Goal: Task Accomplishment & Management: Manage account settings

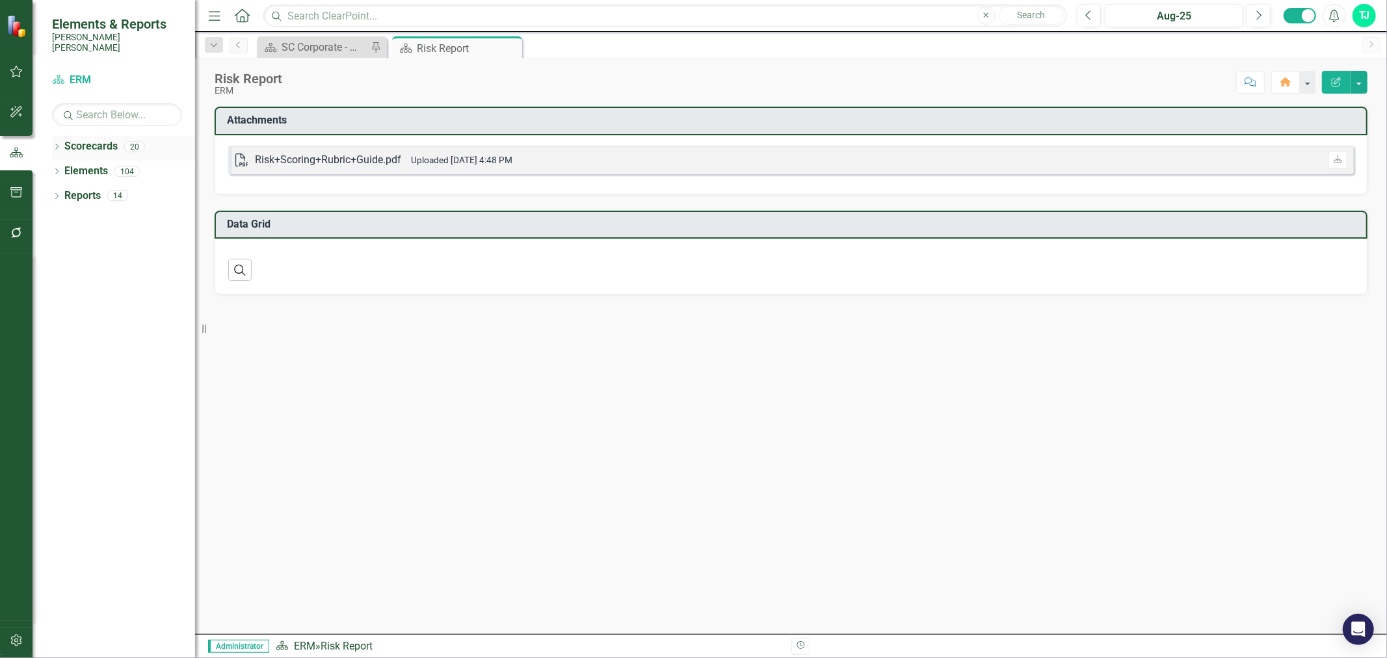
click at [55, 144] on icon "Dropdown" at bounding box center [56, 147] width 9 height 7
click at [57, 267] on icon "Dropdown" at bounding box center [56, 270] width 9 height 7
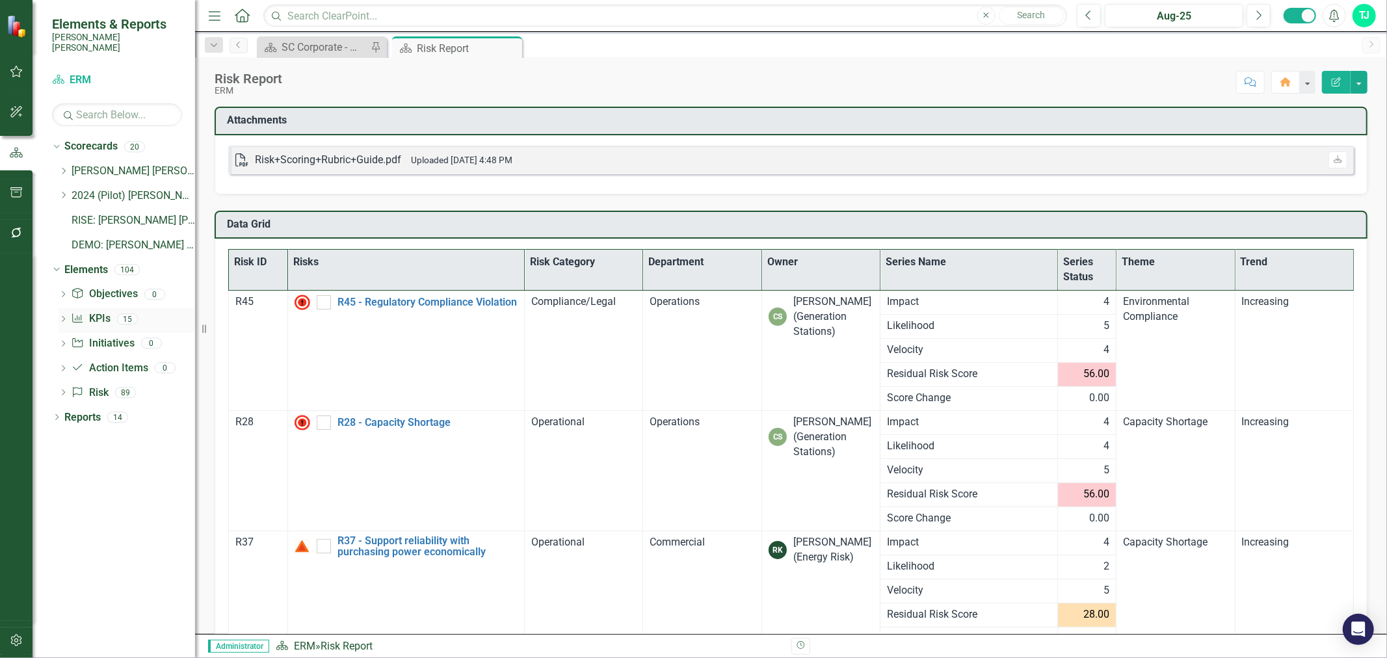
click at [63, 317] on icon "Dropdown" at bounding box center [63, 320] width 9 height 7
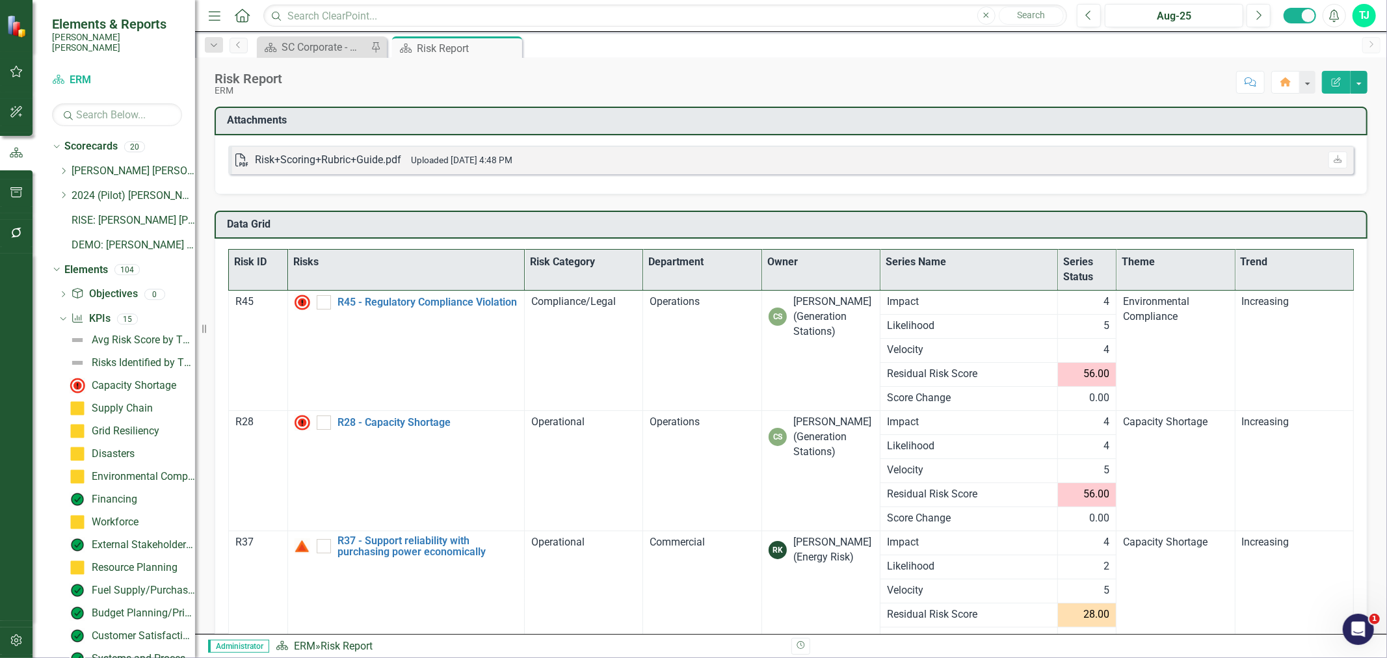
click at [195, 341] on div "Resize" at bounding box center [200, 329] width 10 height 658
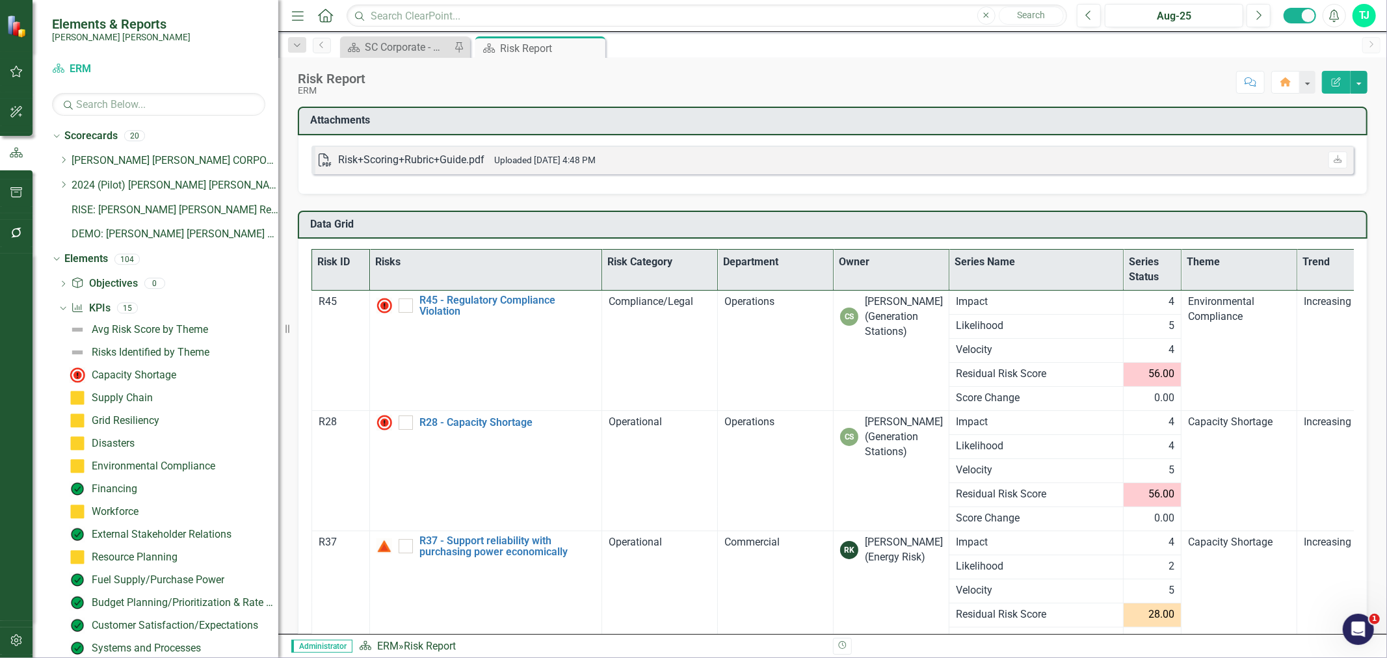
drag, startPoint x: 195, startPoint y: 341, endPoint x: 254, endPoint y: 345, distance: 58.7
click at [278, 337] on div "Resize" at bounding box center [283, 329] width 10 height 658
click at [172, 372] on div "Capacity Shortage" at bounding box center [134, 375] width 85 height 12
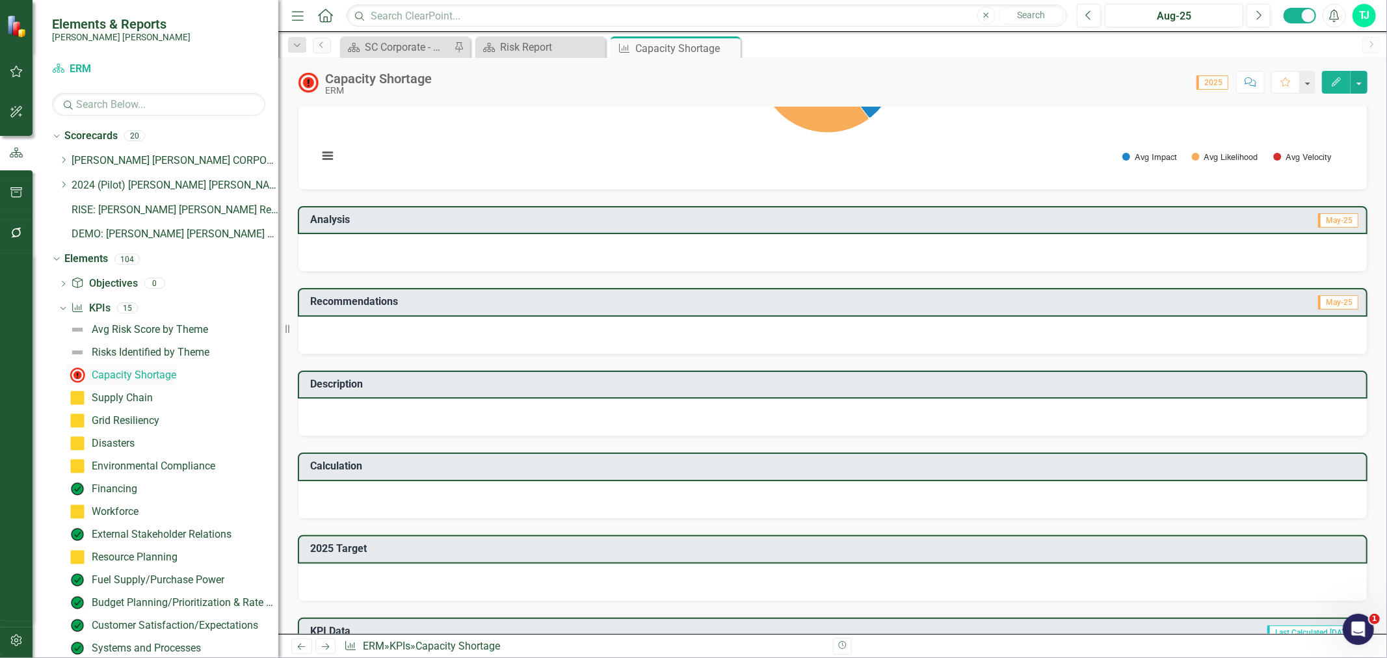
scroll to position [405, 0]
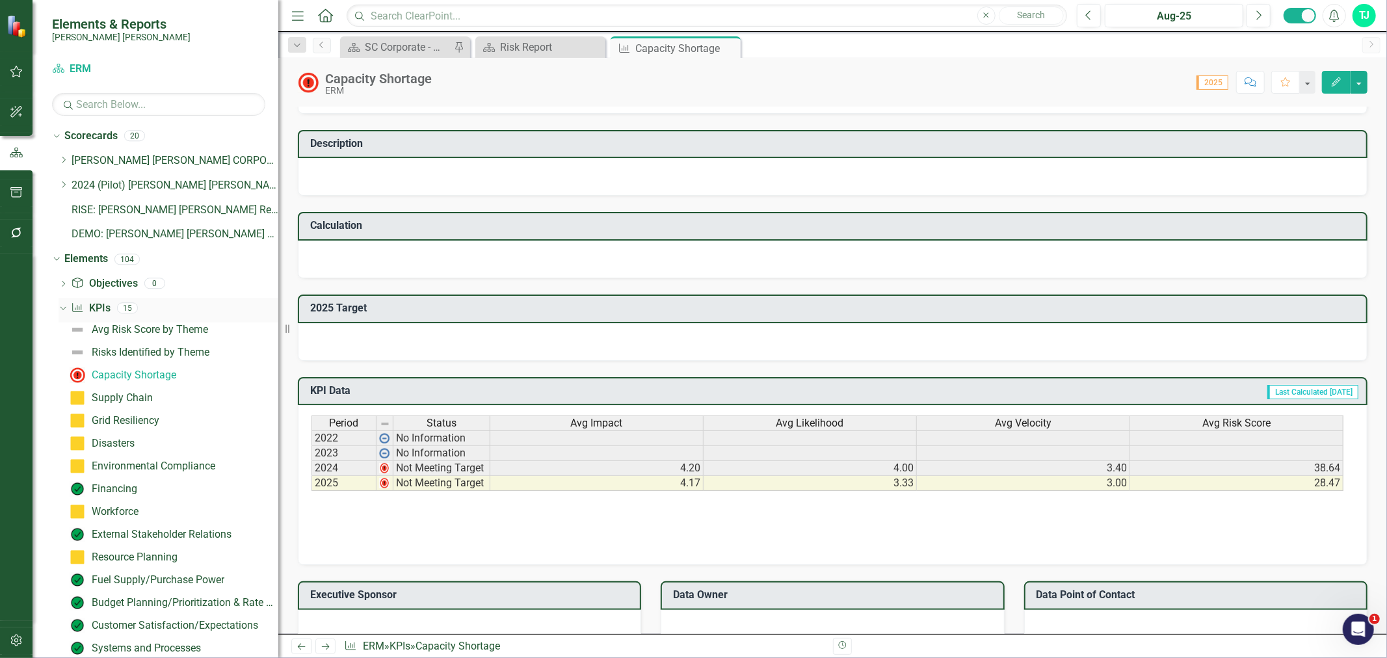
click at [66, 309] on div "Dropdown" at bounding box center [60, 307] width 11 height 9
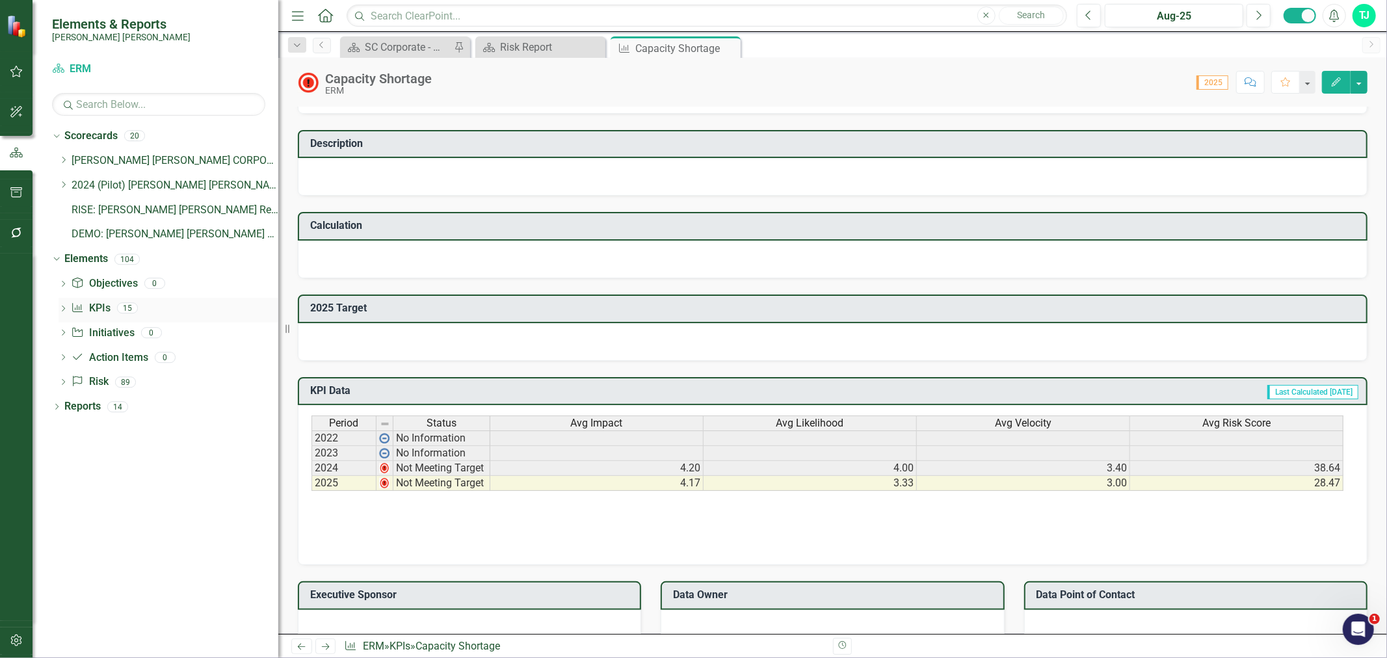
click at [66, 309] on icon "Dropdown" at bounding box center [63, 309] width 9 height 7
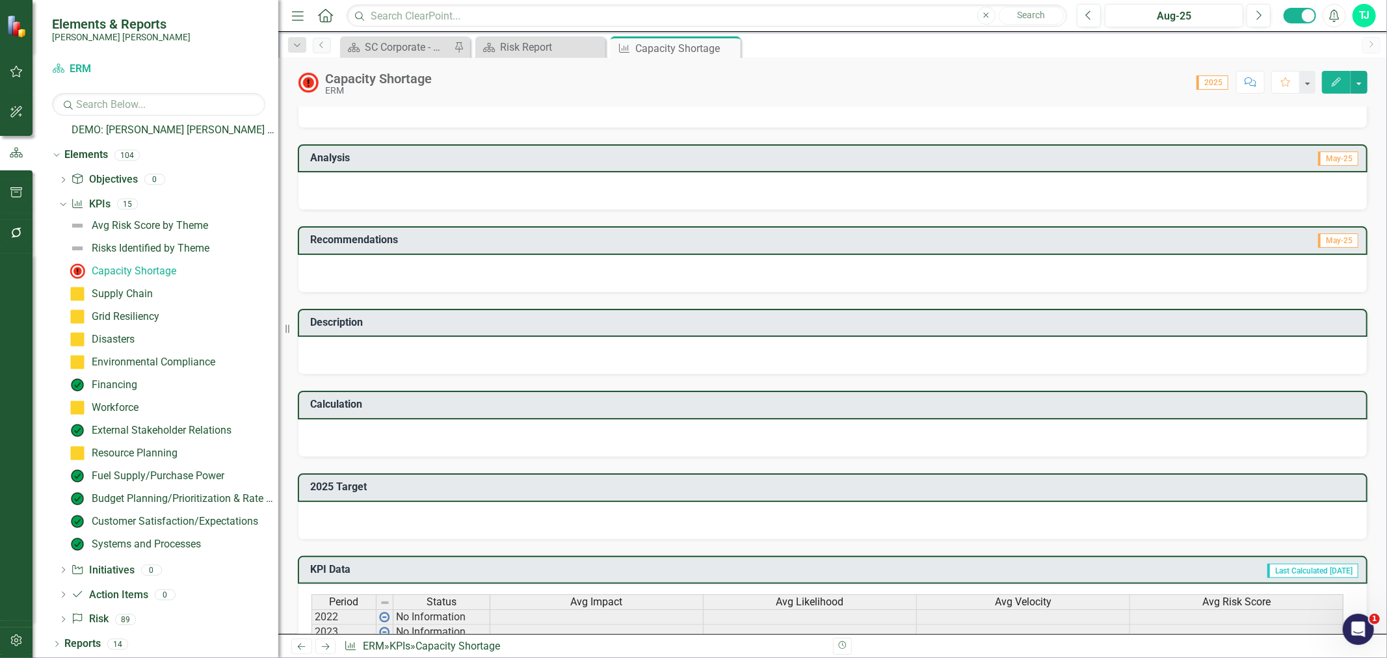
scroll to position [0, 0]
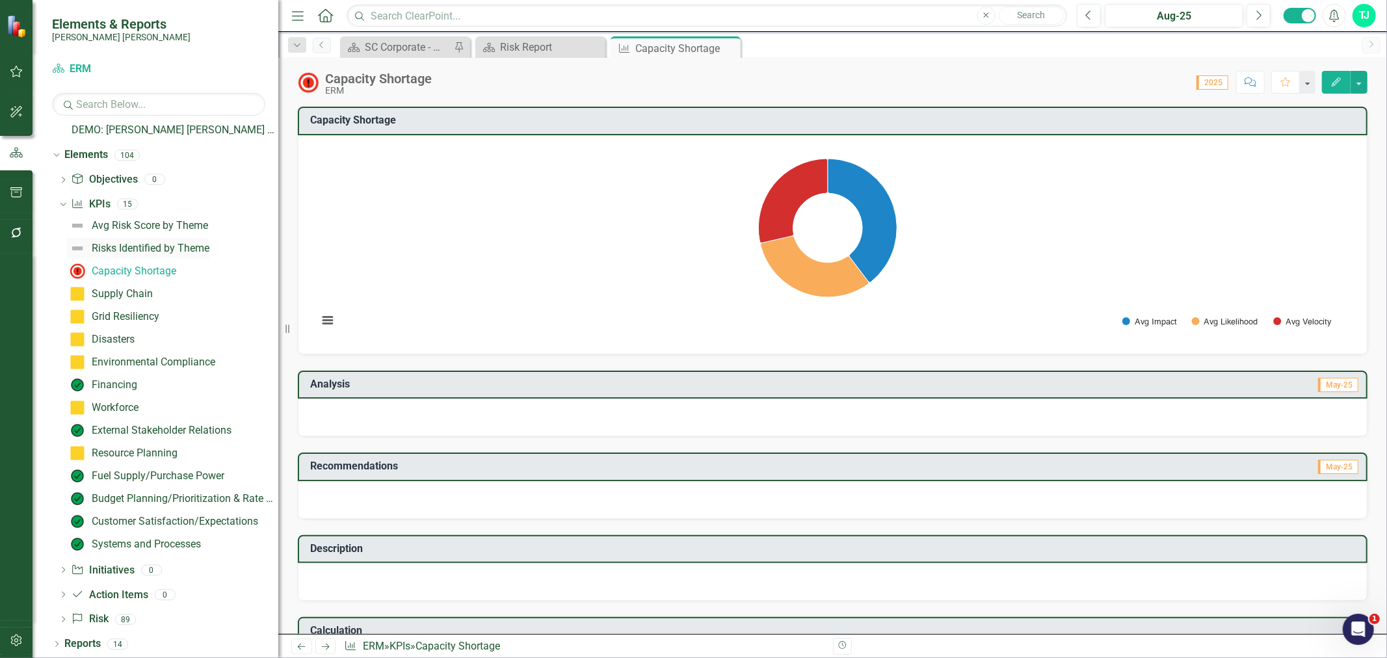
click at [165, 244] on div "Risks Identified by Theme" at bounding box center [151, 248] width 118 height 12
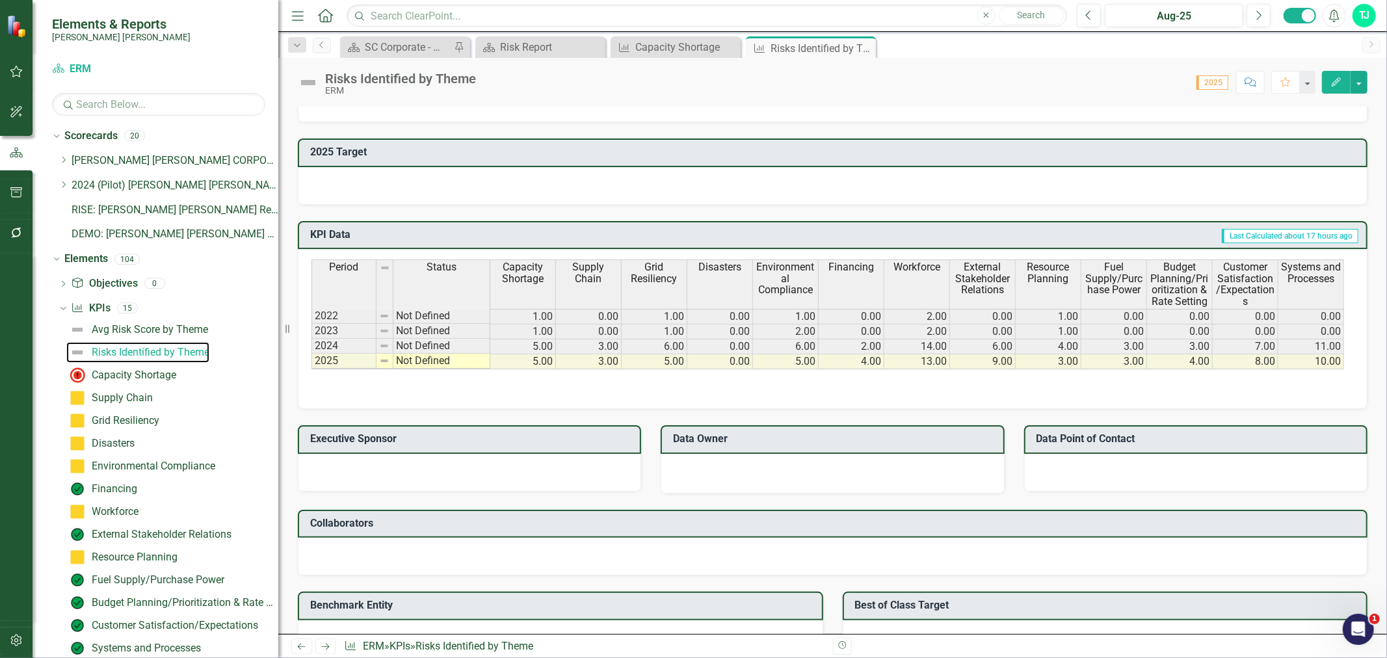
scroll to position [757, 0]
click at [523, 280] on th "Capacity Shortage" at bounding box center [523, 283] width 66 height 49
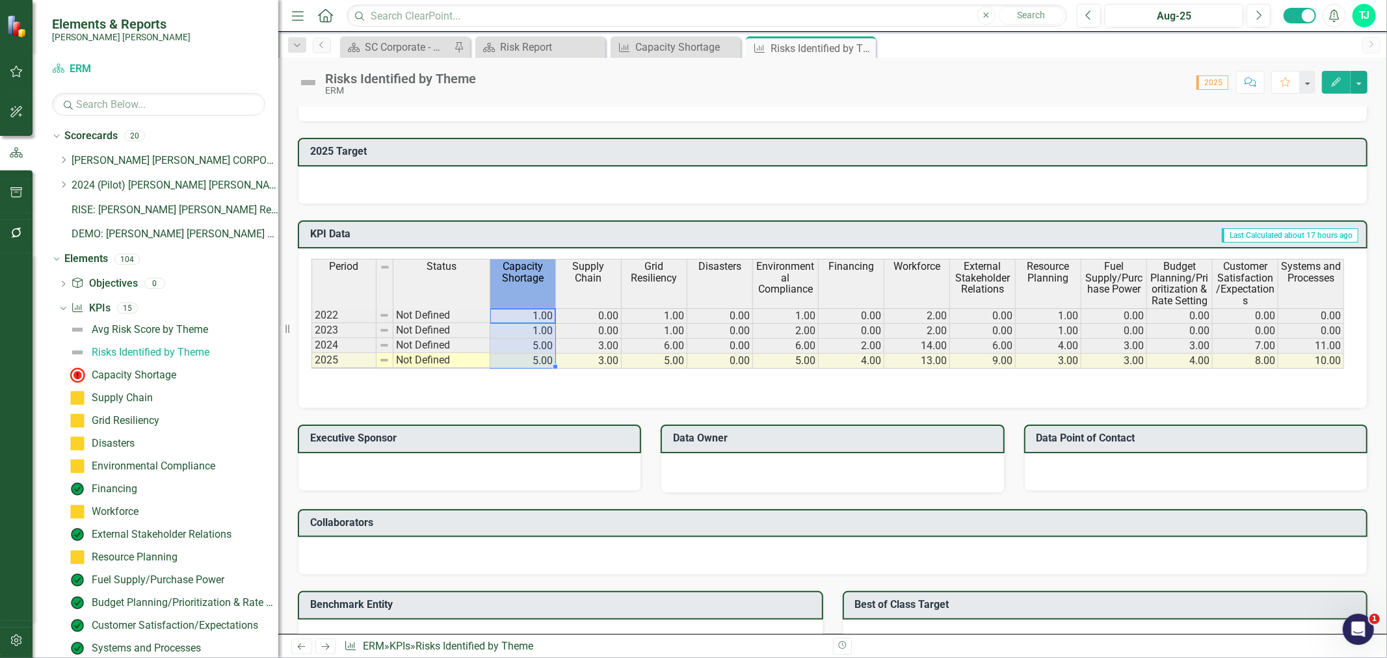
click at [523, 280] on th "Capacity Shortage" at bounding box center [523, 283] width 66 height 49
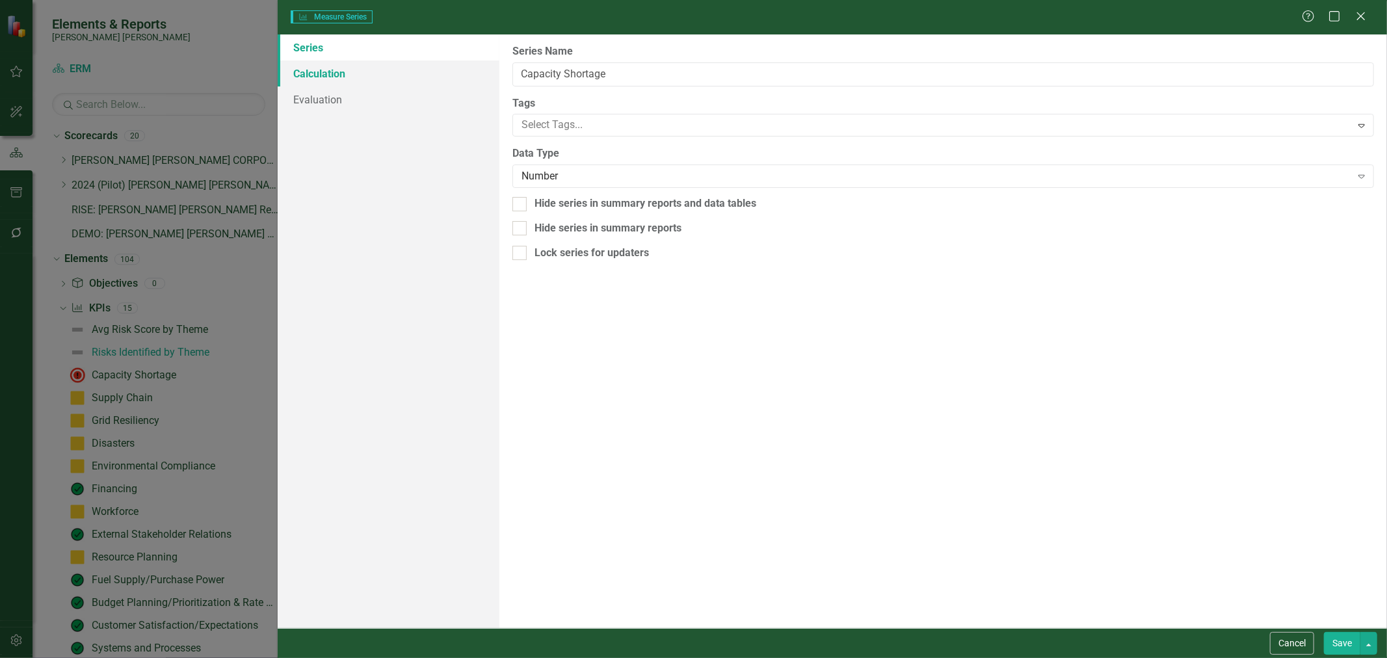
click at [419, 79] on link "Calculation" at bounding box center [389, 73] width 222 height 26
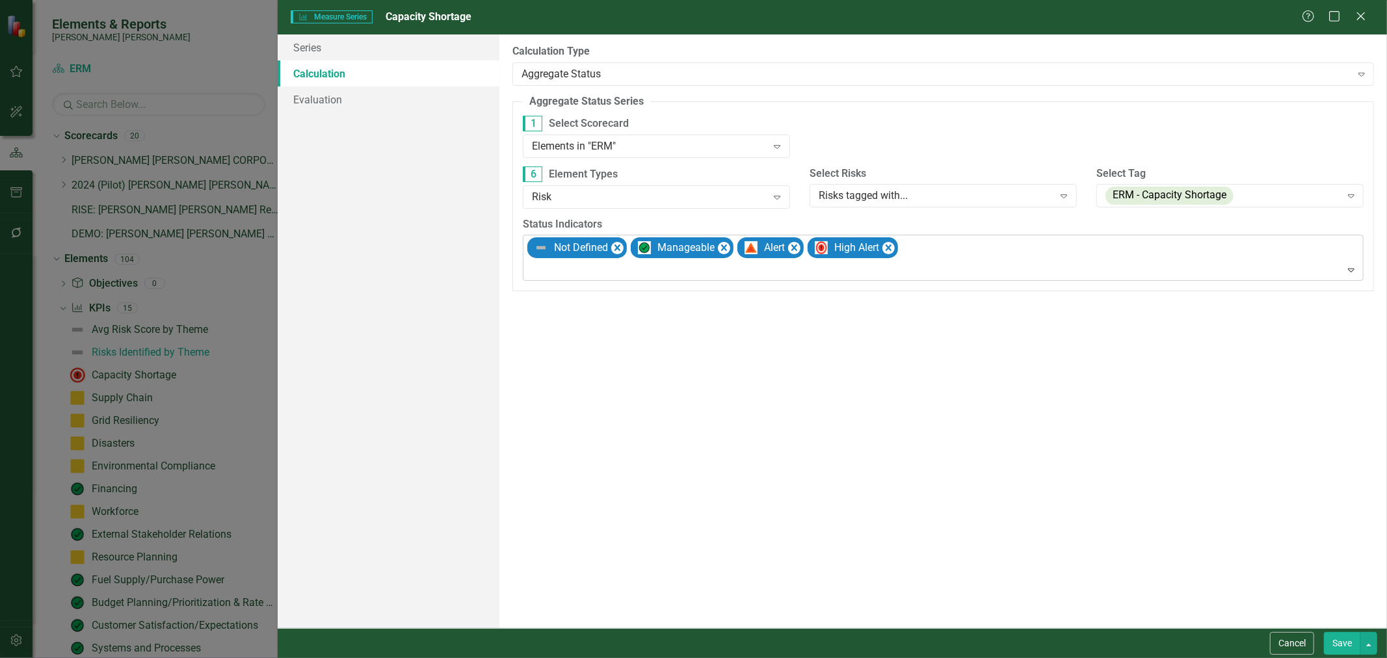
click at [564, 273] on div at bounding box center [944, 270] width 835 height 18
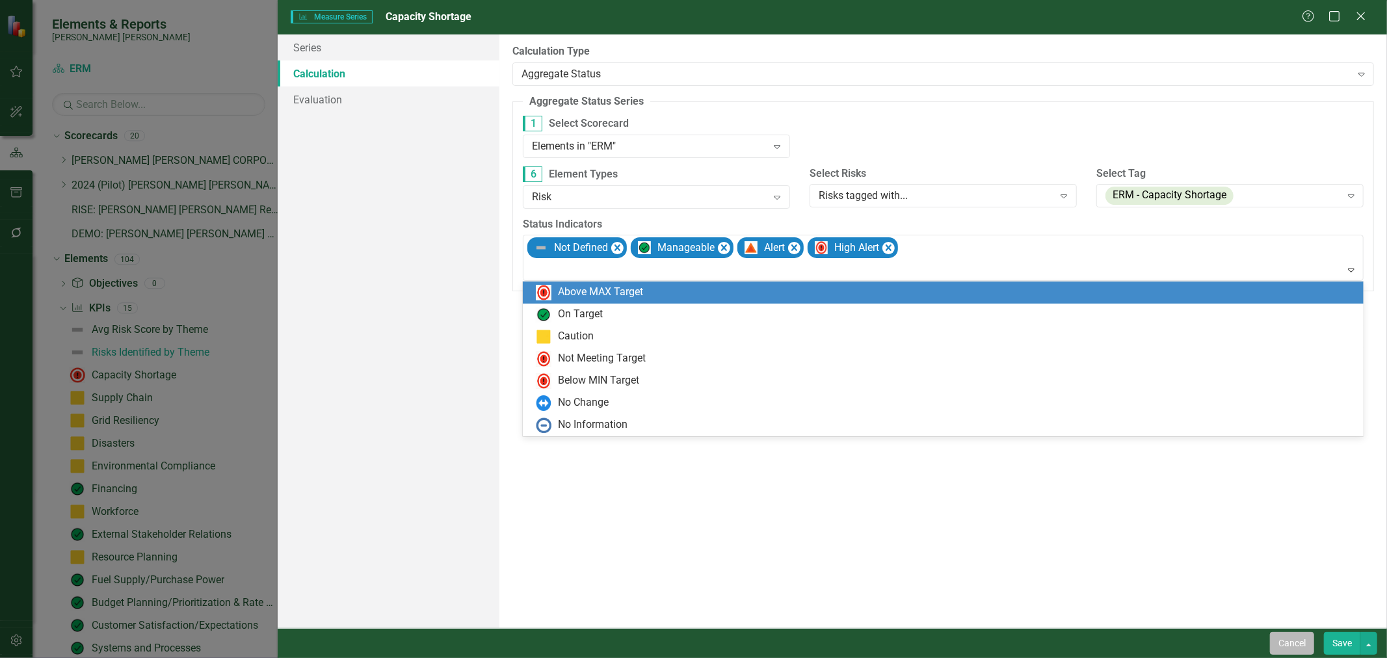
click at [936, 644] on button "Cancel" at bounding box center [1292, 643] width 44 height 23
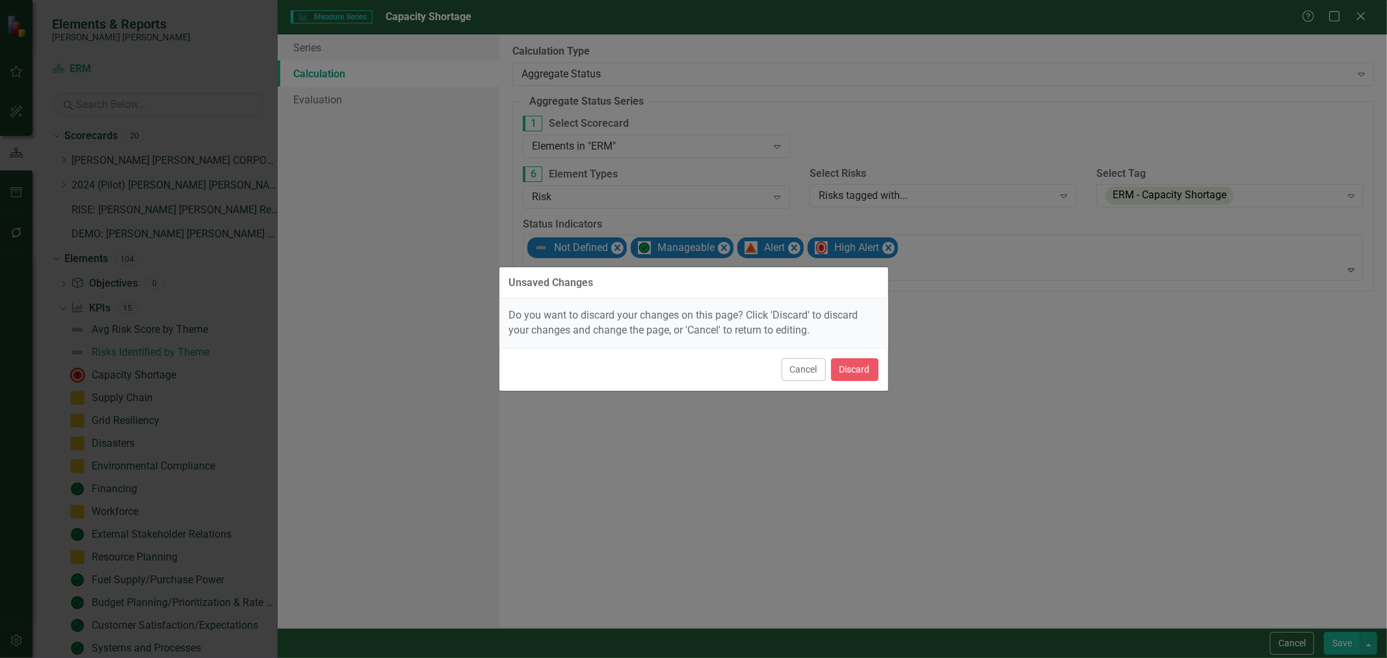
click at [874, 354] on div "Cancel Discard" at bounding box center [693, 369] width 389 height 43
click at [867, 369] on button "Discard" at bounding box center [854, 369] width 47 height 23
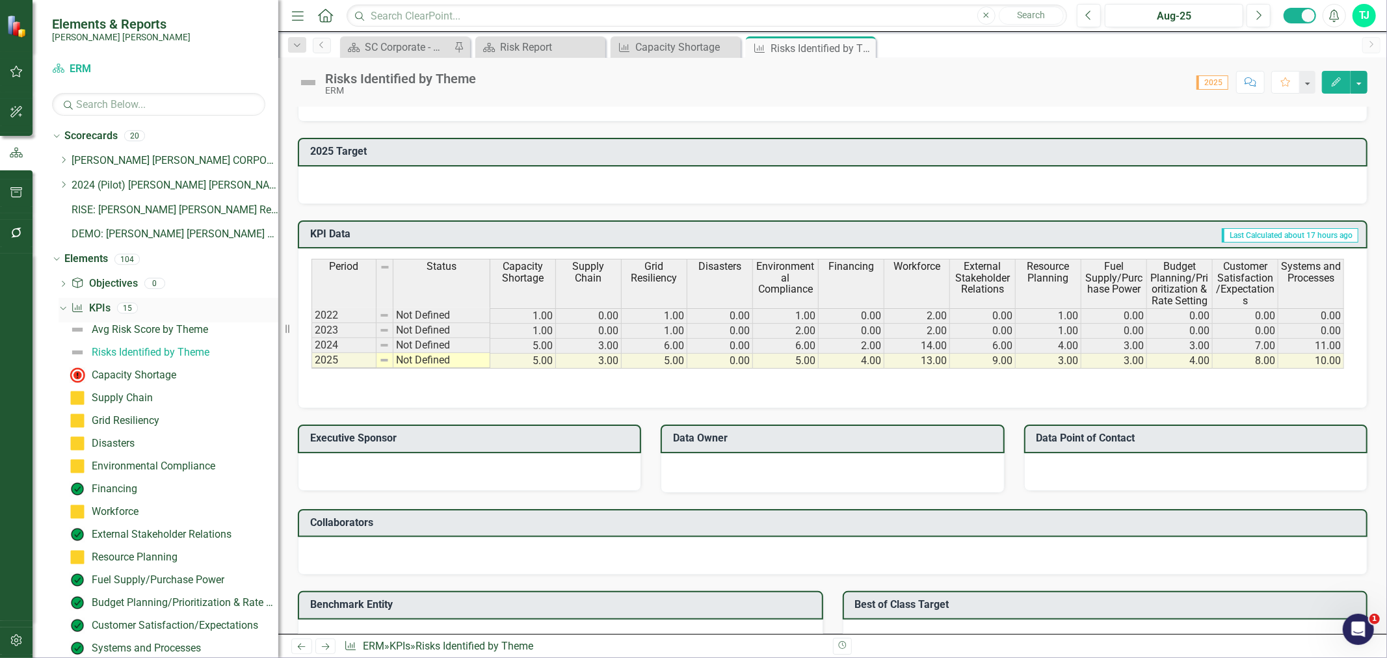
click at [65, 307] on icon at bounding box center [63, 308] width 6 height 3
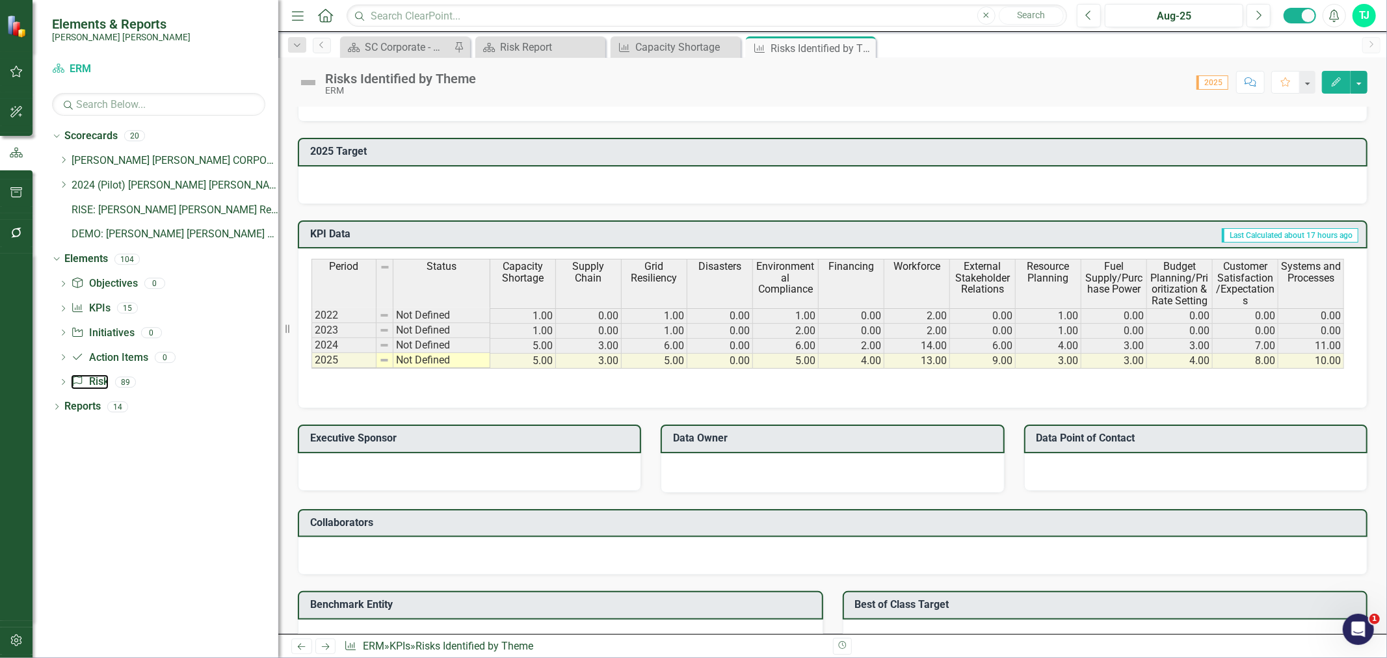
click at [96, 381] on link "Risk Risk" at bounding box center [89, 381] width 37 height 15
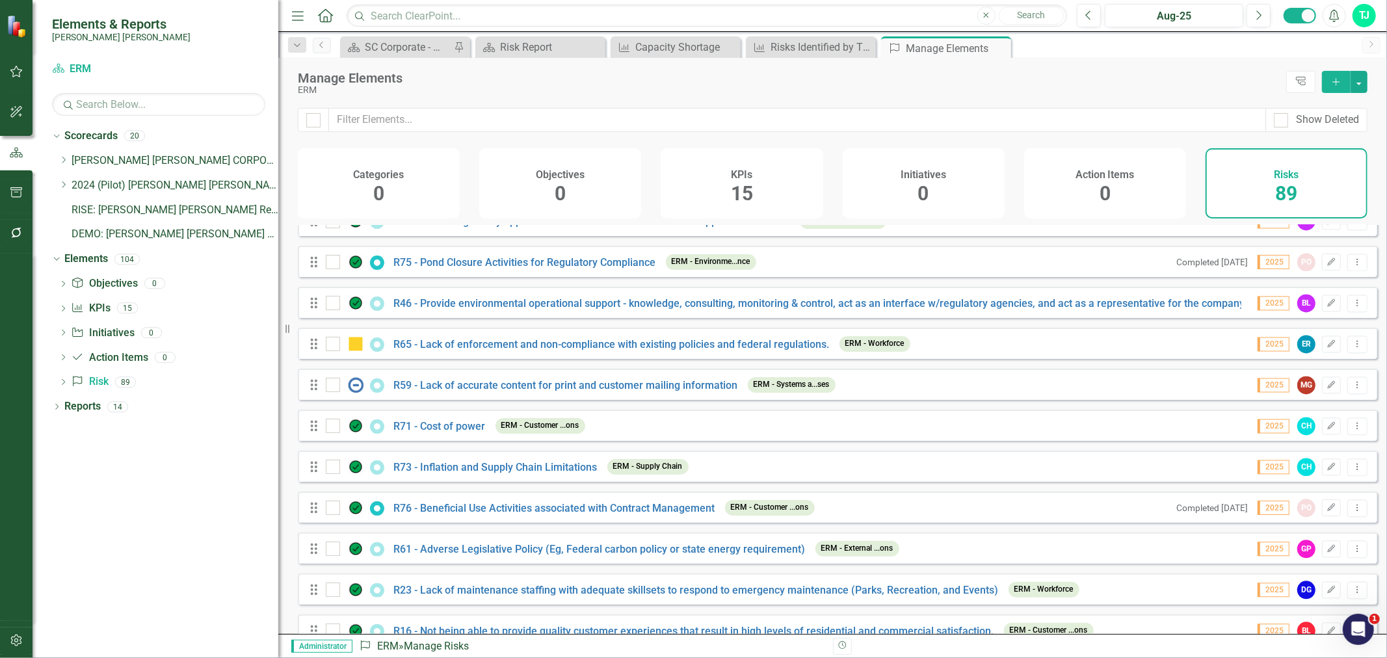
scroll to position [2356, 0]
drag, startPoint x: 1324, startPoint y: 313, endPoint x: 644, endPoint y: 169, distance: 695.6
click at [936, 306] on icon "Edit" at bounding box center [1331, 302] width 10 height 8
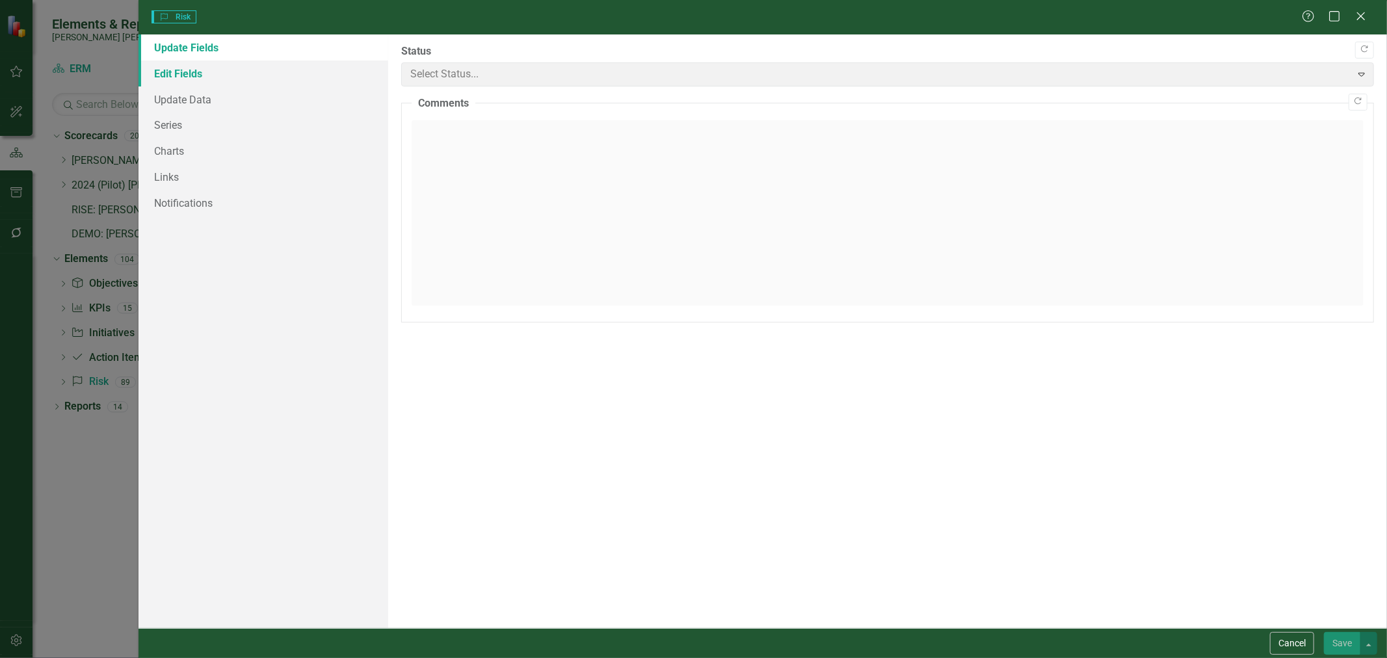
click at [224, 73] on link "Edit Fields" at bounding box center [263, 73] width 250 height 26
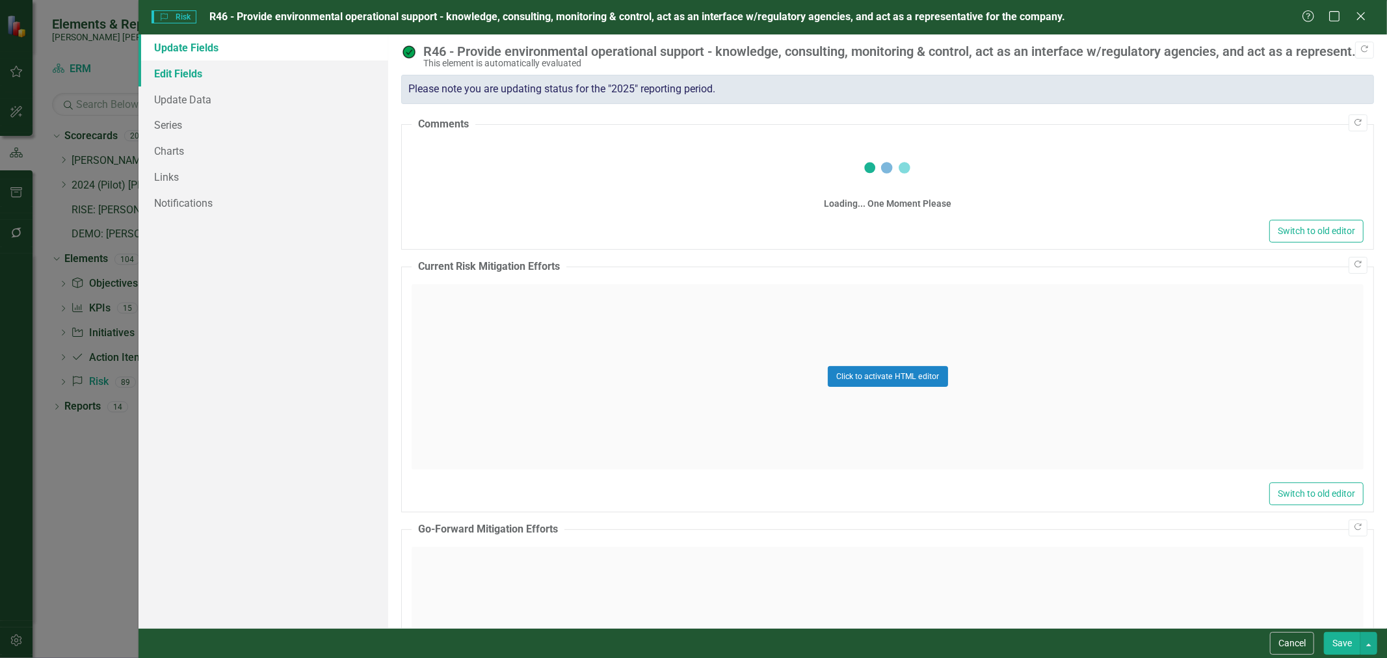
click at [284, 77] on link "Edit Fields" at bounding box center [263, 73] width 250 height 26
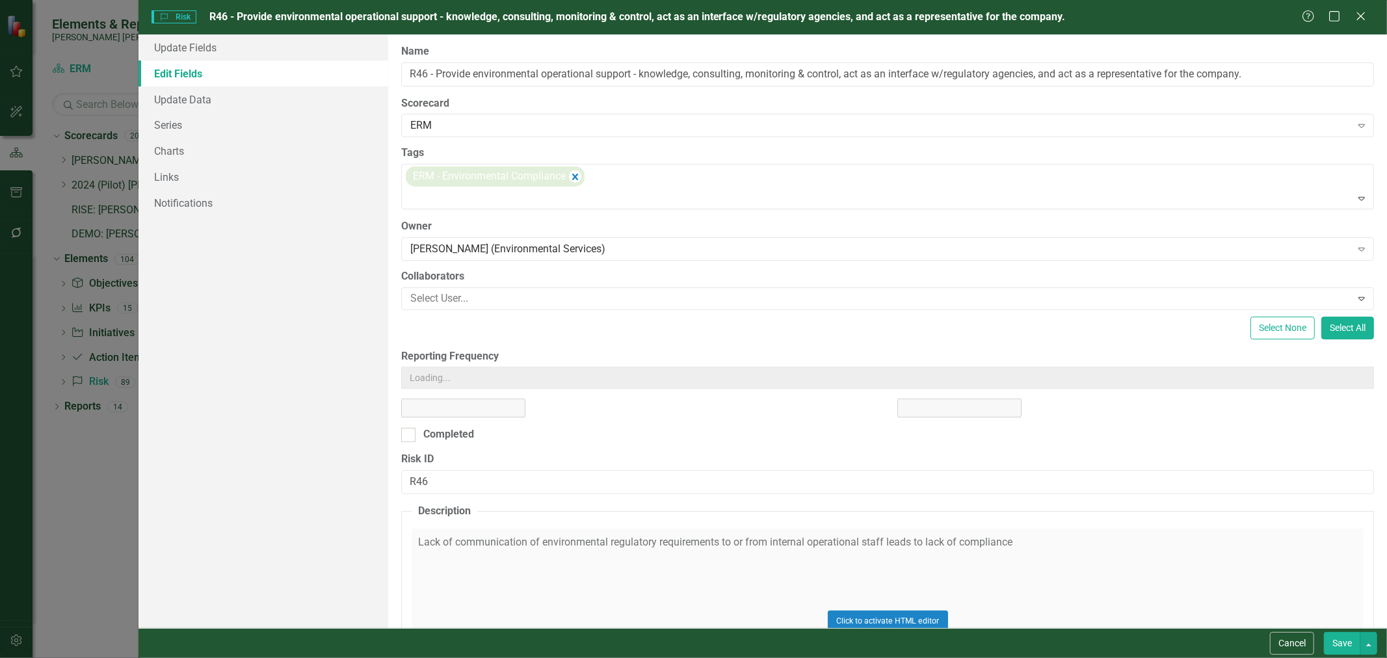
click at [936, 645] on button "Cancel" at bounding box center [1292, 643] width 44 height 23
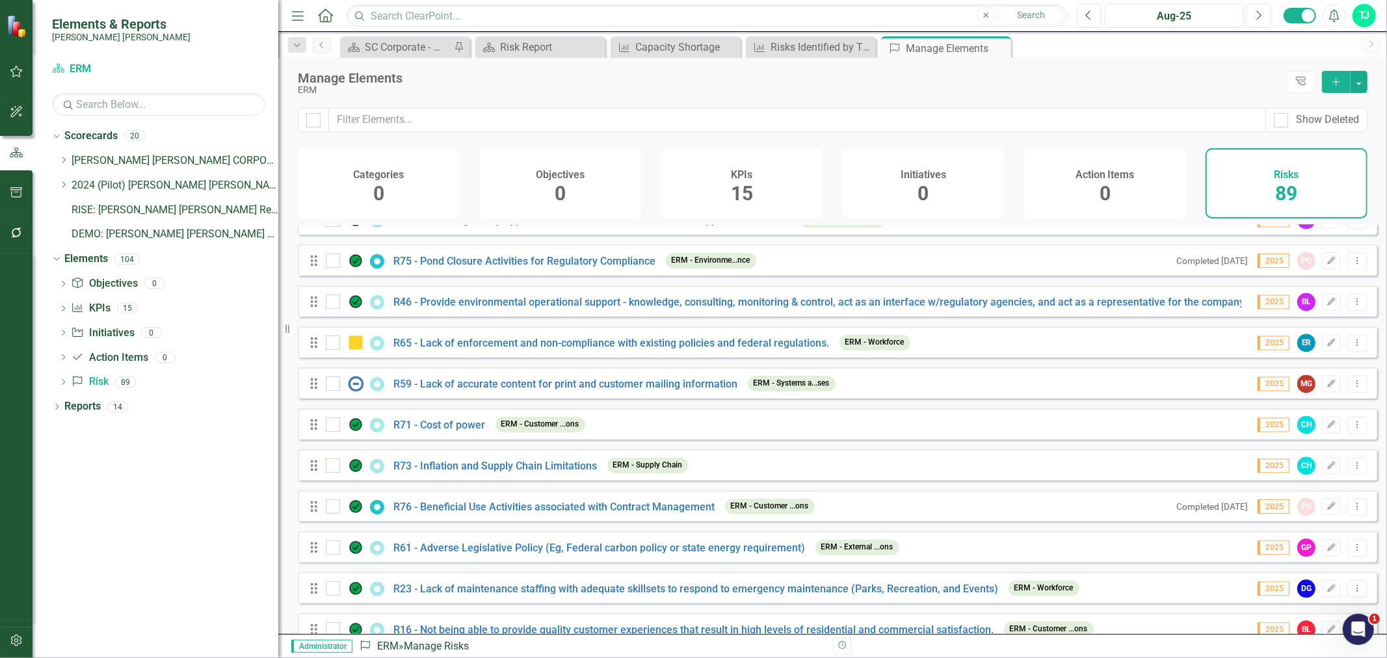
scroll to position [46, 0]
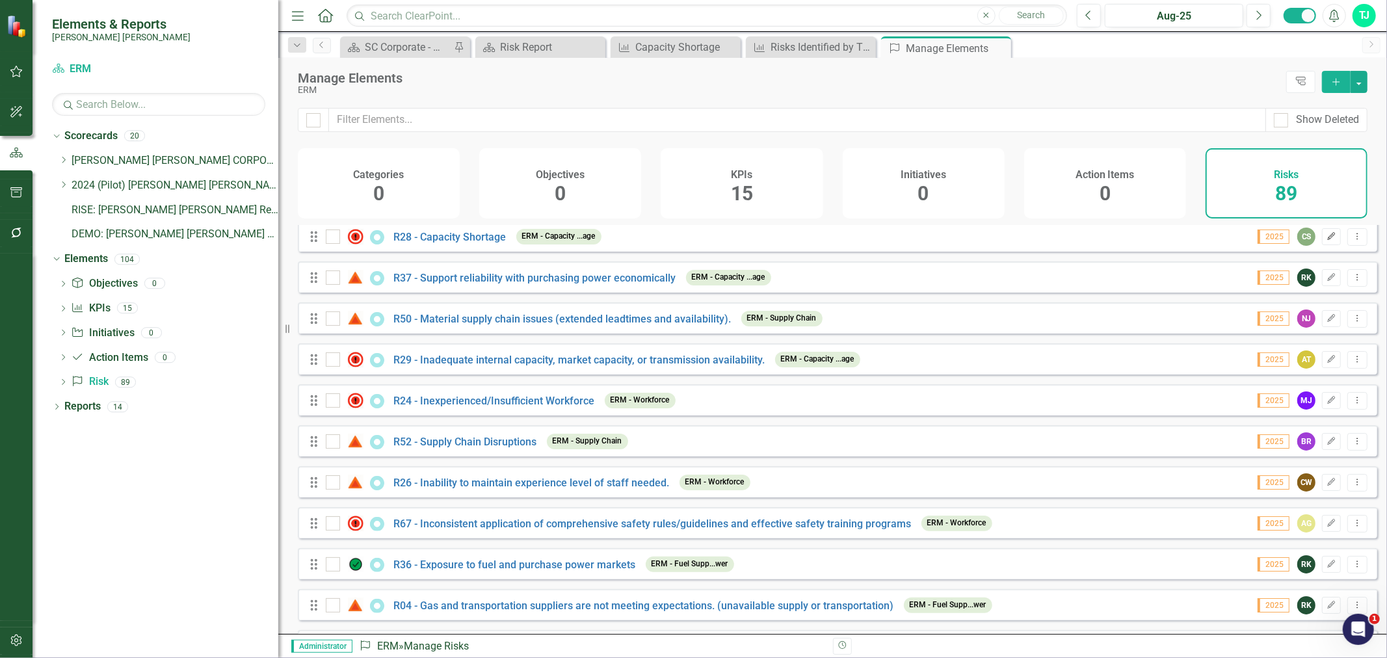
click at [936, 241] on icon "Edit" at bounding box center [1331, 237] width 10 height 8
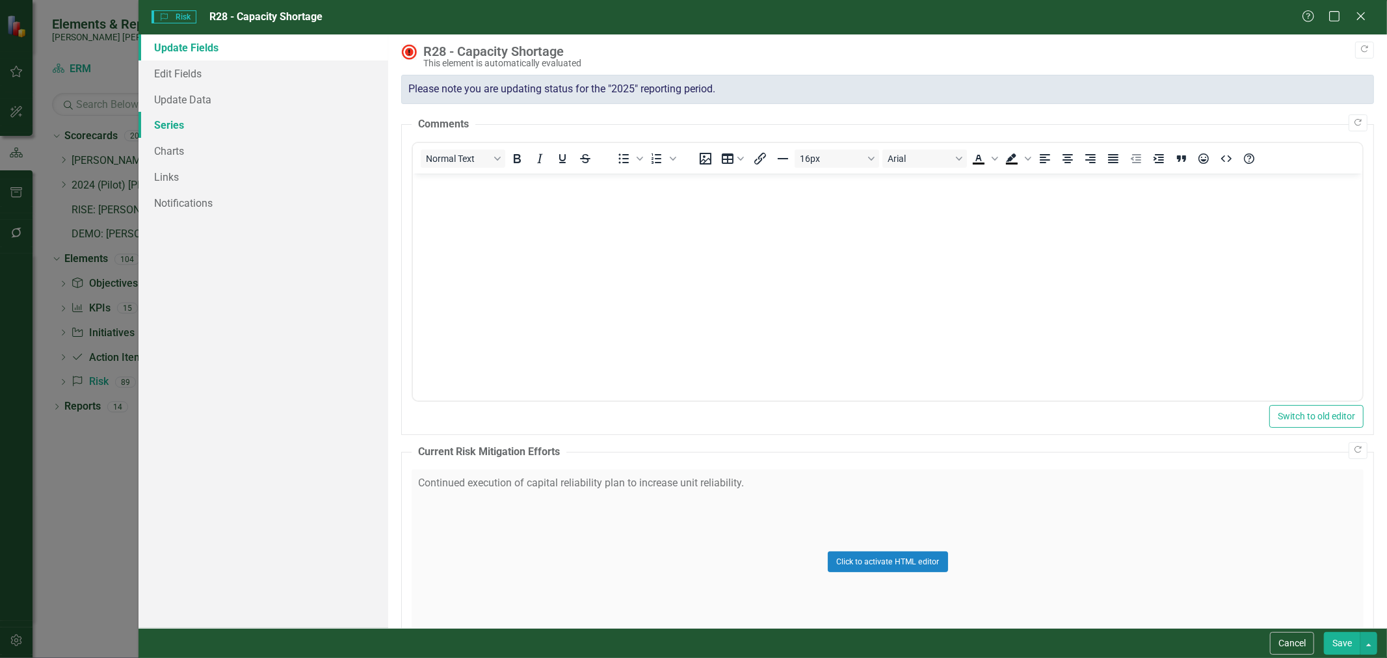
click at [209, 131] on link "Series" at bounding box center [263, 125] width 250 height 26
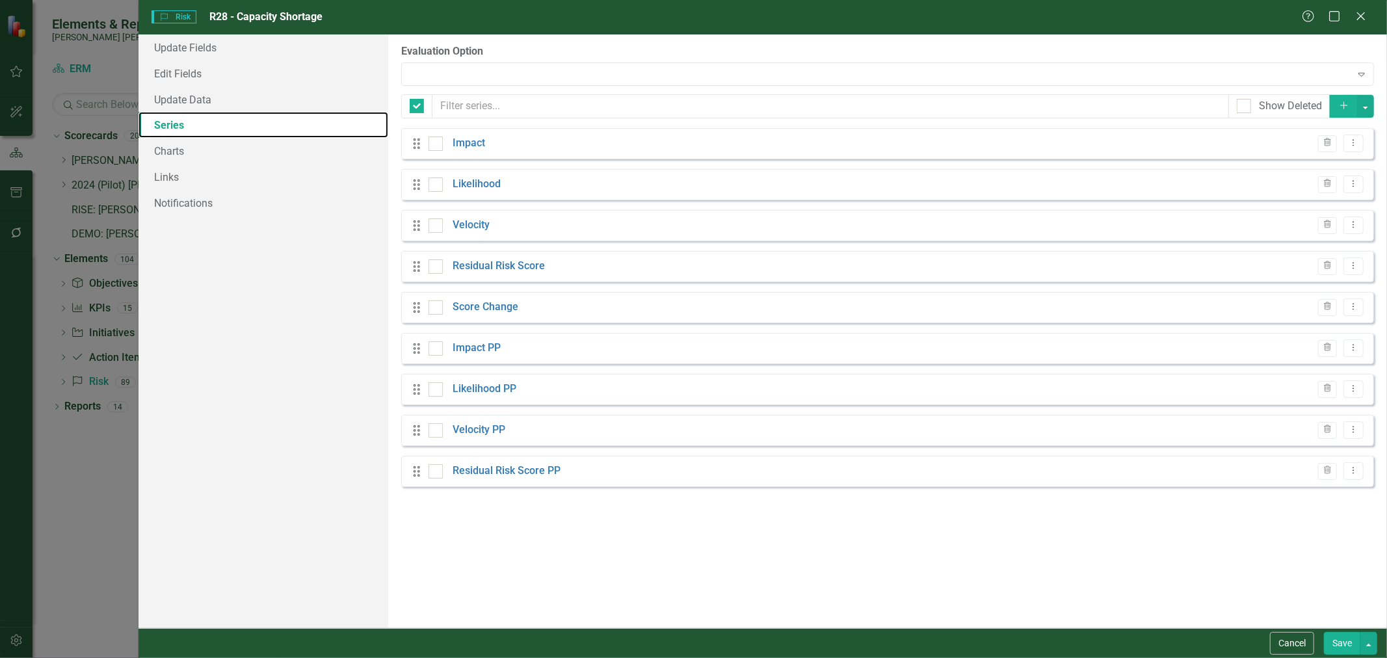
checkbox input "false"
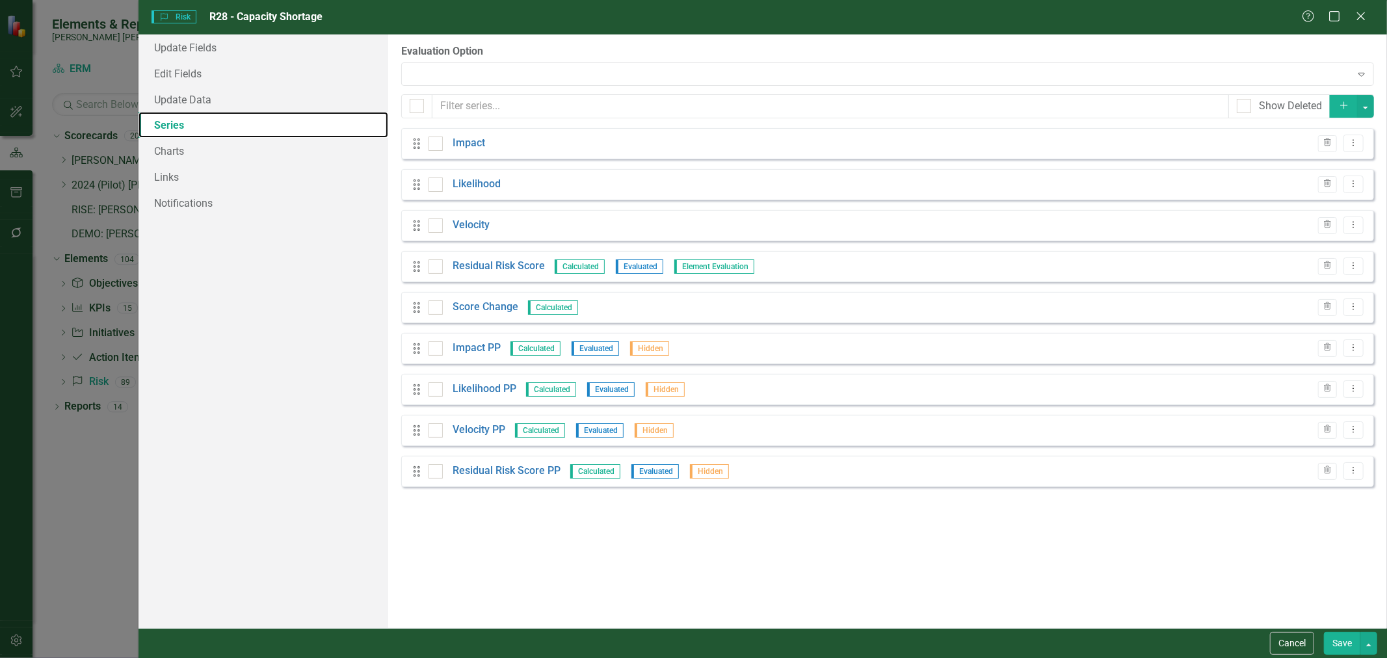
scroll to position [0, 0]
click at [522, 268] on link "Residual Risk Score" at bounding box center [498, 266] width 92 height 15
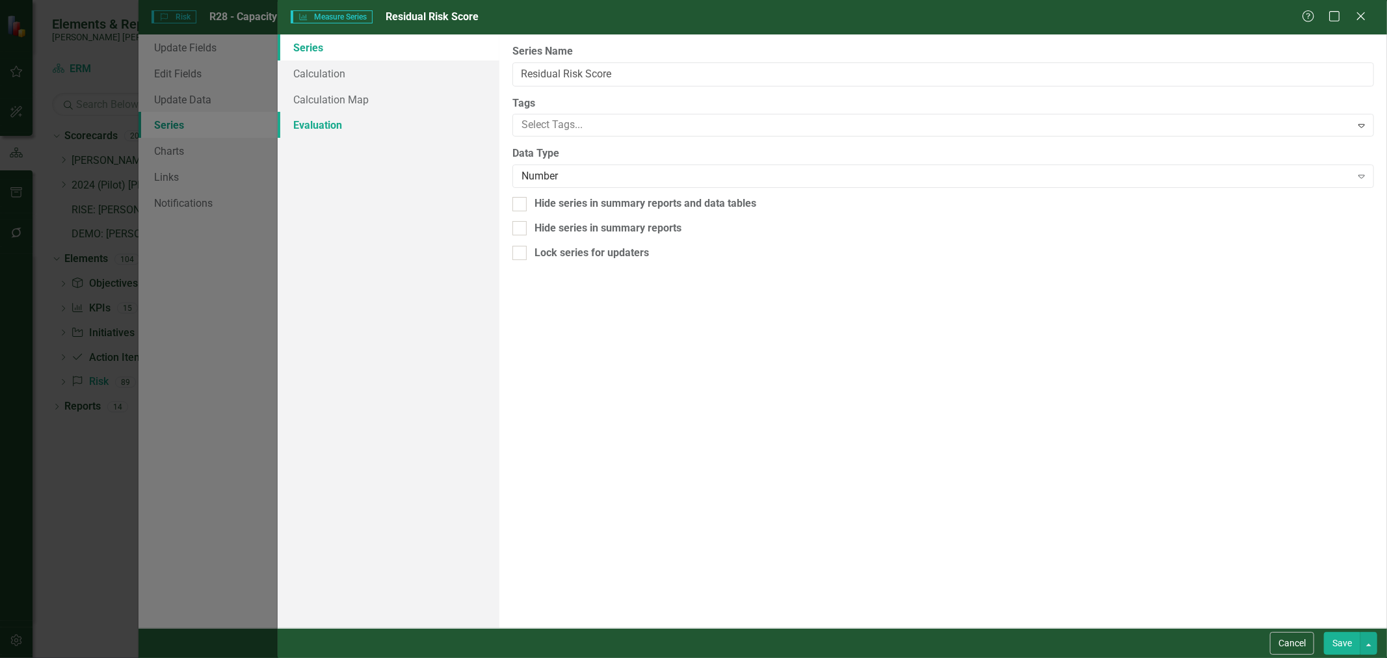
click at [412, 127] on link "Evaluation" at bounding box center [389, 125] width 222 height 26
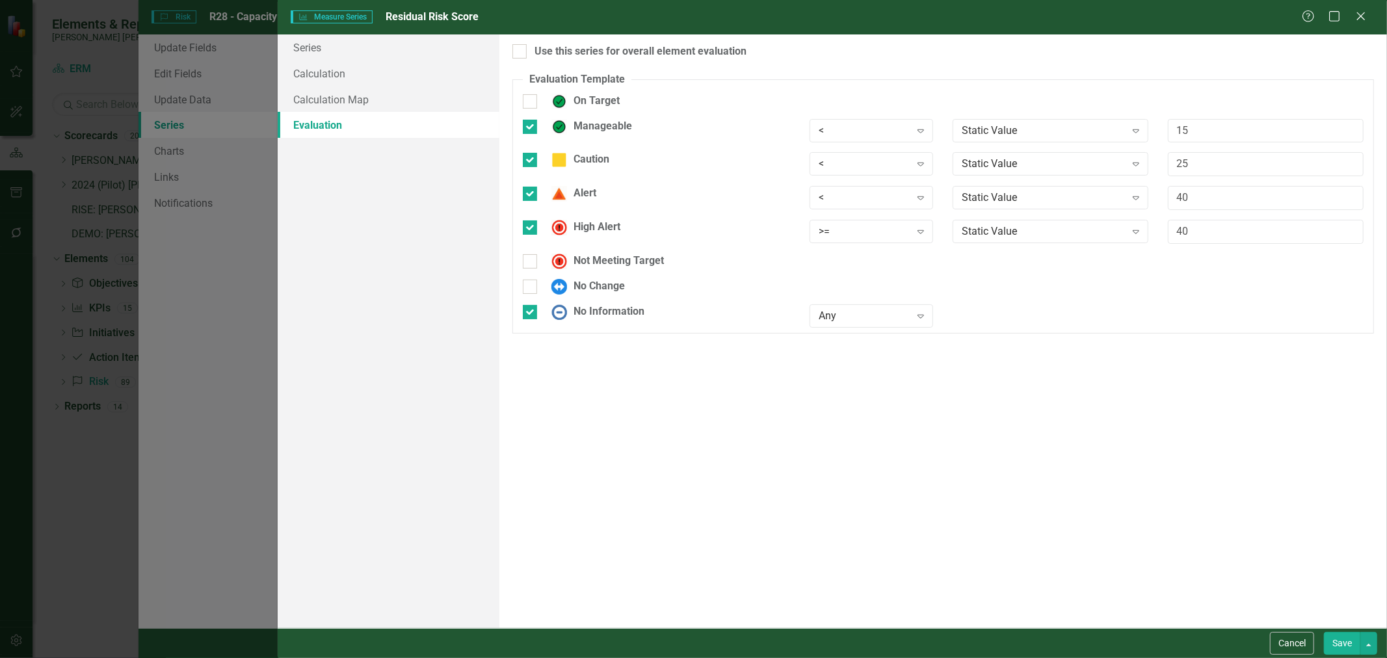
checkbox input "true"
click at [936, 651] on button "Cancel" at bounding box center [1292, 643] width 44 height 23
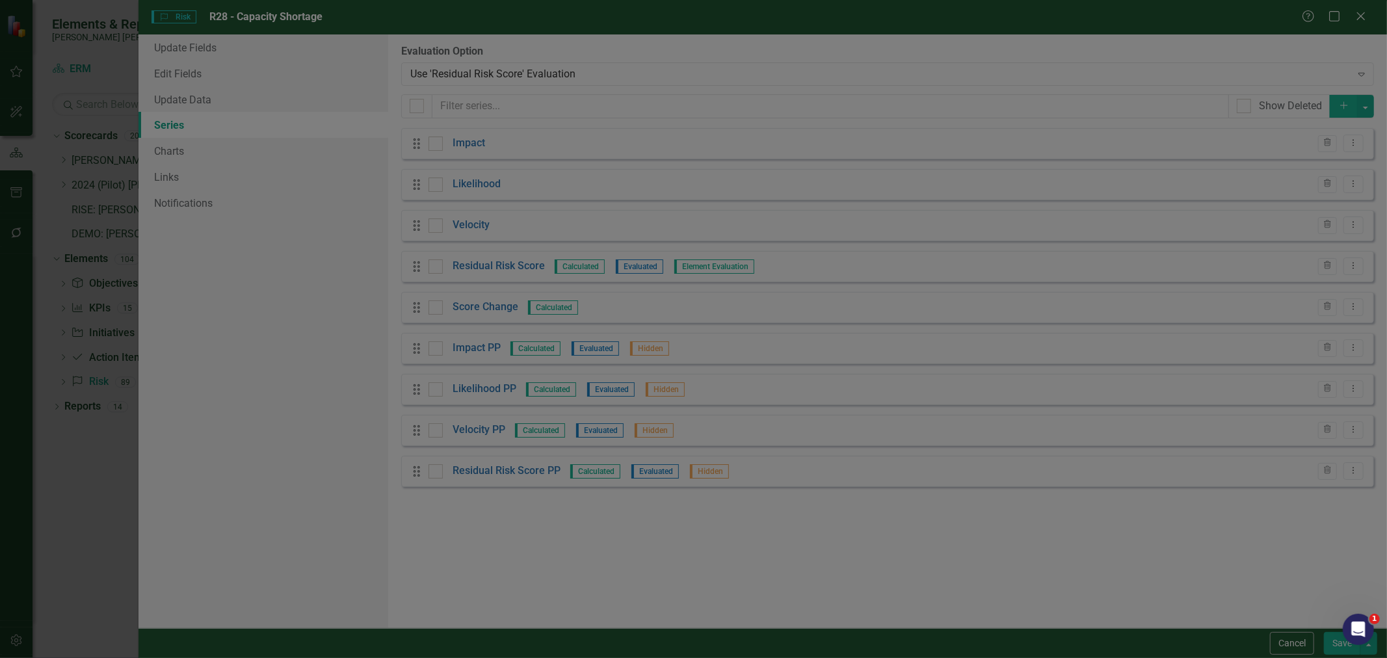
click at [936, 645] on button "Cancel" at bounding box center [1292, 643] width 44 height 23
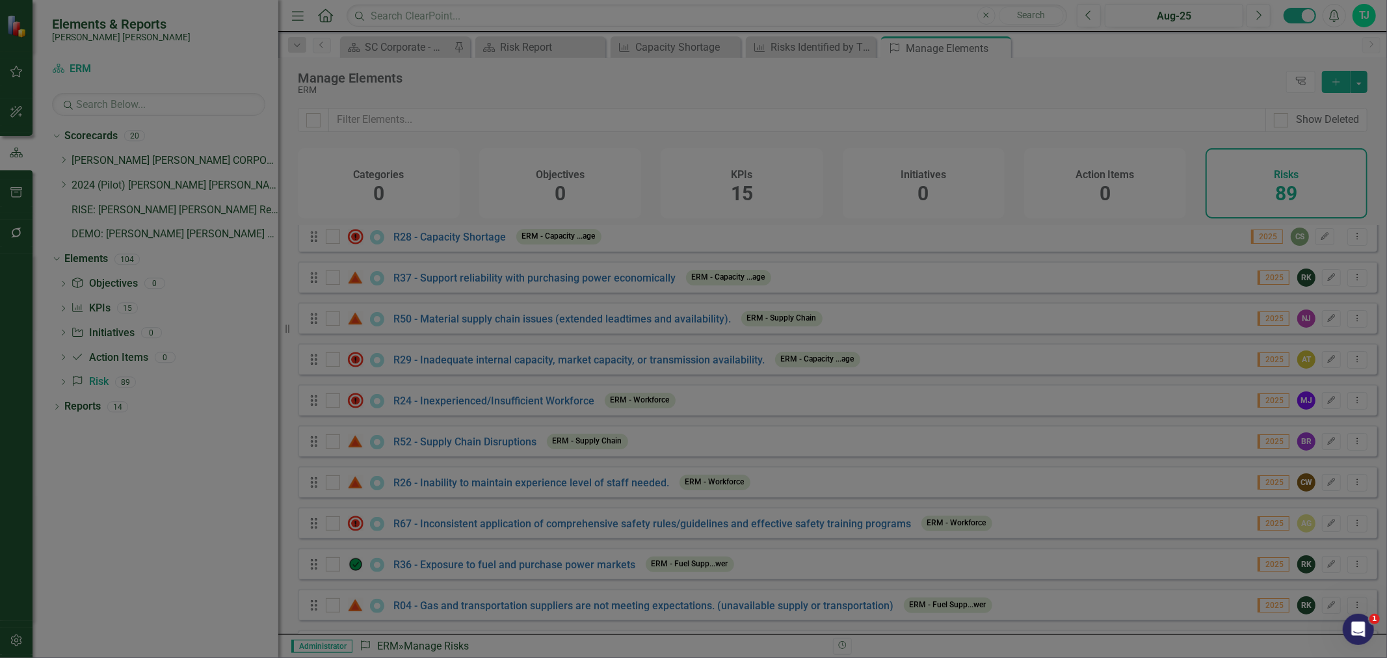
click at [62, 309] on icon "Dropdown" at bounding box center [63, 309] width 9 height 7
click at [0, 0] on div "Avg Risk Score by Theme Risks Identified by Theme Capacity Shortage Supply Chai…" at bounding box center [0, 0] width 0 height 0
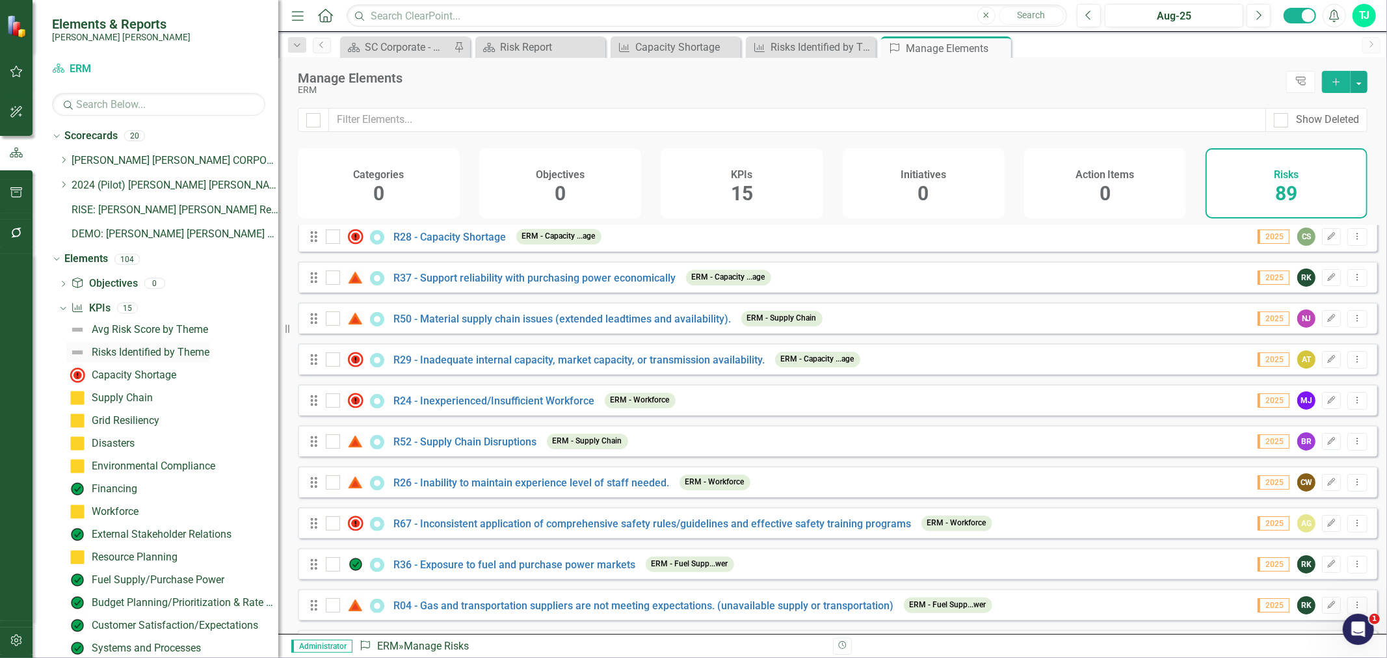
click at [106, 352] on div "Risks Identified by Theme" at bounding box center [151, 352] width 118 height 12
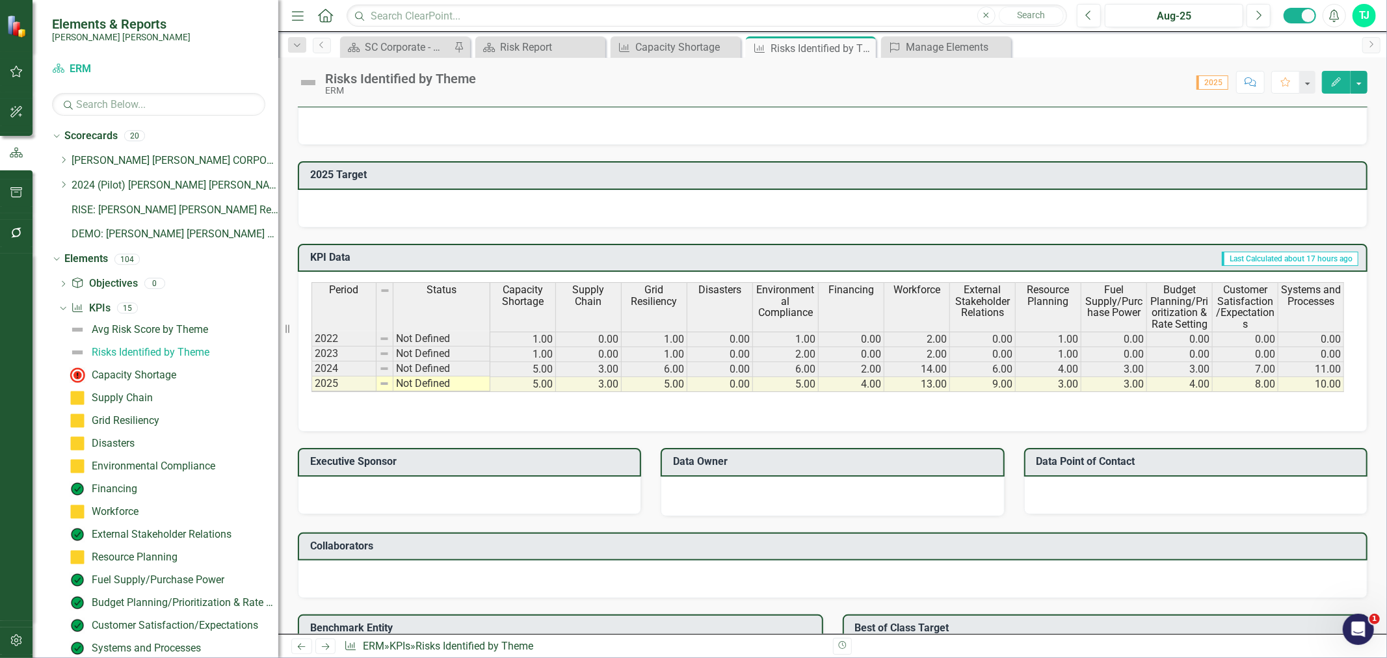
scroll to position [762, 0]
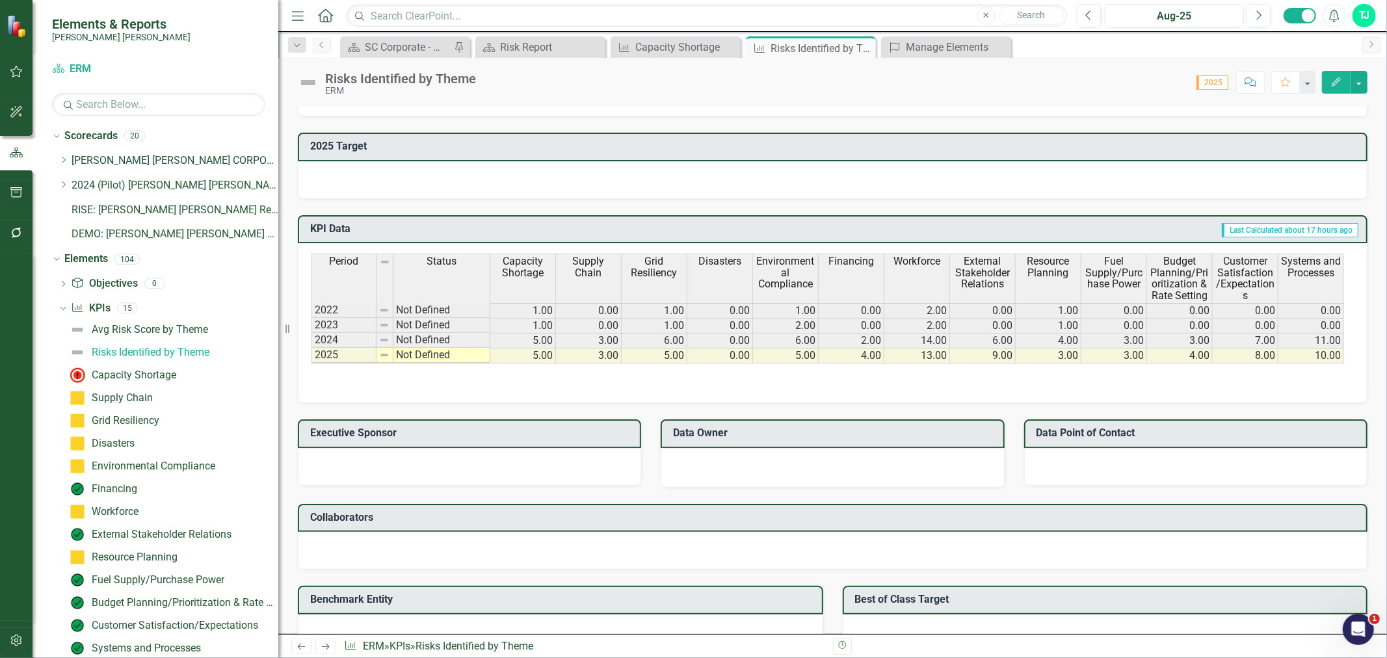
click at [518, 287] on th "Capacity Shortage" at bounding box center [523, 278] width 66 height 49
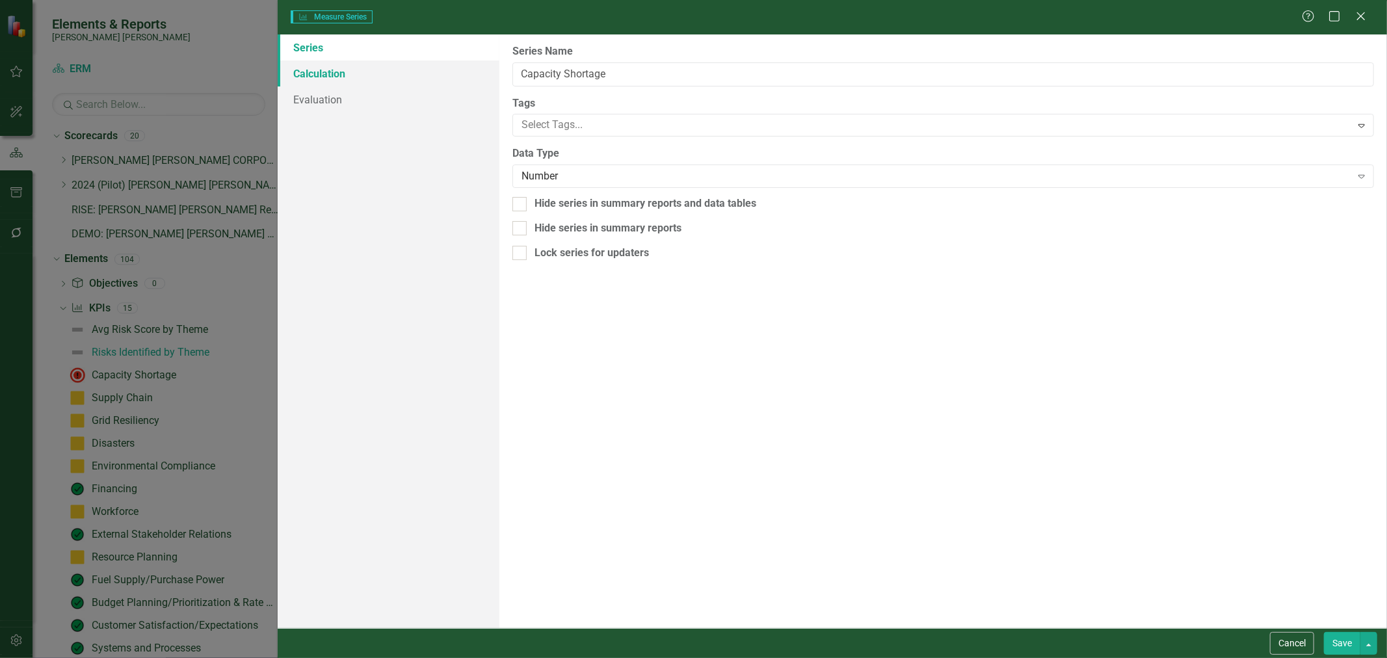
type input "Capacity Shortage"
click at [413, 74] on link "Calculation" at bounding box center [389, 73] width 222 height 26
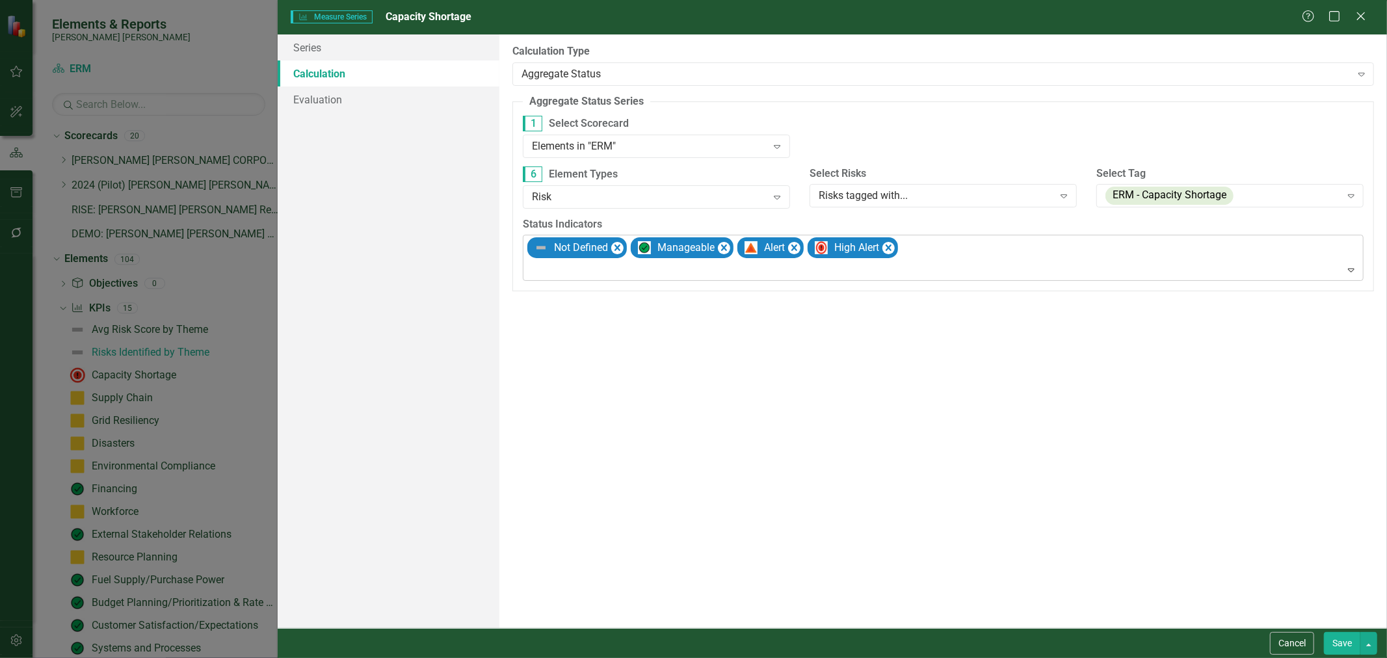
click at [661, 271] on div at bounding box center [944, 270] width 835 height 18
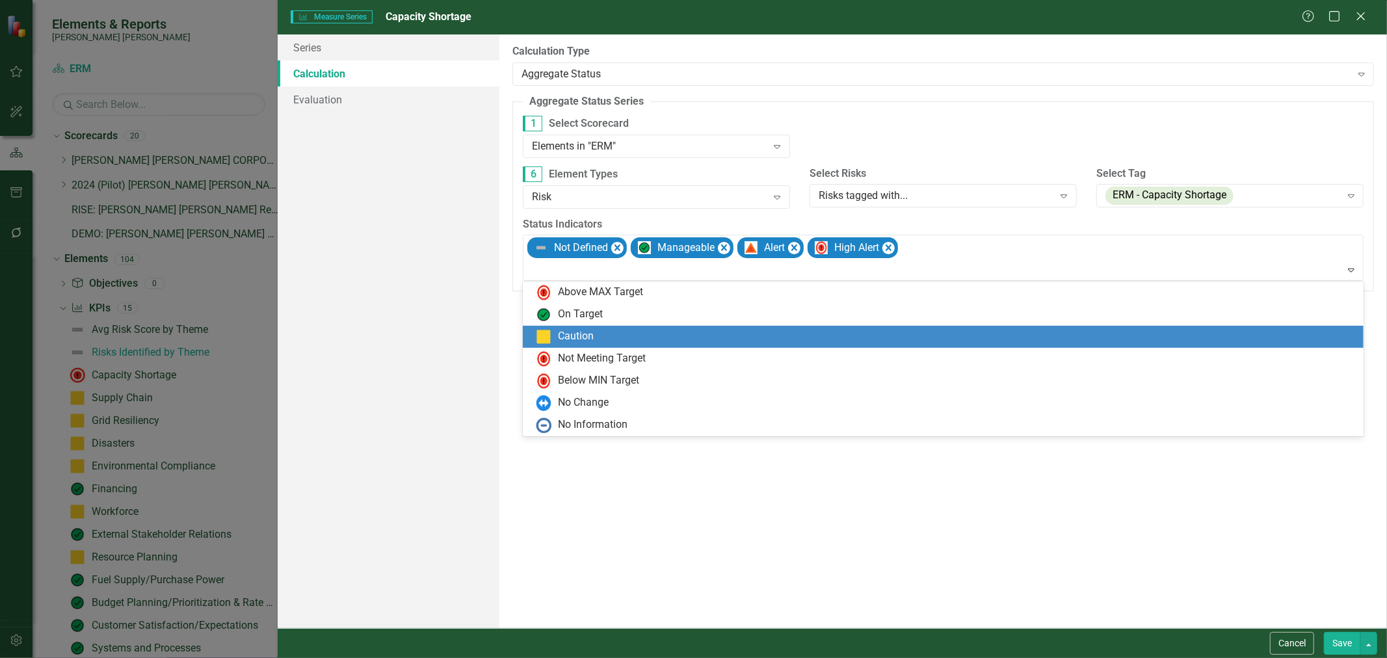
click at [622, 333] on div "Caution" at bounding box center [946, 337] width 820 height 16
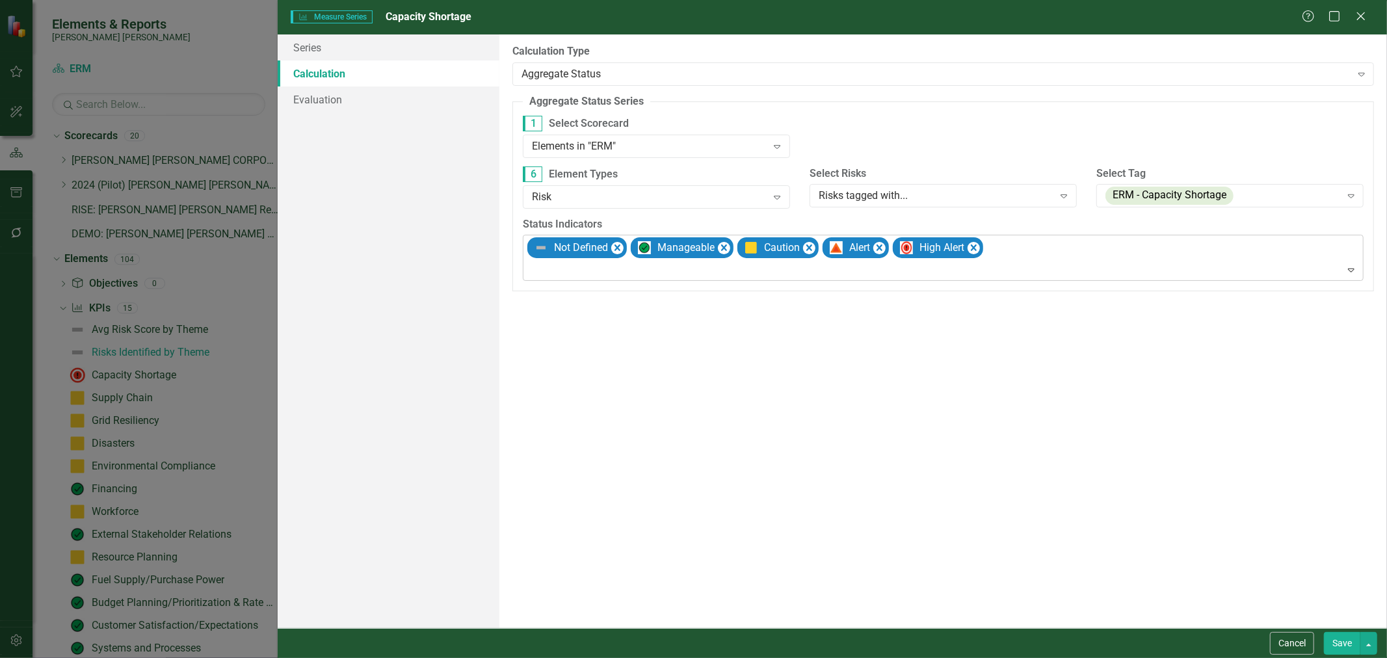
click at [899, 269] on div at bounding box center [944, 270] width 835 height 18
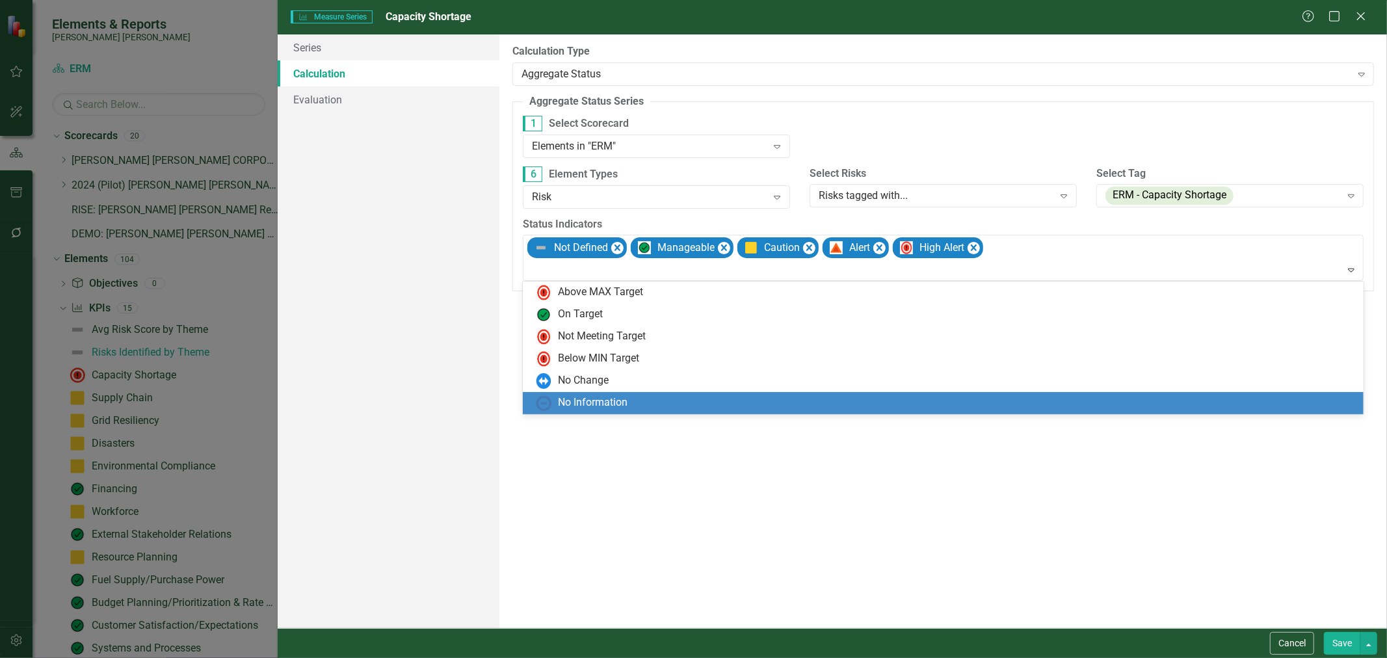
click at [696, 410] on div "No Information" at bounding box center [946, 403] width 820 height 16
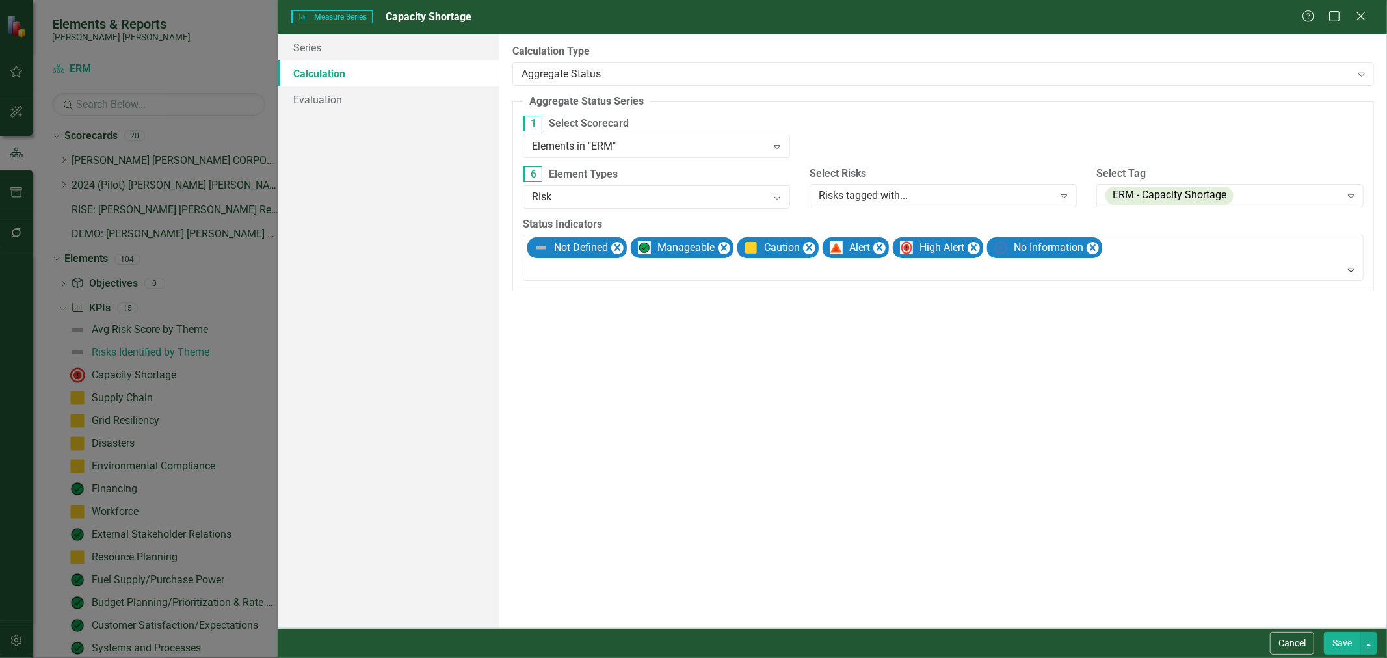
click at [936, 640] on button "Save" at bounding box center [1341, 643] width 36 height 23
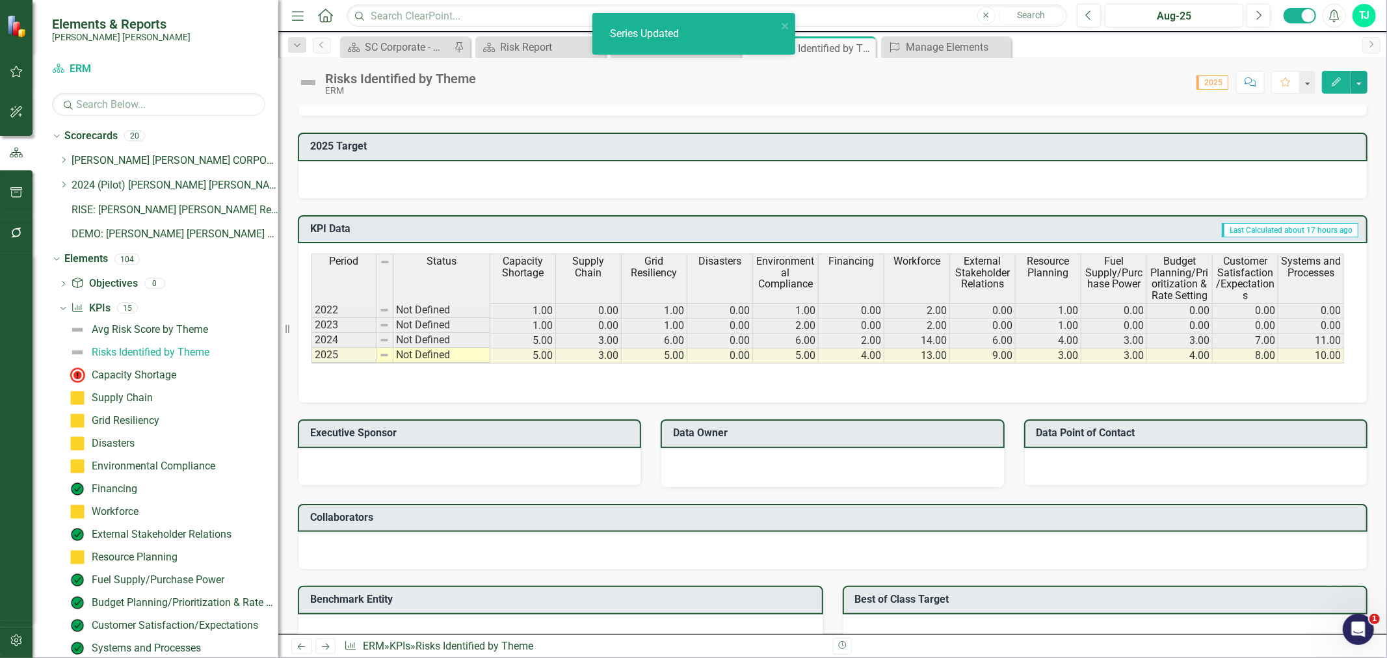
click at [605, 278] on th "Supply Chain" at bounding box center [589, 278] width 66 height 49
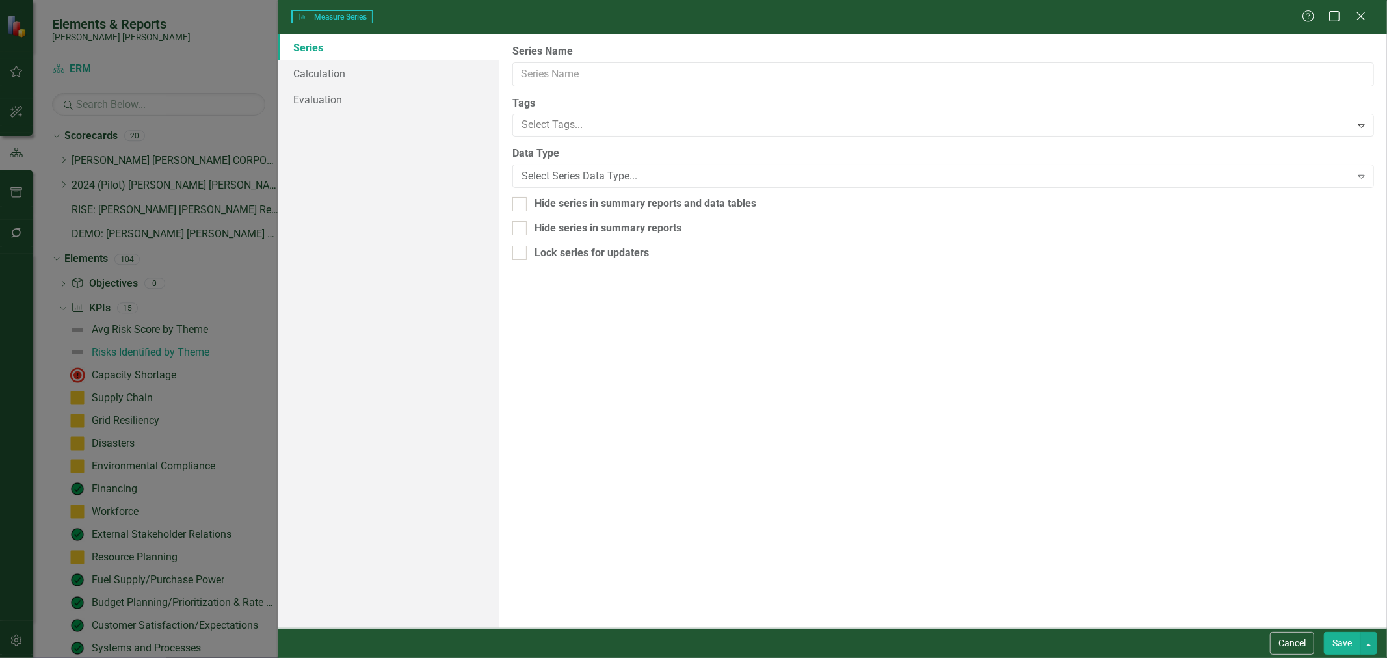
type input "Supply Chain"
click at [367, 98] on link "Evaluation" at bounding box center [389, 99] width 222 height 26
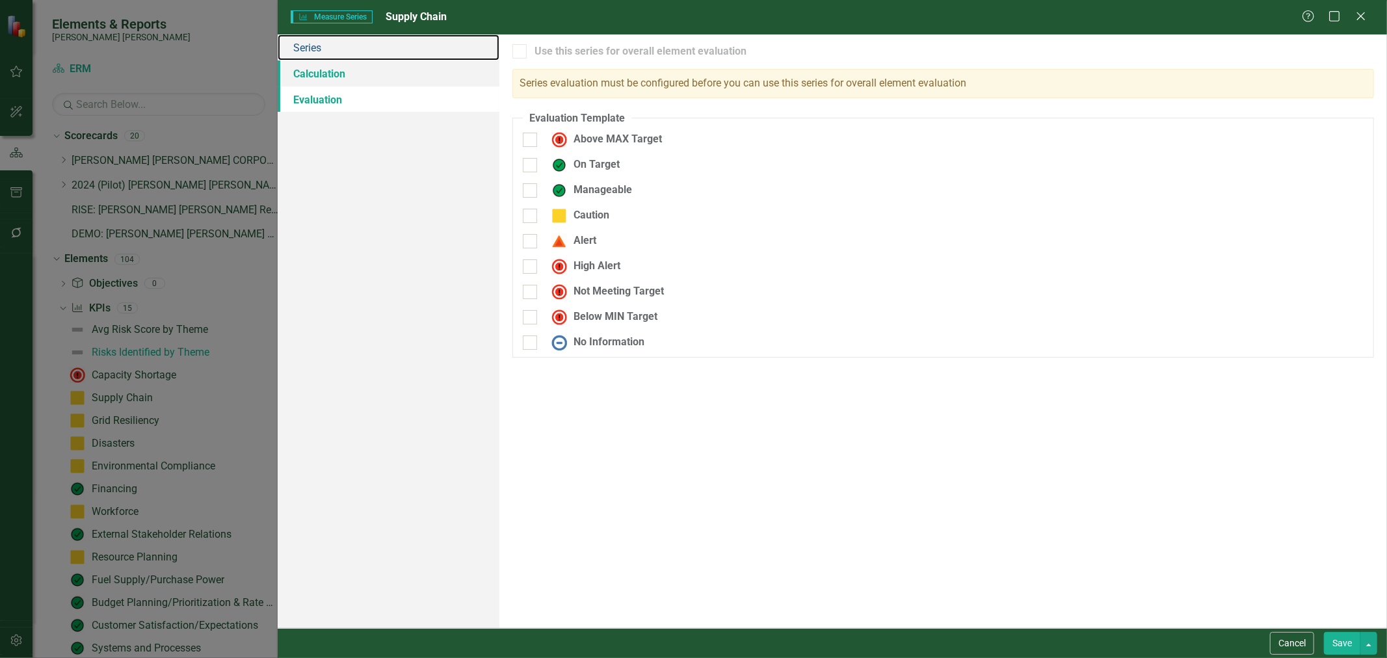
click at [384, 60] on div "Series Calculation Evaluation" at bounding box center [389, 330] width 222 height 593
click at [385, 73] on link "Calculation" at bounding box center [389, 73] width 222 height 26
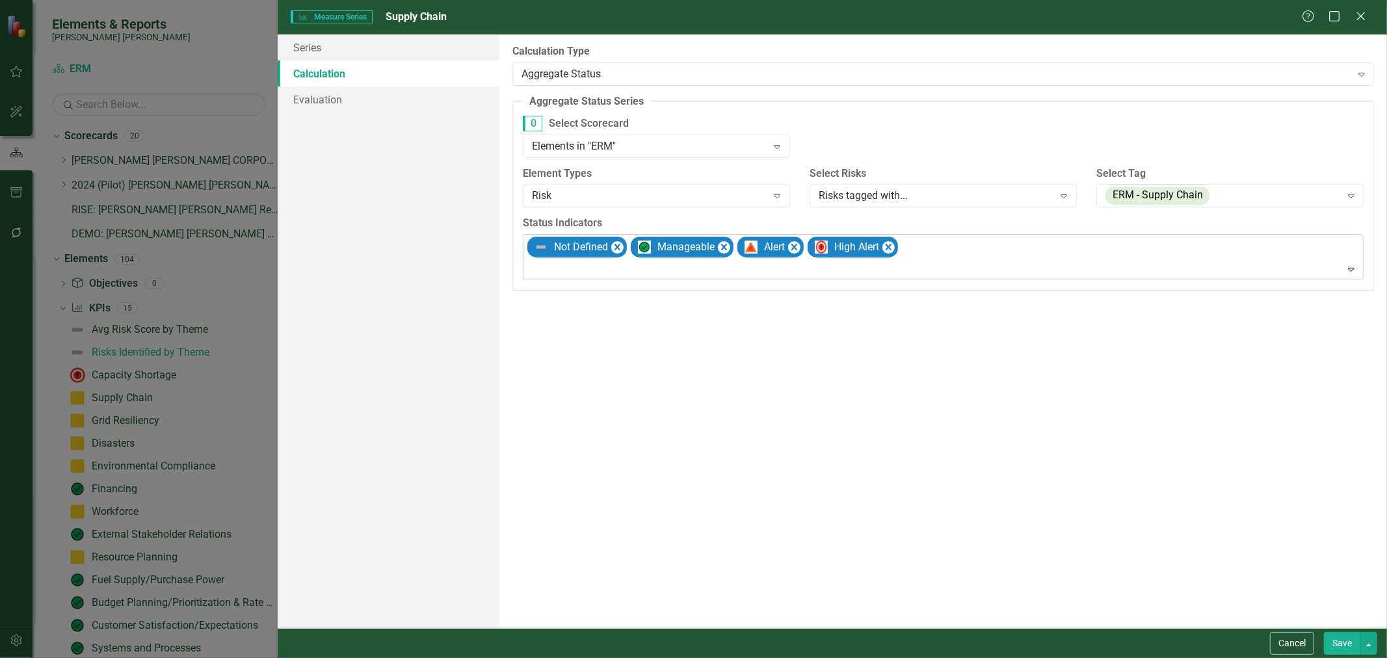
click at [694, 276] on div at bounding box center [944, 270] width 835 height 18
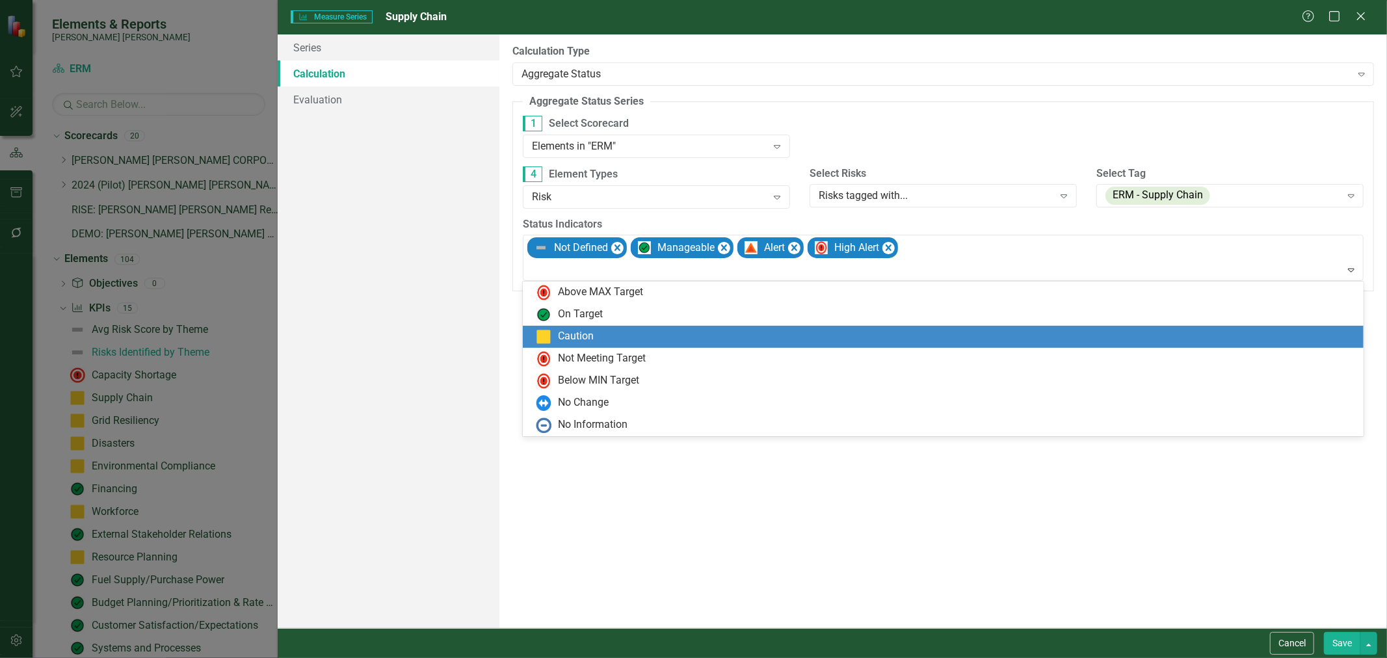
click at [612, 340] on div "Caution" at bounding box center [946, 337] width 820 height 16
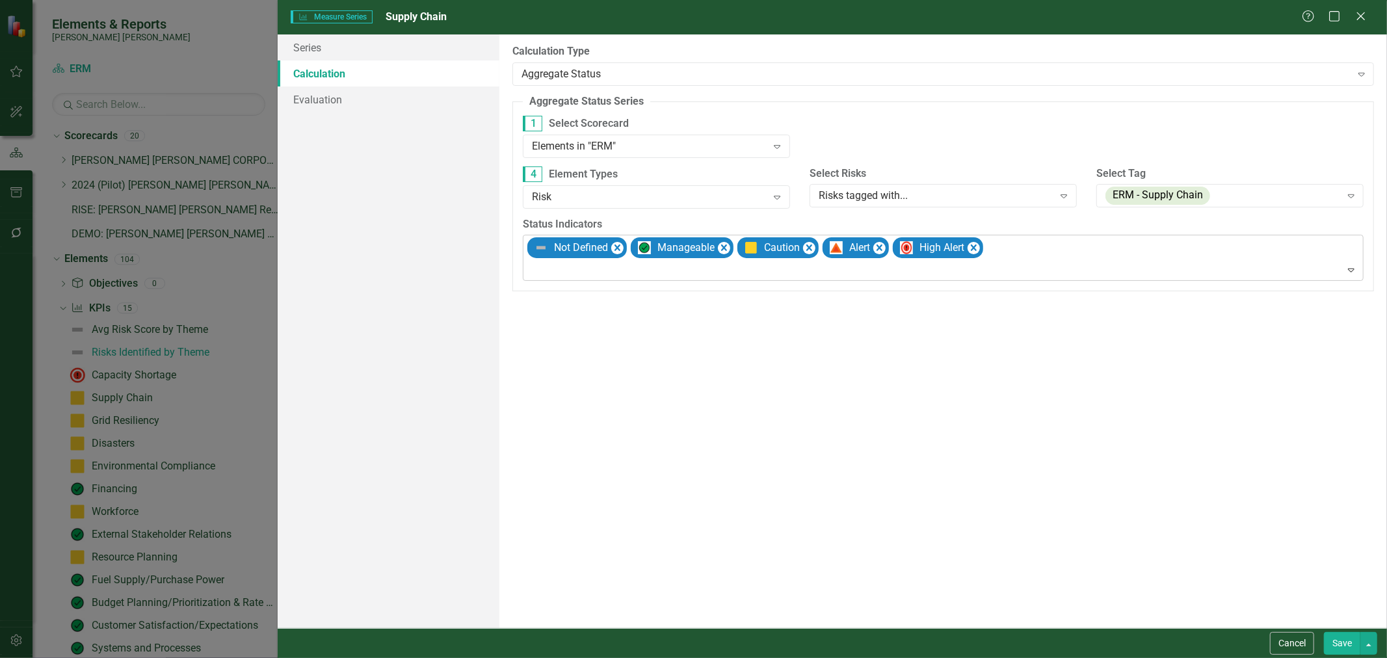
click at [670, 274] on div at bounding box center [944, 270] width 835 height 18
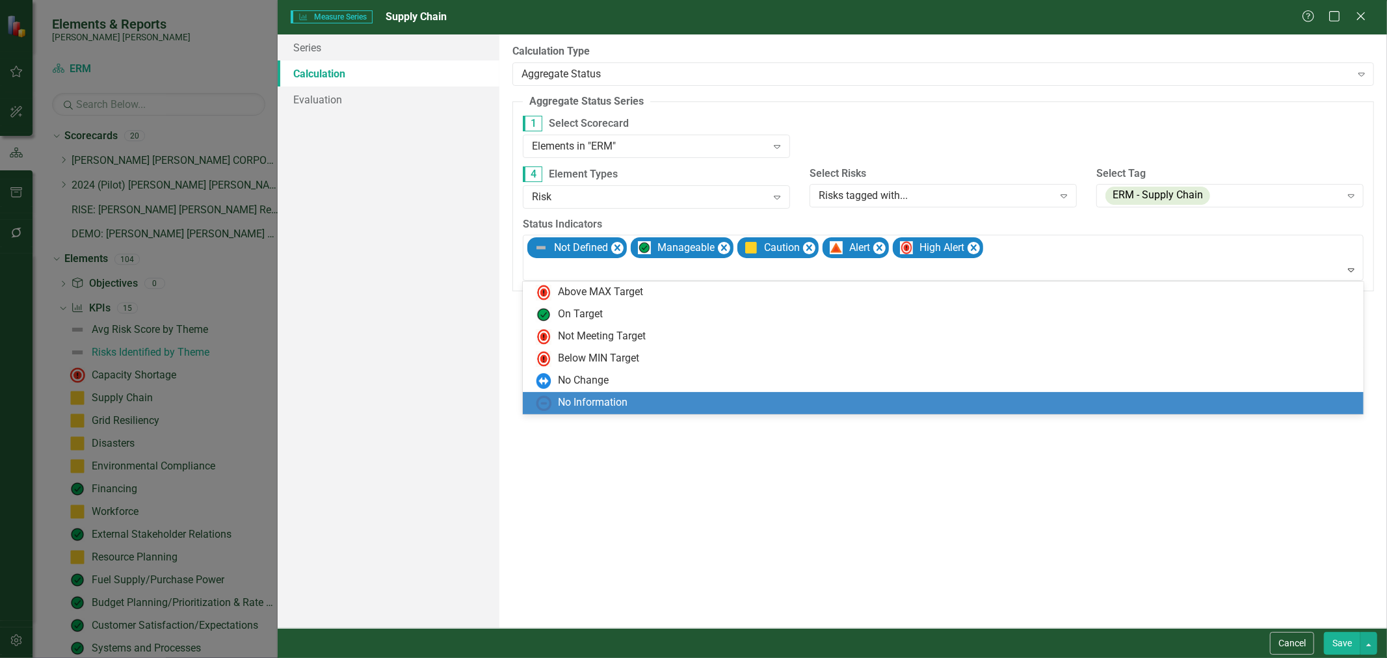
click at [633, 398] on div "No Information" at bounding box center [946, 403] width 820 height 16
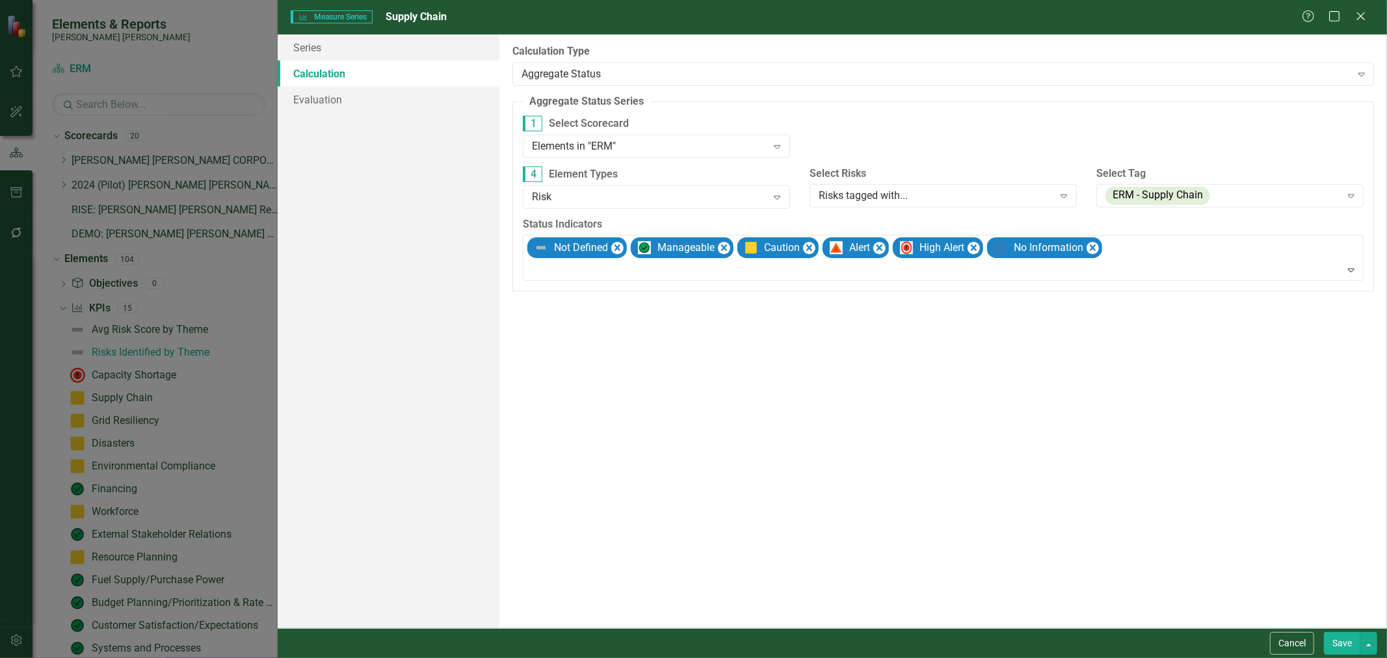
click at [936, 639] on button "Save" at bounding box center [1341, 643] width 36 height 23
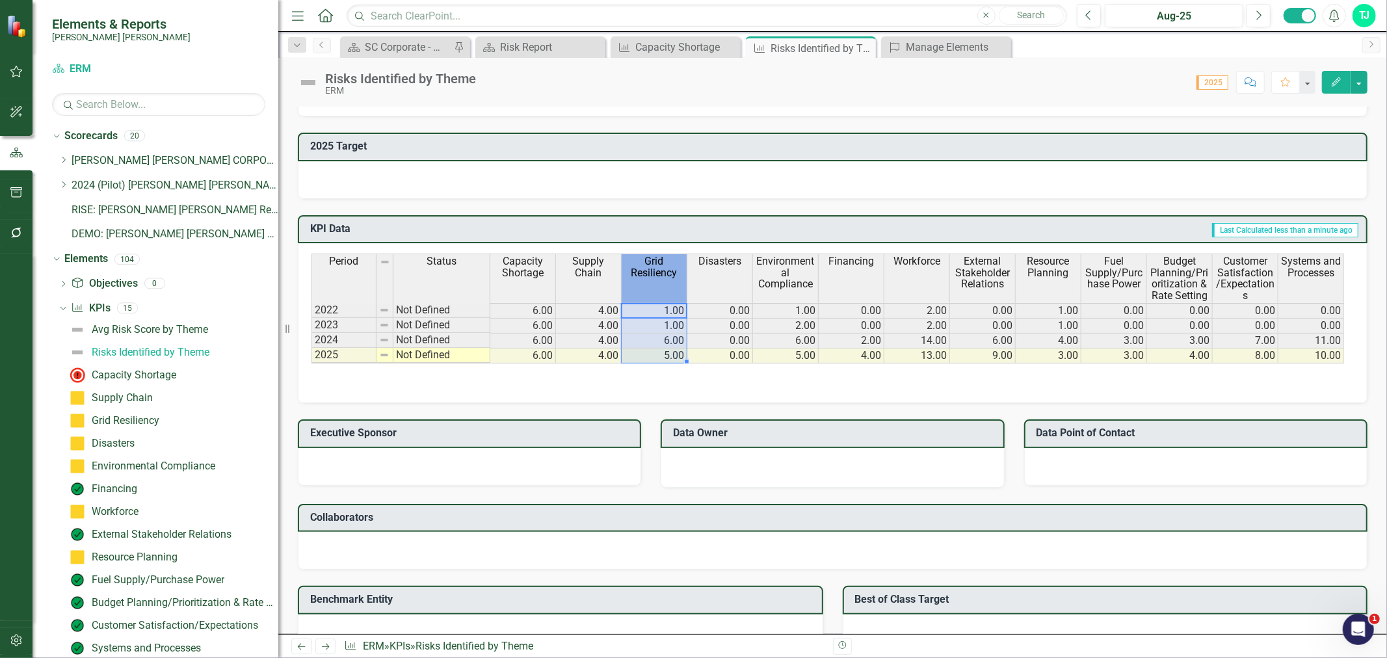
click at [658, 261] on span "Grid Resiliency" at bounding box center [654, 266] width 60 height 23
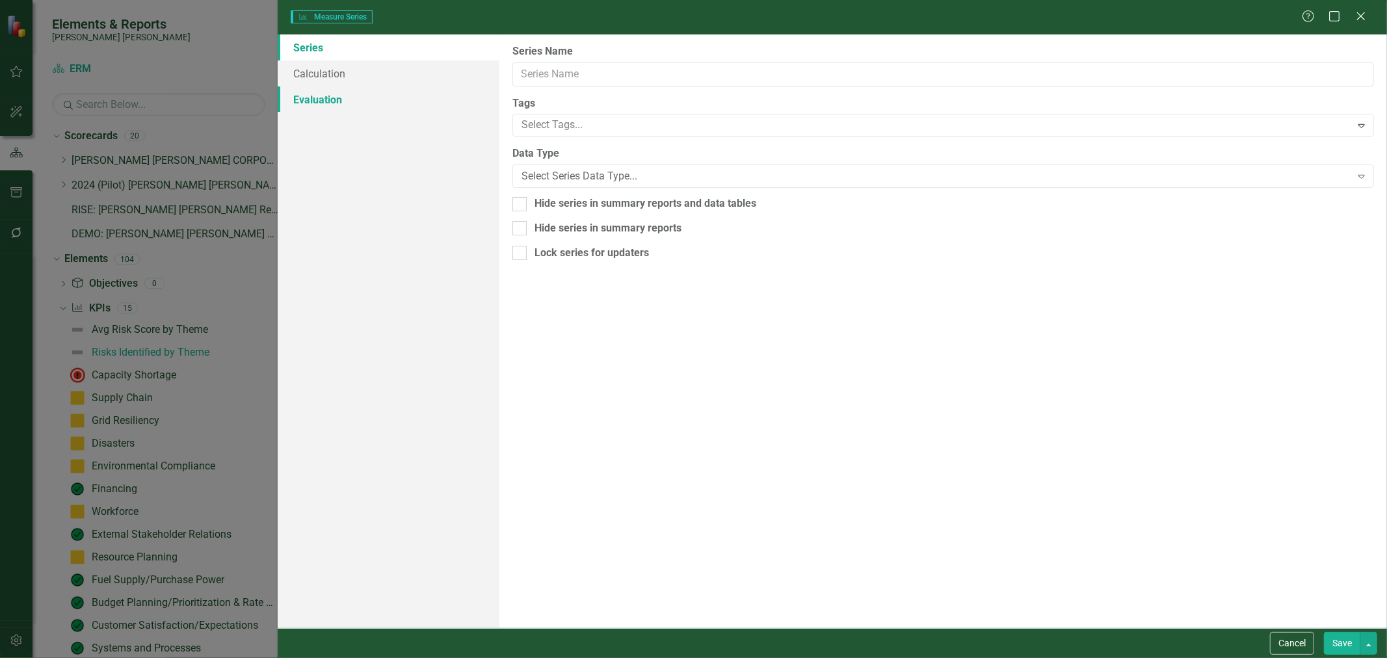
type input "Grid Resiliency"
click at [367, 75] on link "Calculation" at bounding box center [389, 73] width 222 height 26
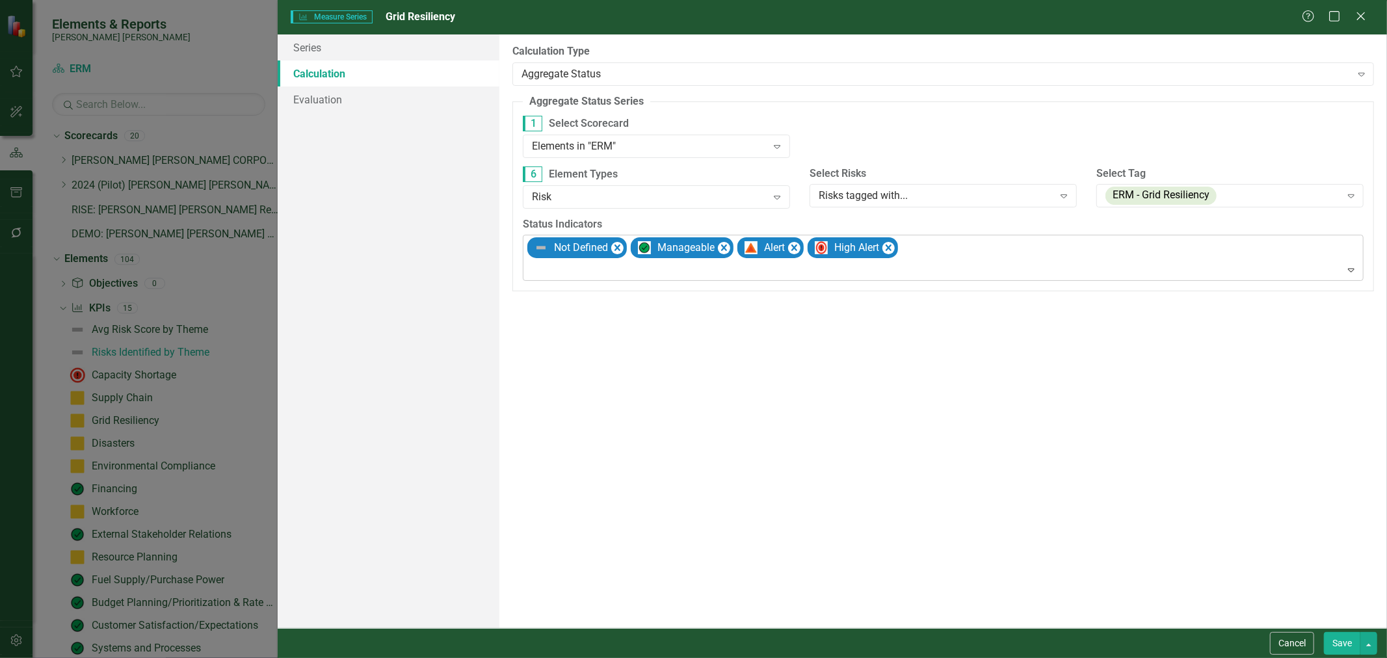
click at [690, 275] on div at bounding box center [944, 270] width 835 height 18
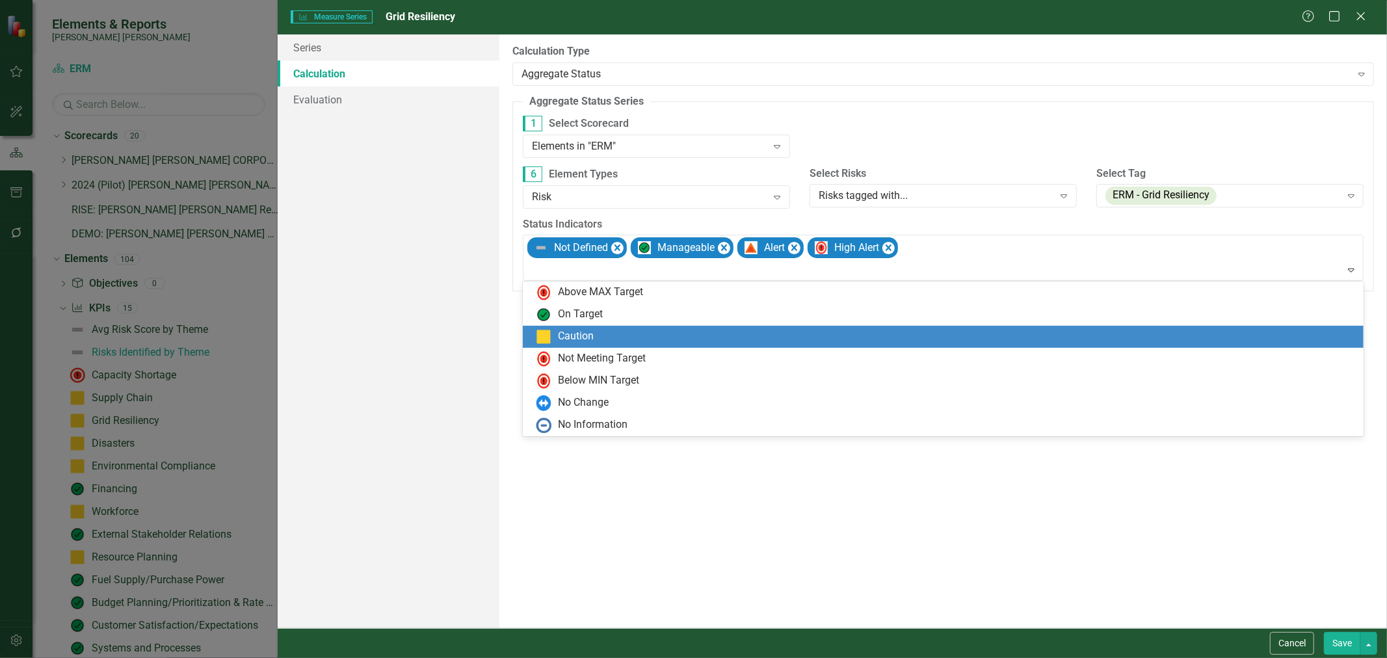
click at [614, 340] on div "Caution" at bounding box center [946, 337] width 820 height 16
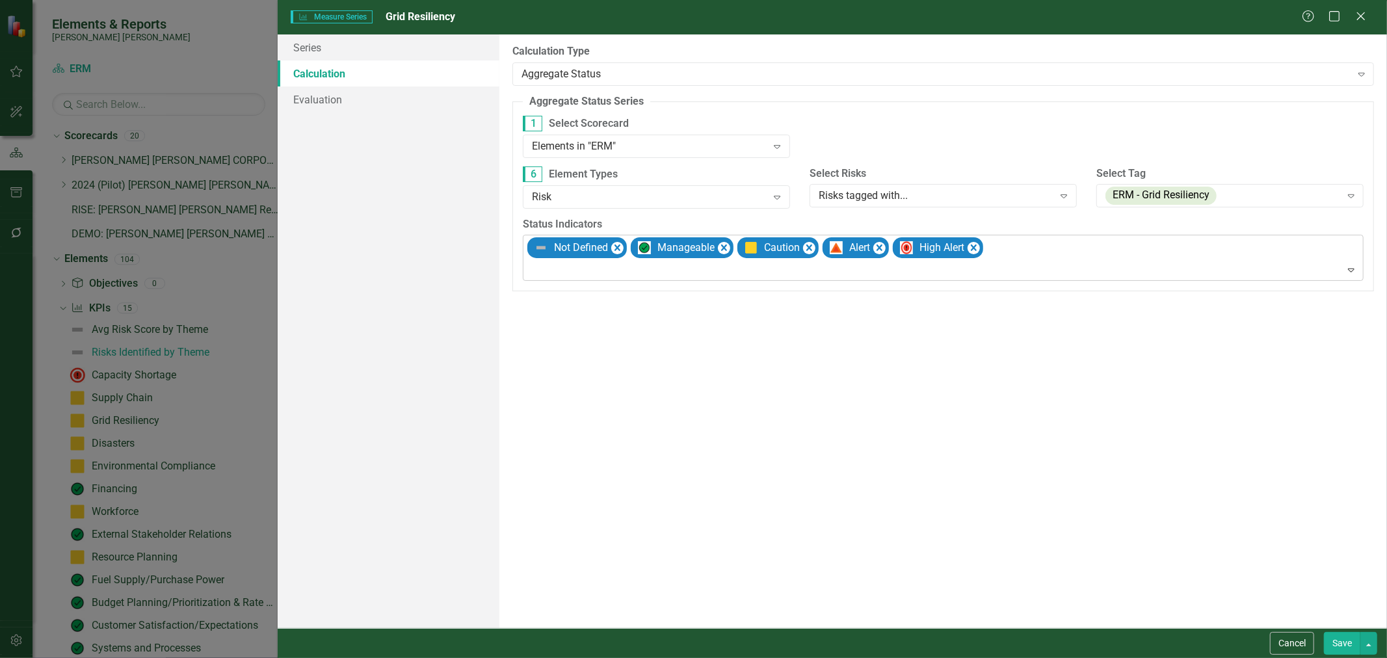
click at [651, 277] on div at bounding box center [944, 270] width 835 height 18
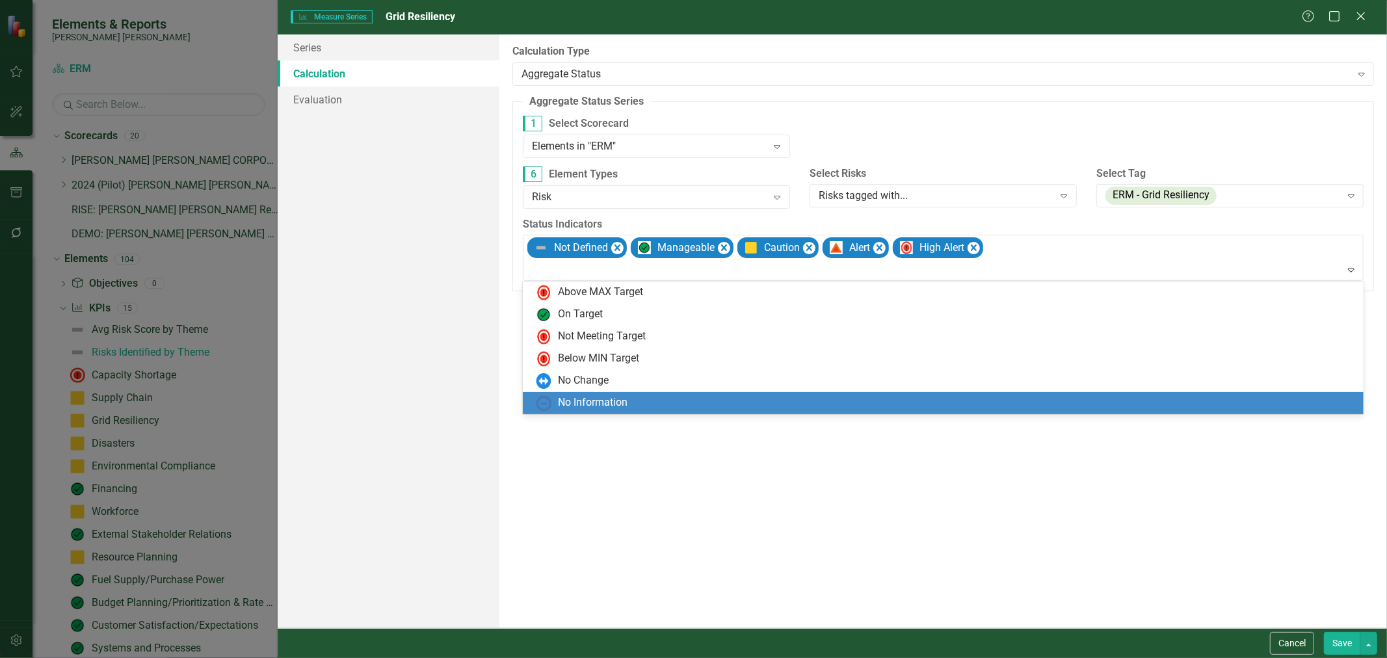
click at [606, 398] on div "No Information" at bounding box center [593, 402] width 70 height 15
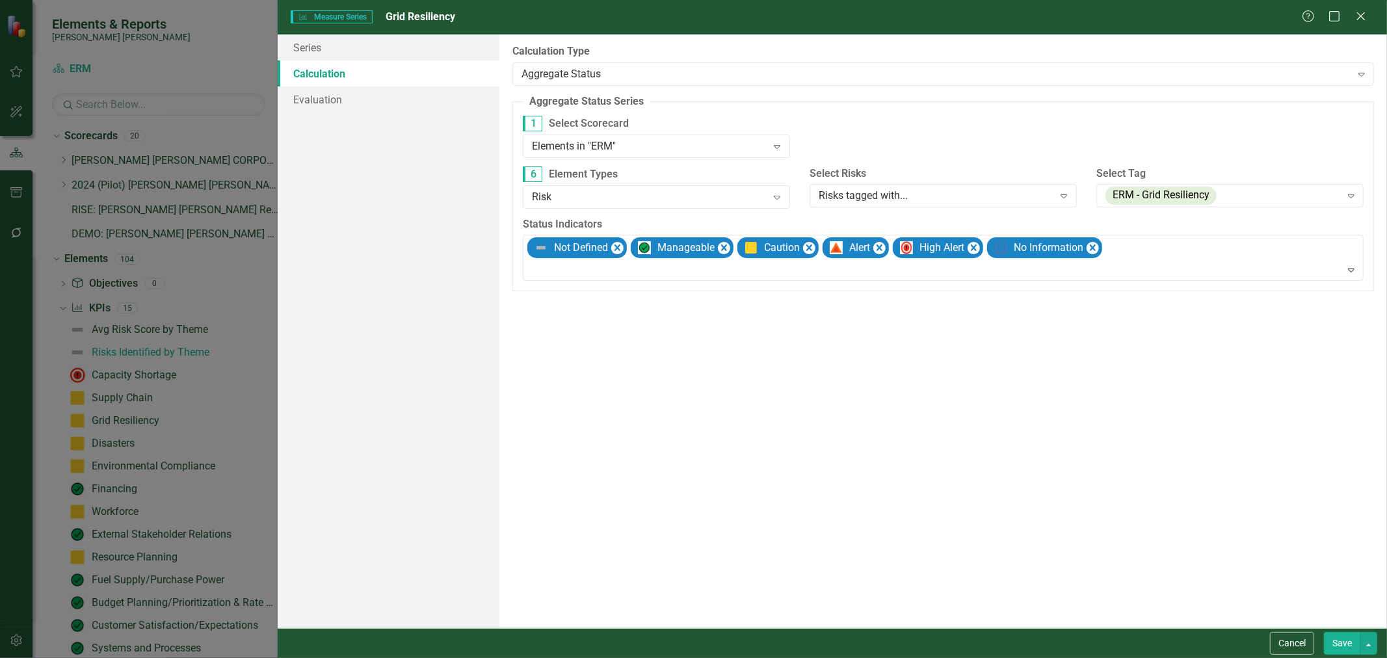
click at [936, 641] on button "Save" at bounding box center [1341, 643] width 36 height 23
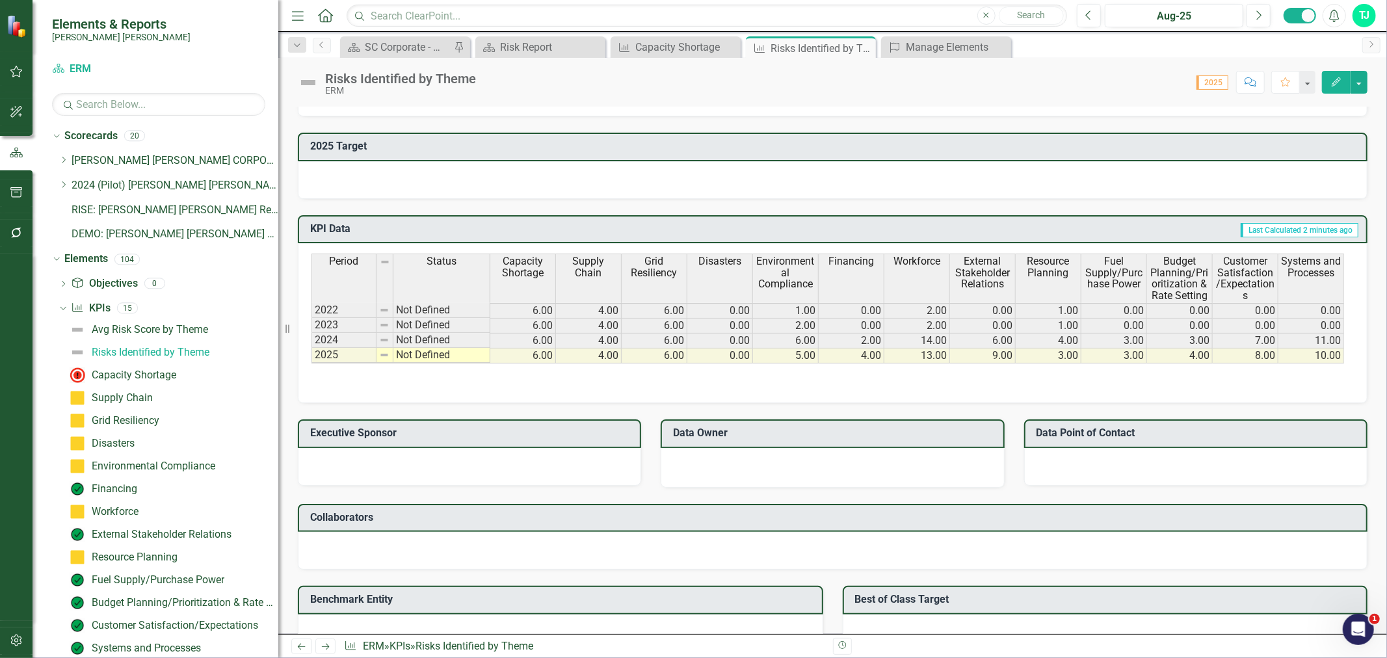
click at [642, 272] on th "Grid Resiliency" at bounding box center [654, 278] width 66 height 49
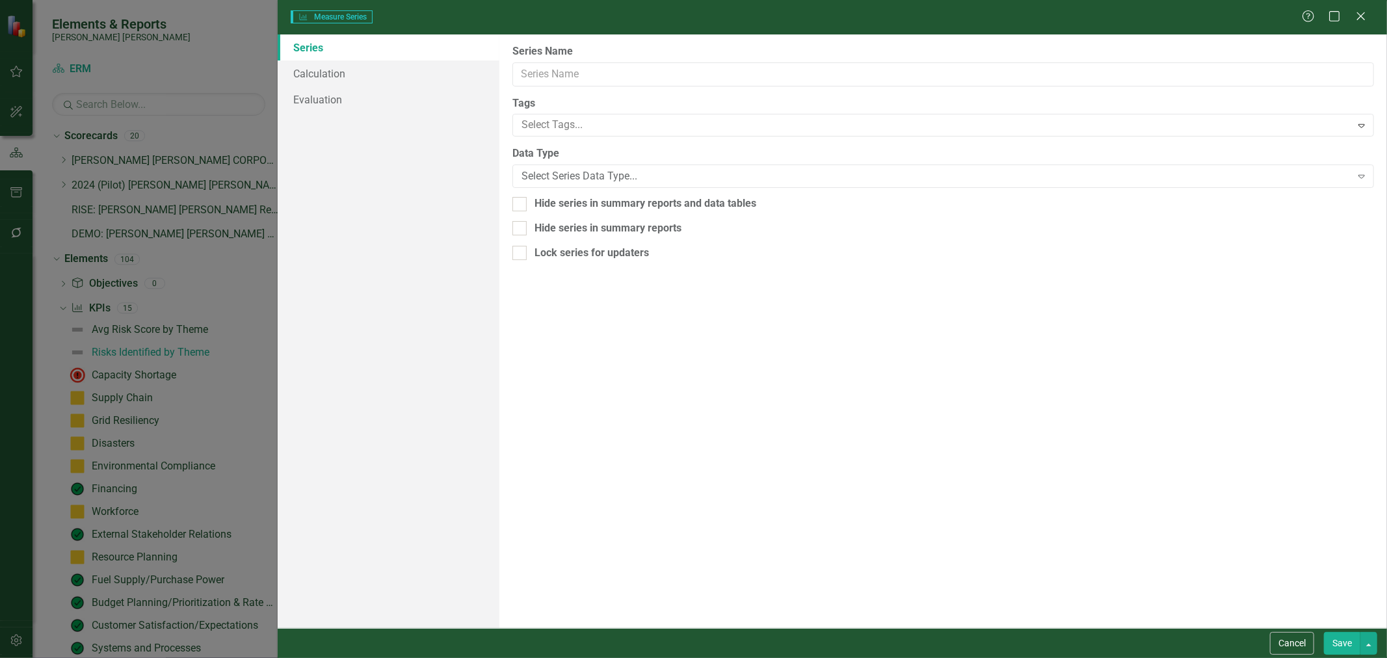
type input "Grid Resiliency"
click at [387, 107] on link "Evaluation" at bounding box center [389, 99] width 222 height 26
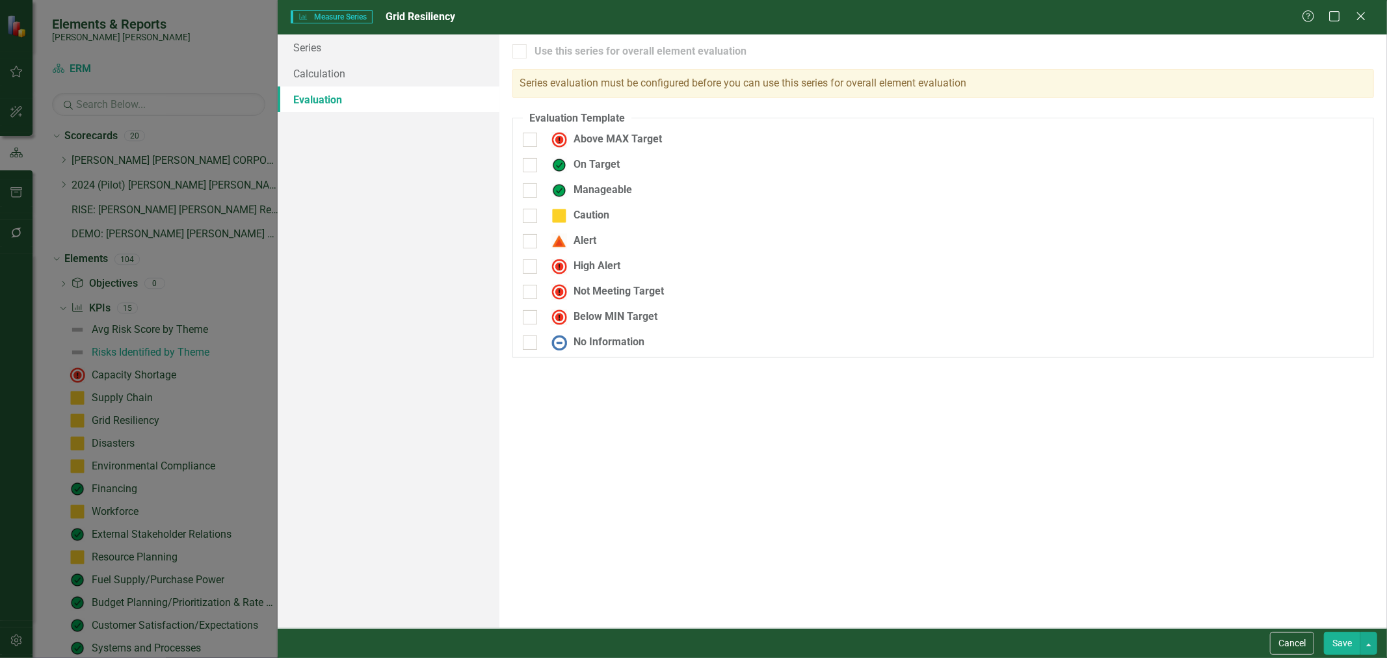
click at [386, 89] on link "Evaluation" at bounding box center [389, 99] width 222 height 26
drag, startPoint x: 385, startPoint y: 79, endPoint x: 460, endPoint y: 118, distance: 84.6
click at [385, 78] on link "Calculation" at bounding box center [389, 73] width 222 height 26
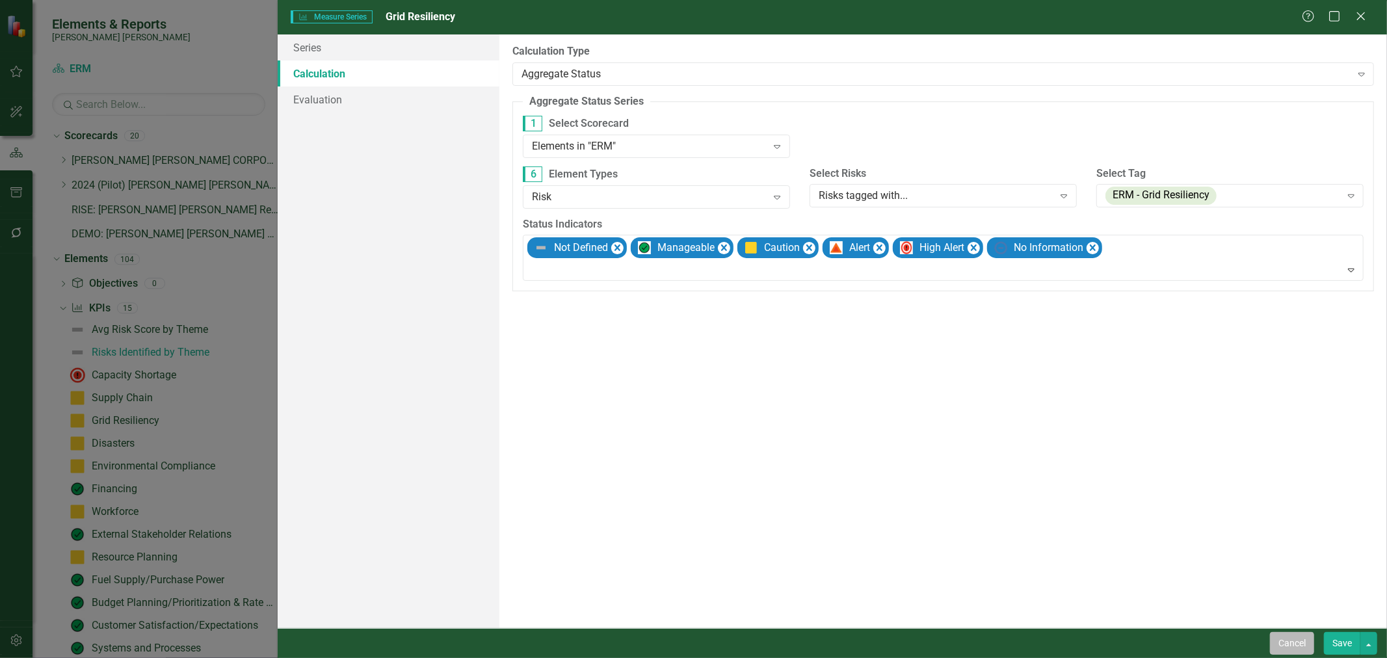
click at [936, 647] on button "Cancel" at bounding box center [1292, 643] width 44 height 23
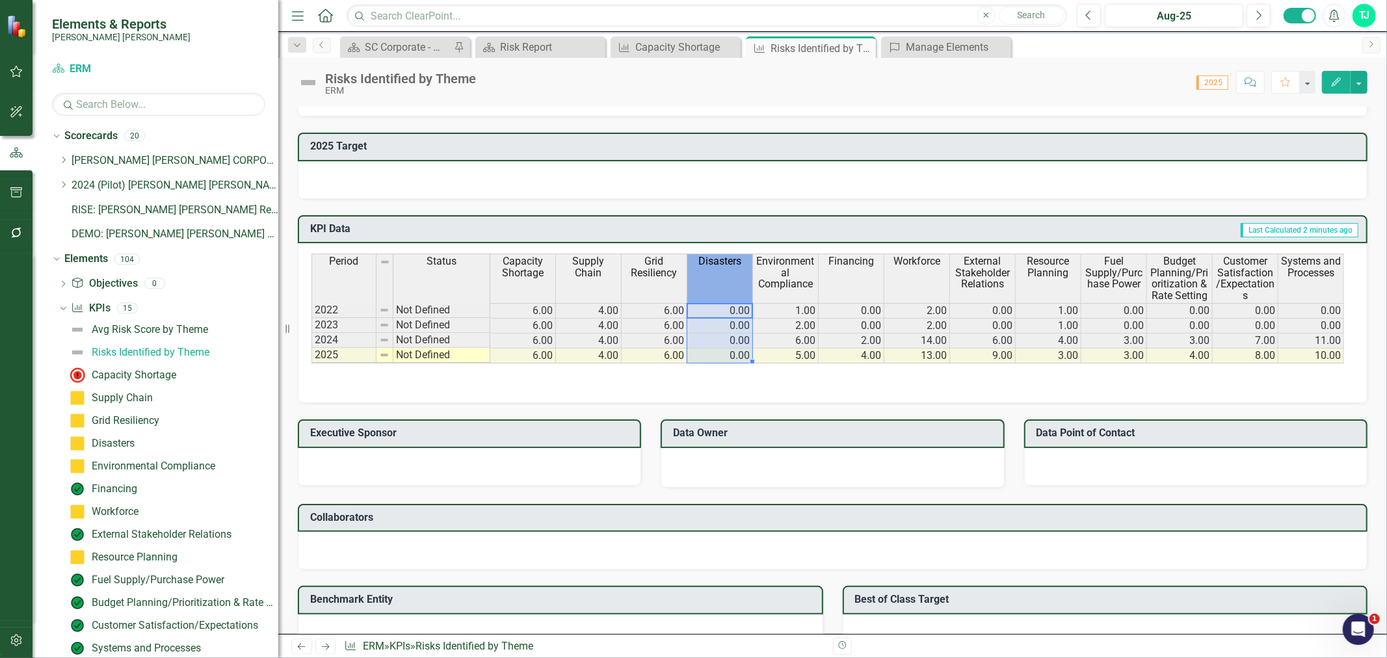
click at [719, 276] on th "Disasters" at bounding box center [720, 278] width 66 height 49
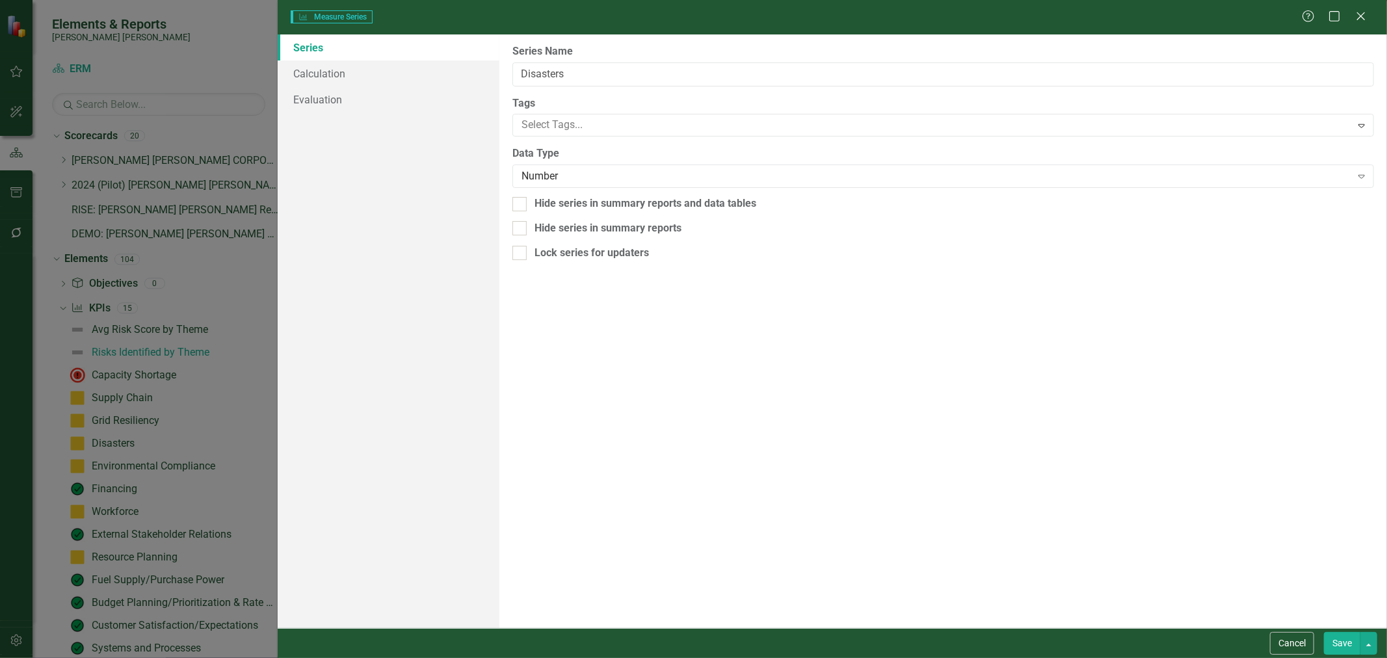
type input "Disasters"
click at [398, 98] on link "Evaluation" at bounding box center [389, 99] width 222 height 26
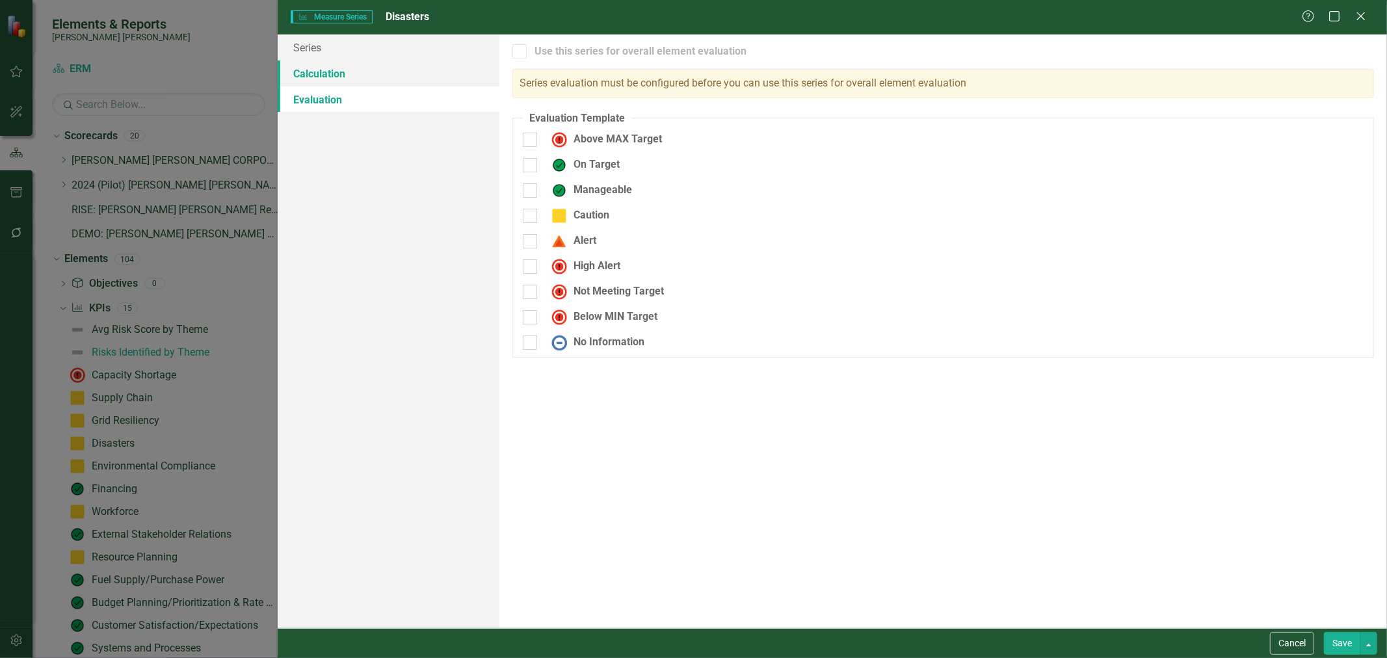
click at [395, 79] on link "Calculation" at bounding box center [389, 73] width 222 height 26
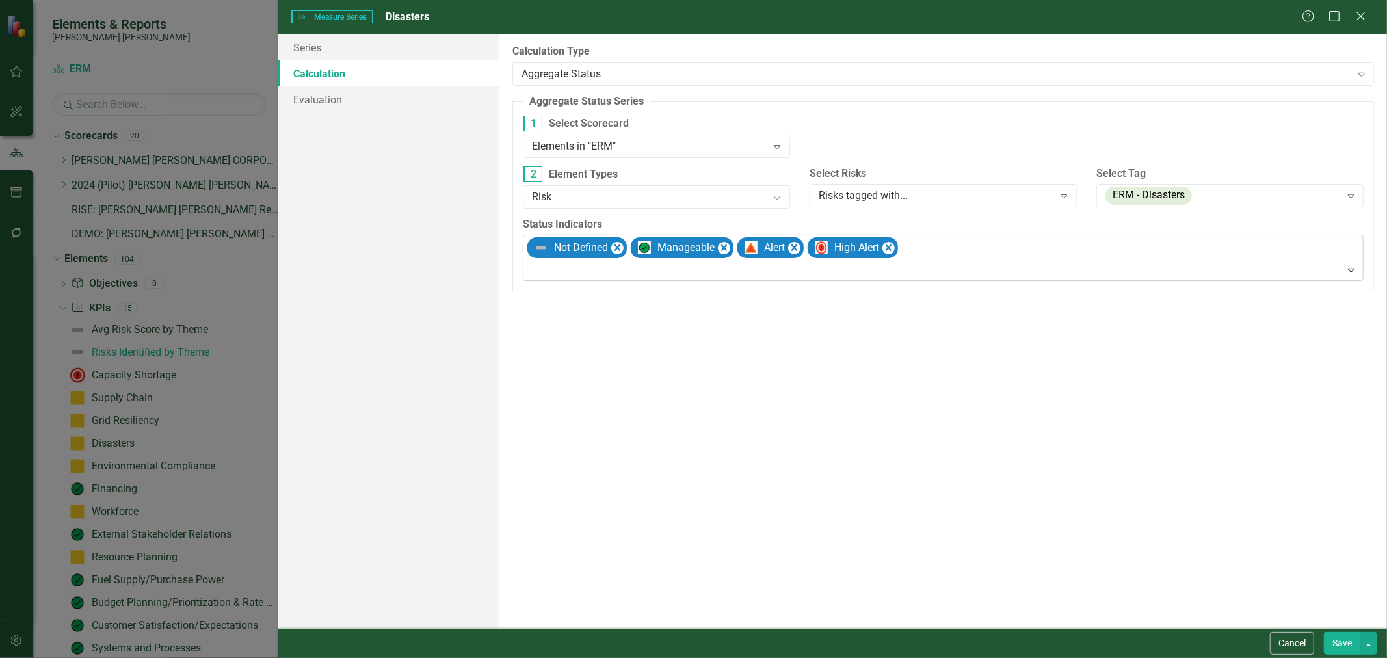
click at [642, 264] on div at bounding box center [944, 270] width 835 height 18
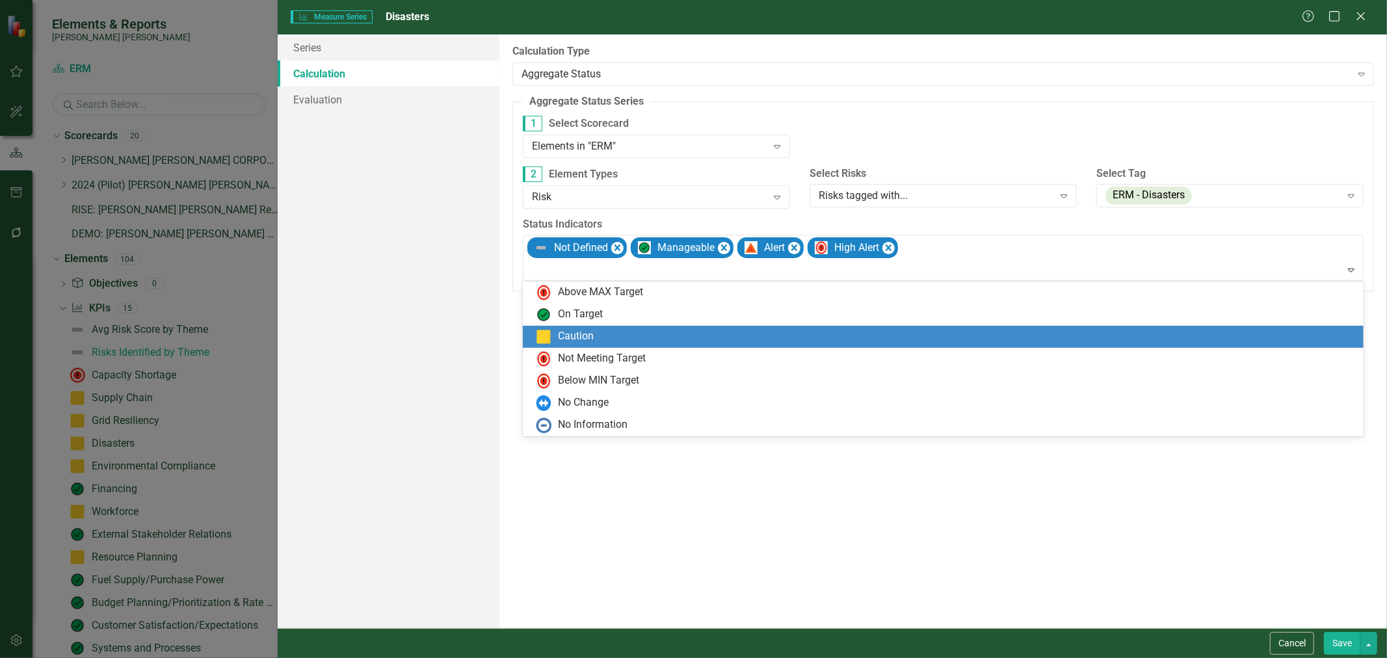
click at [593, 330] on div "Caution" at bounding box center [576, 336] width 36 height 15
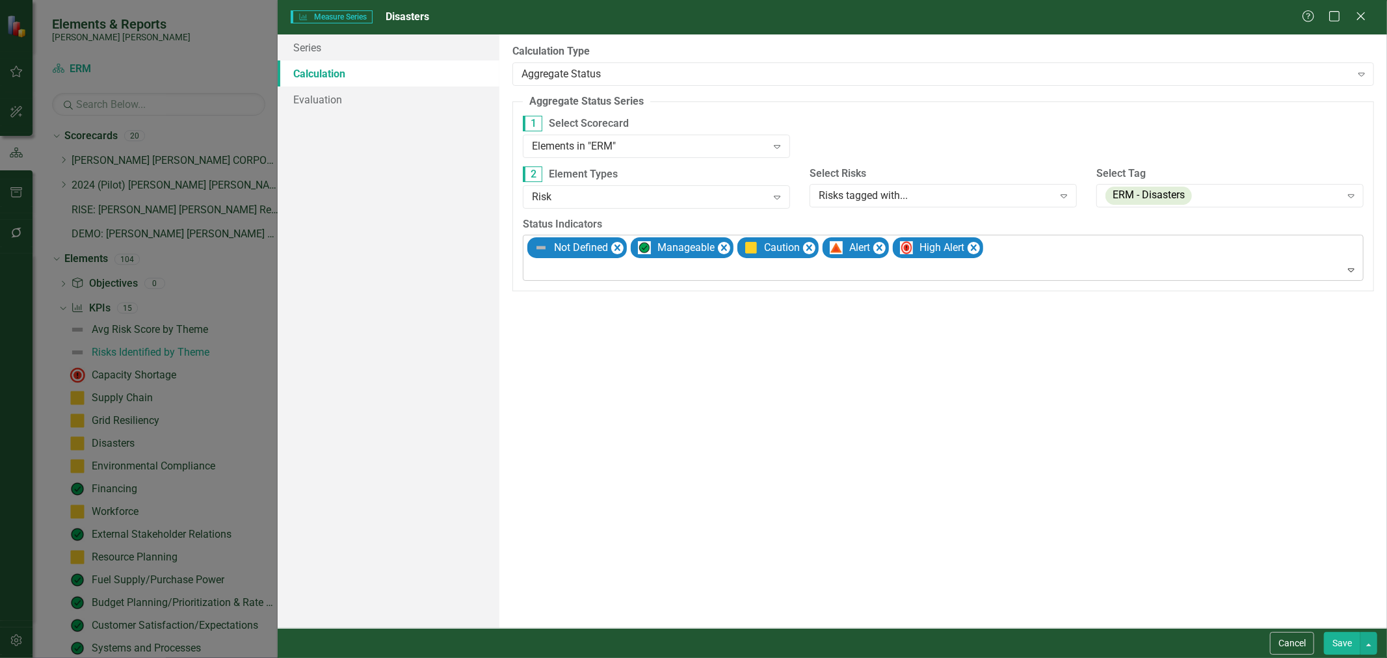
click at [629, 274] on div at bounding box center [944, 270] width 835 height 18
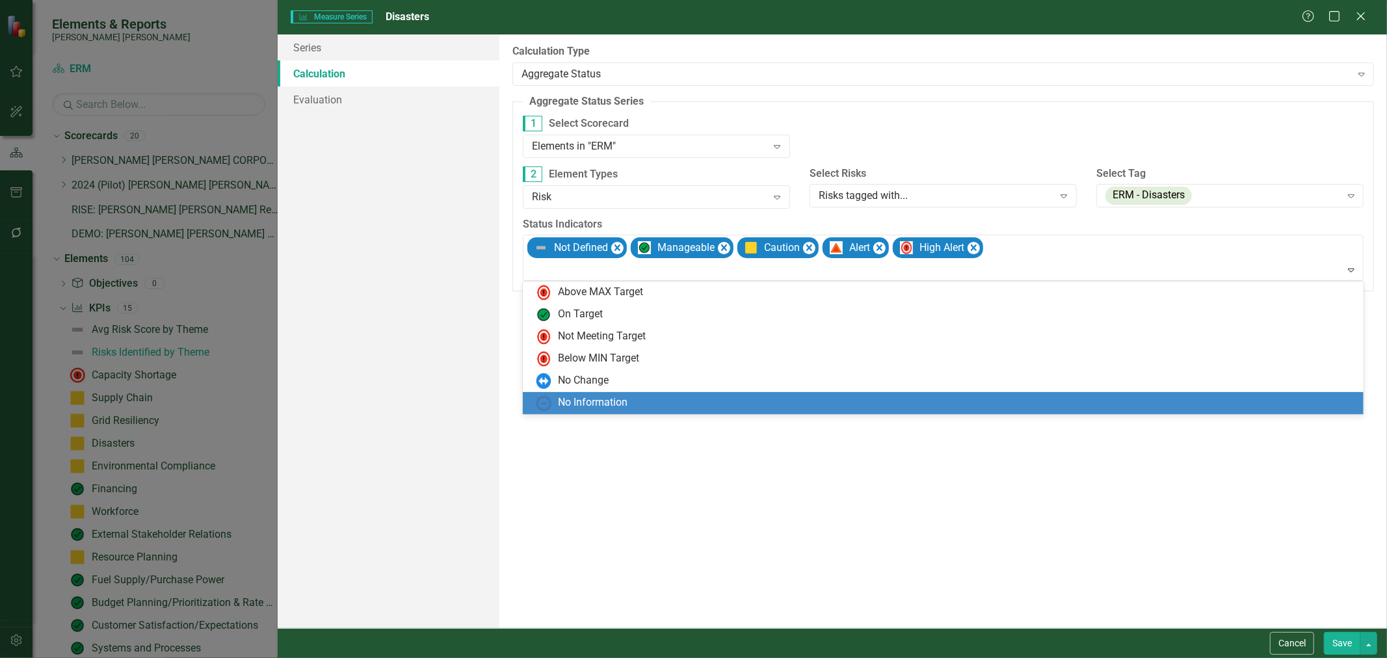
click at [619, 397] on div "No Information" at bounding box center [593, 402] width 70 height 15
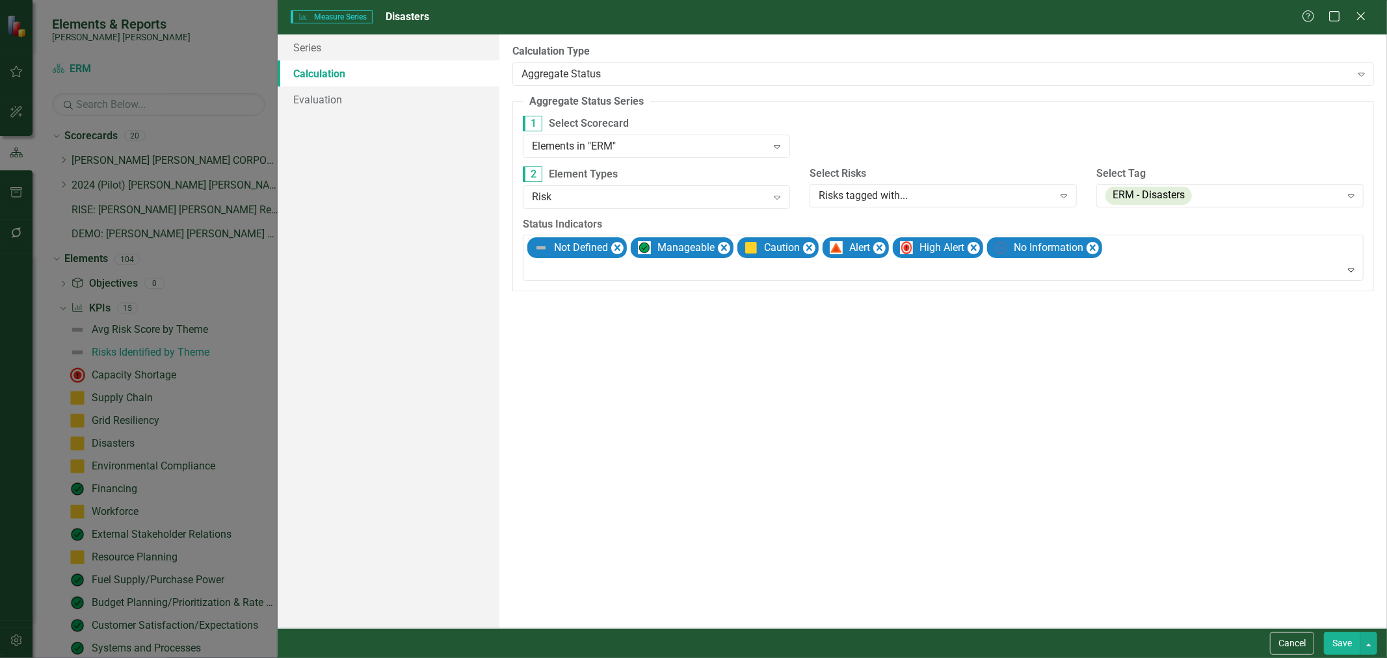
click at [936, 640] on button "Save" at bounding box center [1341, 643] width 36 height 23
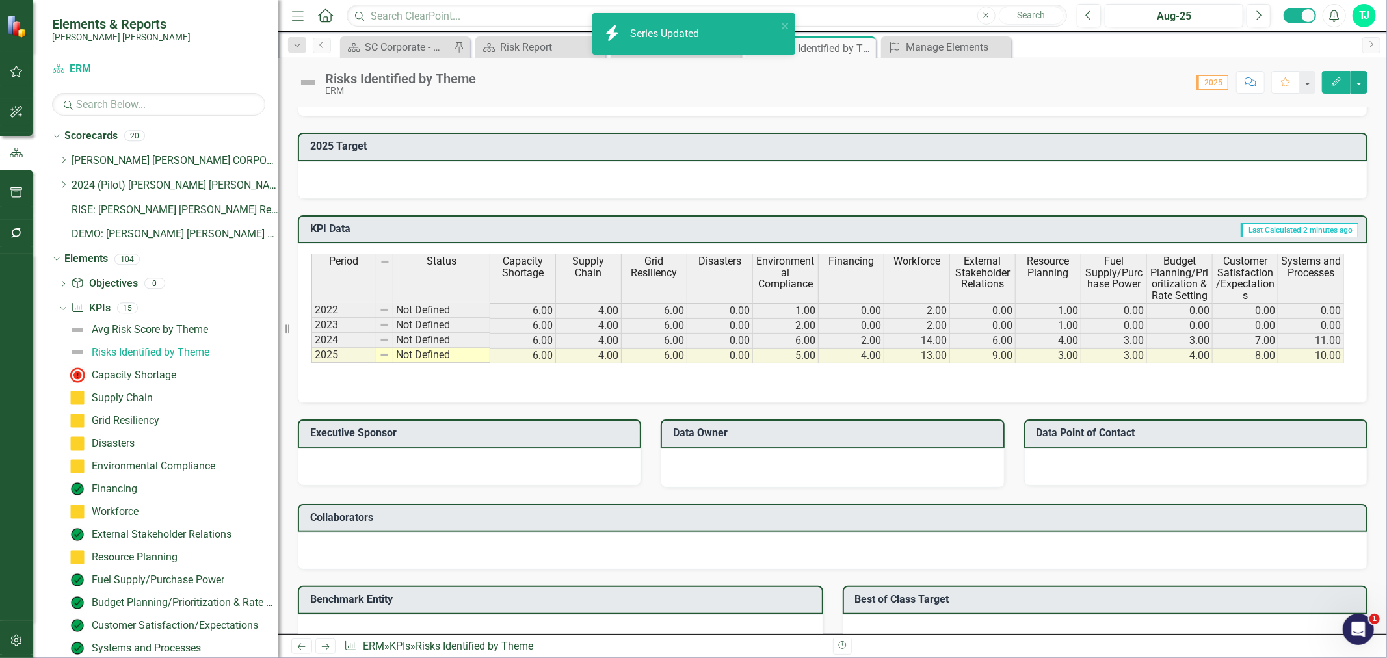
click at [777, 263] on span "Environmental Compliance" at bounding box center [785, 272] width 60 height 34
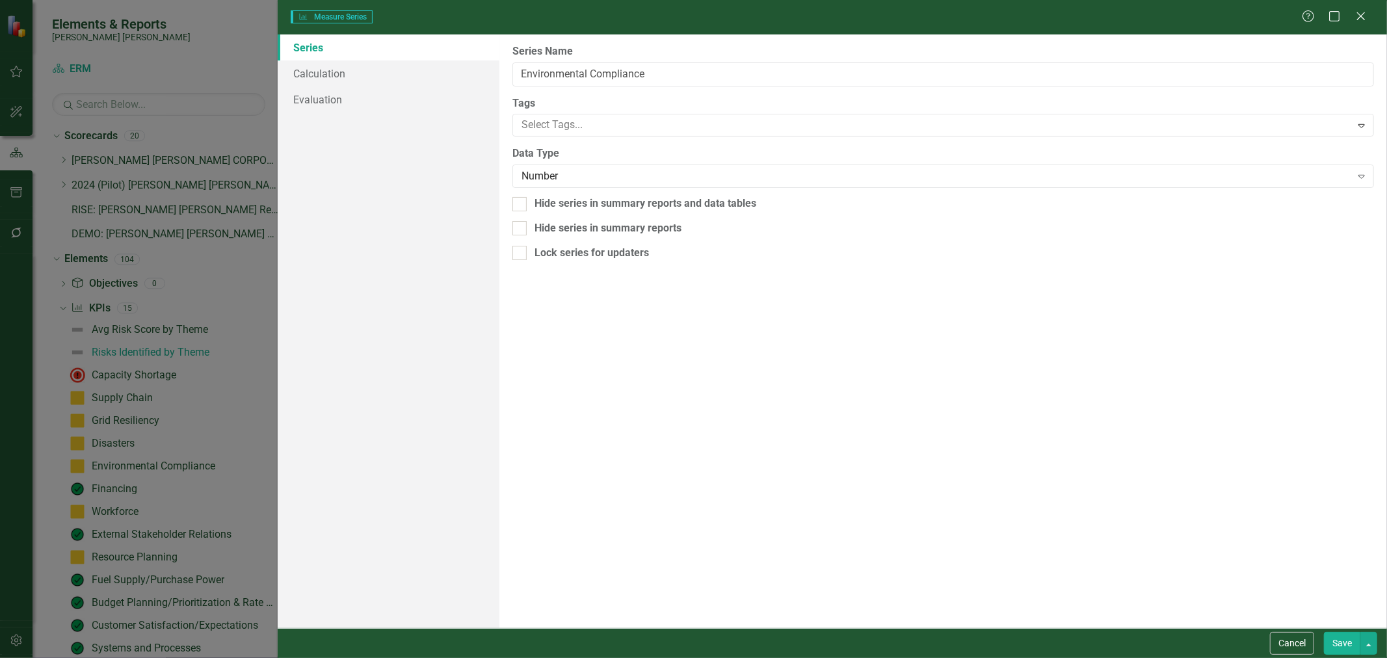
type input "Environmental Compliance"
click at [395, 70] on link "Calculation" at bounding box center [389, 73] width 222 height 26
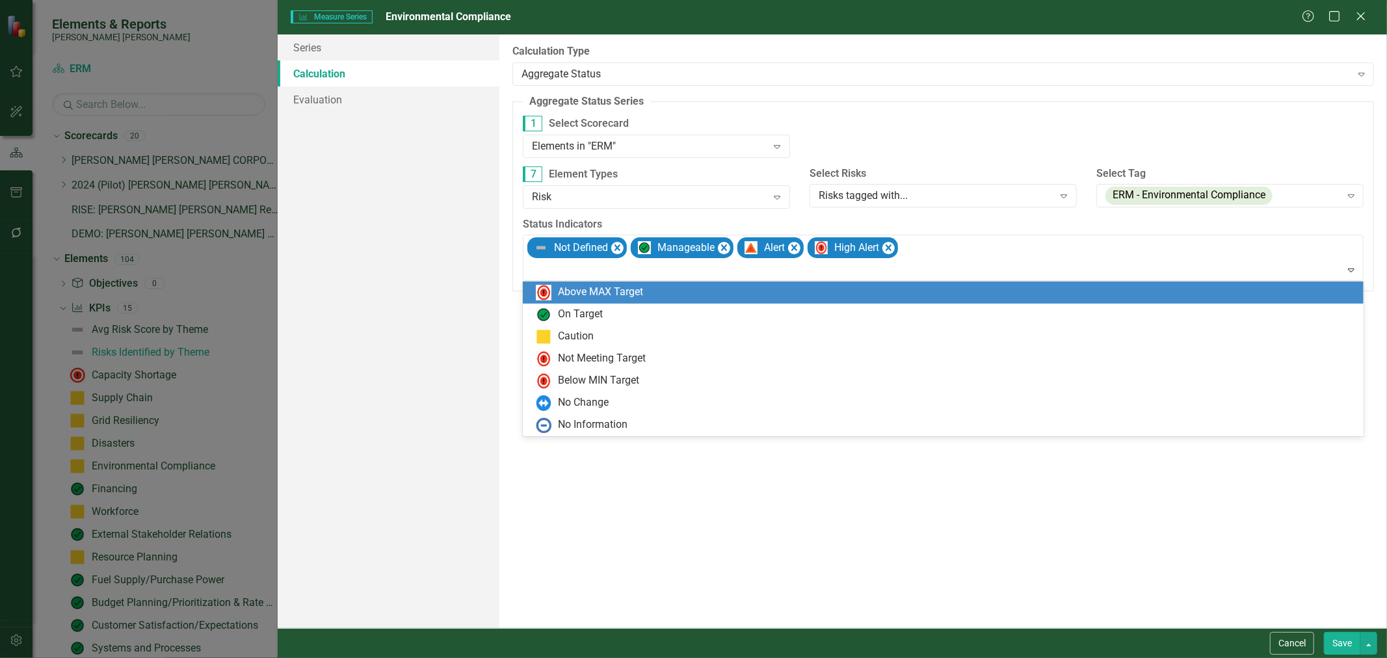
click at [627, 346] on div "Caution" at bounding box center [943, 337] width 840 height 22
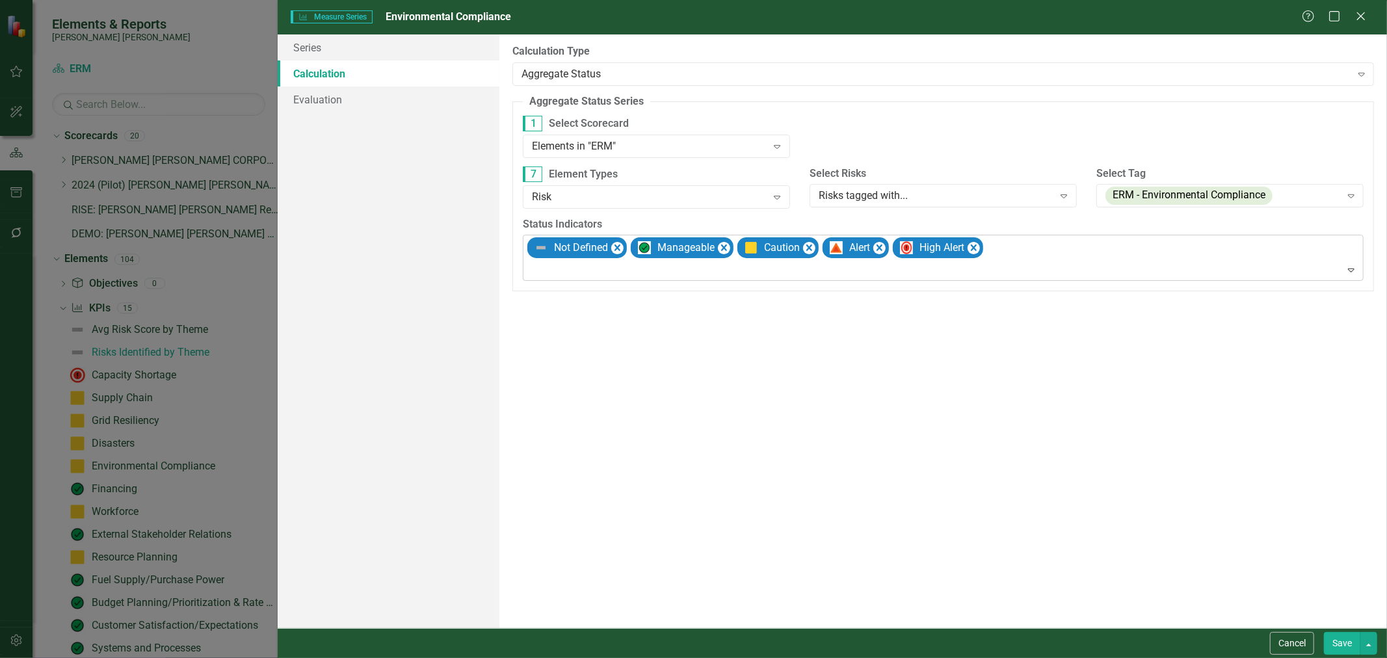
click at [634, 268] on div at bounding box center [944, 270] width 835 height 18
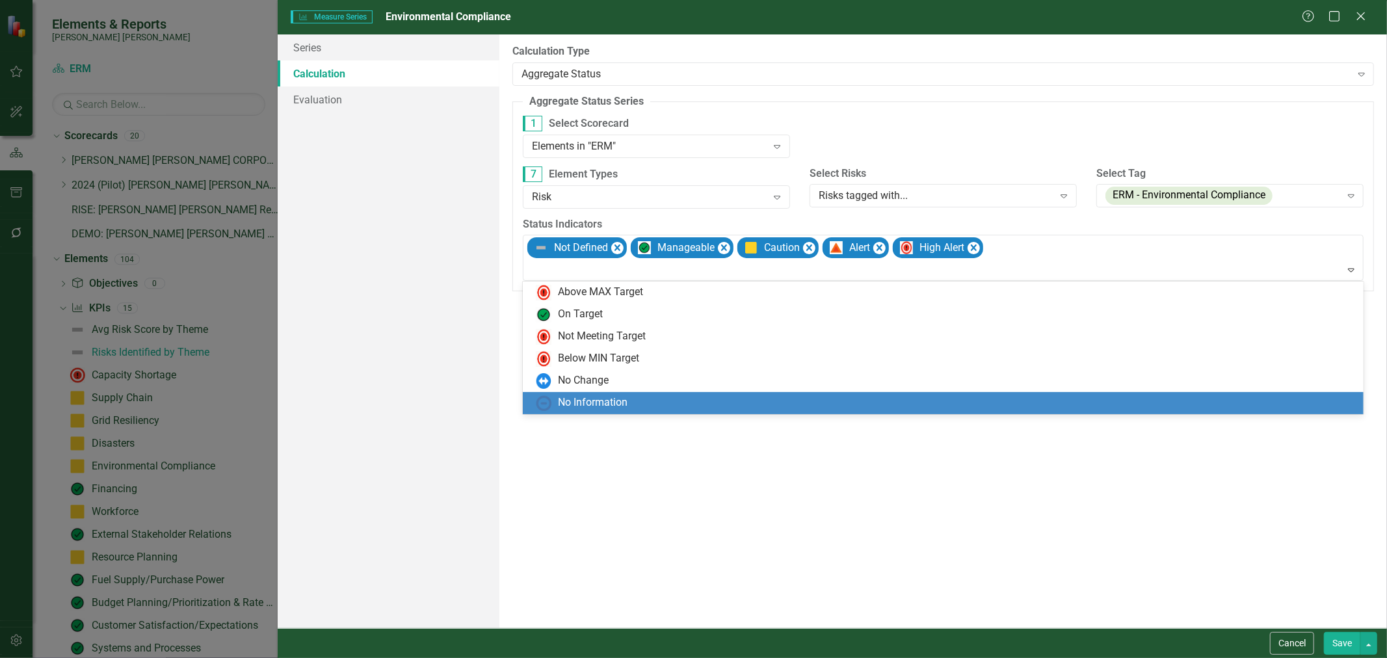
click at [621, 395] on div "No Information" at bounding box center [593, 402] width 70 height 15
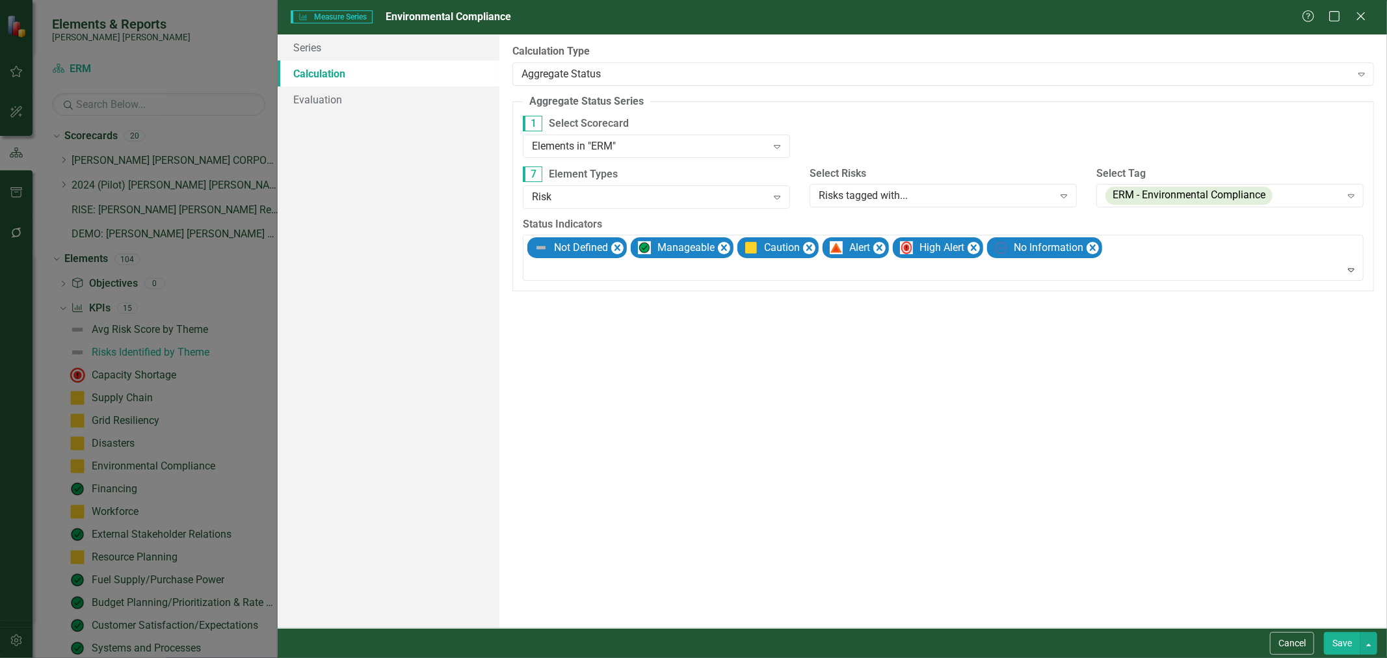
click at [936, 651] on button "Save" at bounding box center [1341, 643] width 36 height 23
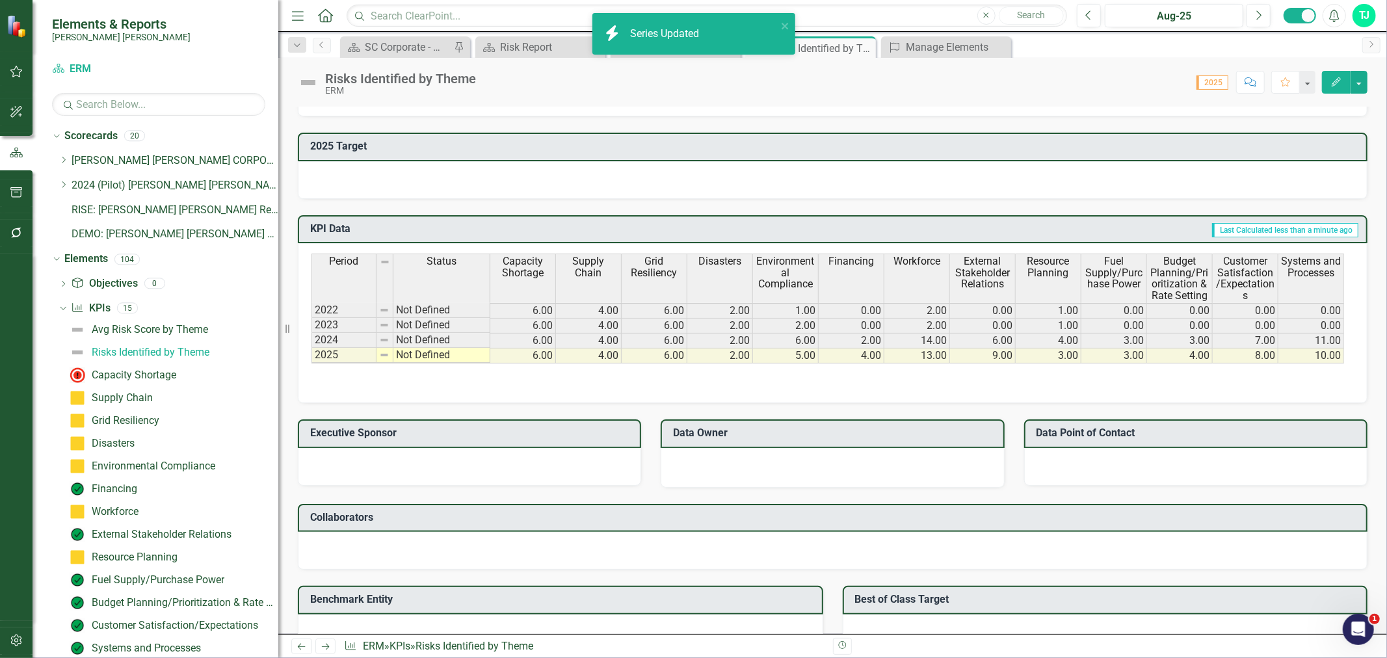
click at [862, 278] on th "Financing" at bounding box center [851, 278] width 66 height 49
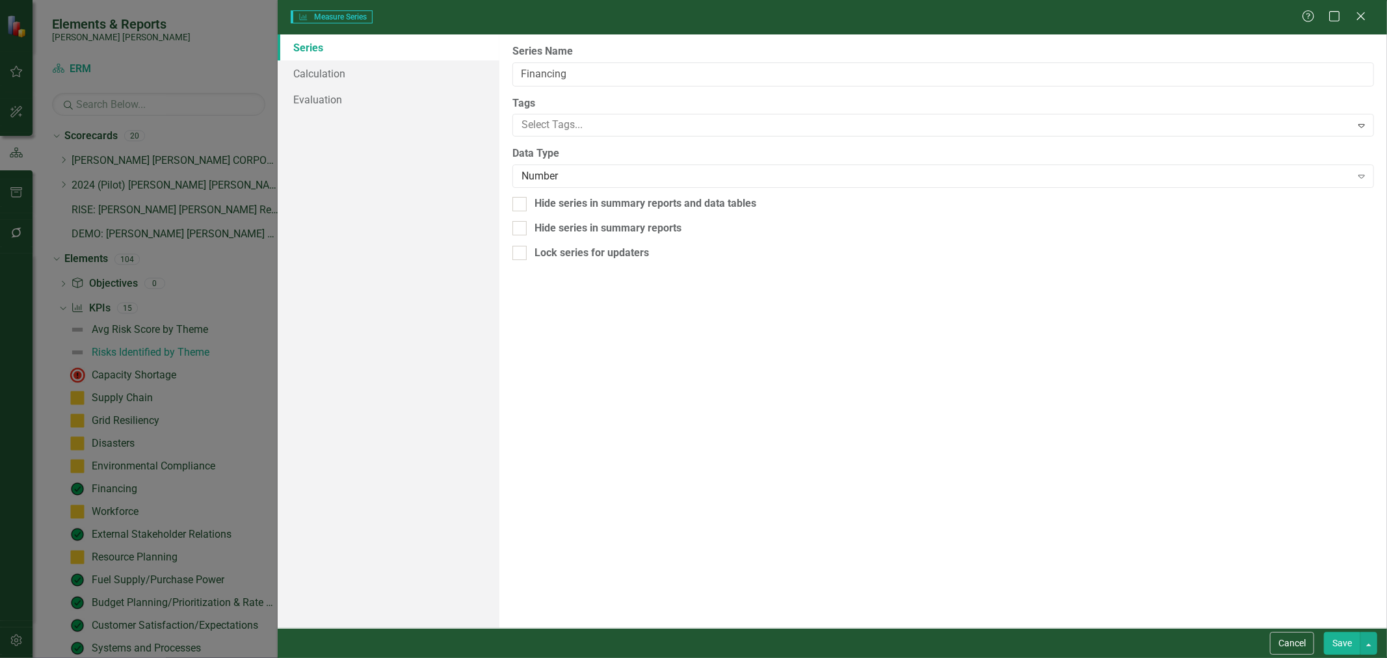
type input "Financing"
click at [420, 66] on link "Calculation" at bounding box center [389, 73] width 222 height 26
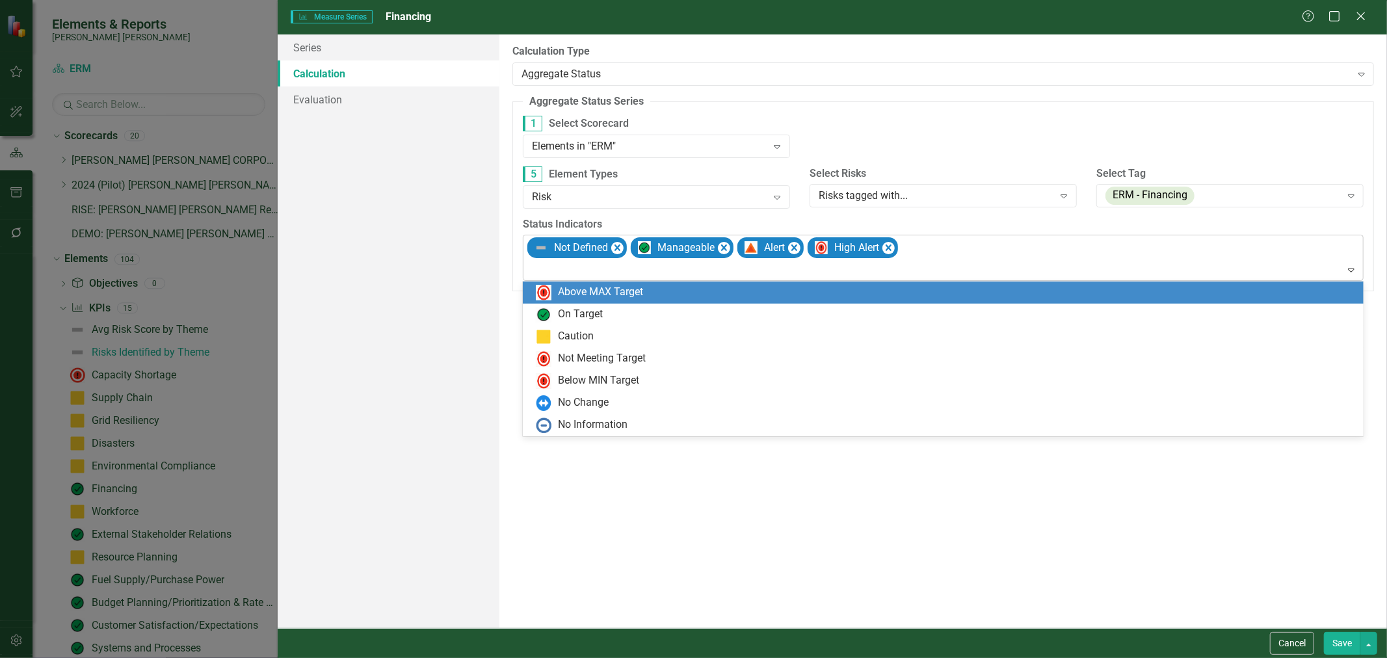
click at [651, 270] on div at bounding box center [944, 270] width 835 height 18
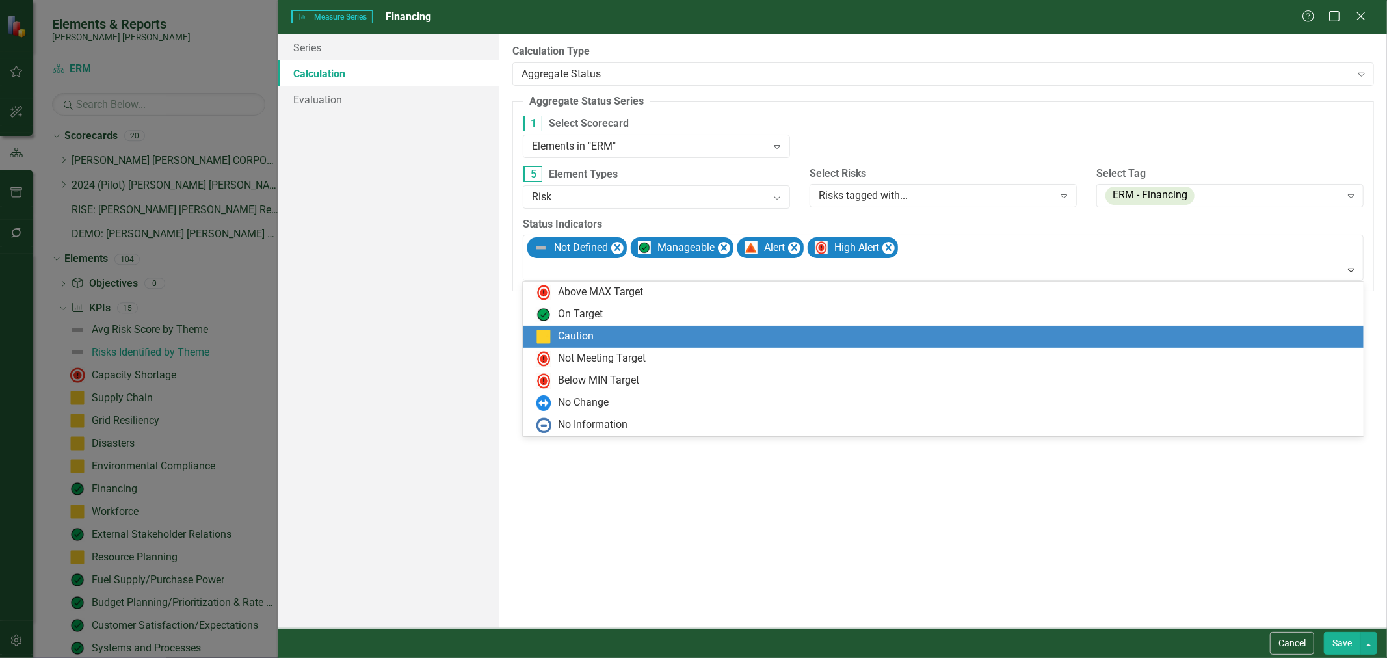
click at [586, 339] on div "Caution" at bounding box center [576, 336] width 36 height 15
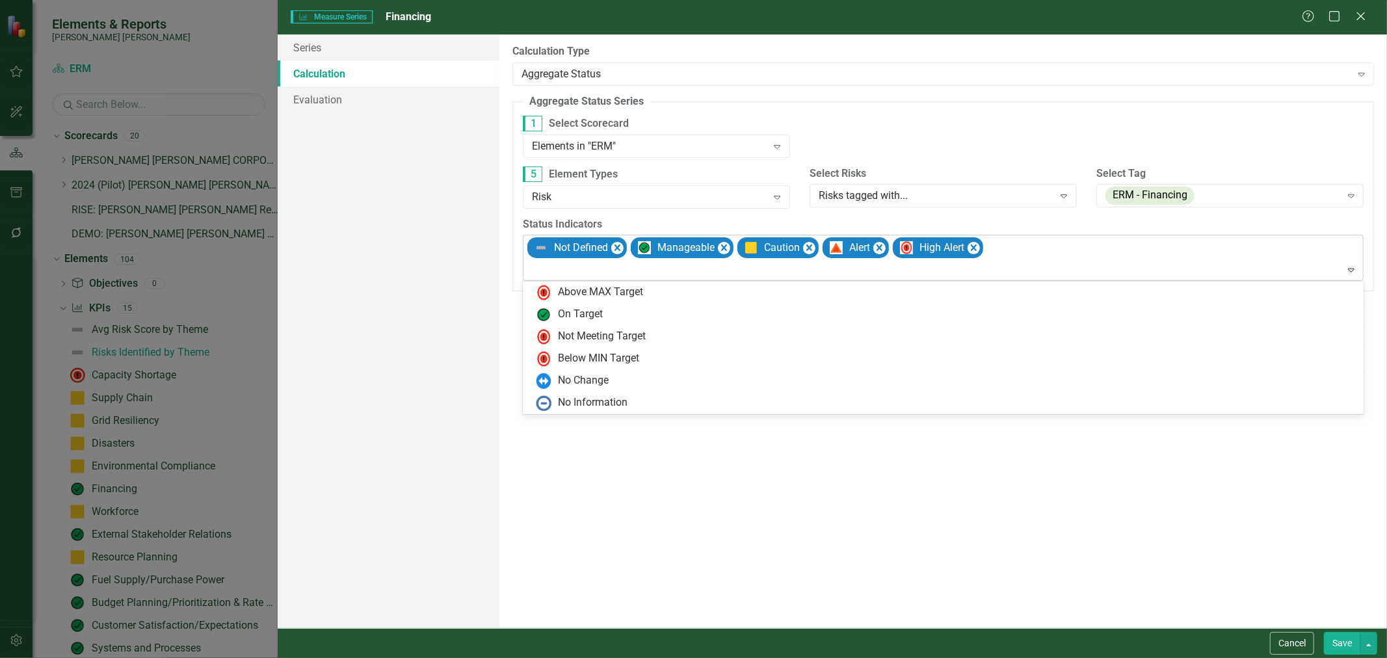
click at [618, 267] on div at bounding box center [944, 270] width 835 height 18
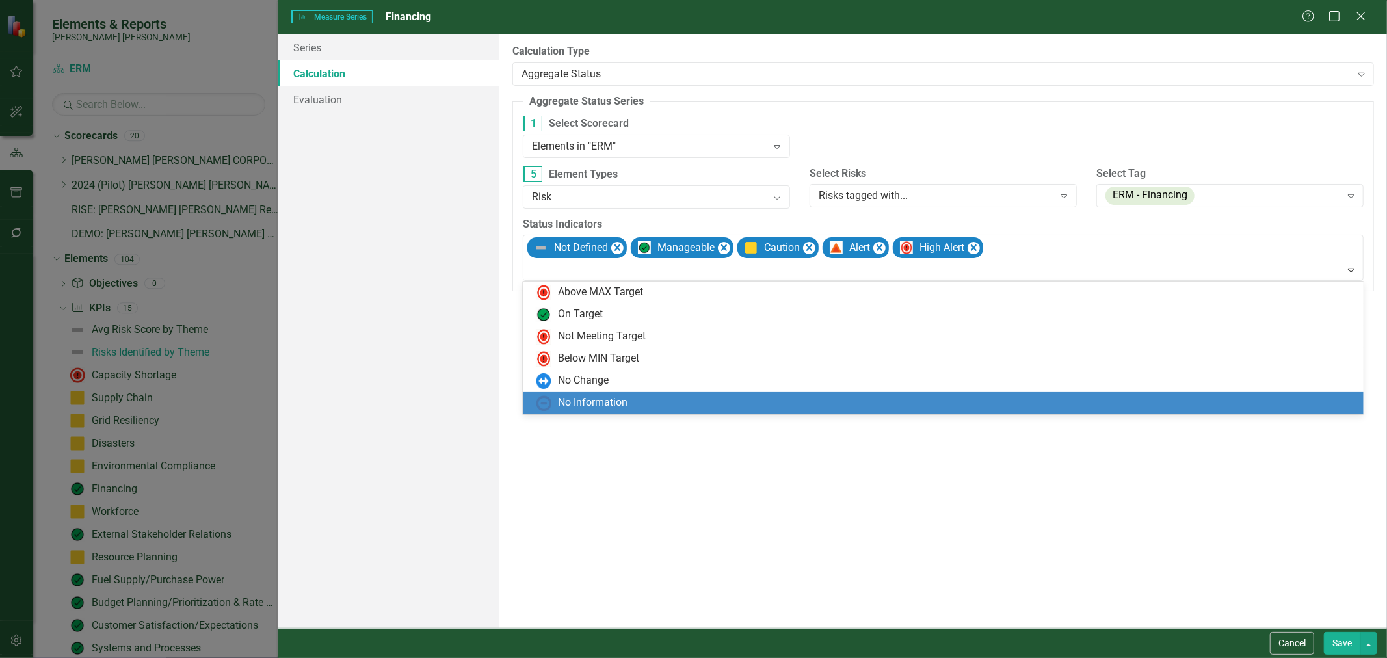
click at [594, 410] on div "No Information" at bounding box center [593, 402] width 70 height 15
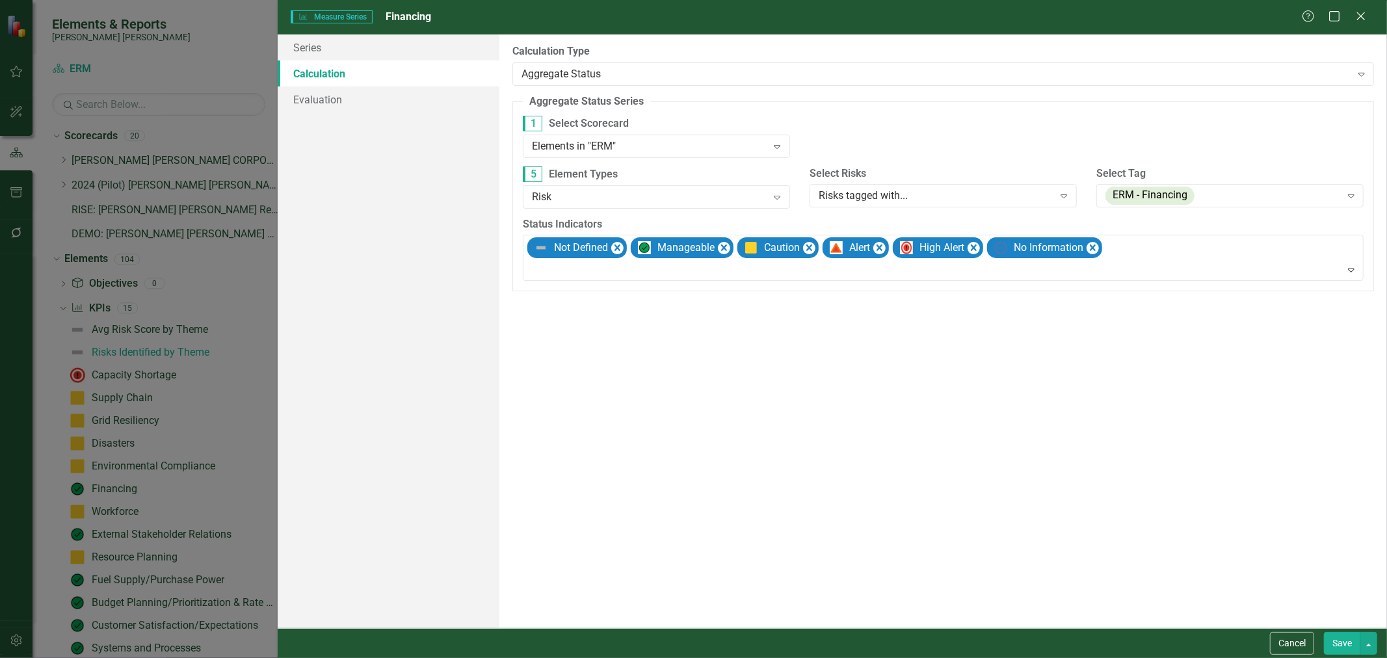
click at [936, 640] on button "Save" at bounding box center [1341, 643] width 36 height 23
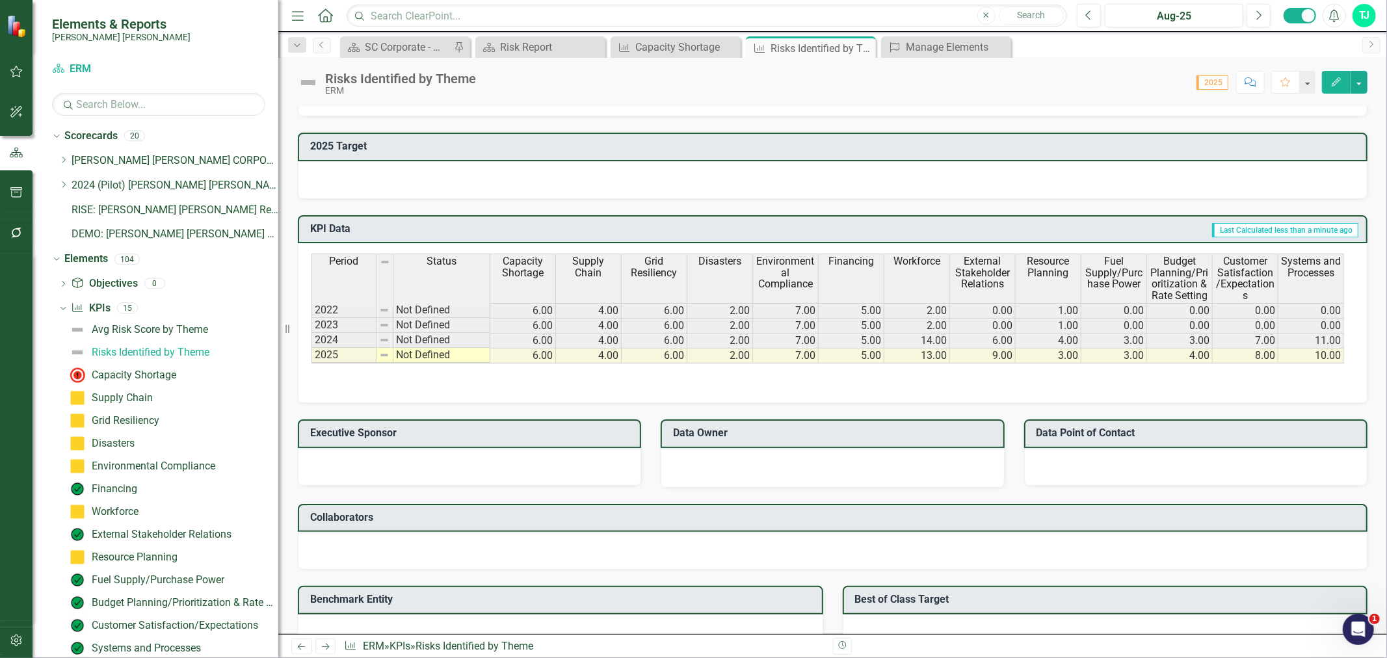
click at [920, 270] on th "Workforce" at bounding box center [917, 278] width 66 height 49
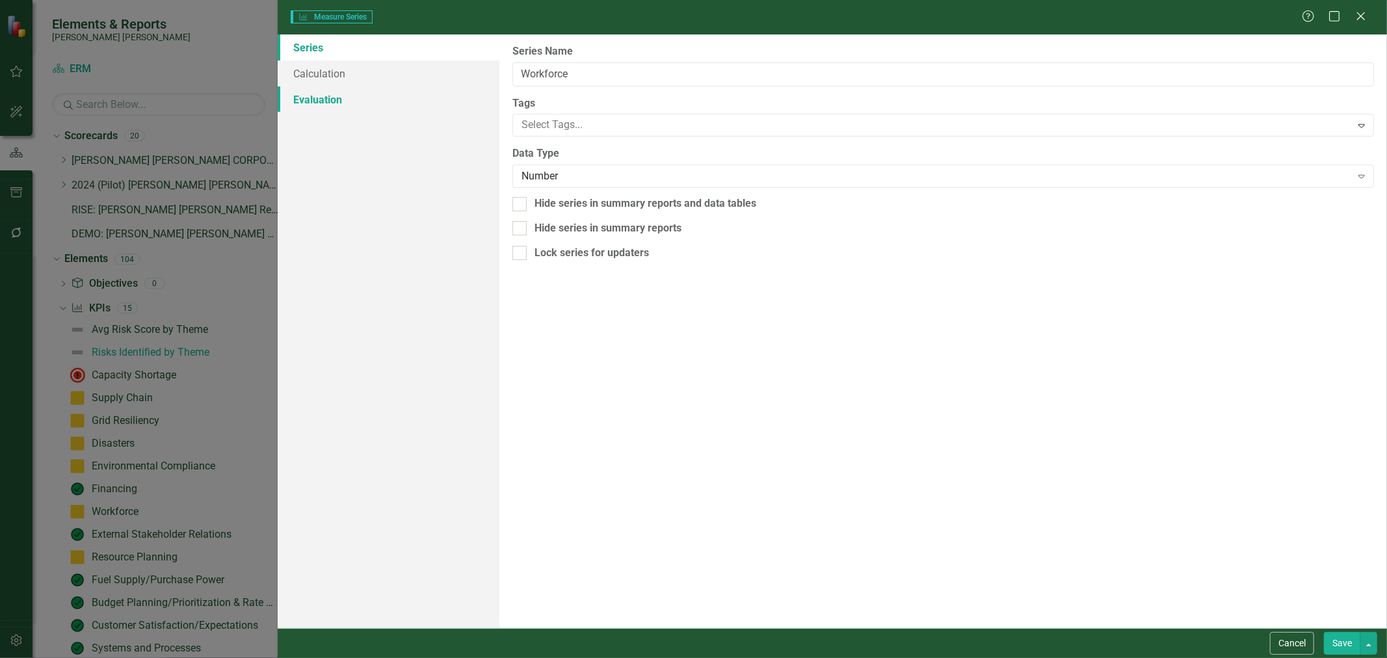
type input "Workforce"
click at [386, 81] on link "Calculation" at bounding box center [389, 73] width 222 height 26
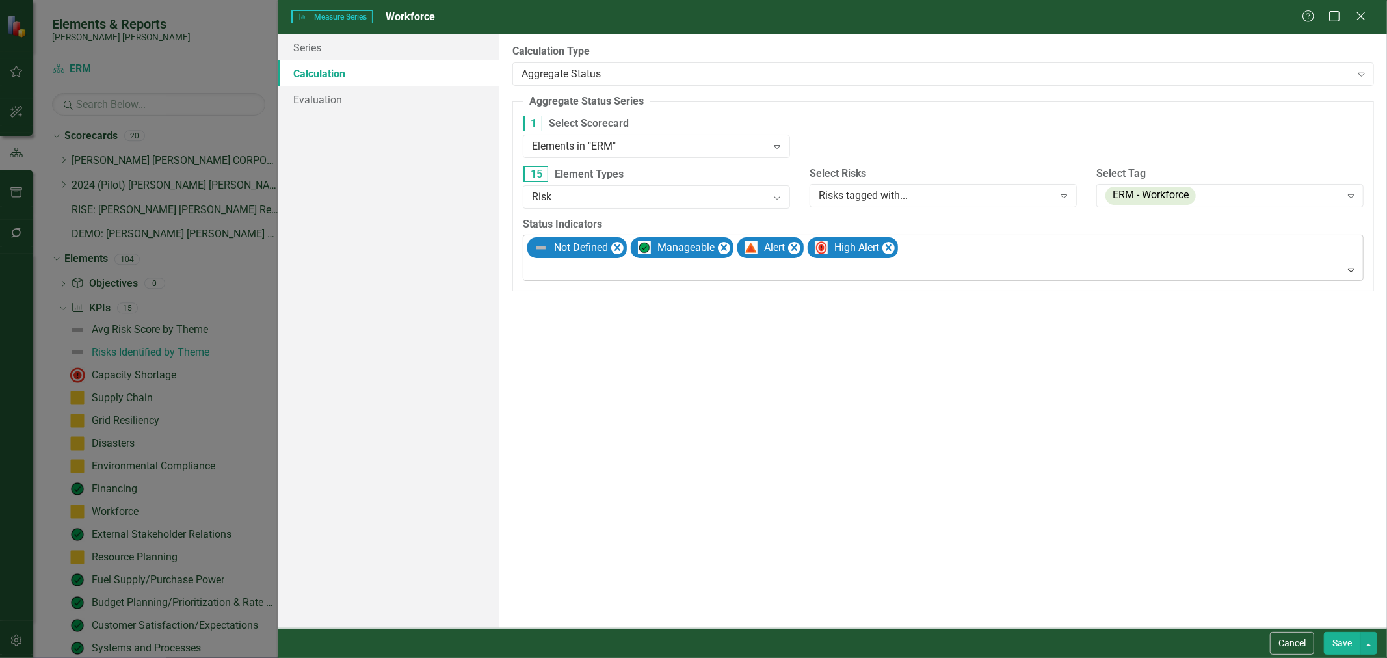
click at [625, 269] on div at bounding box center [944, 270] width 835 height 18
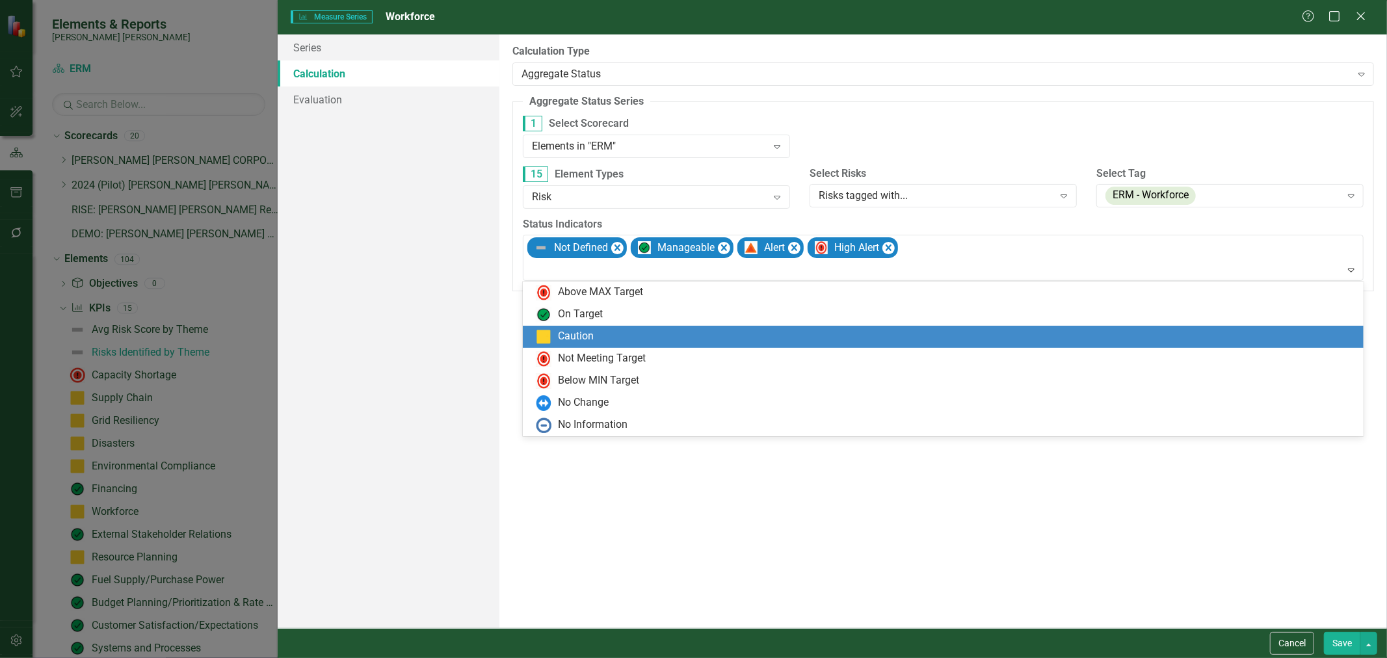
click at [612, 335] on div "Caution" at bounding box center [946, 337] width 820 height 16
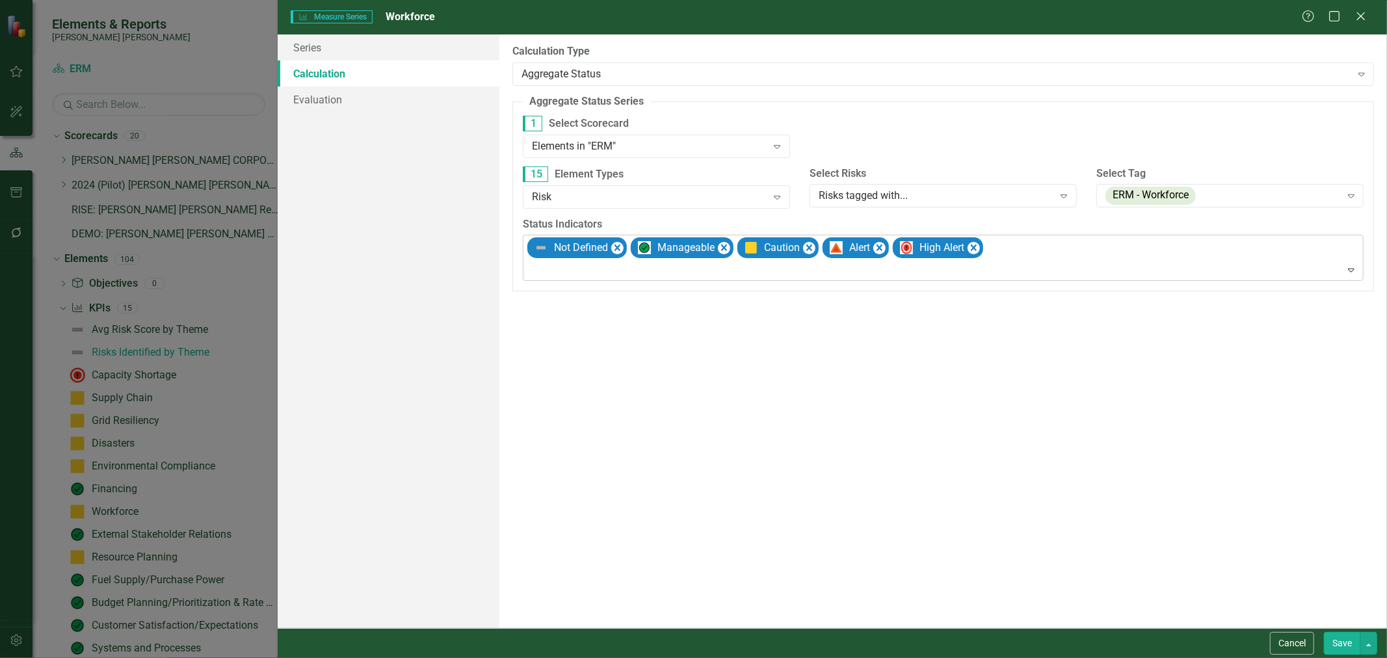
click at [620, 271] on div at bounding box center [944, 270] width 835 height 18
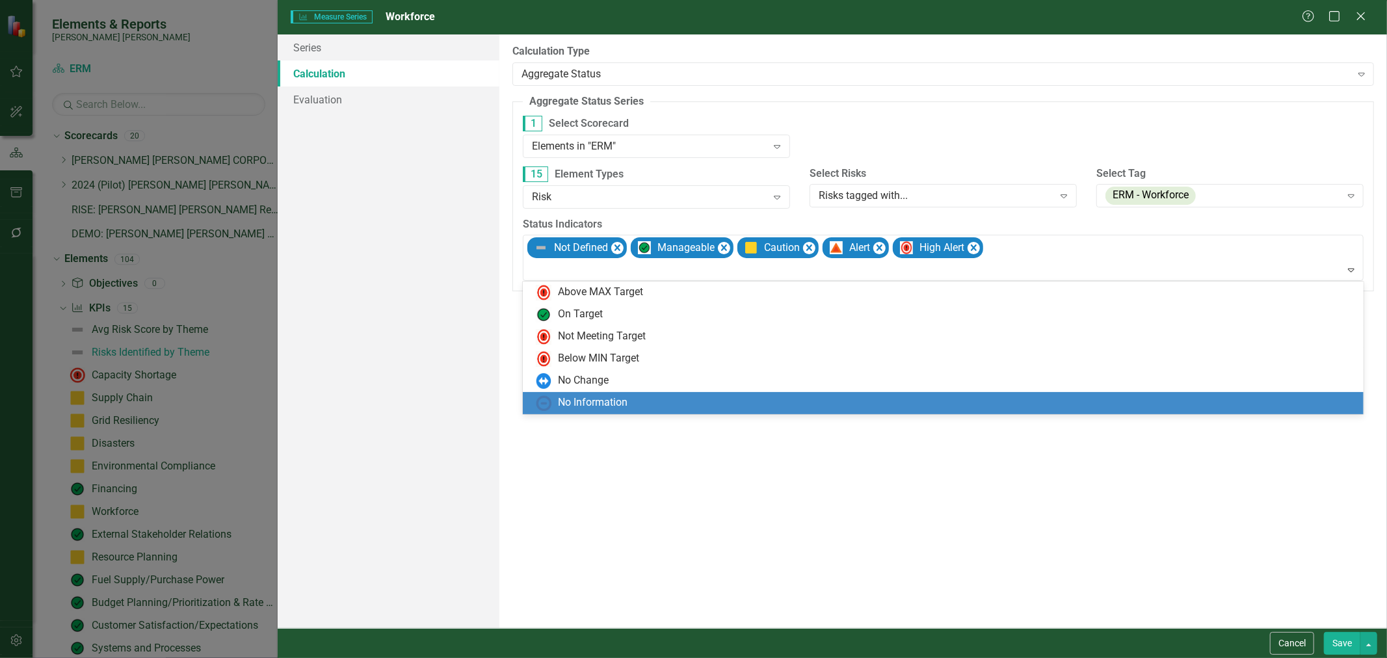
click at [614, 398] on div "No Information" at bounding box center [593, 402] width 70 height 15
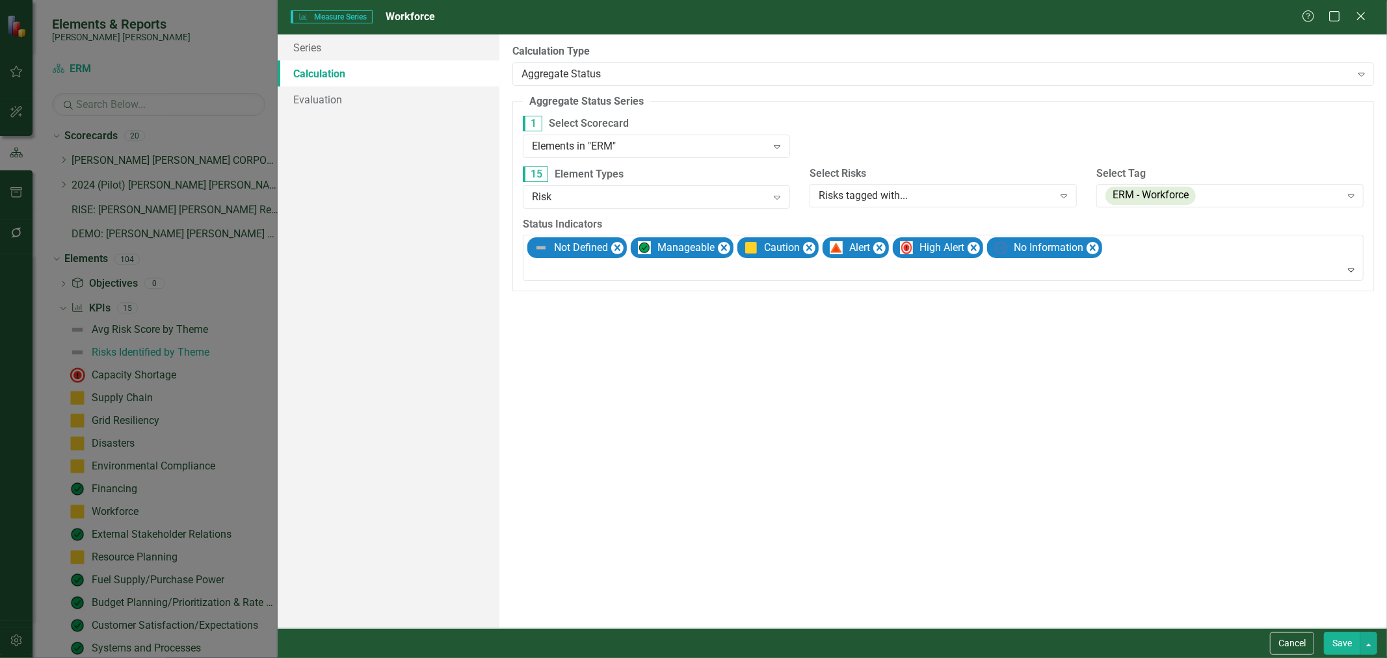
click at [936, 635] on button "Save" at bounding box center [1341, 643] width 36 height 23
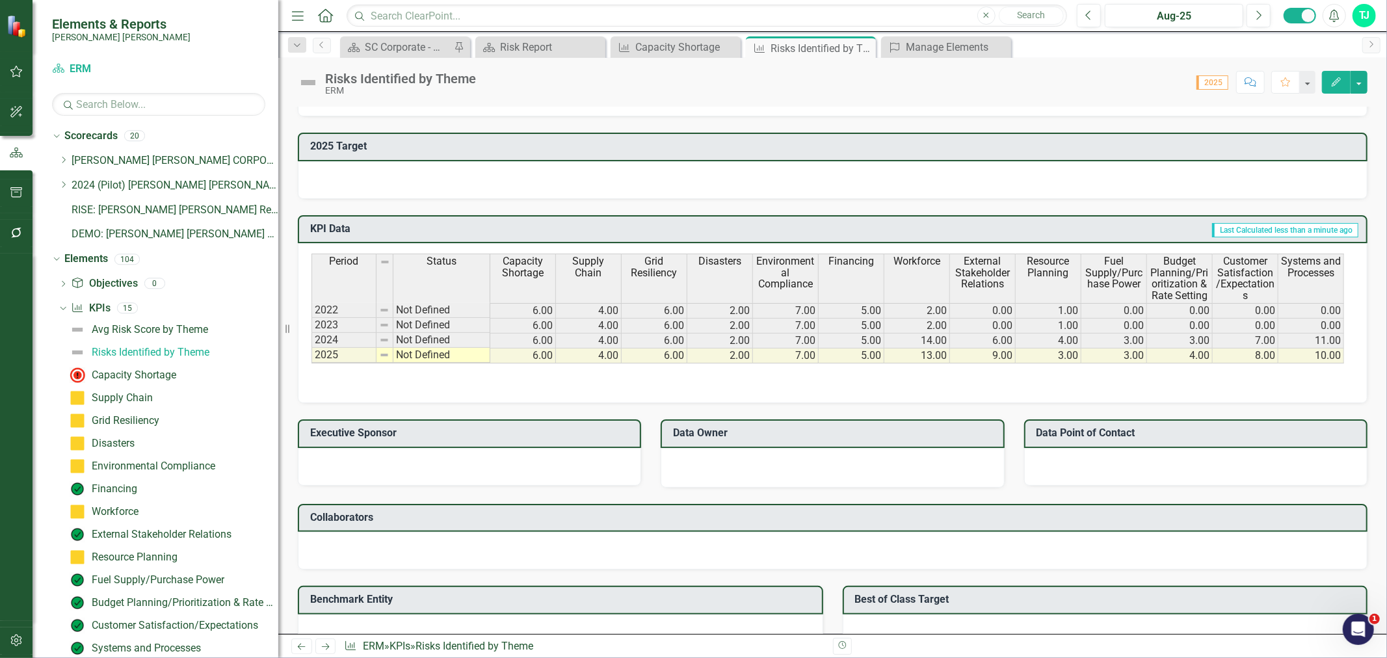
click at [936, 265] on span "External Stakeholder Relations" at bounding box center [982, 272] width 60 height 34
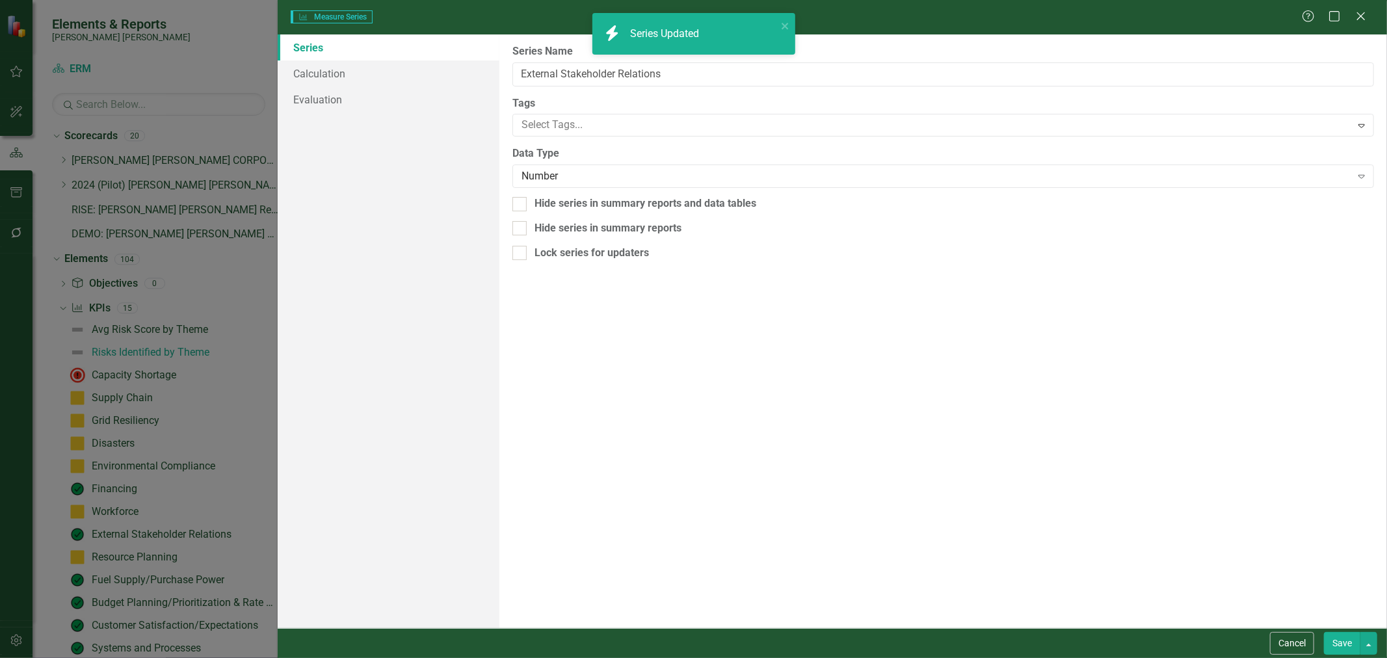
type input "External Stakeholder Relations"
drag, startPoint x: 295, startPoint y: 65, endPoint x: 454, endPoint y: 103, distance: 163.0
click at [295, 65] on link "Calculation" at bounding box center [389, 73] width 222 height 26
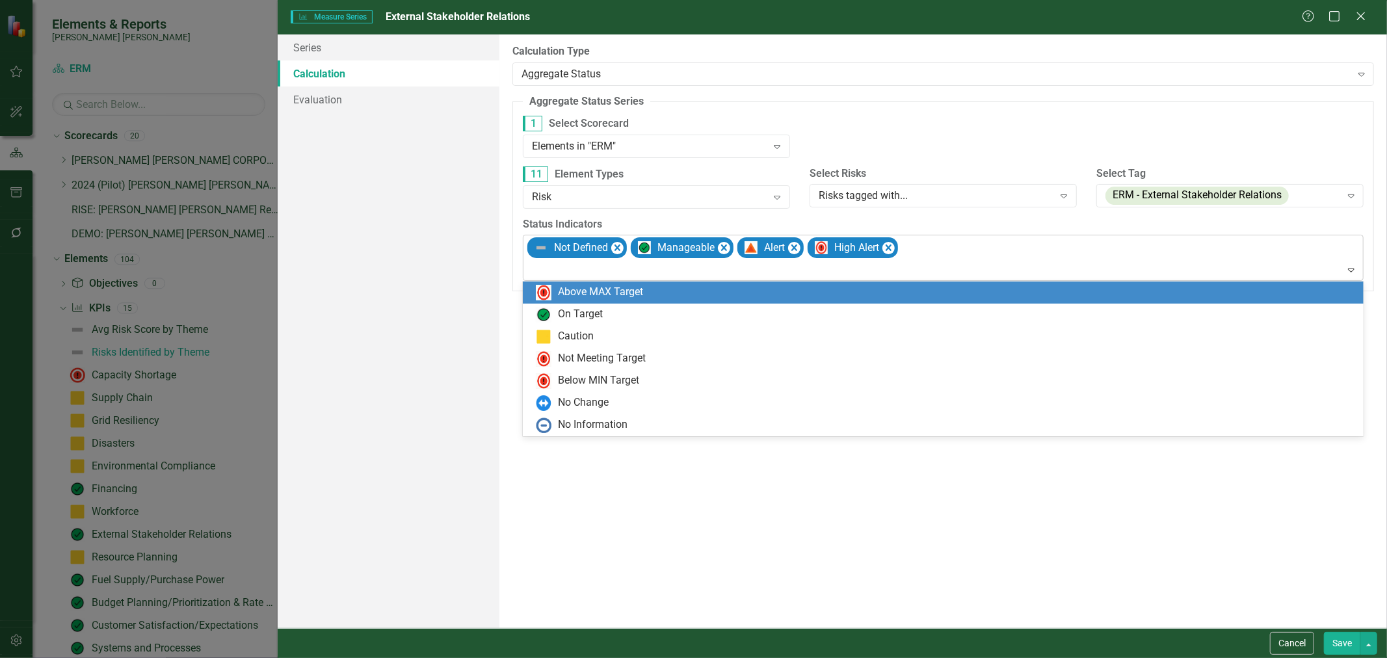
click at [753, 267] on div at bounding box center [944, 270] width 835 height 18
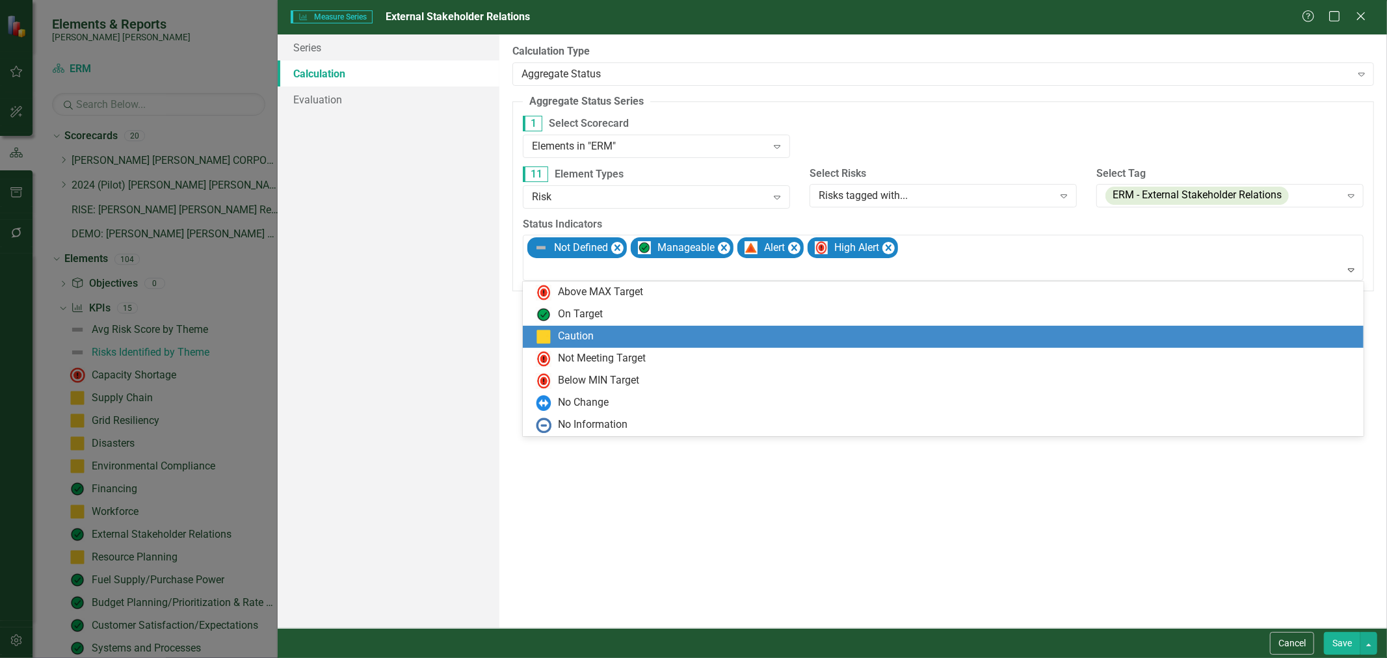
click at [611, 339] on div "Caution" at bounding box center [946, 337] width 820 height 16
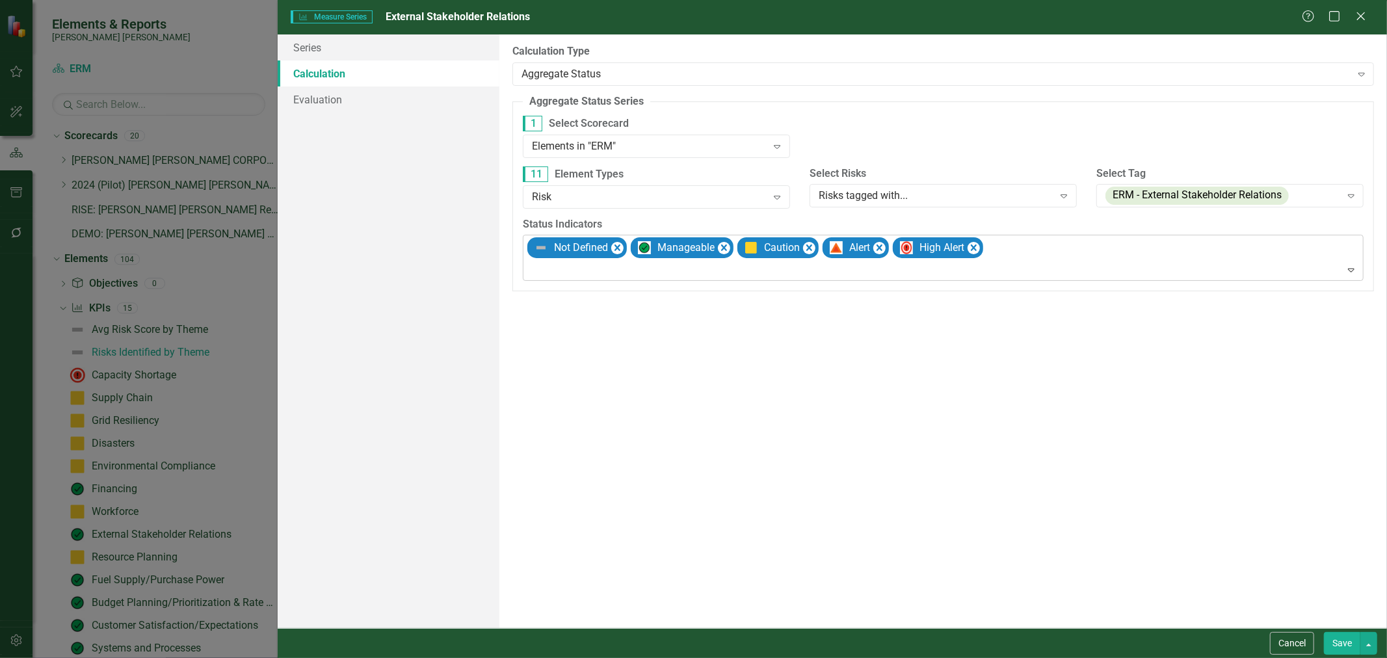
click at [607, 270] on div at bounding box center [944, 270] width 835 height 18
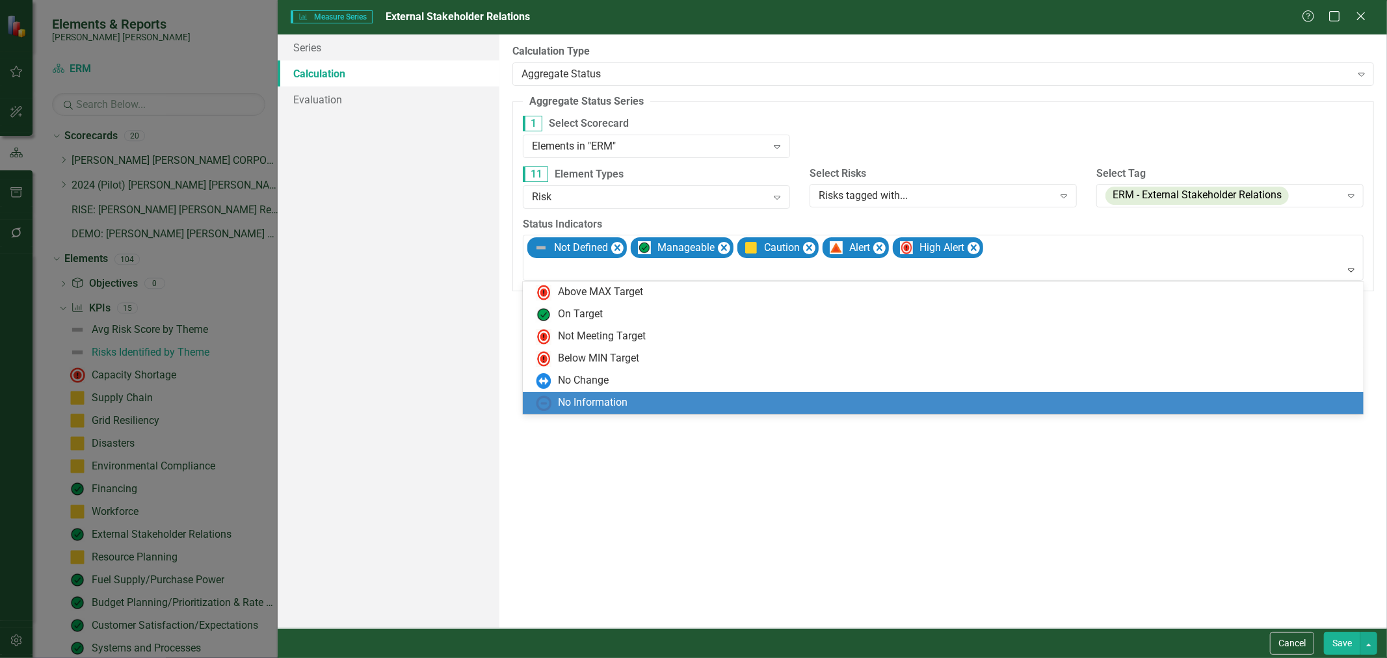
click at [601, 394] on div "No Information" at bounding box center [943, 403] width 840 height 22
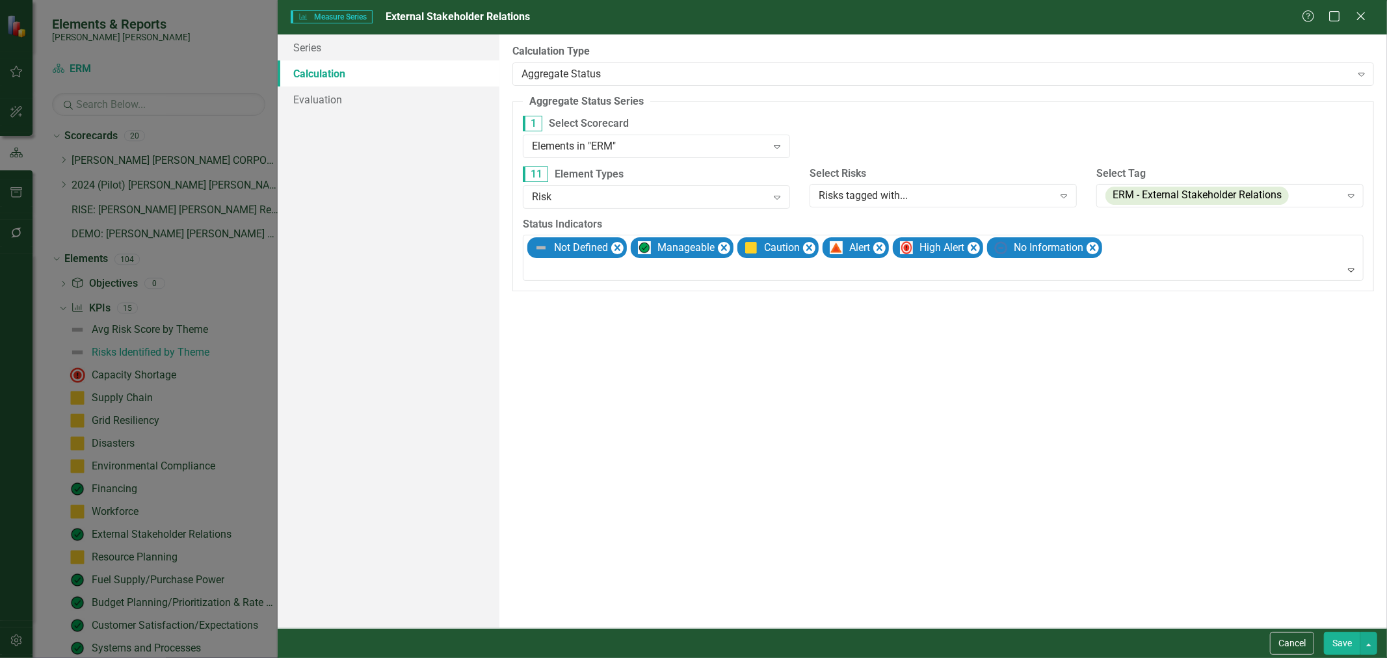
click at [936, 640] on button "Save" at bounding box center [1341, 643] width 36 height 23
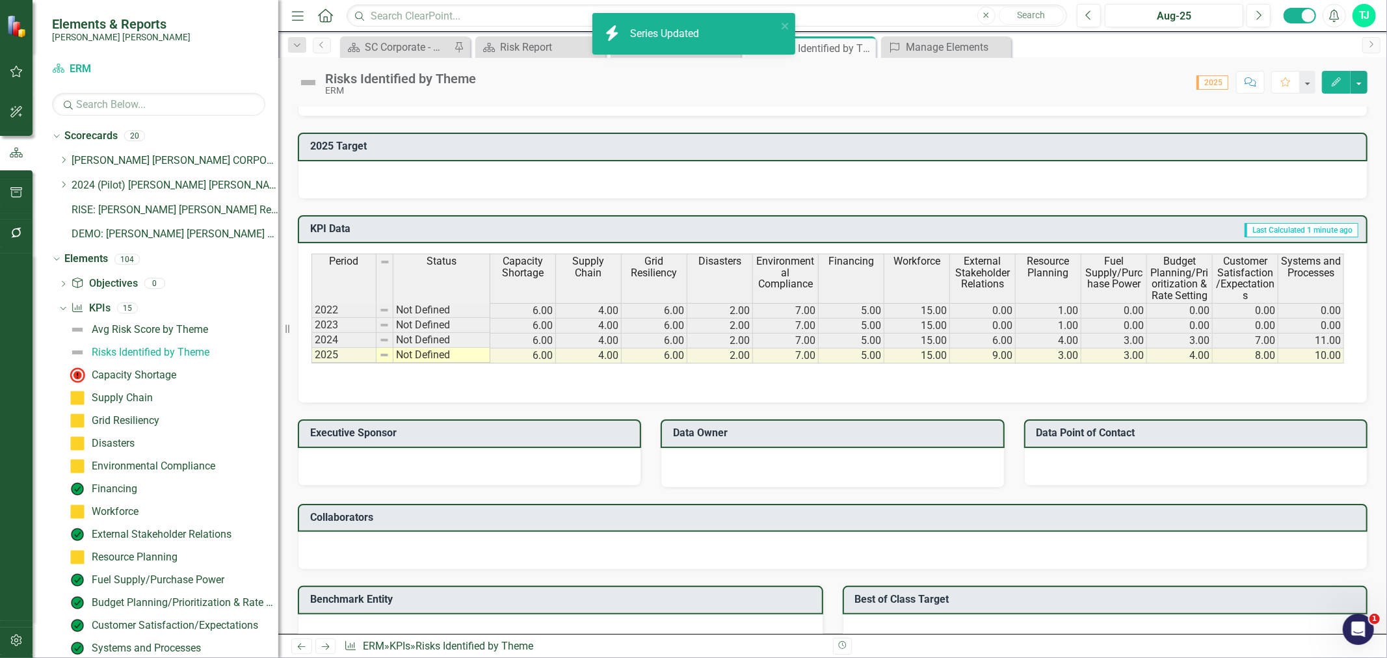
click at [936, 283] on th "External Stakeholder Relations" at bounding box center [983, 278] width 66 height 49
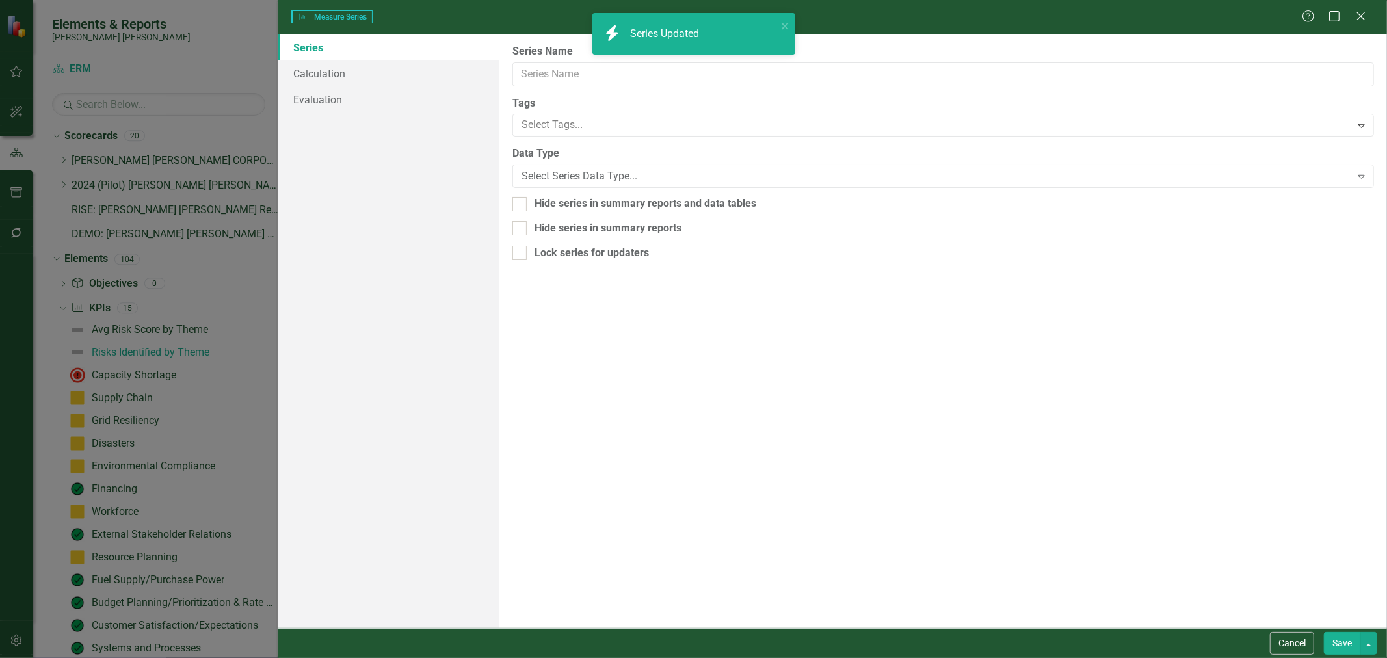
type input "External Stakeholder Relations"
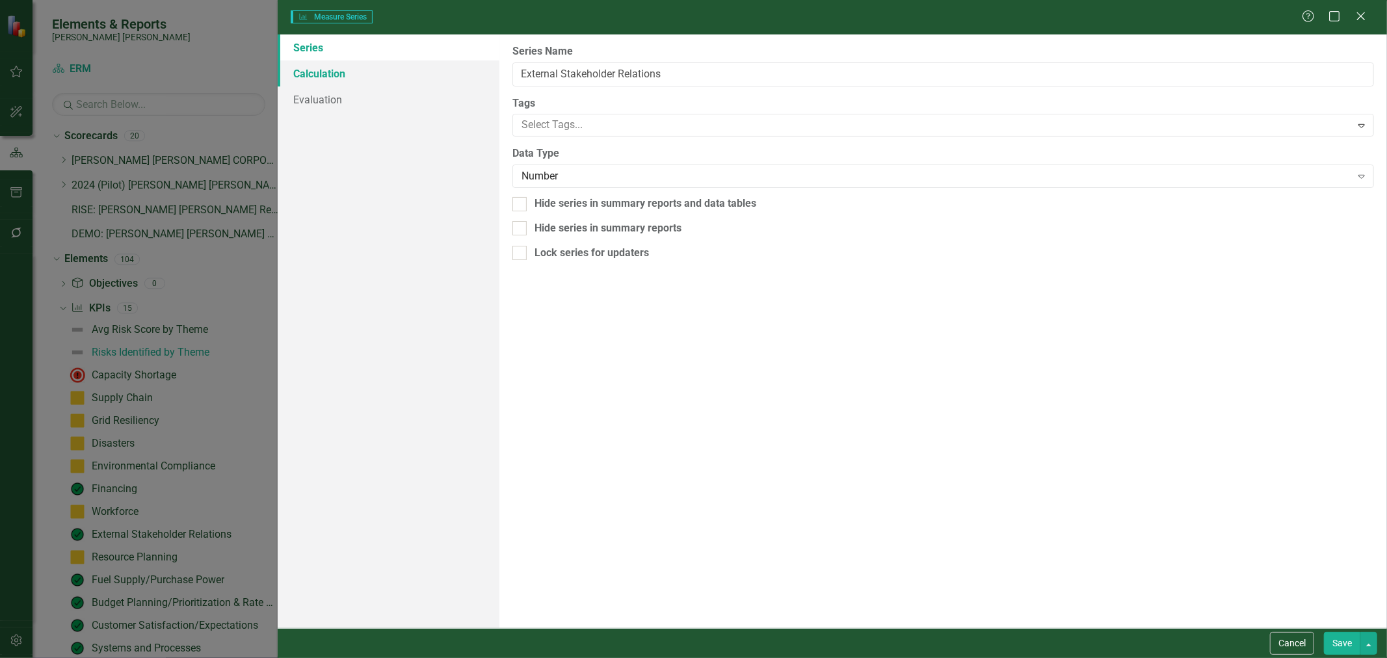
click at [385, 74] on link "Calculation" at bounding box center [389, 73] width 222 height 26
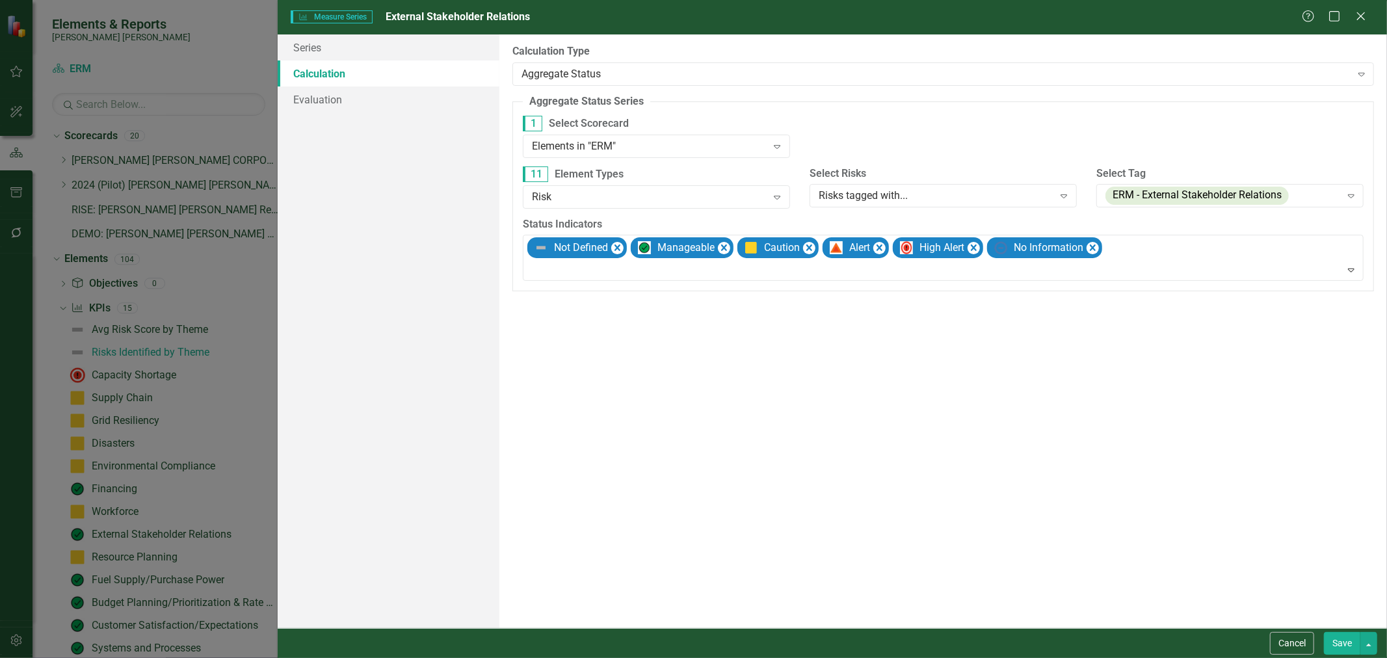
click at [936, 16] on icon "Close" at bounding box center [1360, 16] width 13 height 10
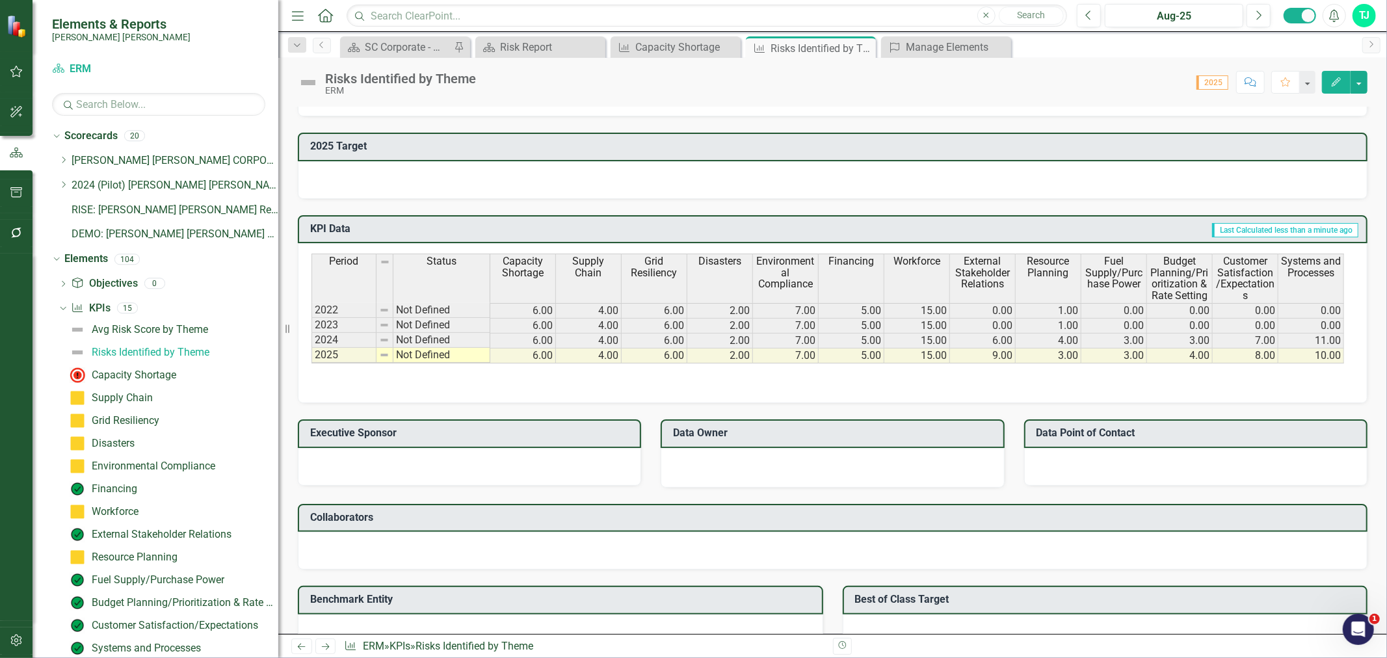
click at [936, 270] on span "Resource Planning" at bounding box center [1048, 266] width 60 height 23
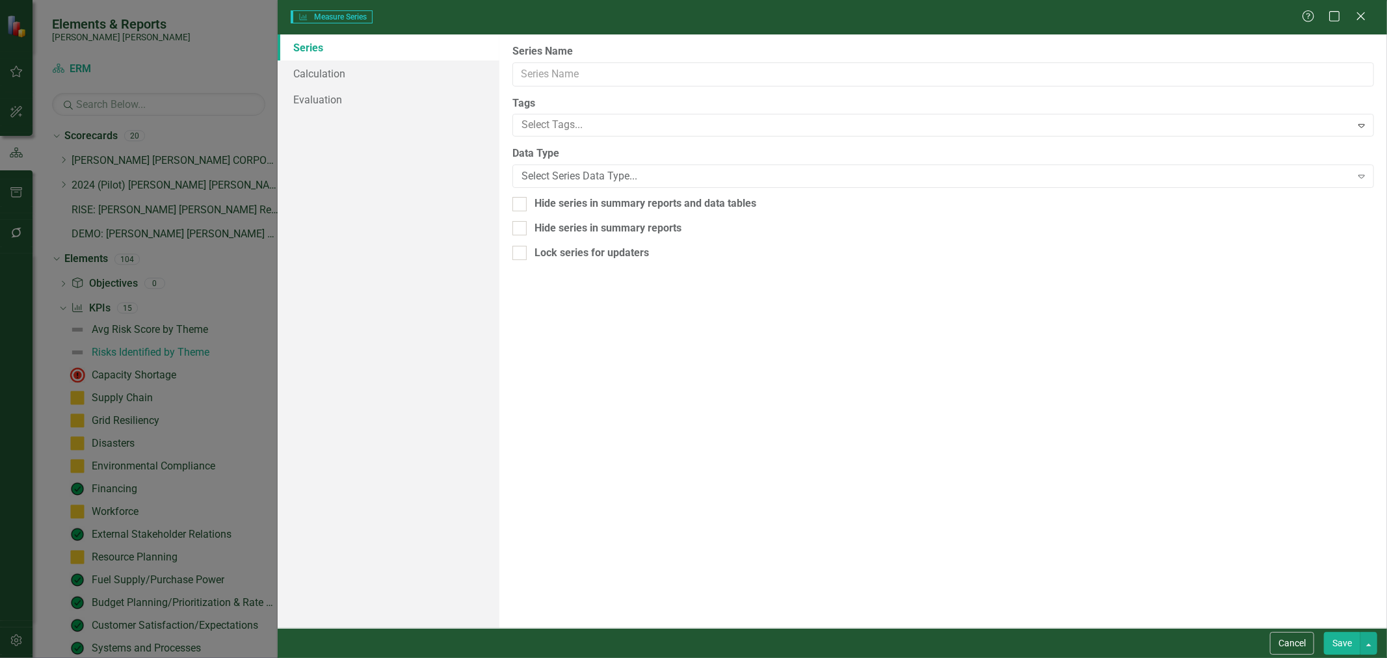
type input "Resource Planning"
click at [377, 78] on link "Calculation" at bounding box center [389, 73] width 222 height 26
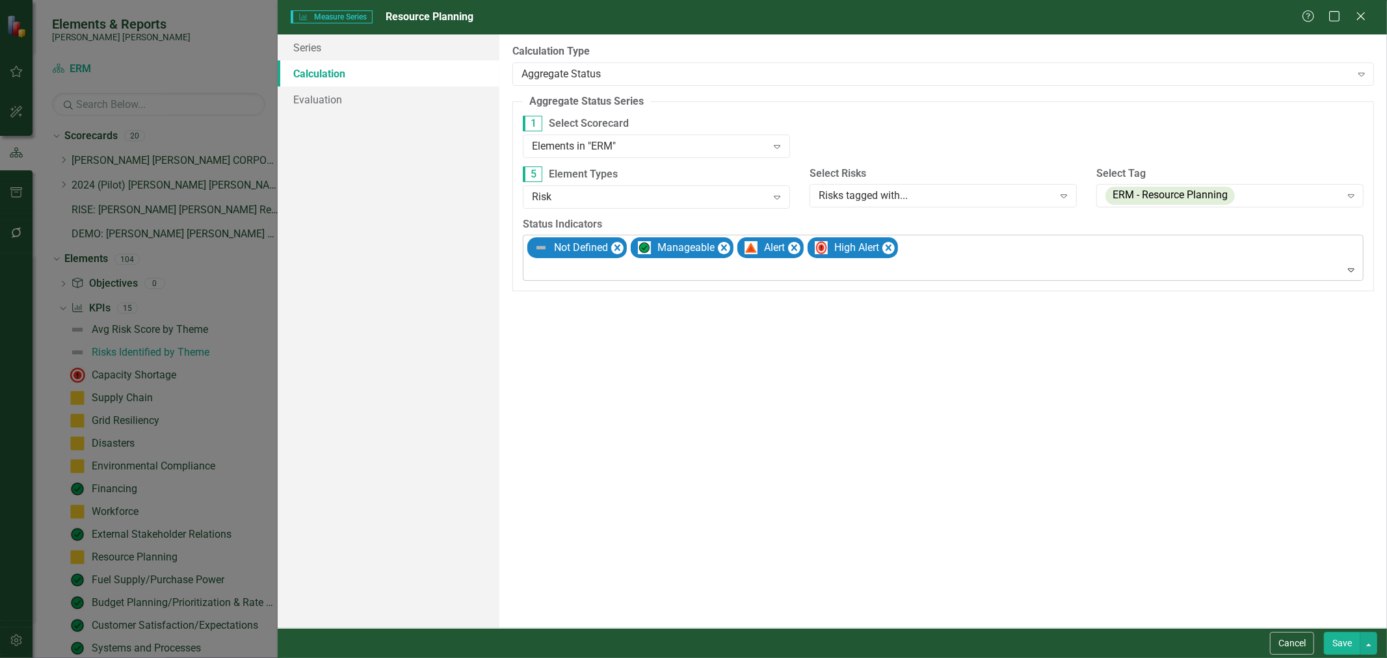
click at [611, 273] on div at bounding box center [944, 270] width 835 height 18
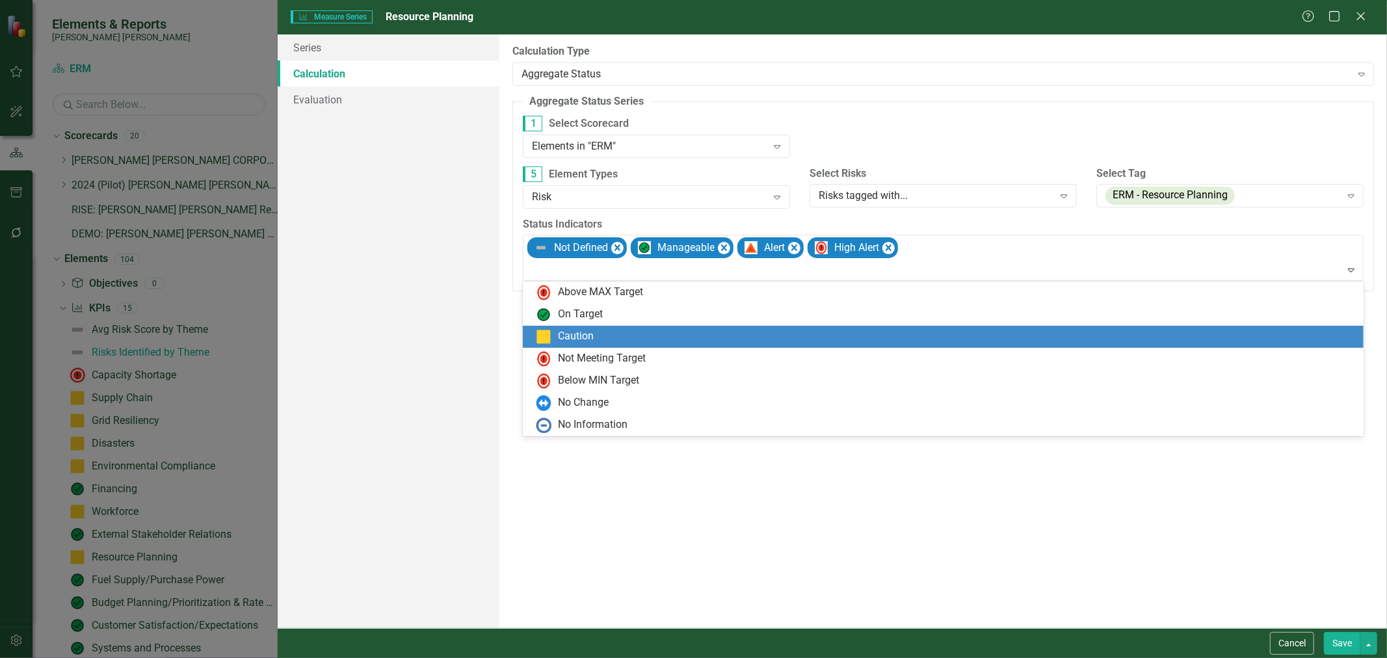
click at [588, 332] on div "Caution" at bounding box center [576, 336] width 36 height 15
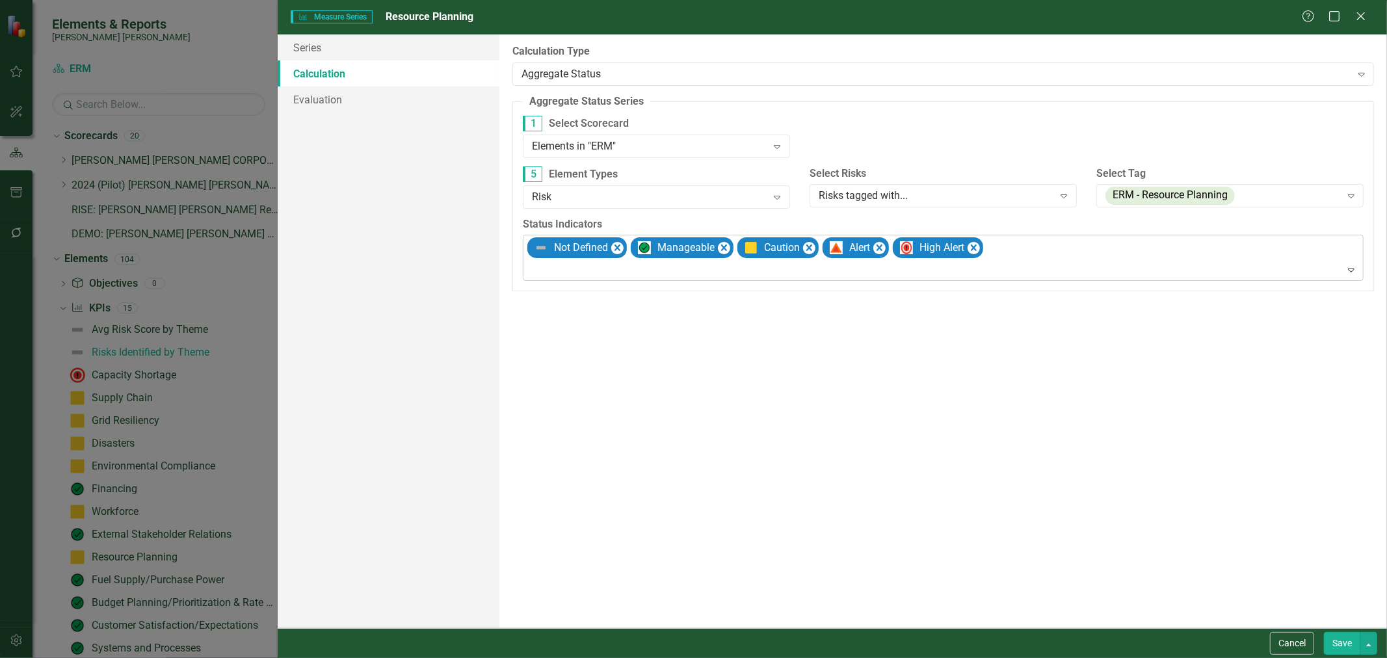
click at [599, 274] on div at bounding box center [944, 270] width 835 height 18
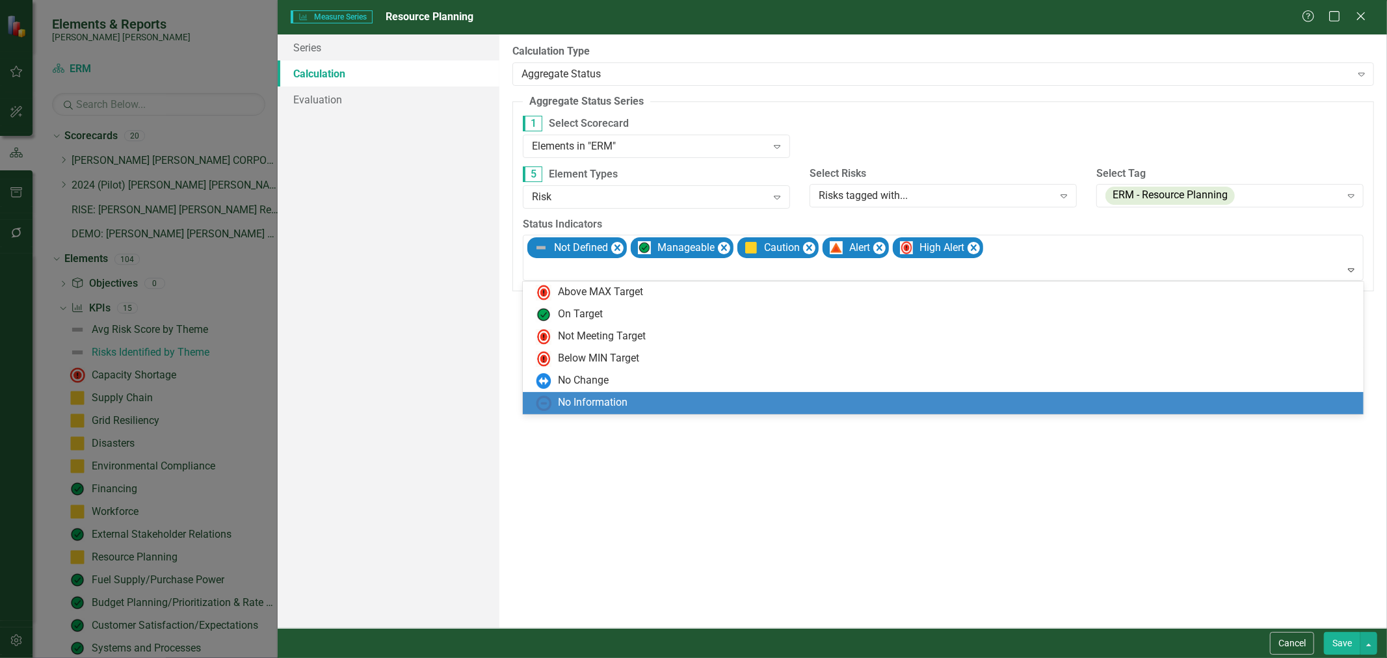
click at [616, 401] on div "No Information" at bounding box center [593, 402] width 70 height 15
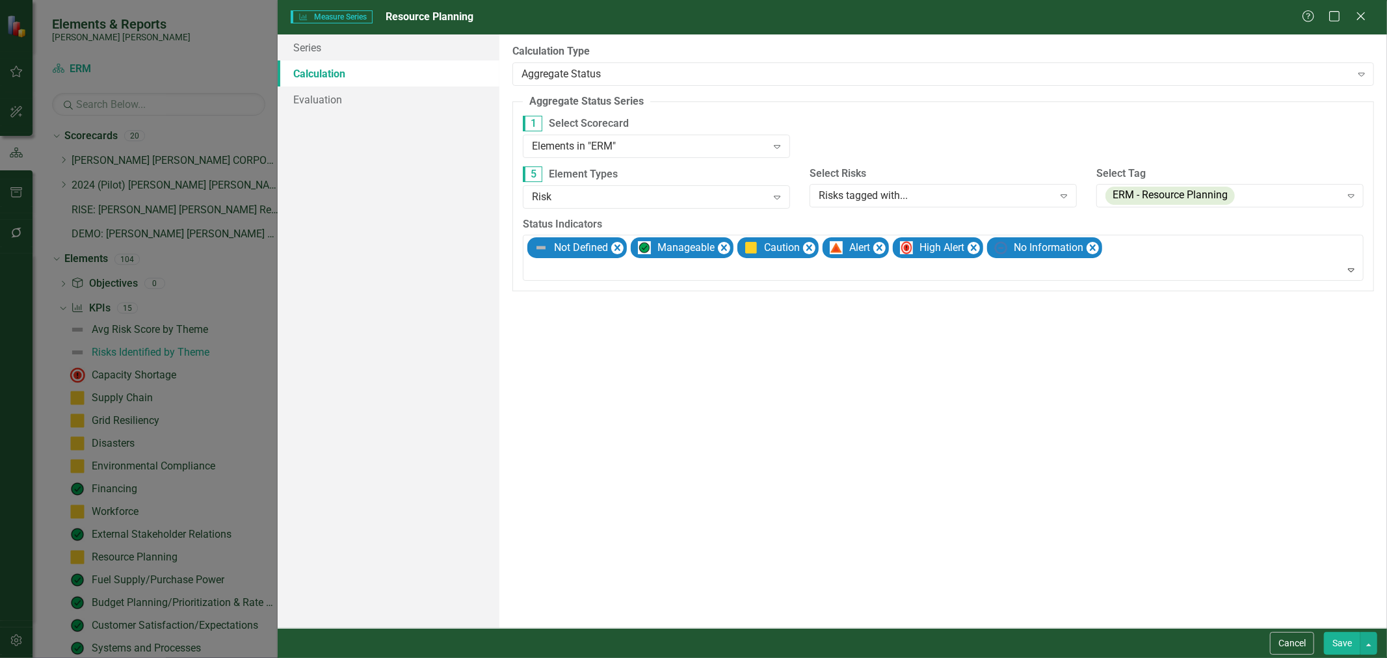
drag, startPoint x: 1343, startPoint y: 634, endPoint x: 1305, endPoint y: 607, distance: 46.5
click at [936, 635] on button "Save" at bounding box center [1341, 643] width 36 height 23
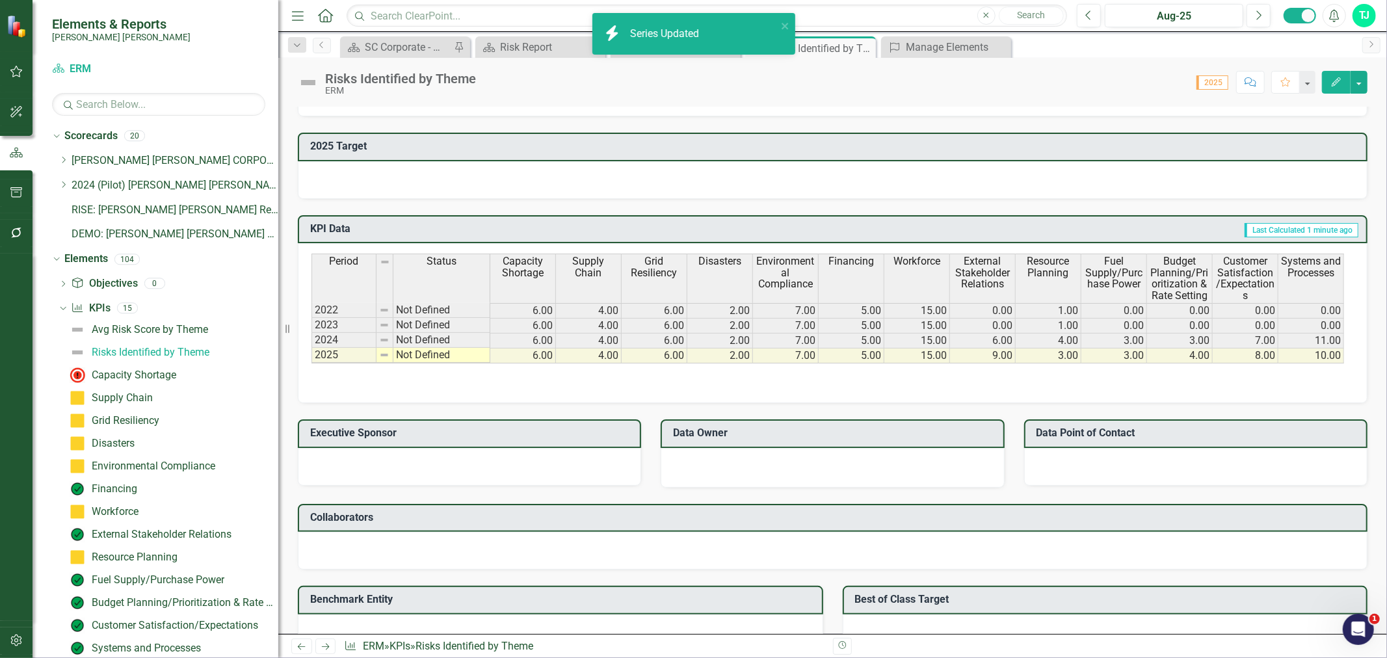
click at [936, 277] on span "Fuel Supply/Purchase Power" at bounding box center [1114, 272] width 60 height 34
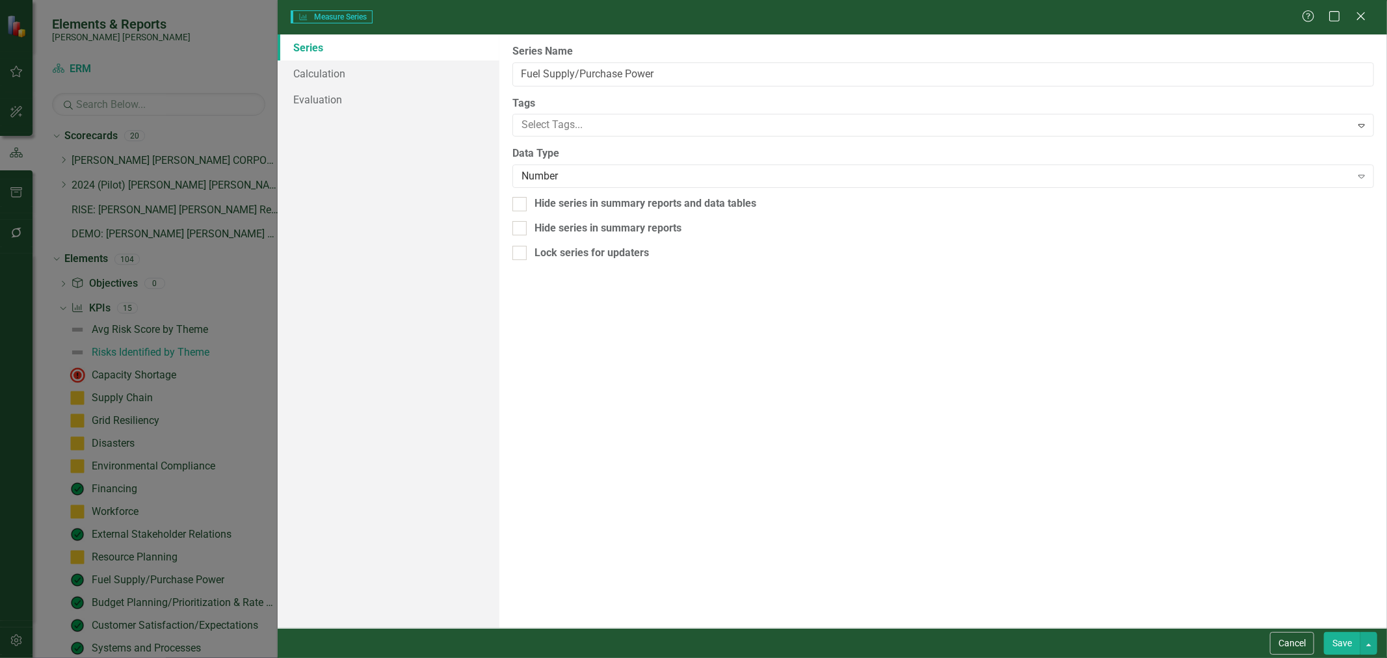
type input "Fuel Supply/Purchase Power"
drag, startPoint x: 388, startPoint y: 79, endPoint x: 408, endPoint y: 85, distance: 20.8
click at [388, 79] on link "Calculation" at bounding box center [389, 73] width 222 height 26
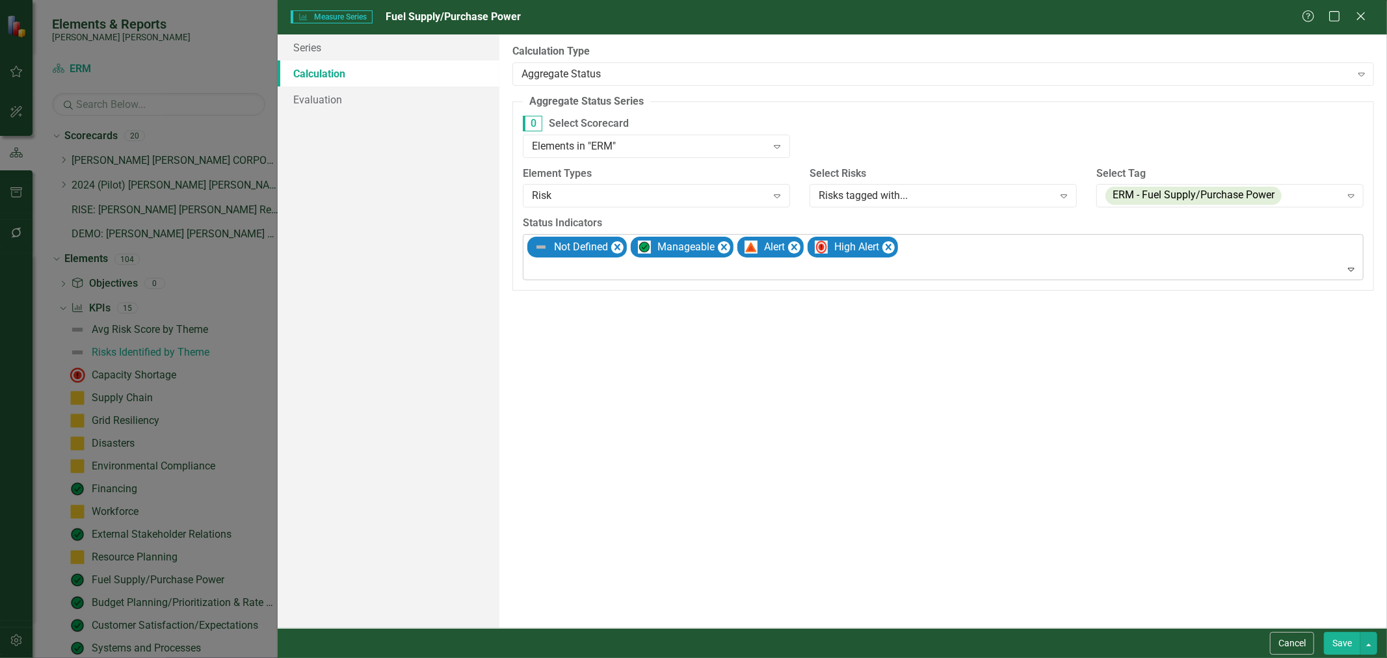
click at [737, 273] on div at bounding box center [944, 270] width 835 height 18
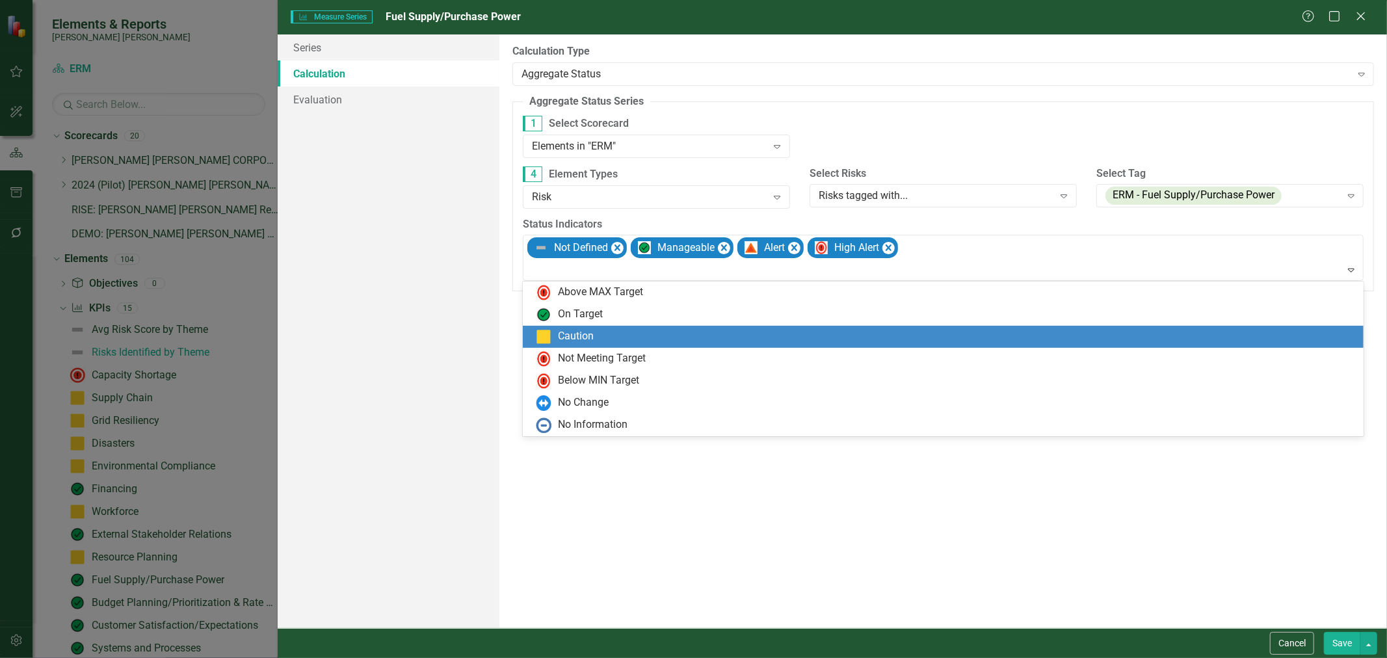
click at [654, 338] on div "Caution" at bounding box center [946, 337] width 820 height 16
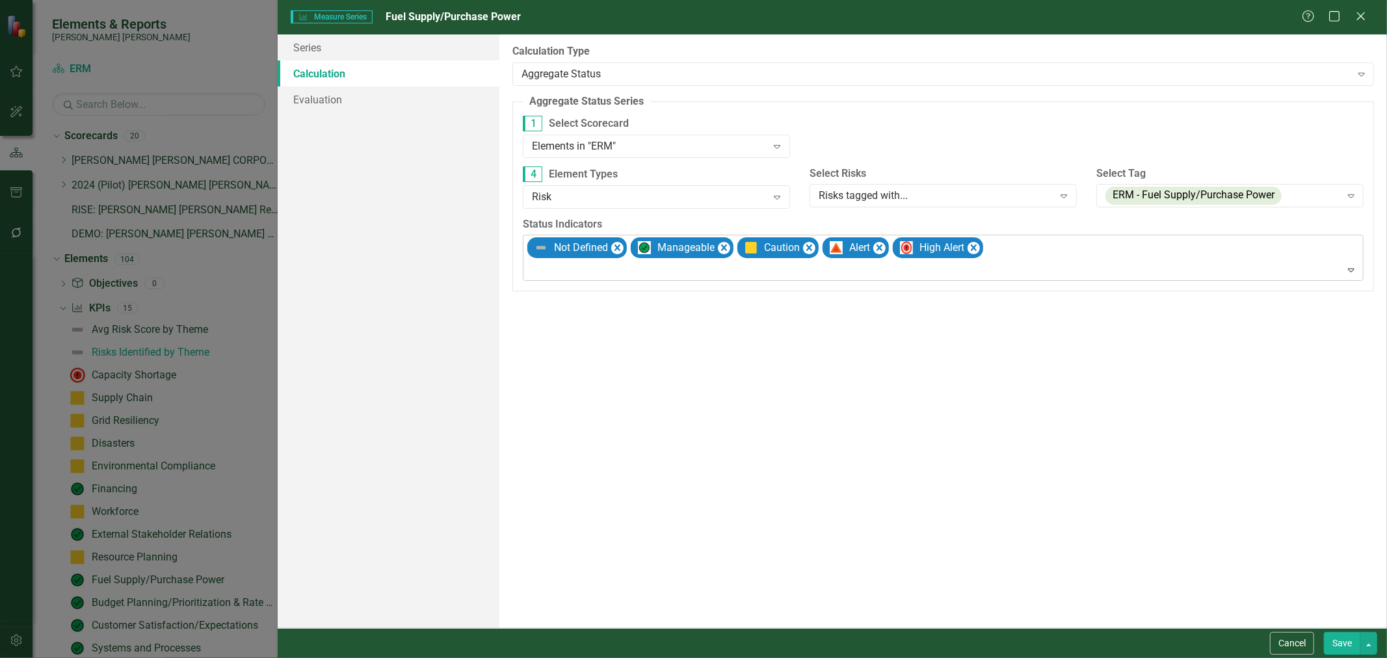
click at [655, 276] on div at bounding box center [944, 270] width 835 height 18
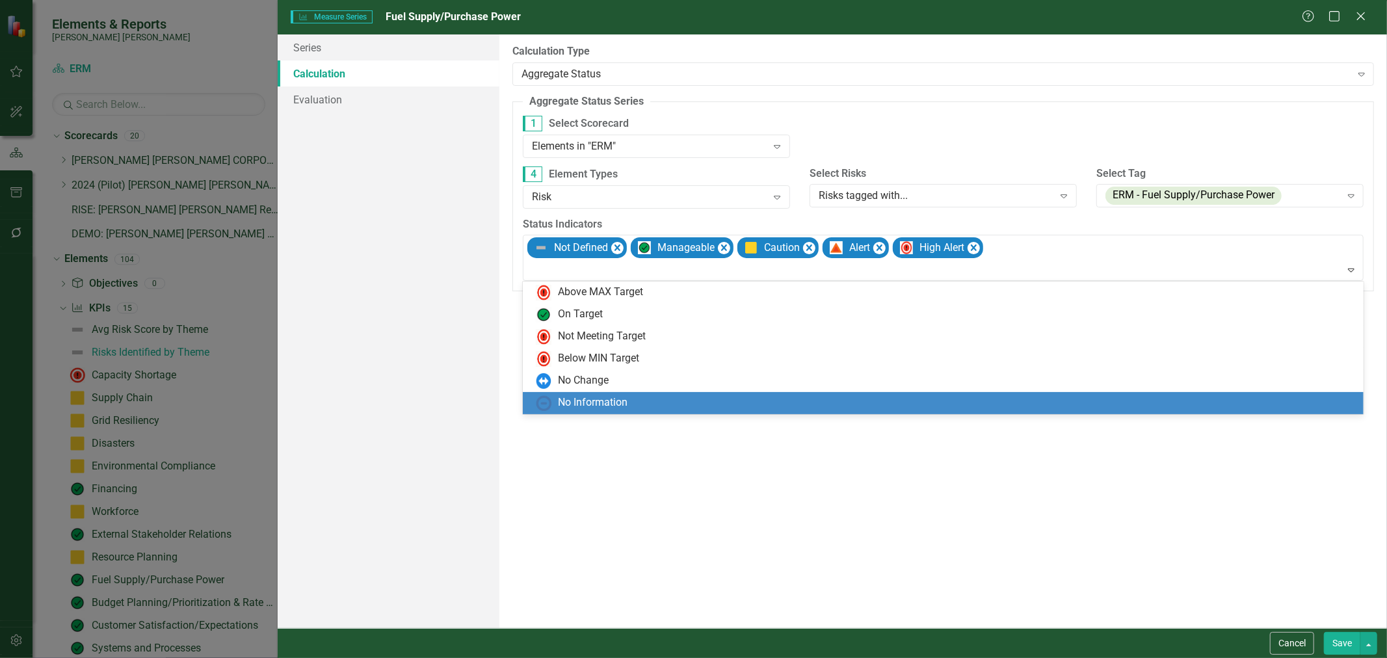
click at [639, 395] on div "No Information" at bounding box center [946, 403] width 820 height 16
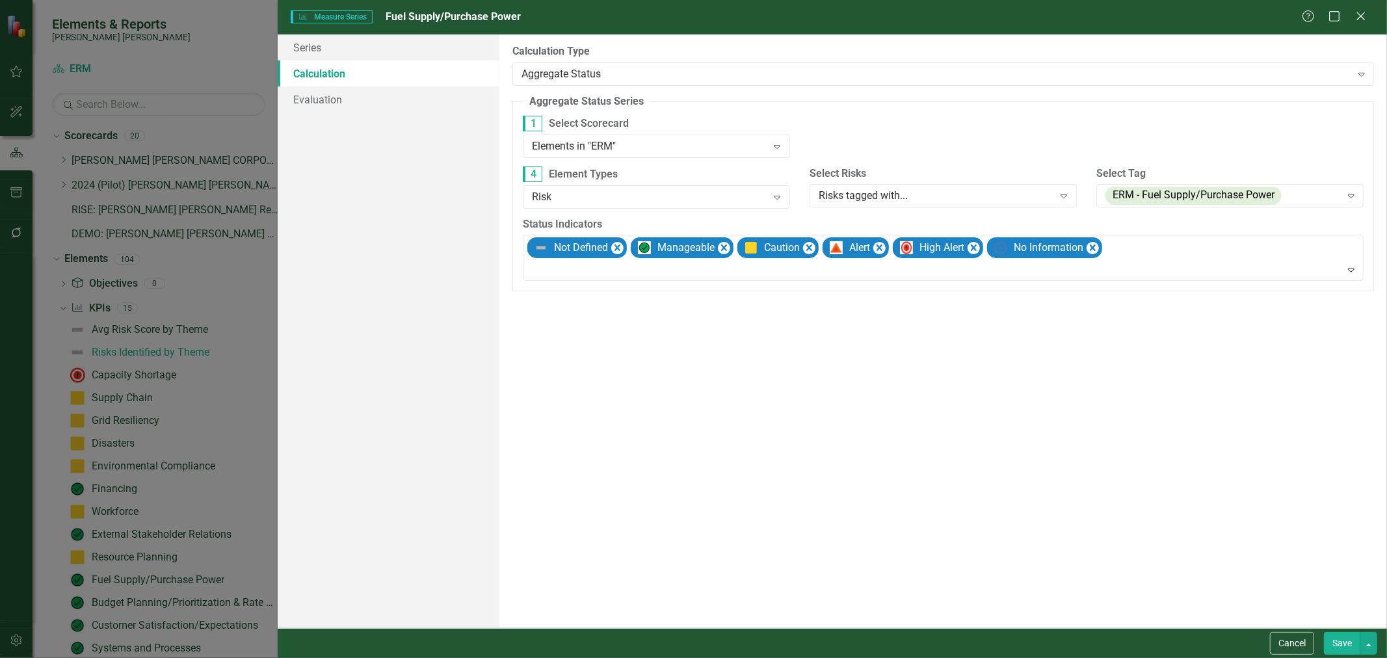
click at [936, 639] on button "Save" at bounding box center [1341, 643] width 36 height 23
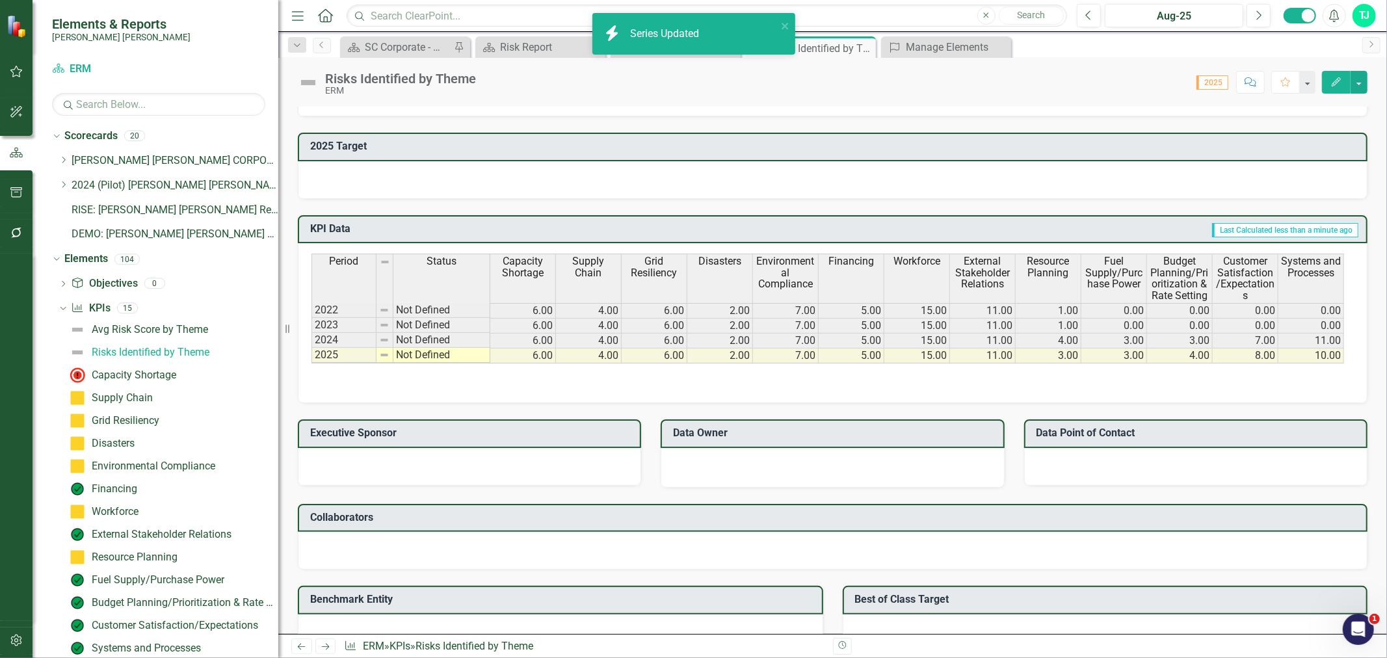
click at [936, 274] on span "Budget Planning/Prioritization & Rate Setting" at bounding box center [1179, 278] width 60 height 46
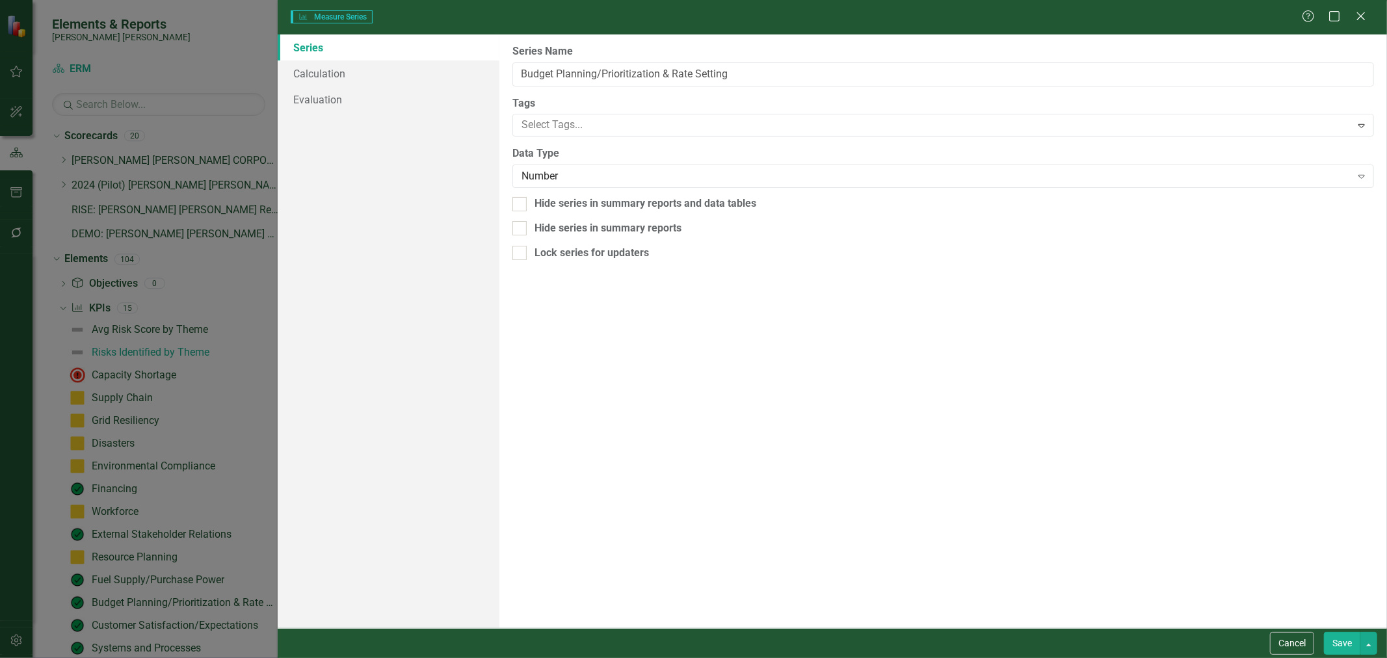
type input "Budget Planning/Prioritization & Rate Setting"
click at [389, 75] on link "Calculation" at bounding box center [389, 73] width 222 height 26
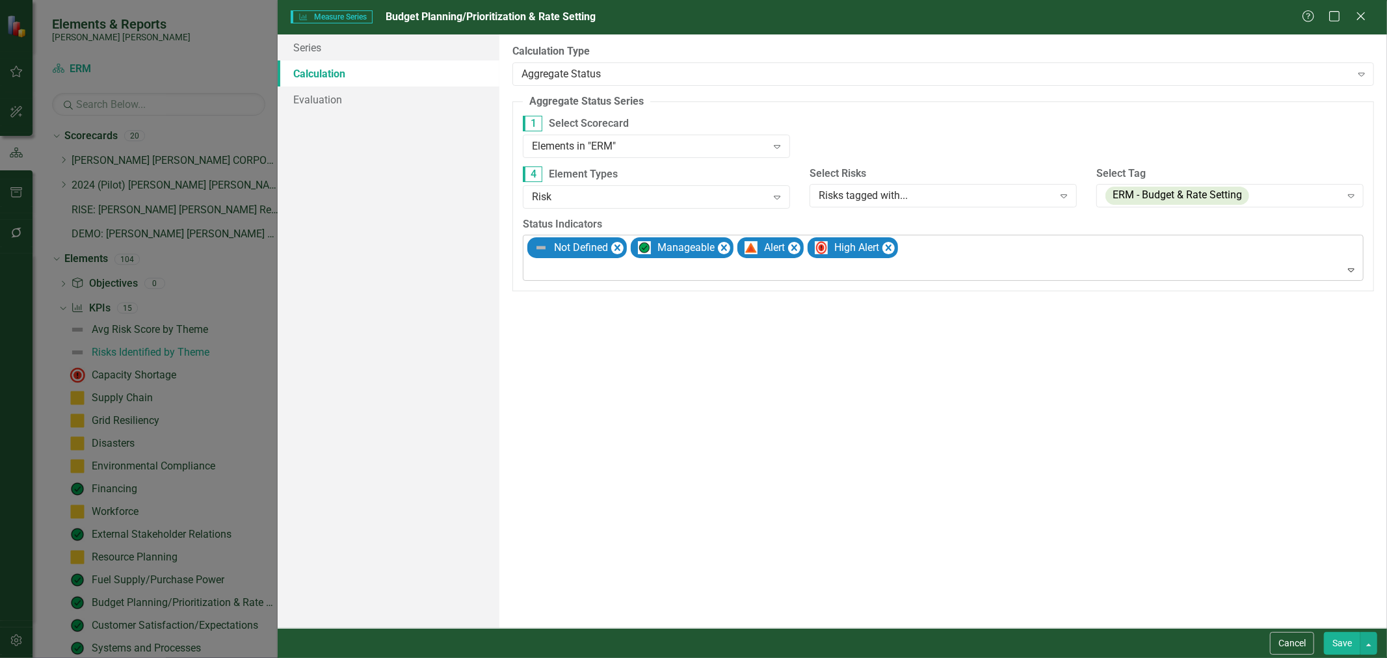
click at [614, 263] on div at bounding box center [944, 270] width 835 height 18
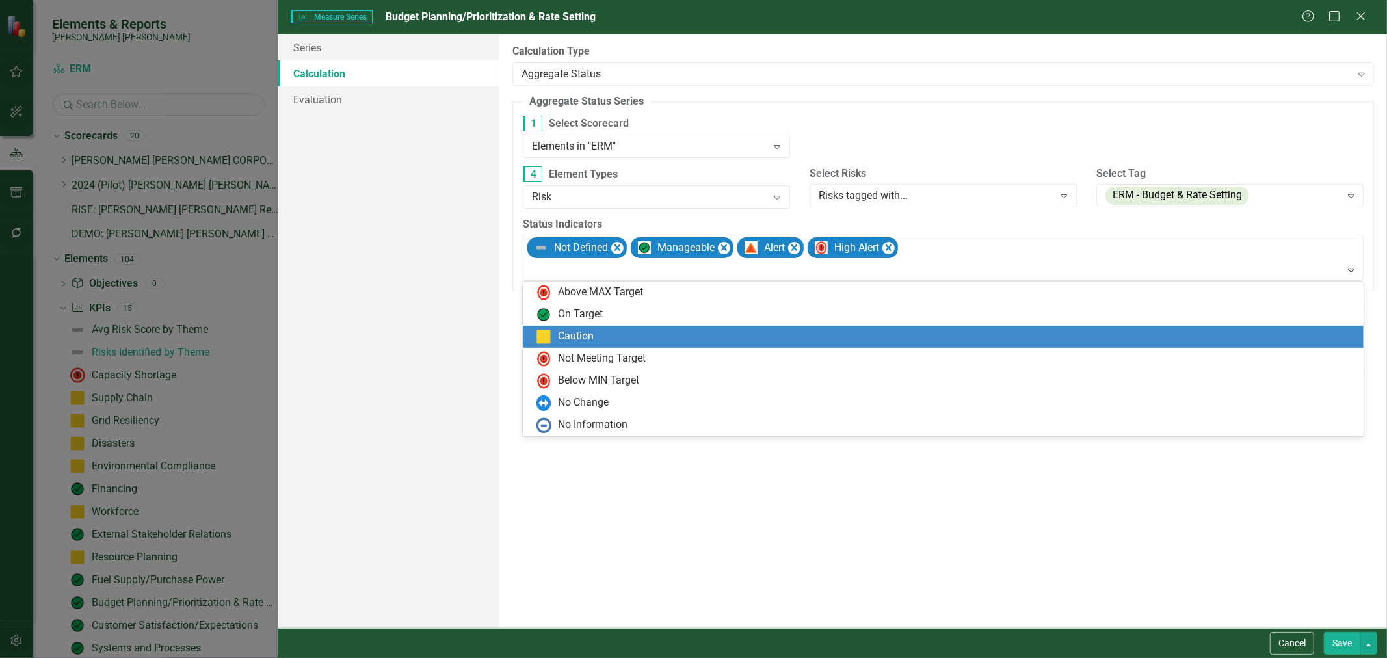
click at [590, 335] on div "Caution" at bounding box center [576, 336] width 36 height 15
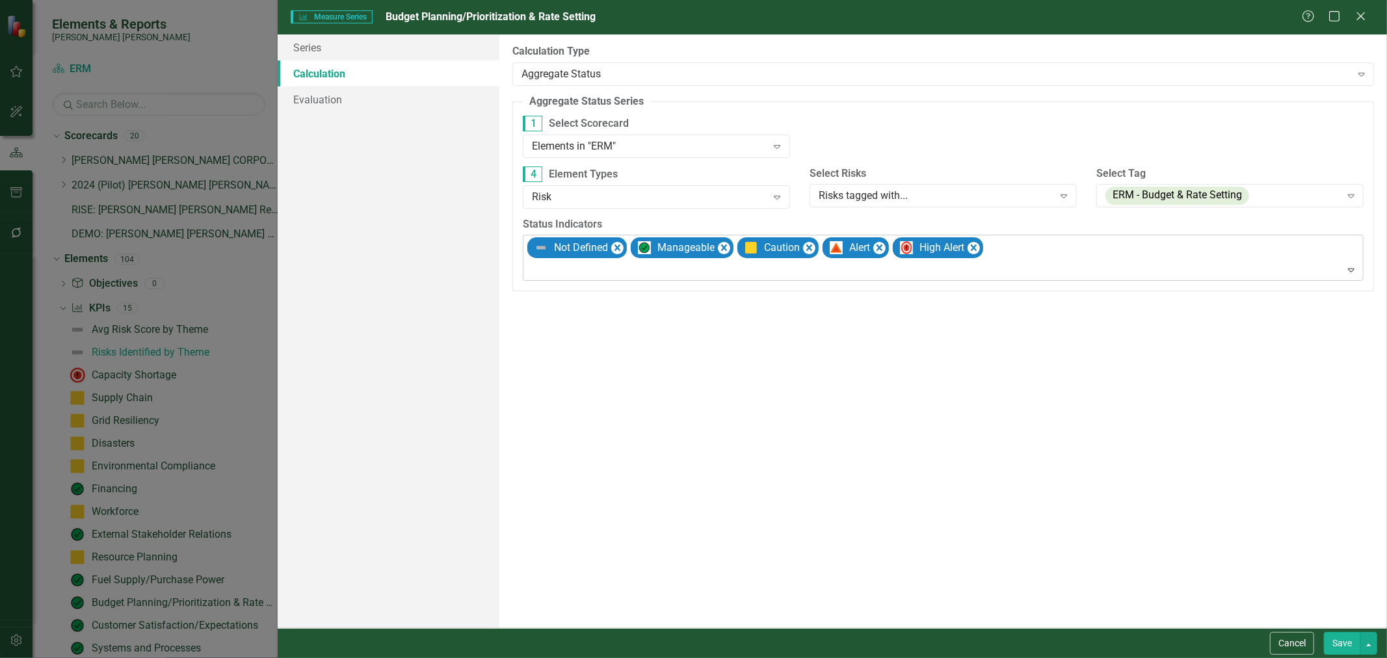
click at [612, 271] on div at bounding box center [944, 270] width 835 height 18
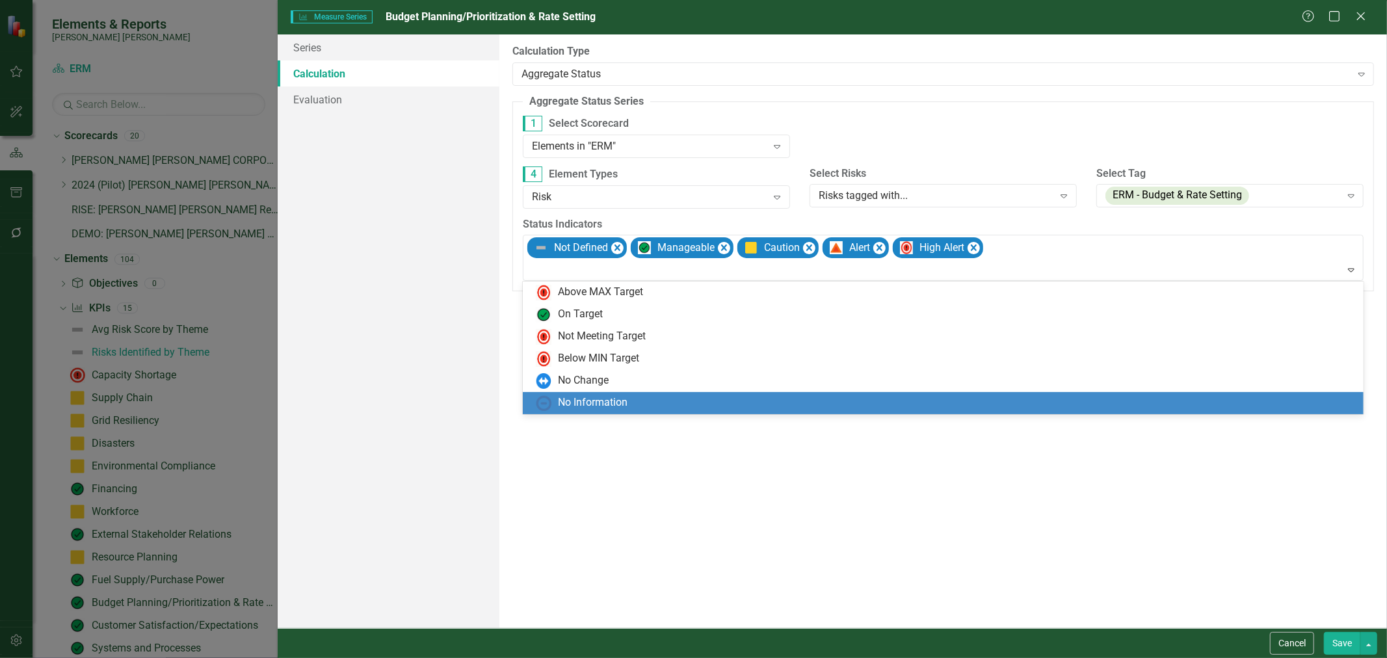
click at [603, 393] on div "No Information" at bounding box center [943, 403] width 840 height 22
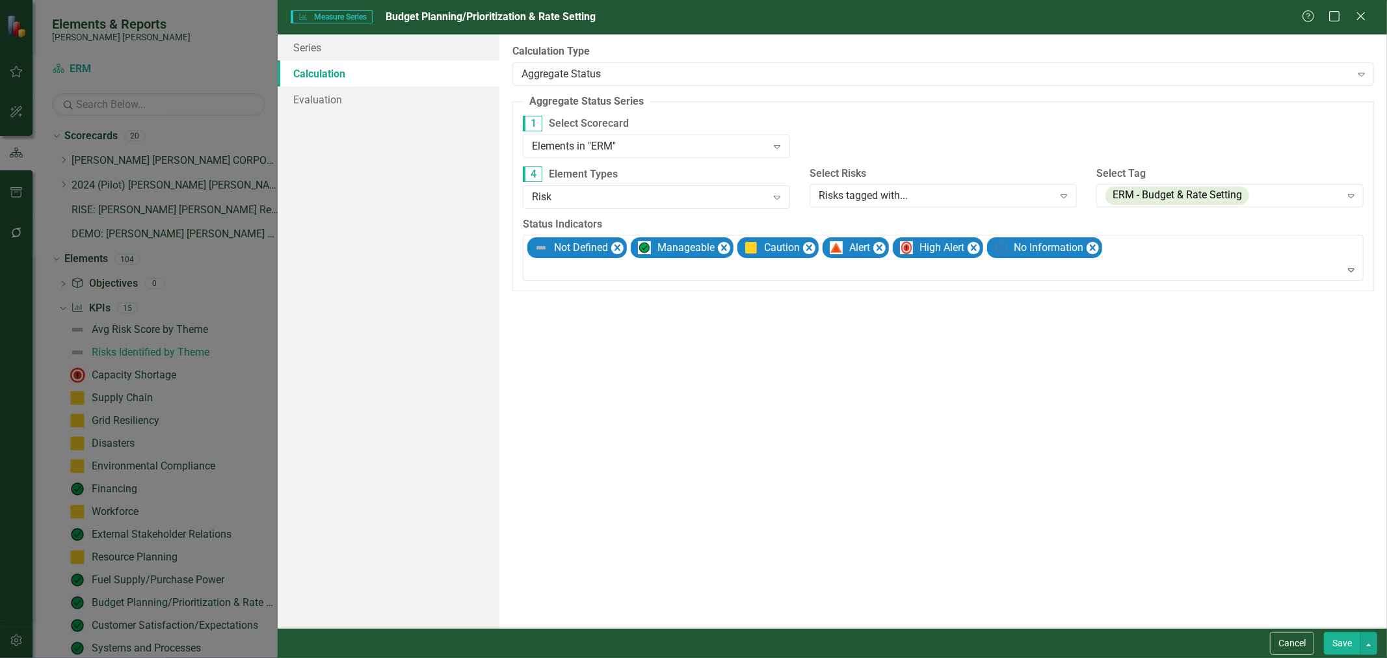
click at [936, 653] on button "Save" at bounding box center [1341, 643] width 36 height 23
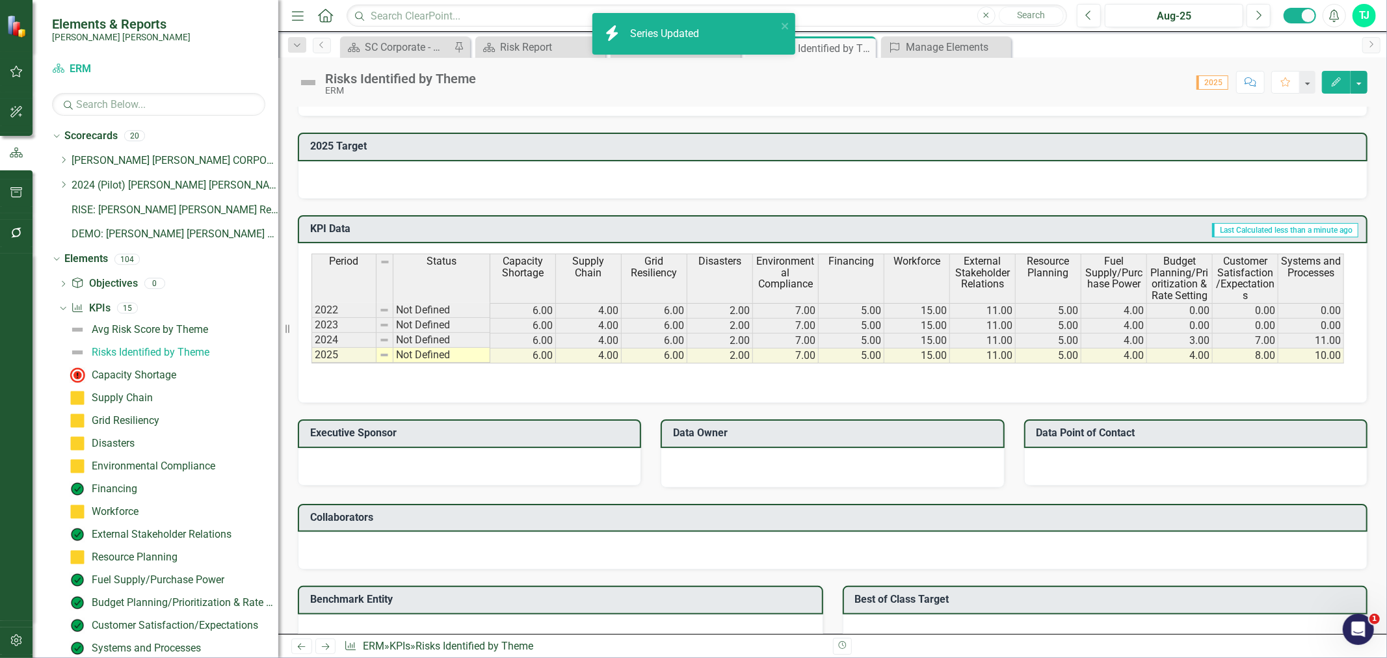
click at [936, 260] on span "Budget Planning/Prioritization & Rate Setting" at bounding box center [1179, 278] width 60 height 46
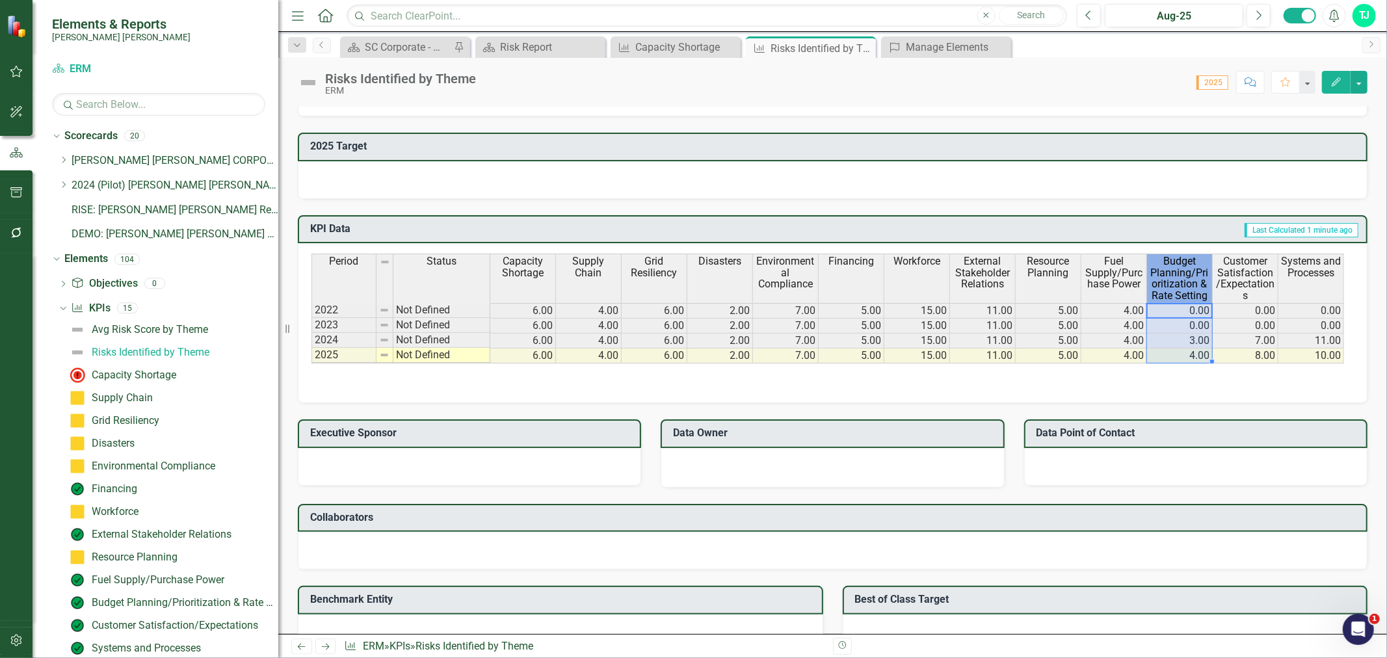
click at [936, 260] on span "Budget Planning/Prioritization & Rate Setting" at bounding box center [1179, 278] width 60 height 46
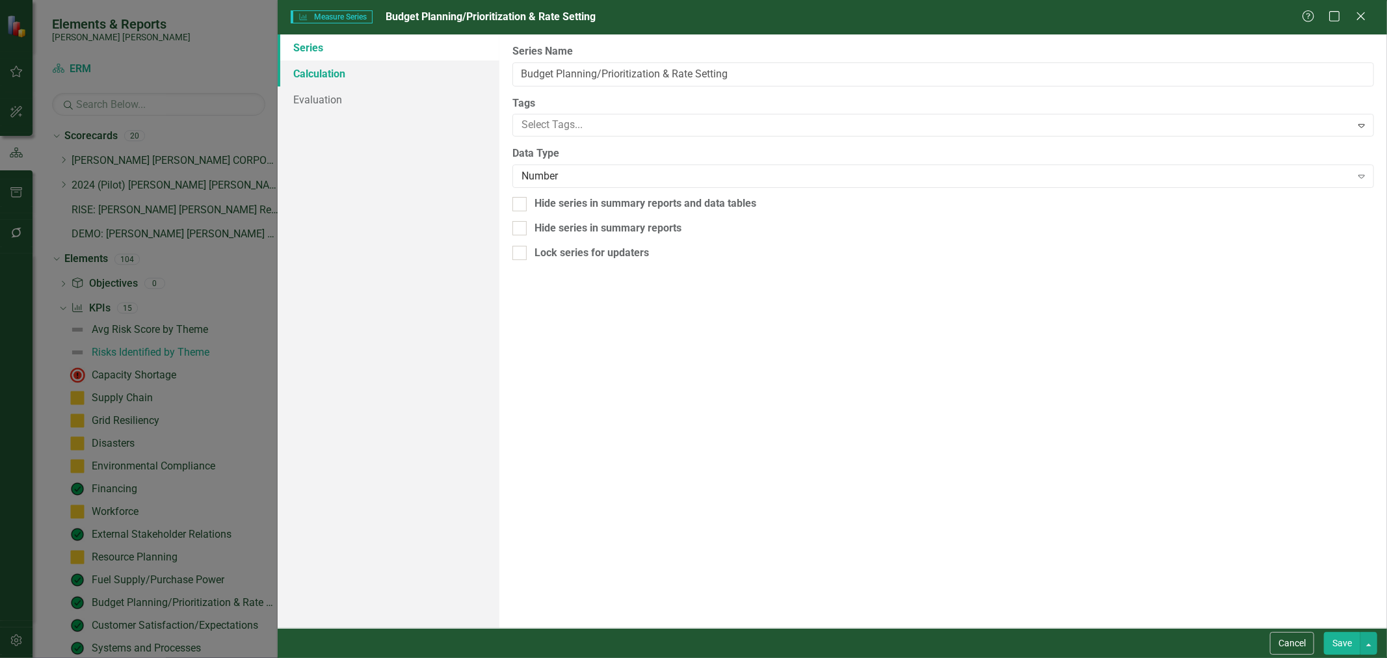
click at [333, 76] on link "Calculation" at bounding box center [389, 73] width 222 height 26
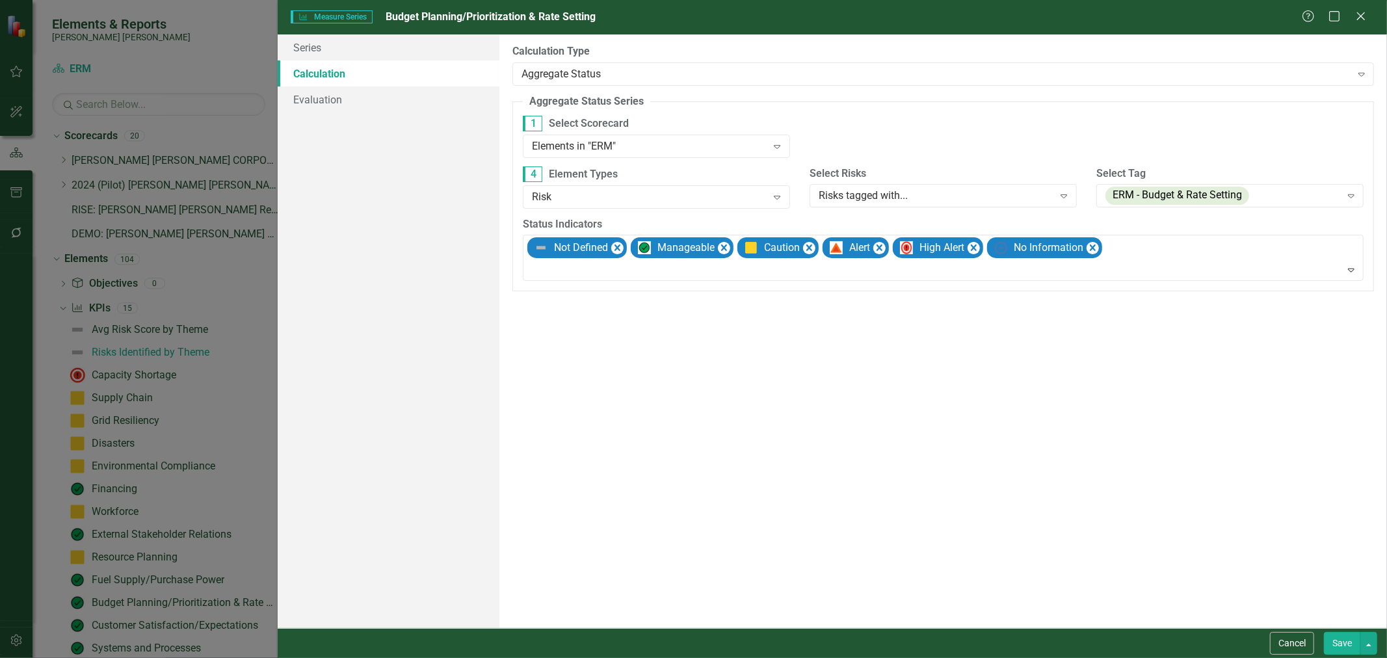
click at [936, 18] on div "Help Maximize Close" at bounding box center [1337, 17] width 72 height 15
click at [936, 18] on icon "Close" at bounding box center [1360, 16] width 16 height 12
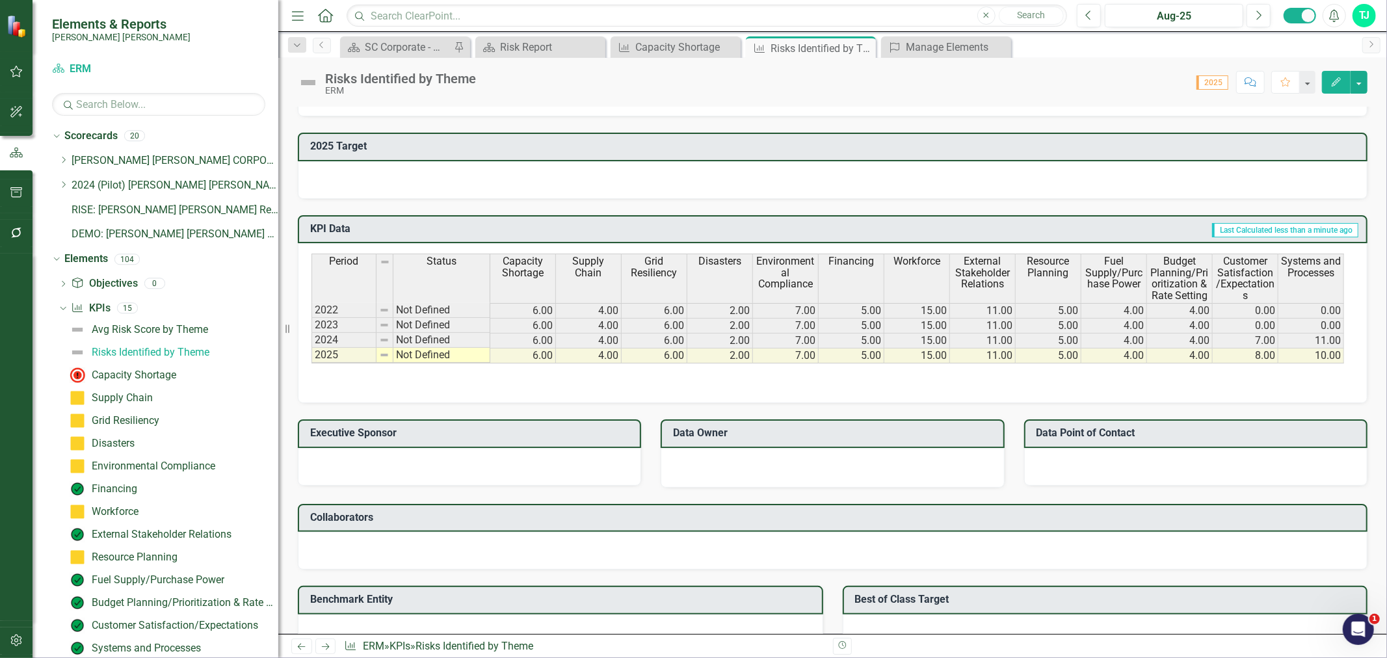
click at [936, 265] on span "Customer Satisfaction/Expectations" at bounding box center [1245, 278] width 60 height 46
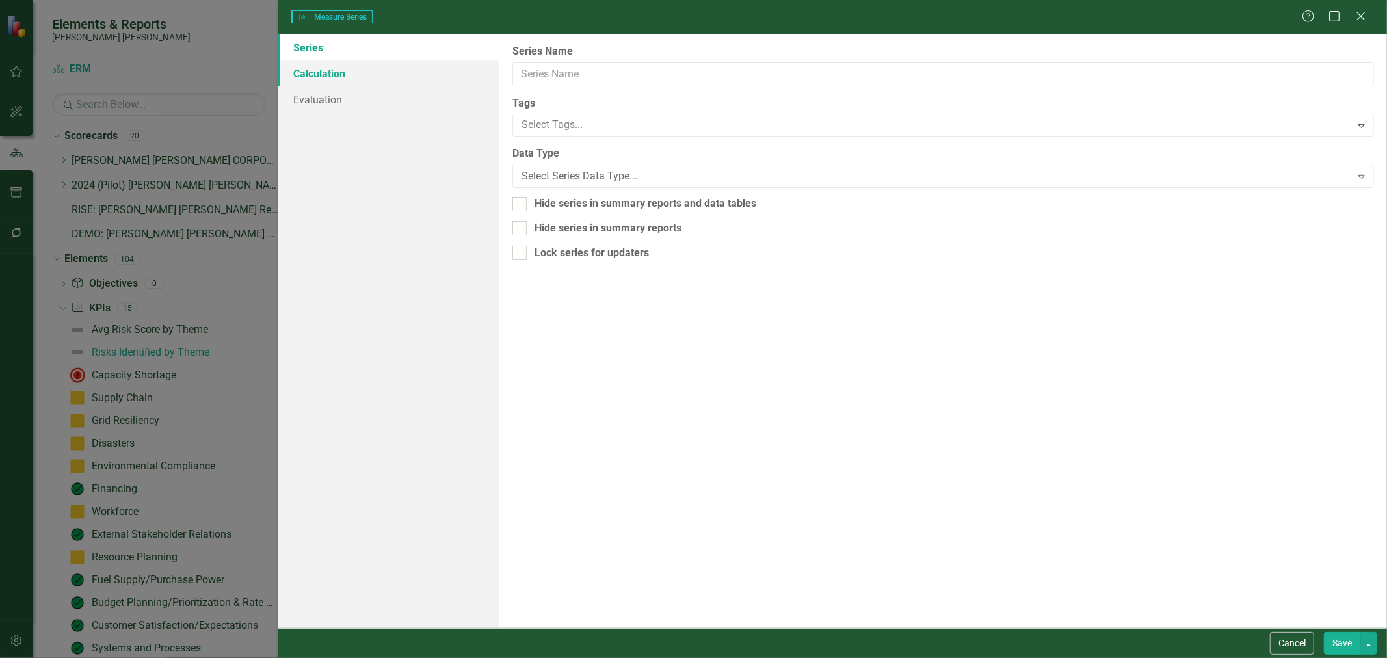
click at [361, 79] on link "Calculation" at bounding box center [389, 73] width 222 height 26
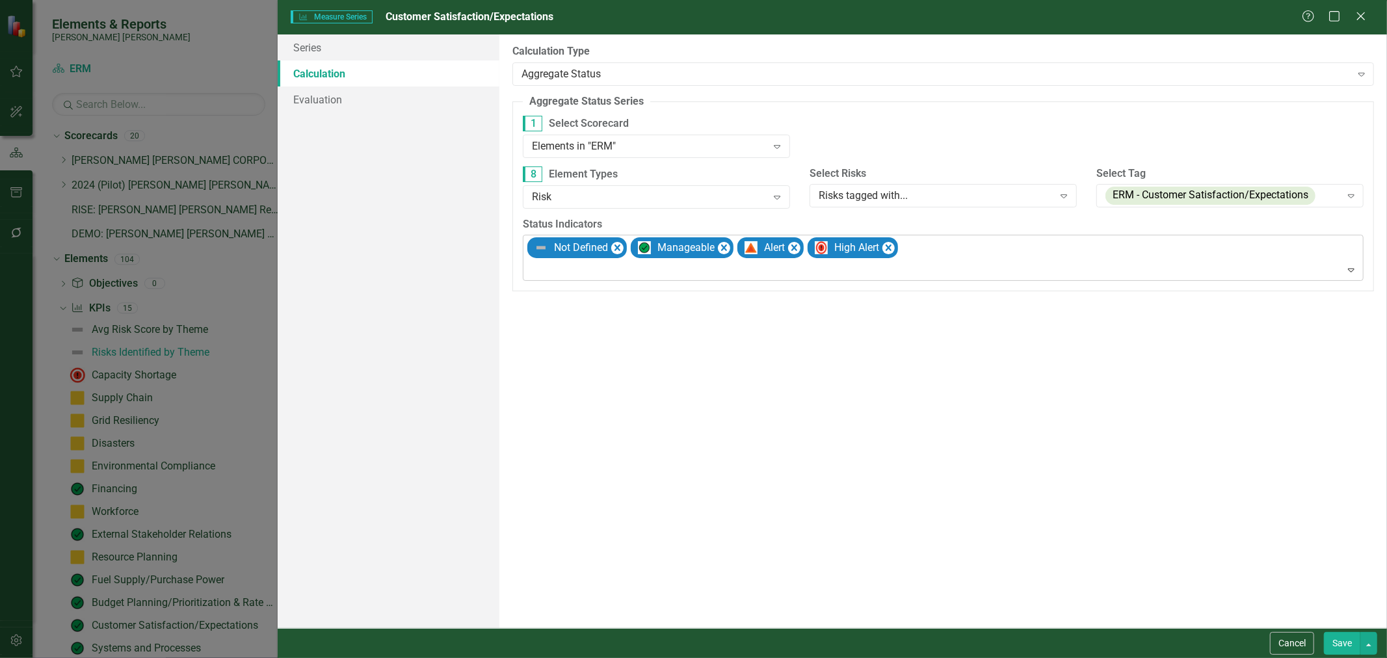
click at [642, 270] on div at bounding box center [944, 270] width 835 height 18
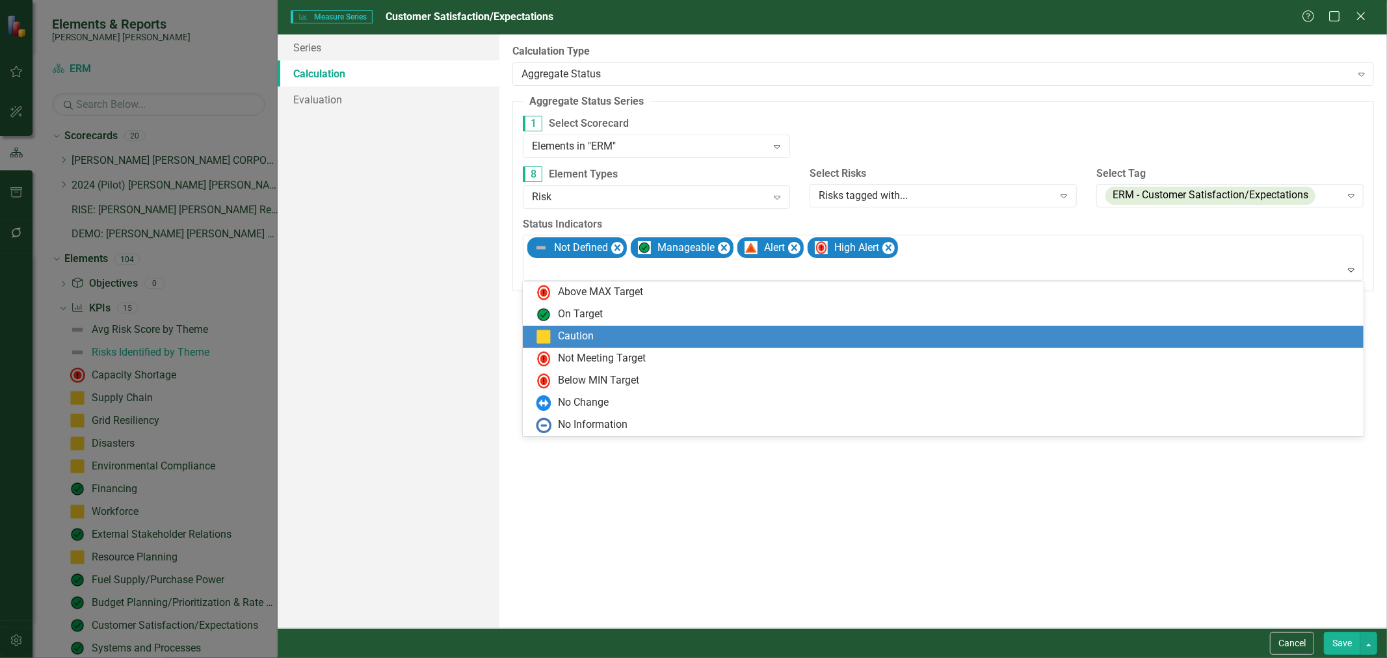
click at [598, 340] on div "Caution" at bounding box center [946, 337] width 820 height 16
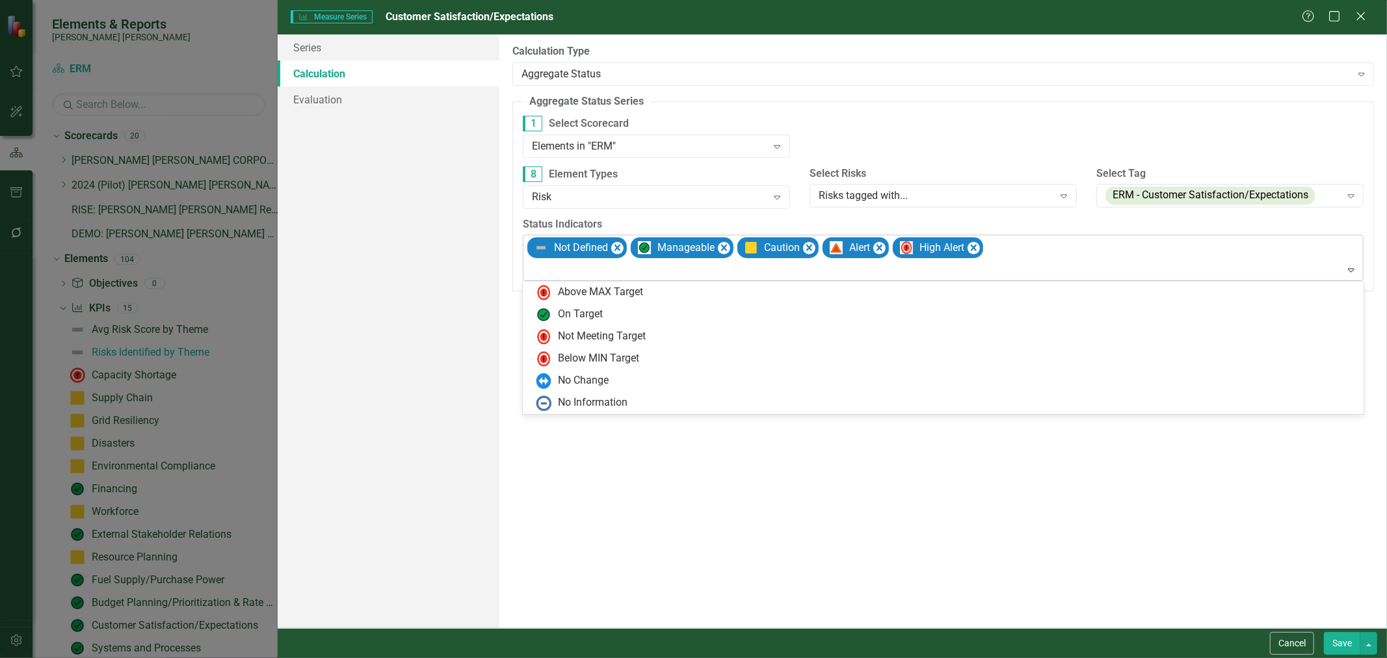
click at [642, 261] on div "Not Defined Manageable Caution Alert High Alert" at bounding box center [943, 257] width 837 height 45
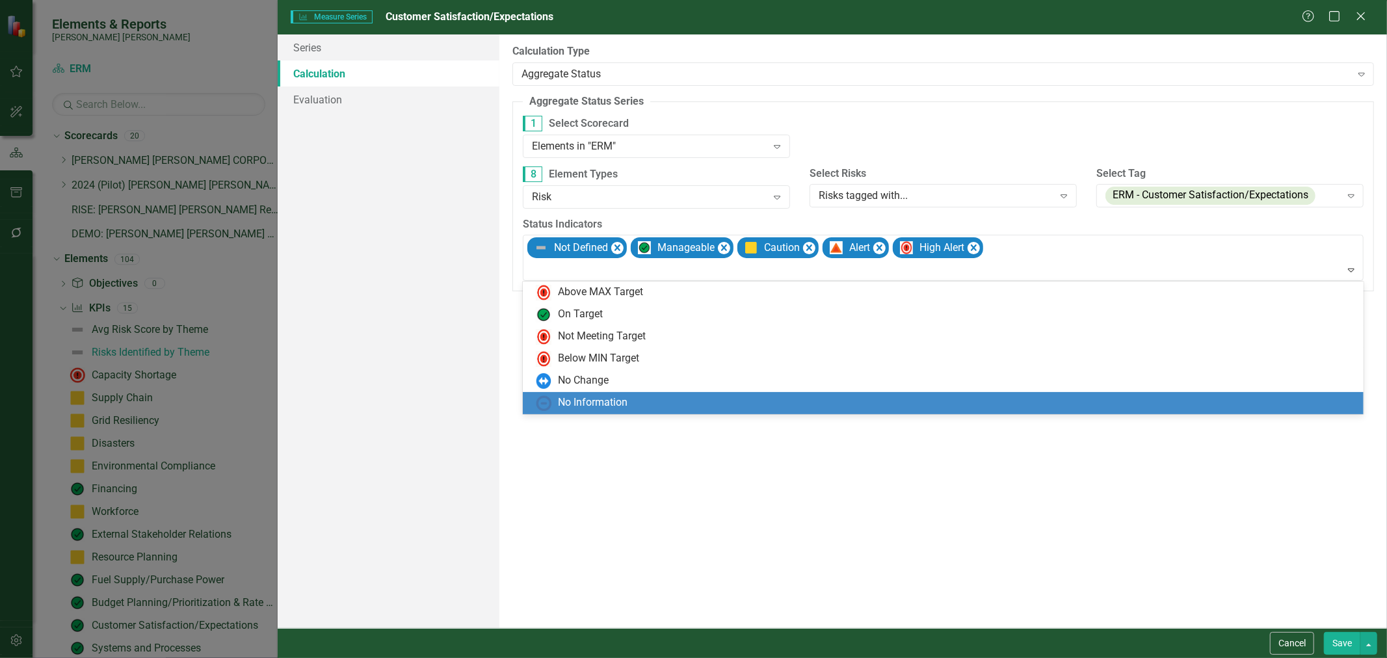
click at [600, 395] on div "No Information" at bounding box center [593, 402] width 70 height 15
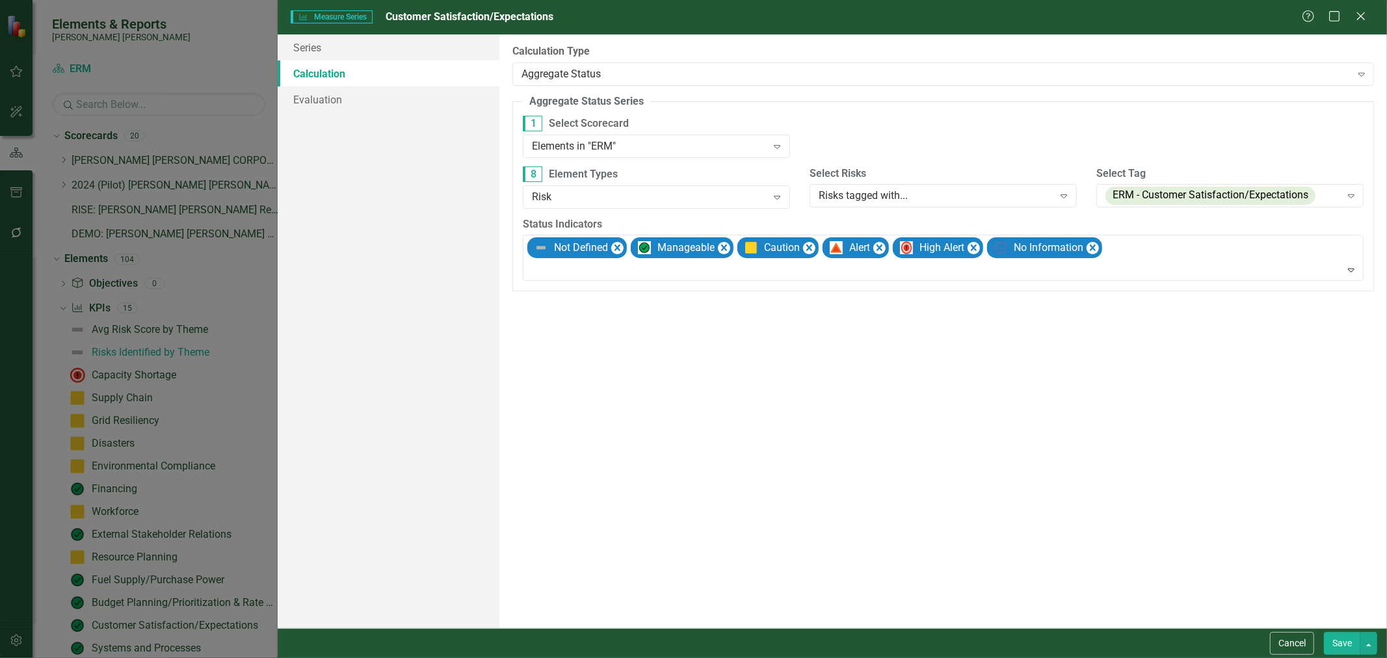
click at [936, 636] on button "Save" at bounding box center [1341, 643] width 36 height 23
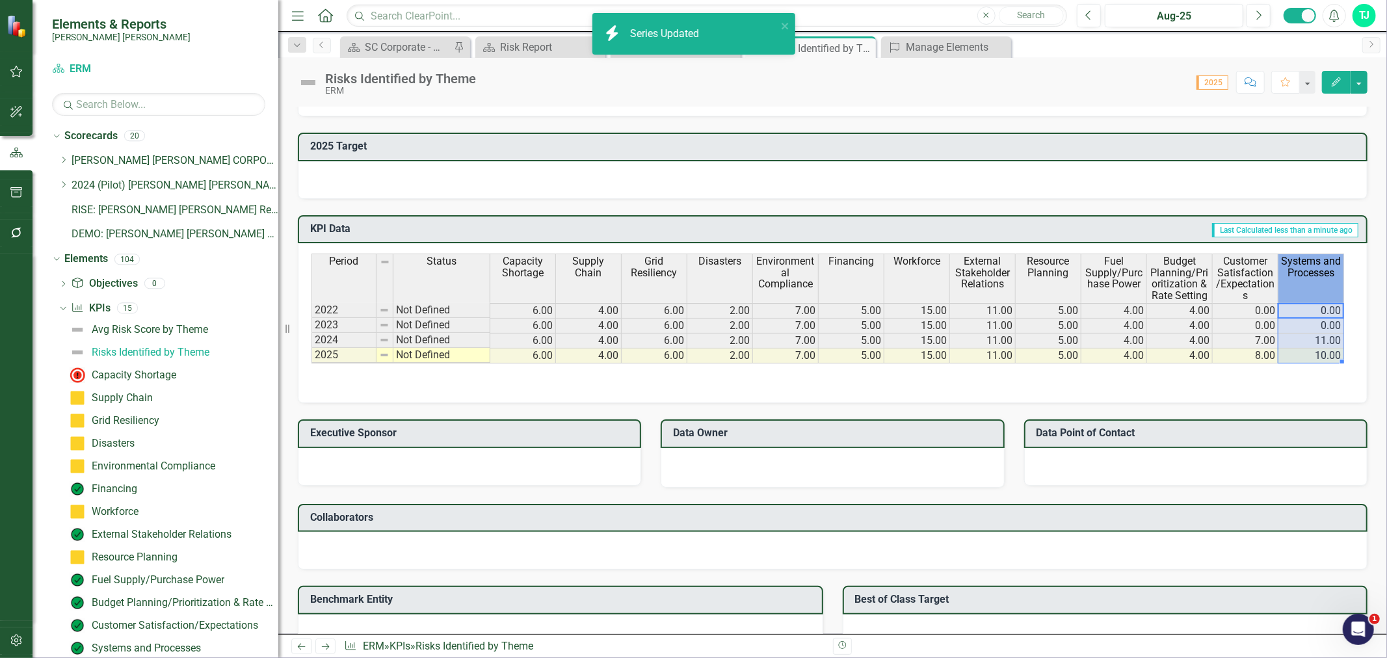
click at [936, 268] on span "Systems and Processes" at bounding box center [1311, 266] width 60 height 23
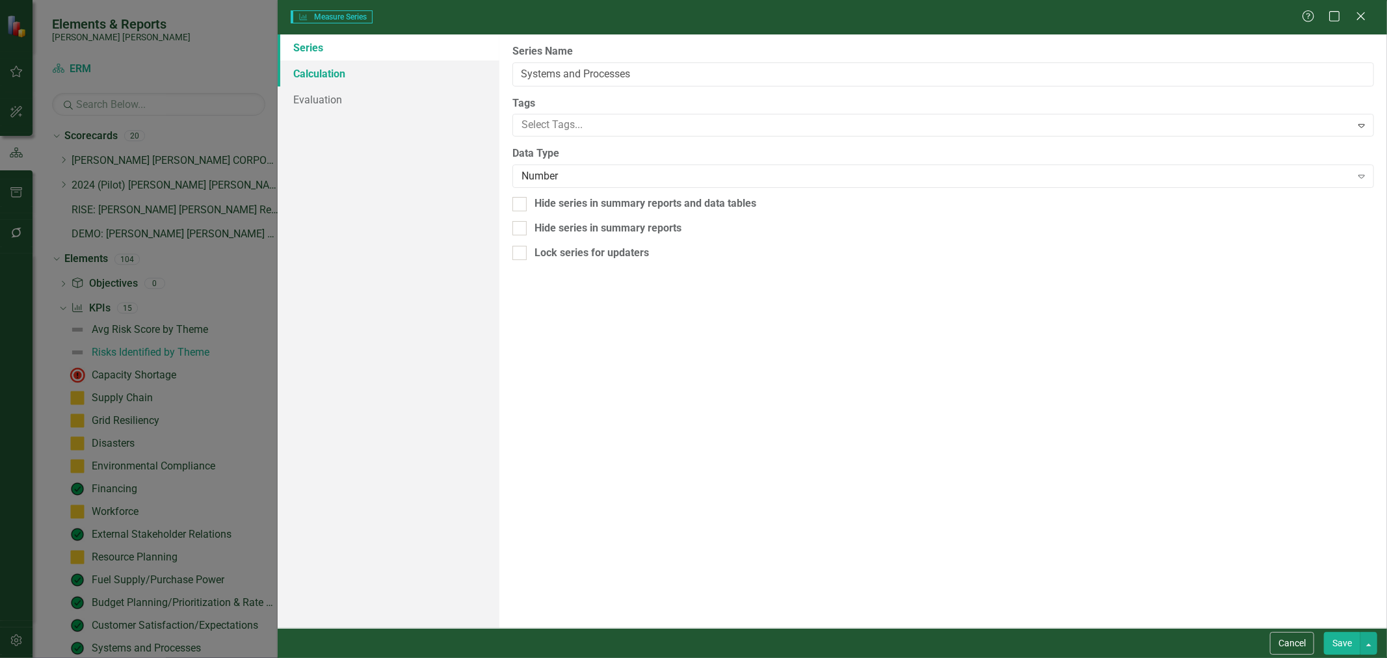
type input "Systems and Processes"
click at [365, 72] on link "Calculation" at bounding box center [389, 73] width 222 height 26
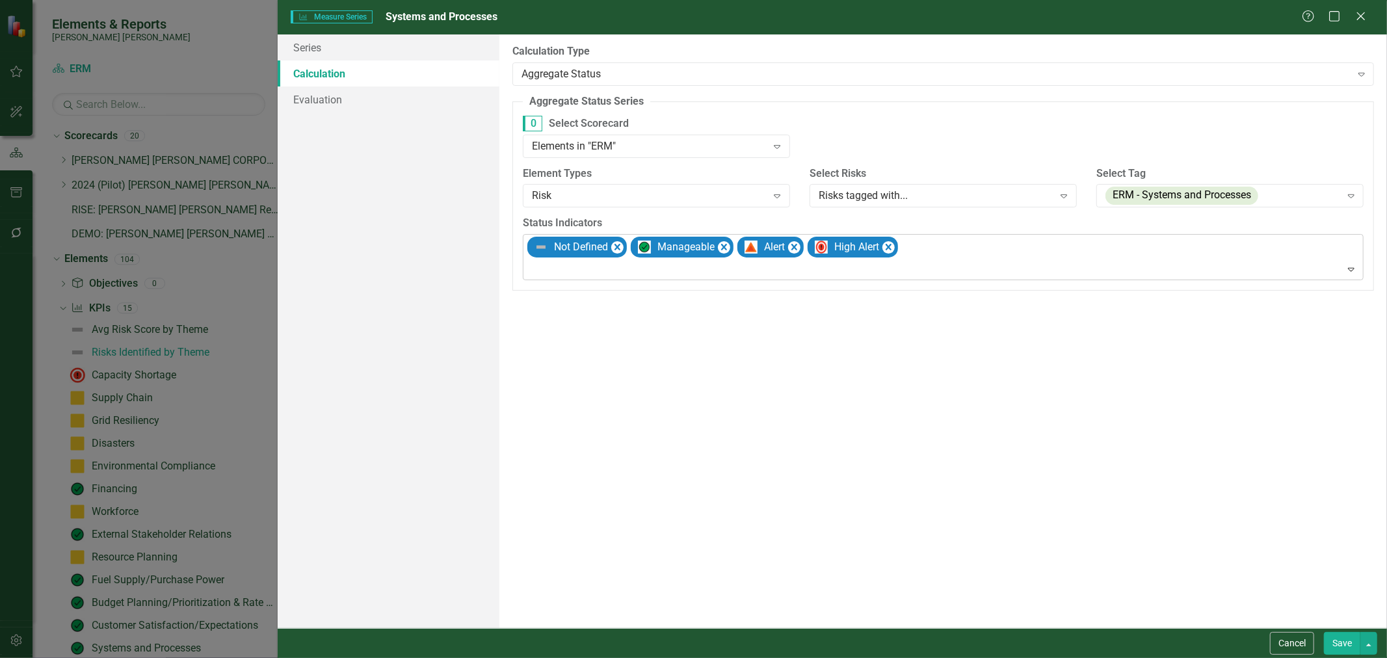
click at [616, 269] on div at bounding box center [944, 270] width 835 height 18
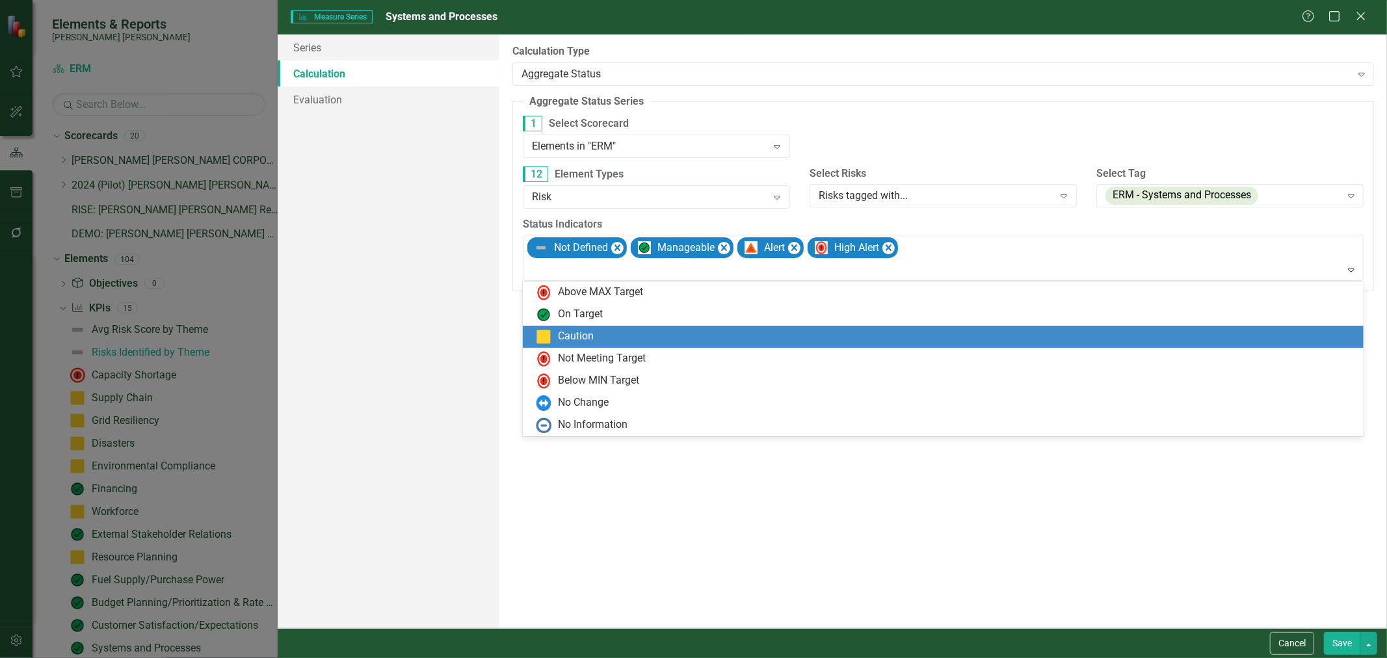
click at [595, 339] on div "Caution" at bounding box center [946, 337] width 820 height 16
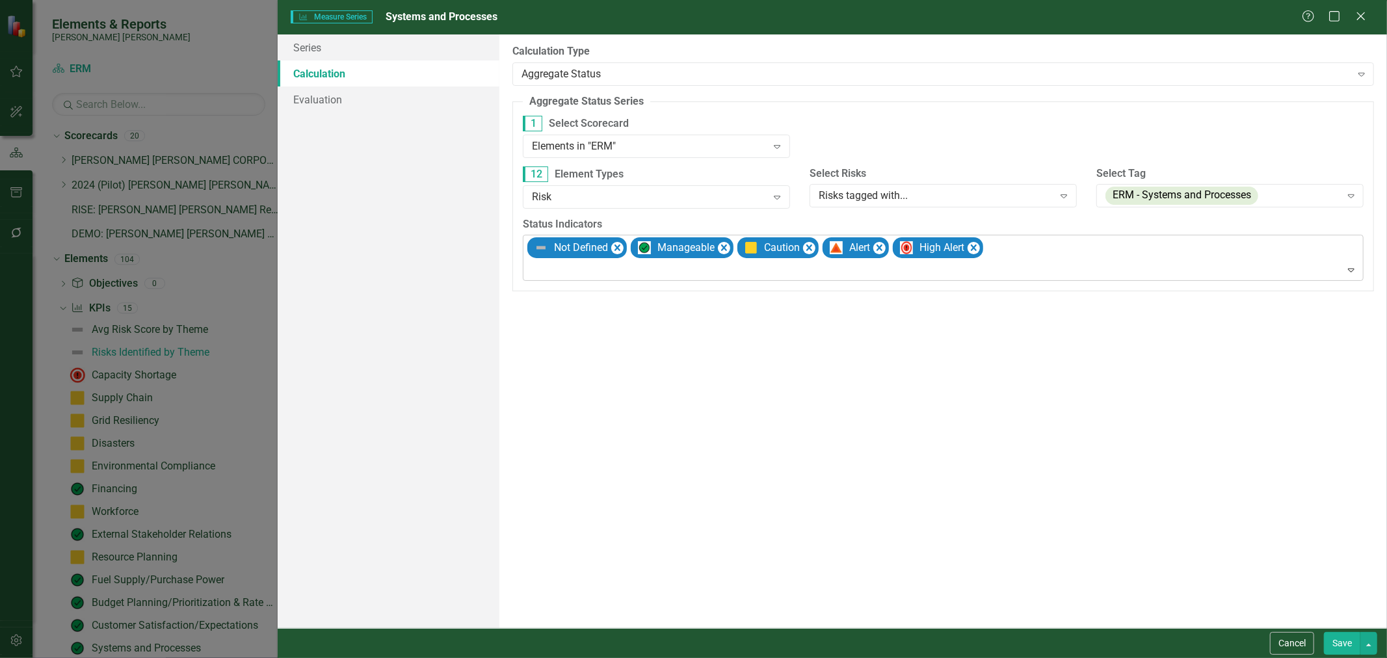
click at [612, 276] on div at bounding box center [944, 270] width 835 height 18
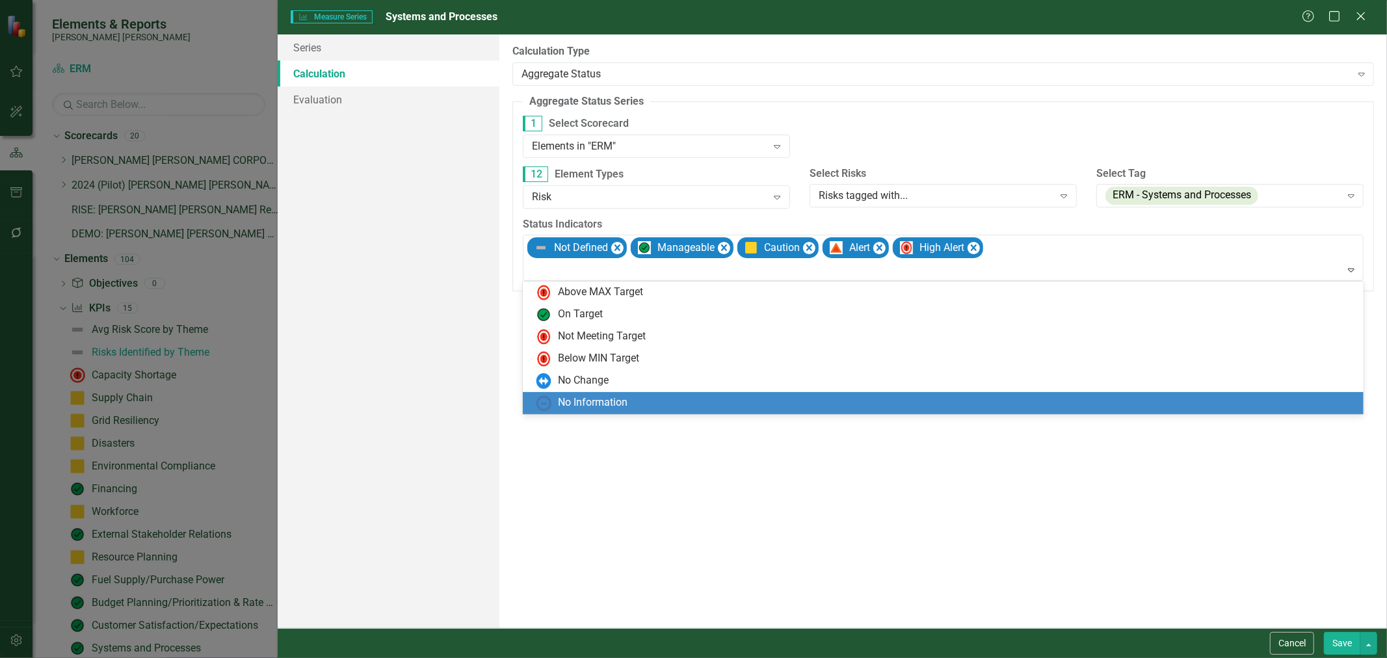
click at [603, 397] on div "No Information" at bounding box center [593, 402] width 70 height 15
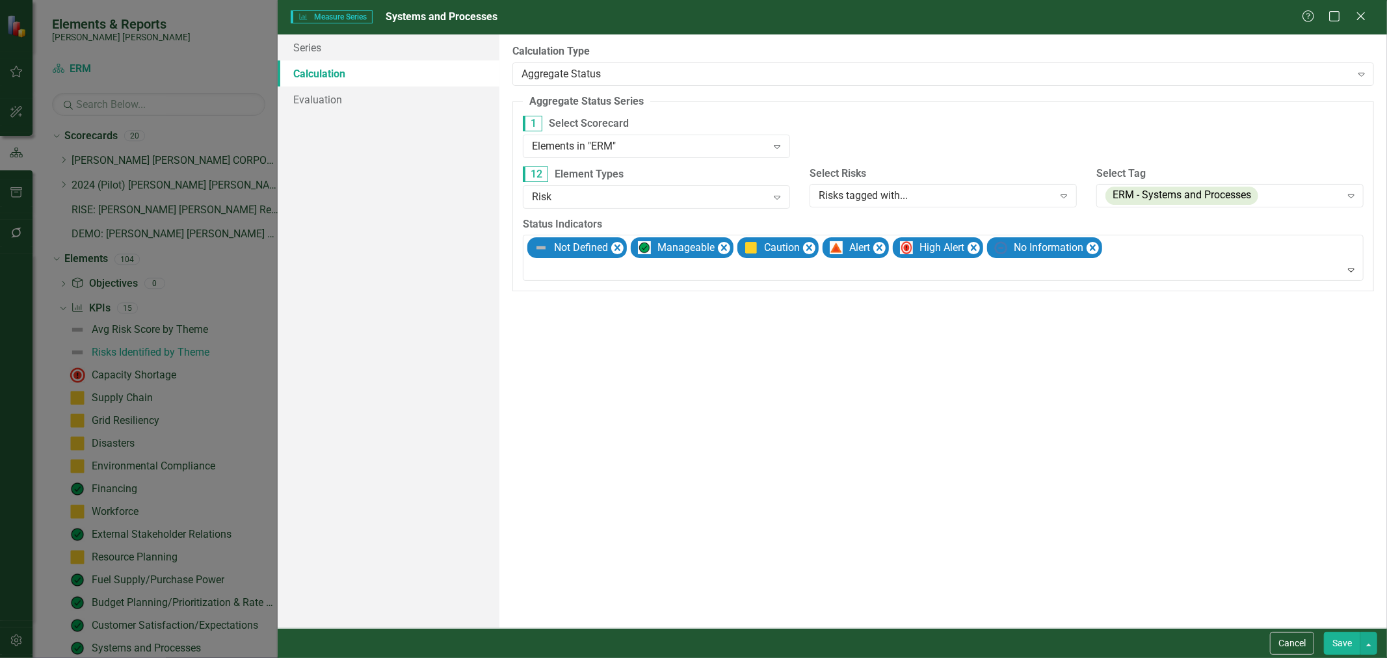
click at [936, 645] on button "Save" at bounding box center [1341, 643] width 36 height 23
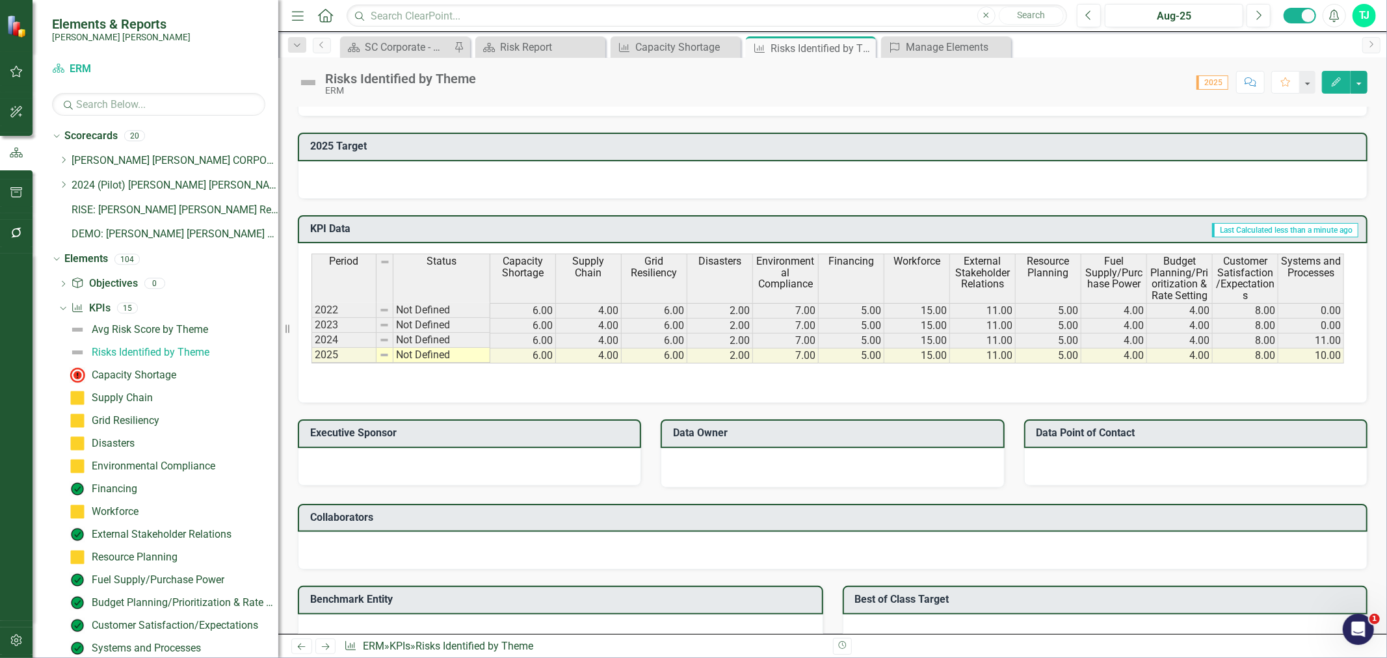
click at [533, 352] on td "6.00" at bounding box center [523, 355] width 66 height 15
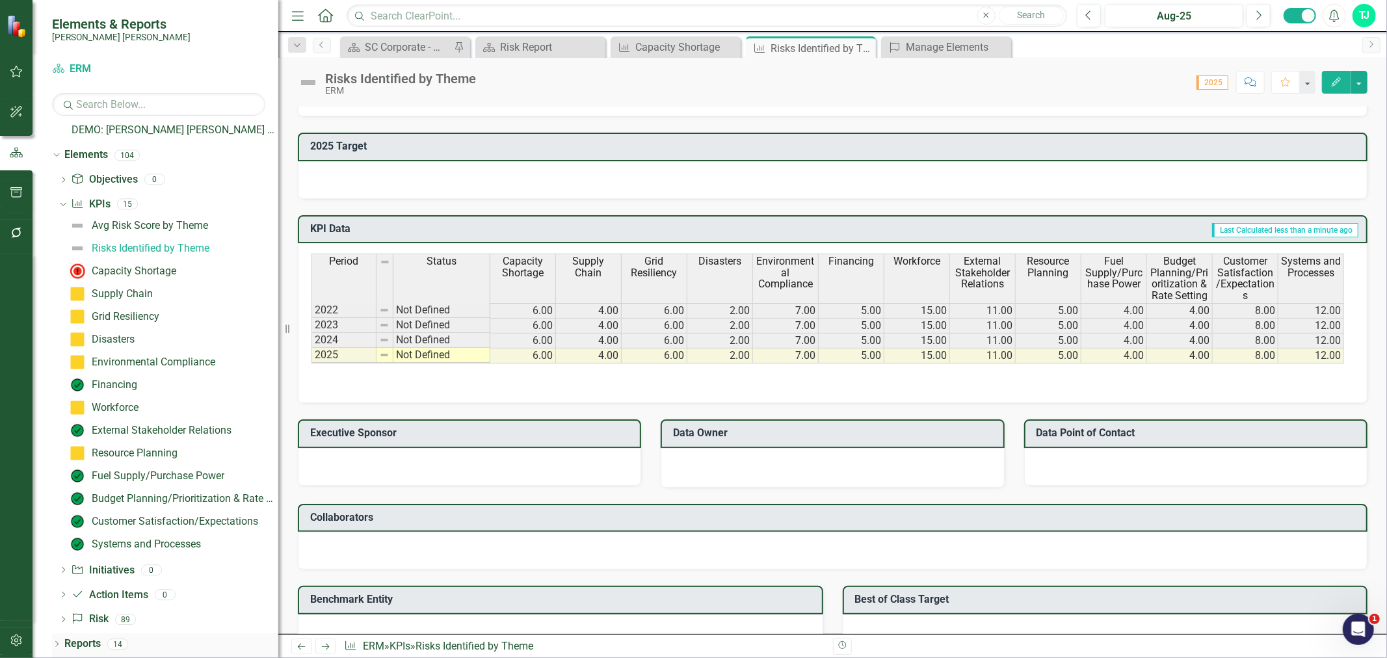
click at [59, 644] on icon "Dropdown" at bounding box center [56, 645] width 9 height 7
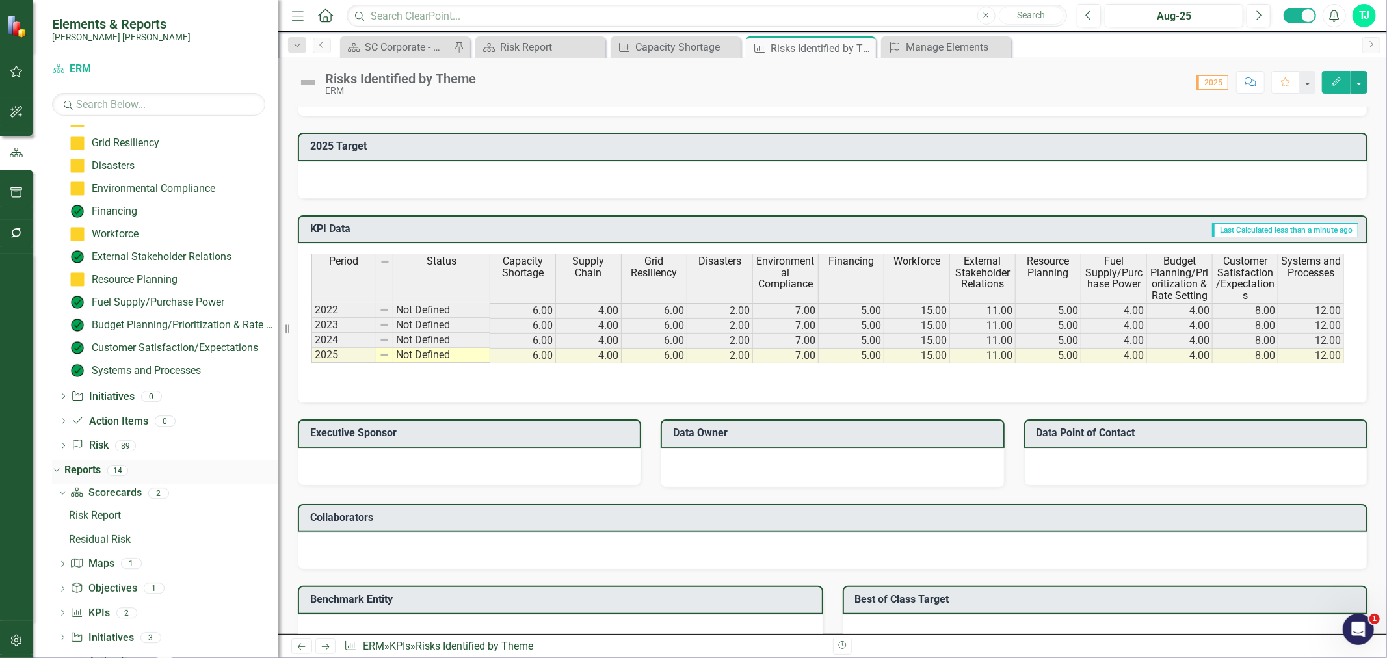
scroll to position [340, 0]
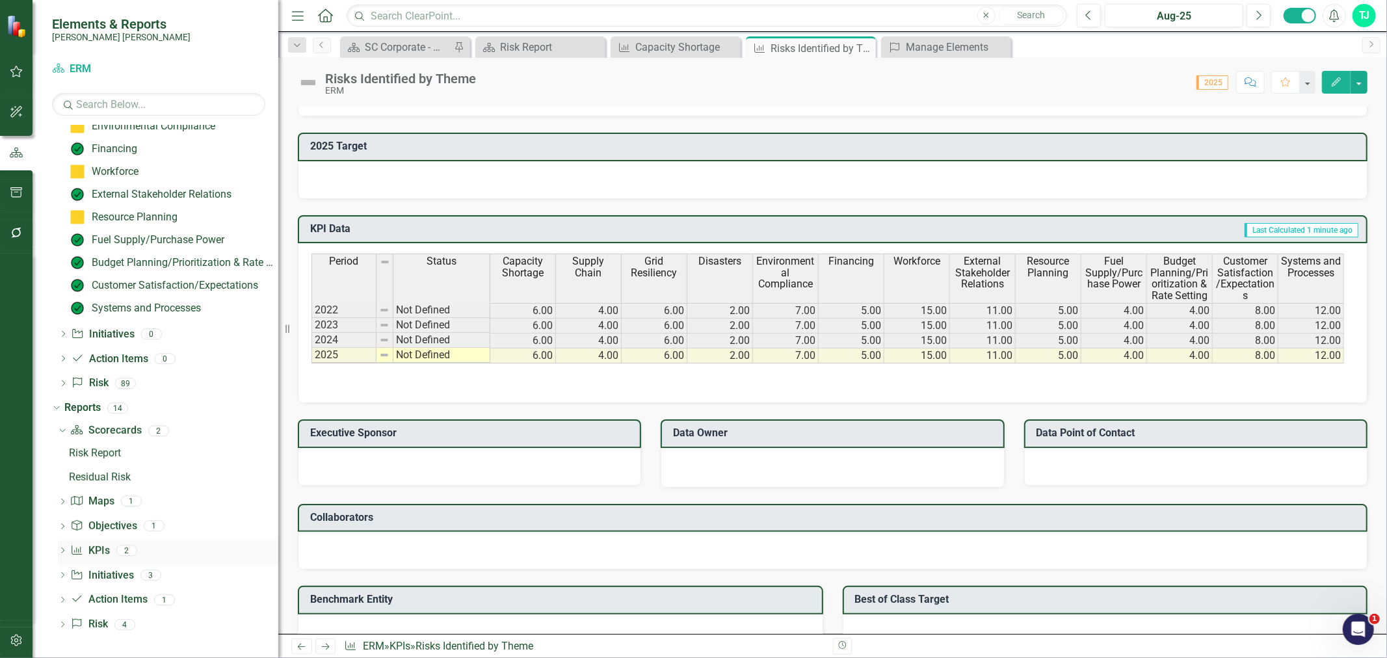
click at [62, 551] on icon at bounding box center [62, 550] width 3 height 6
click at [63, 579] on icon "Dropdown" at bounding box center [62, 576] width 9 height 7
click at [61, 645] on div "Dropdown" at bounding box center [62, 650] width 9 height 11
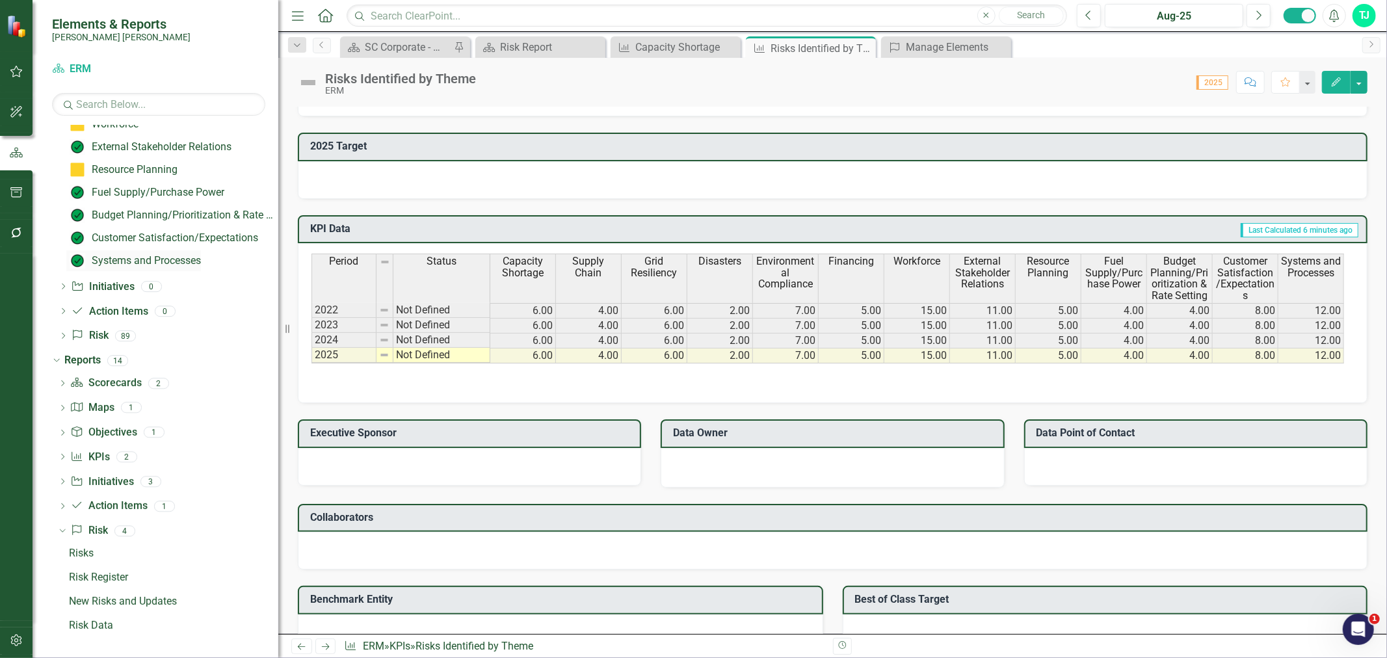
scroll to position [0, 0]
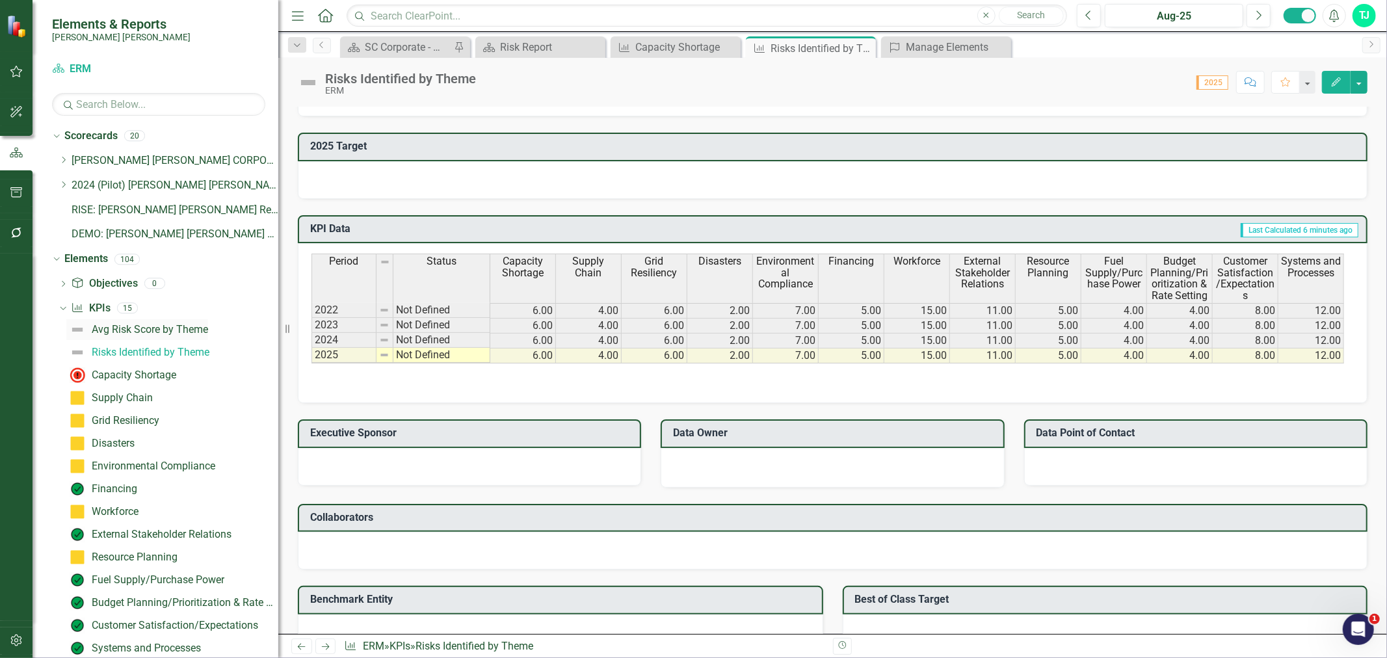
click at [141, 328] on div "Avg Risk Score by Theme" at bounding box center [150, 330] width 116 height 12
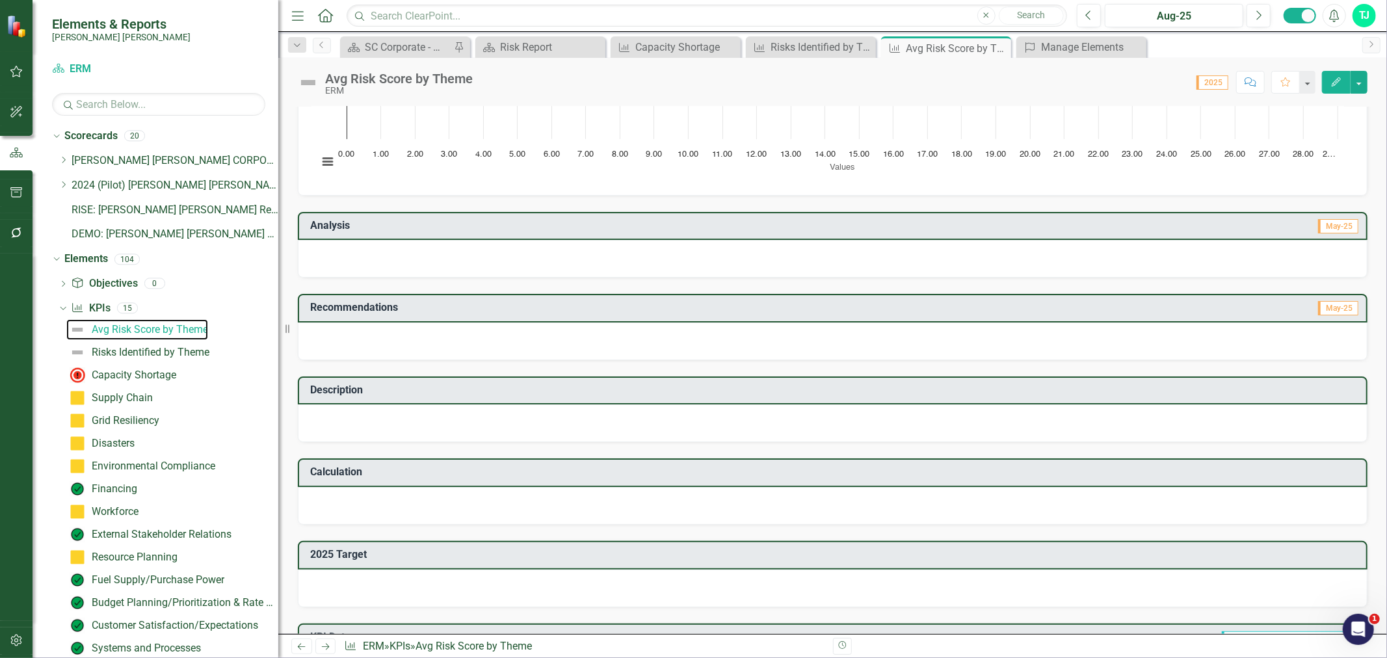
scroll to position [666, 0]
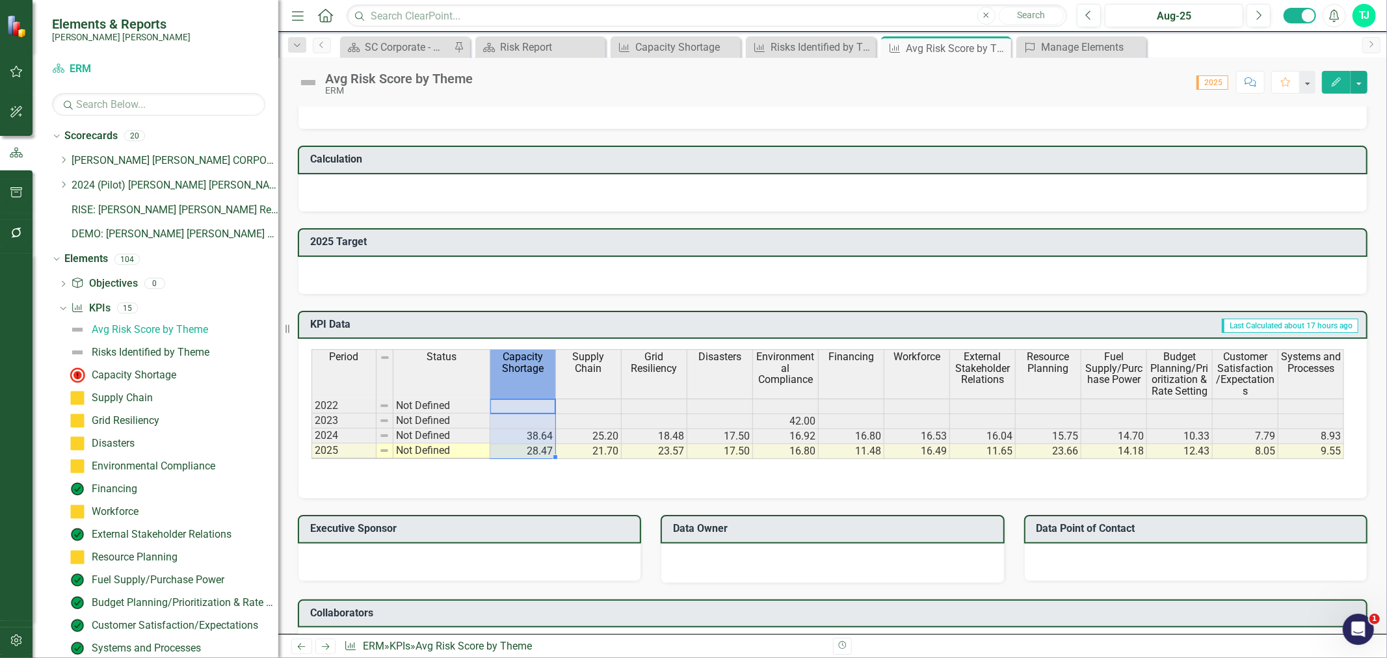
click at [524, 361] on span "Capacity Shortage" at bounding box center [523, 362] width 60 height 23
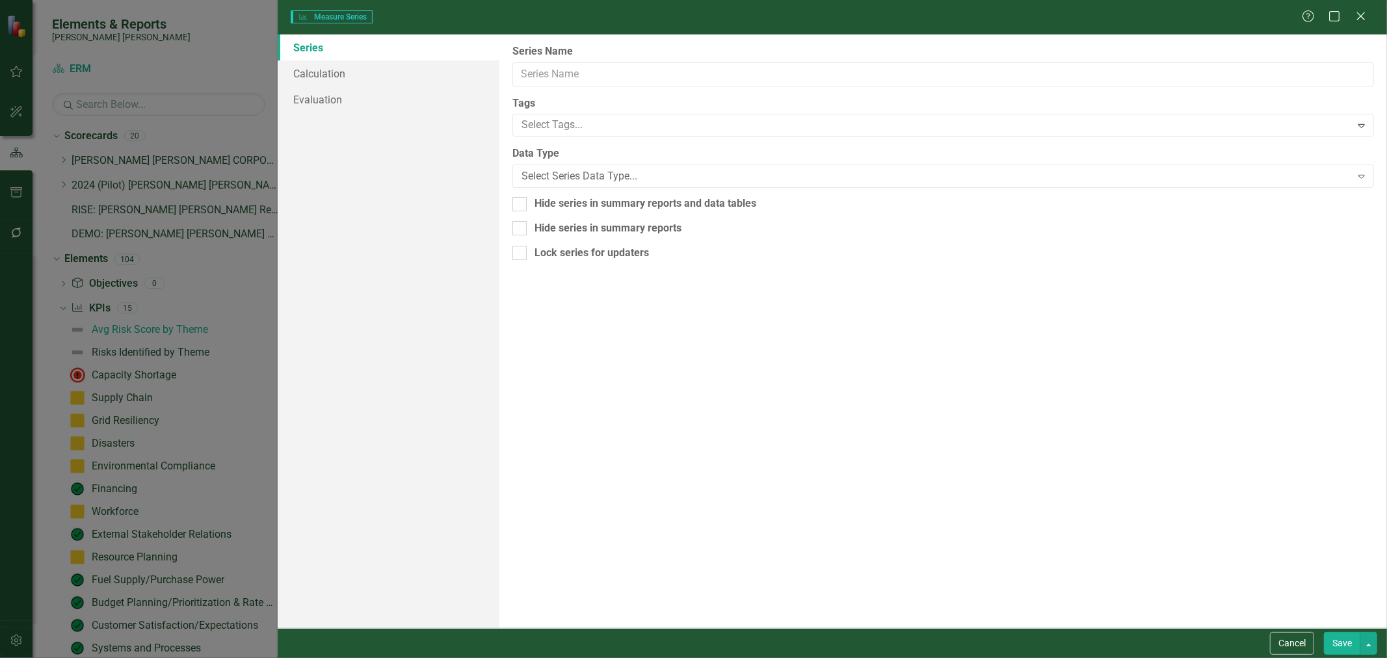
type input "Capacity Shortage"
click at [401, 68] on link "Calculation" at bounding box center [389, 73] width 222 height 26
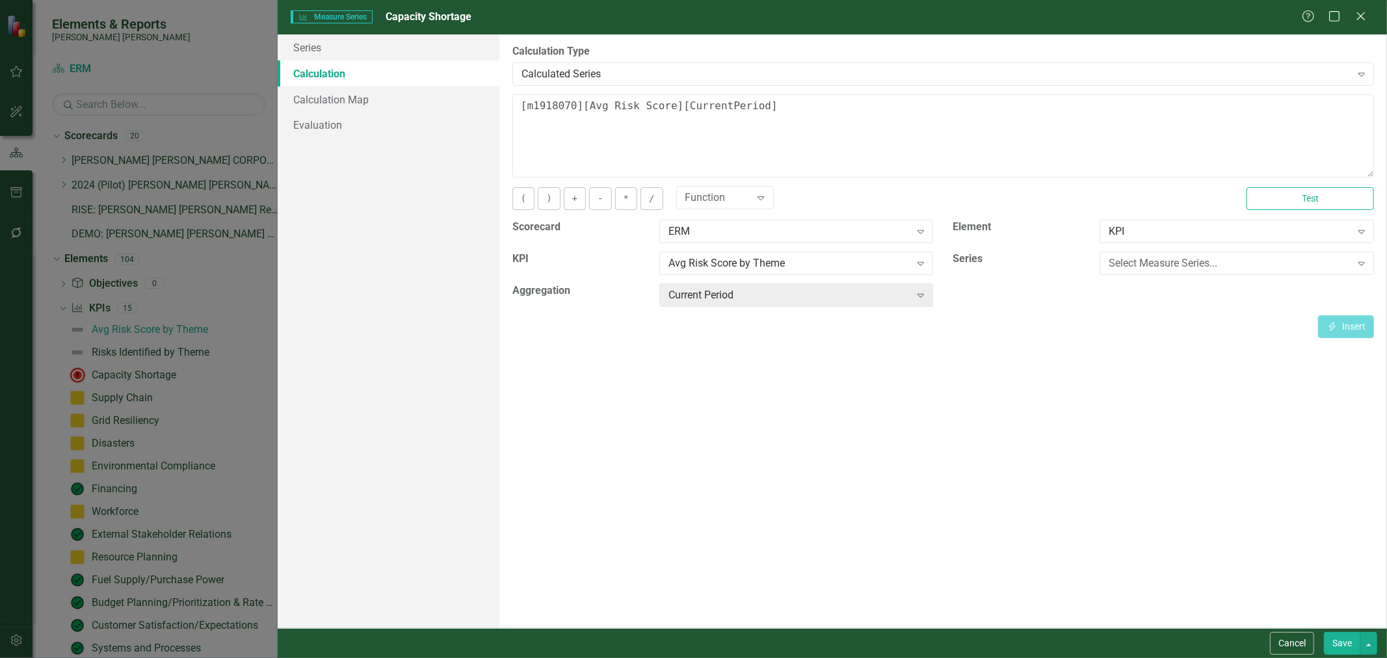
click at [936, 211] on div "( ) + - * / Function Expand Test" at bounding box center [942, 203] width 881 height 33
click at [936, 200] on button "Test" at bounding box center [1309, 198] width 127 height 23
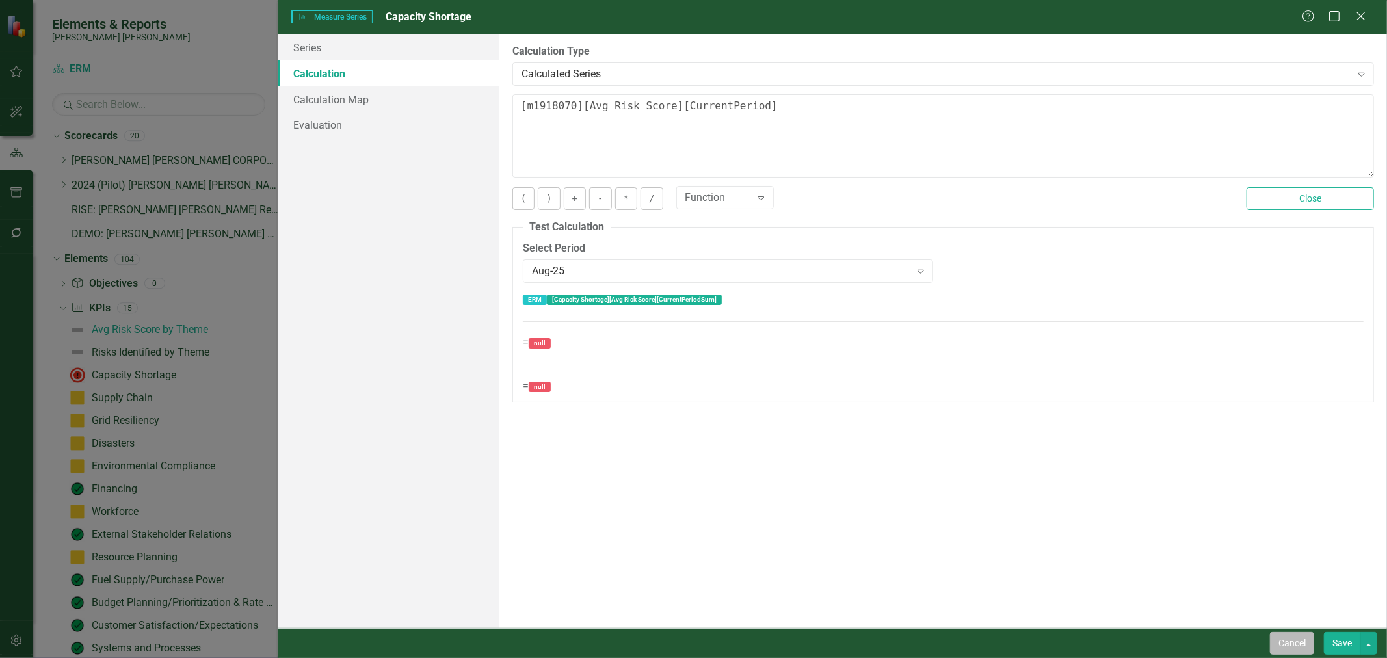
click at [936, 645] on button "Cancel" at bounding box center [1292, 643] width 44 height 23
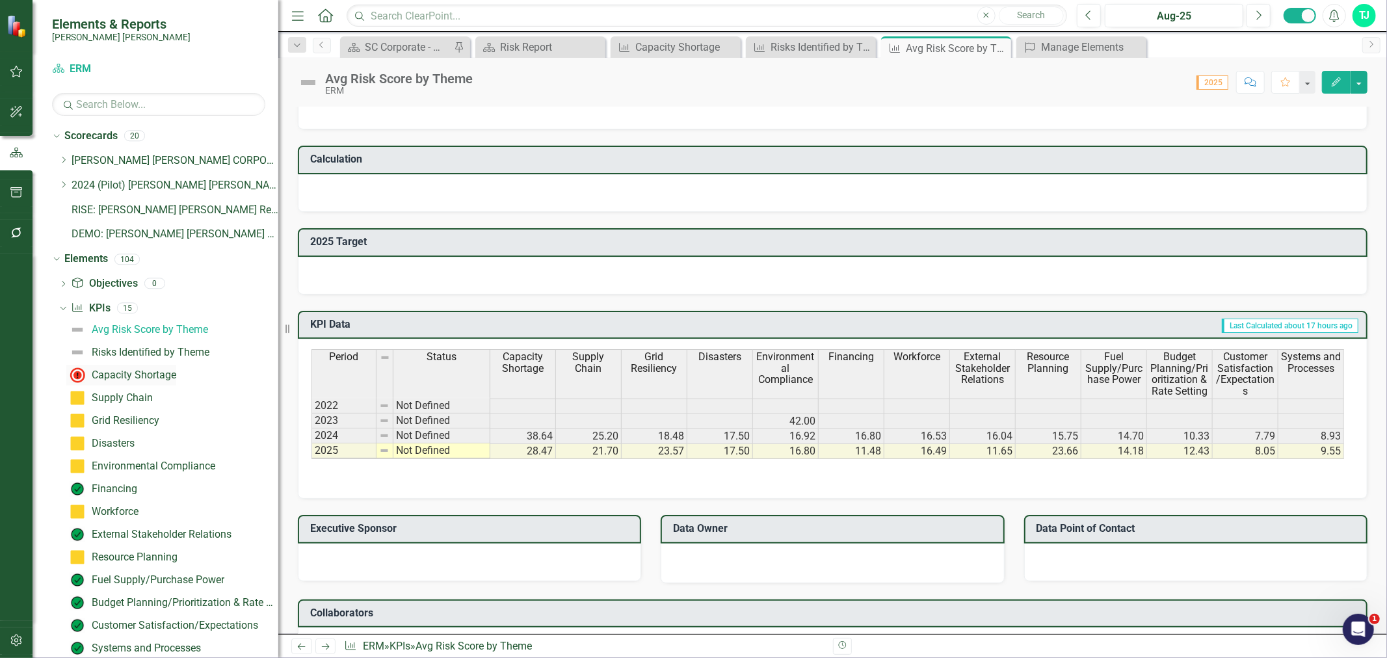
click at [170, 375] on div "Capacity Shortage" at bounding box center [134, 375] width 85 height 12
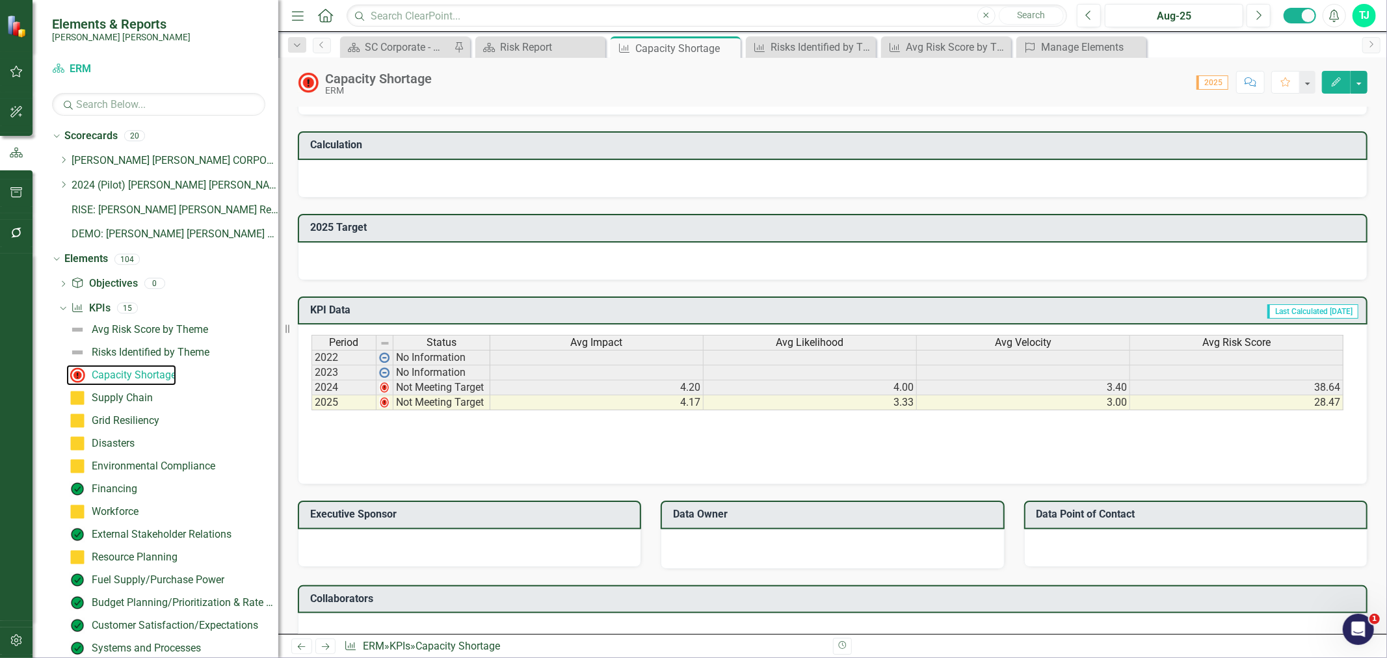
scroll to position [486, 0]
click at [658, 339] on div "Avg Impact" at bounding box center [596, 342] width 213 height 14
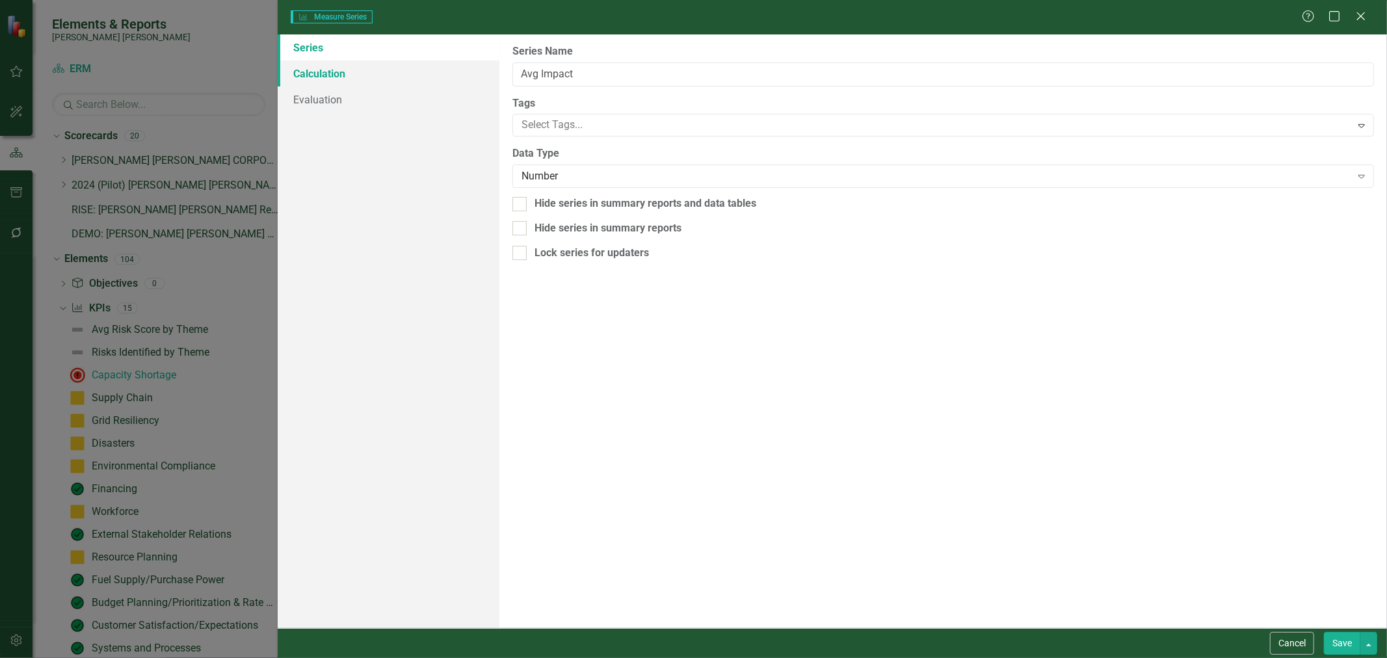
type input "Avg Impact"
click at [412, 70] on link "Calculation" at bounding box center [389, 73] width 222 height 26
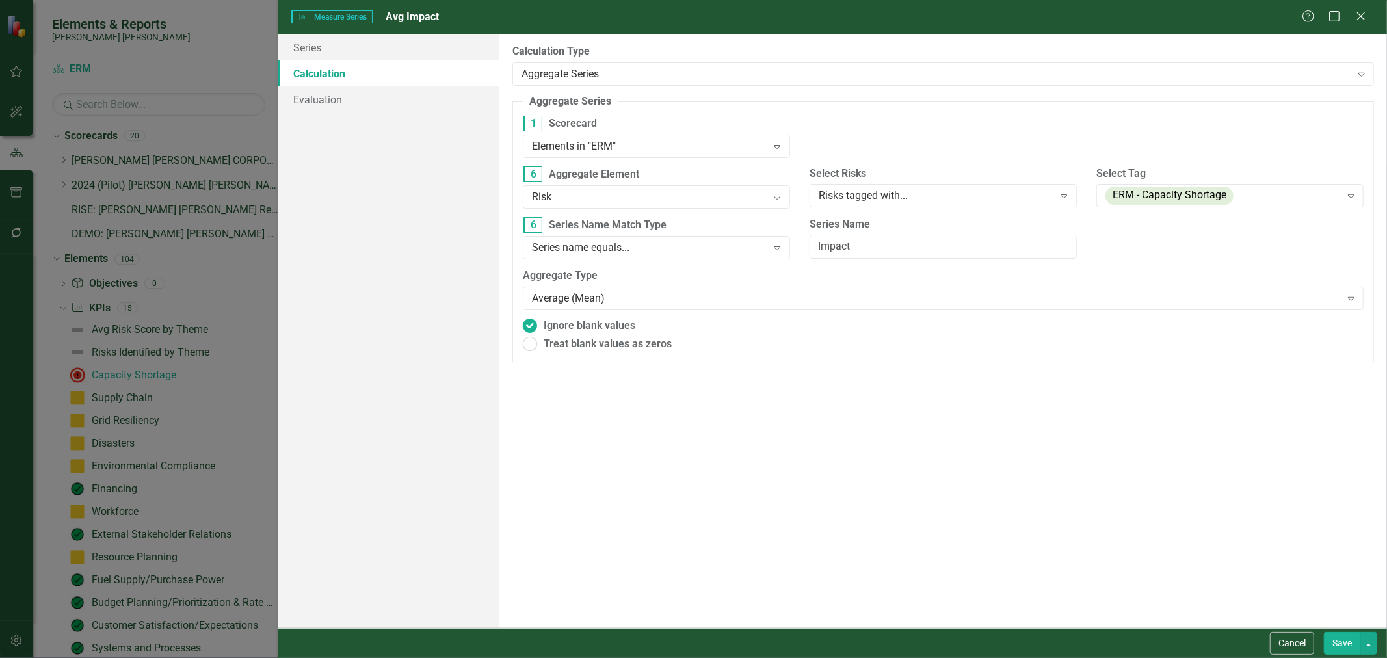
click at [738, 482] on div "By default, series in ClearPoint are not calculated. So, if you leave the form …" at bounding box center [942, 330] width 887 height 593
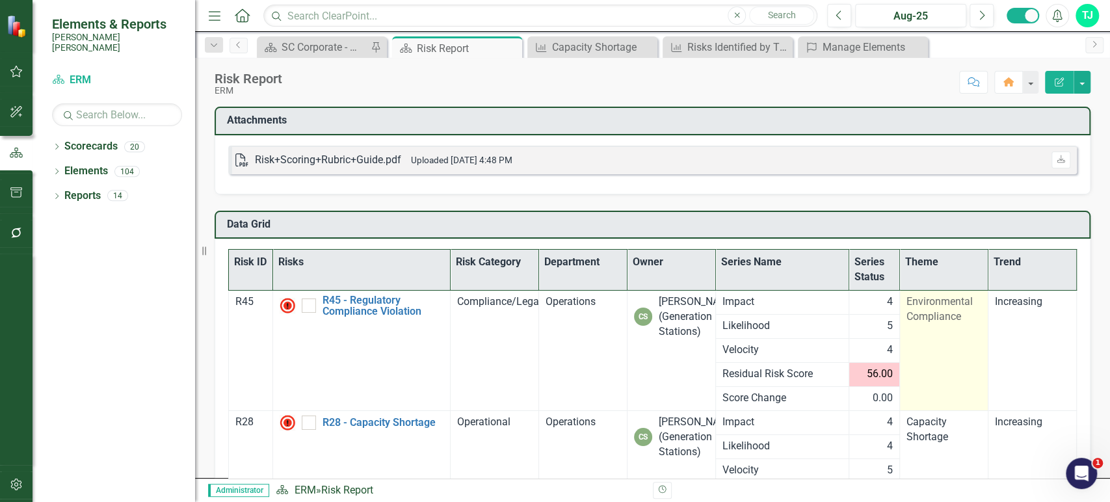
click at [922, 316] on span "Environmental Compliance" at bounding box center [939, 308] width 66 height 27
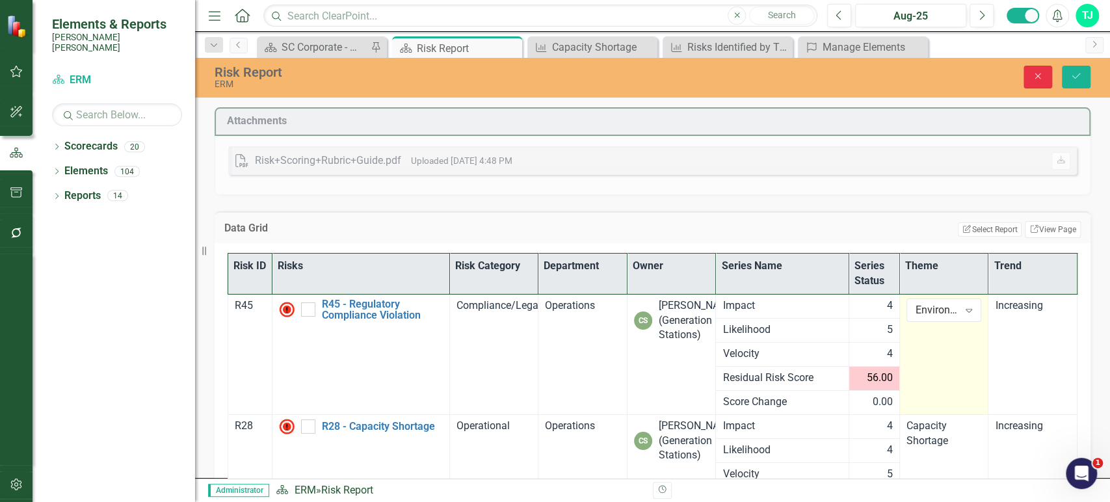
click at [1035, 77] on icon "Close" at bounding box center [1038, 76] width 12 height 9
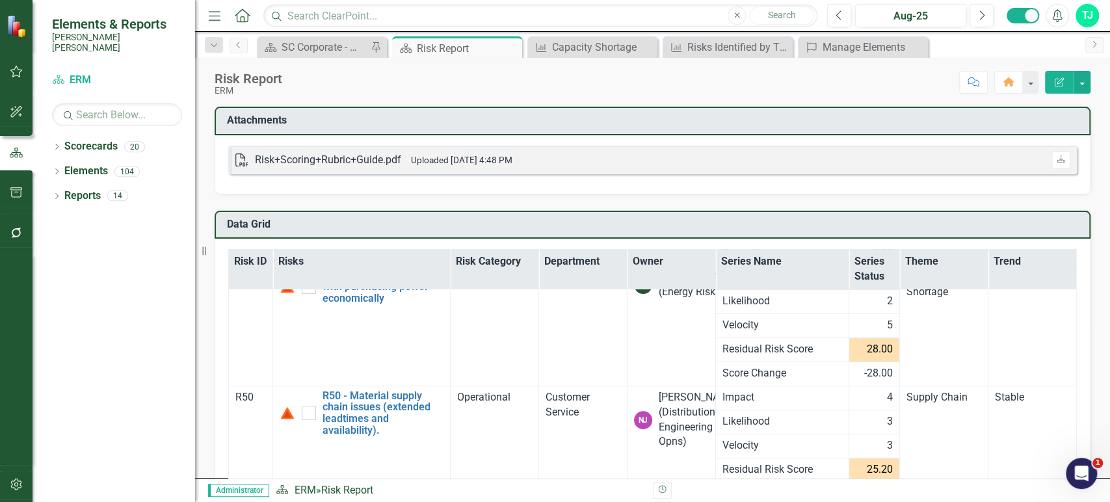
scroll to position [205, 0]
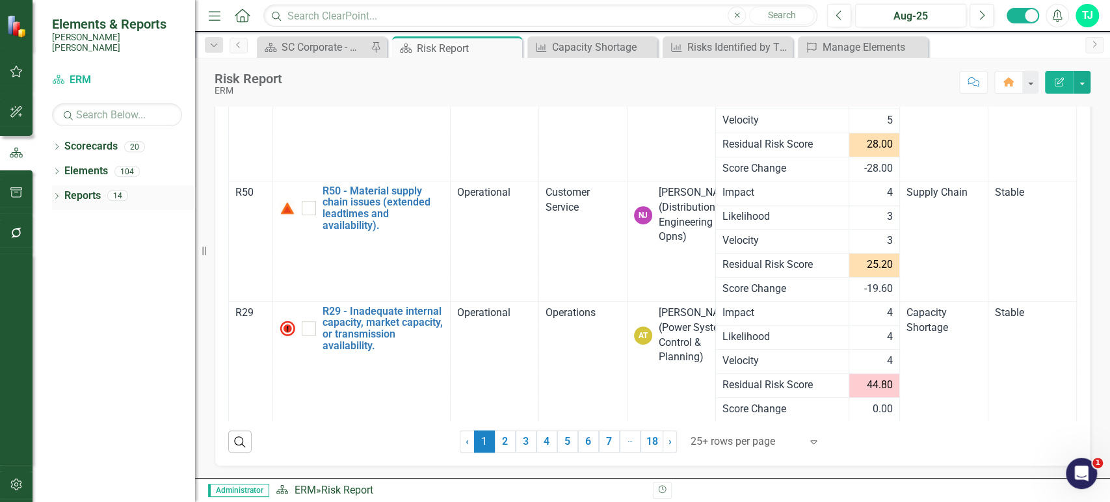
click at [55, 194] on icon "Dropdown" at bounding box center [56, 197] width 9 height 7
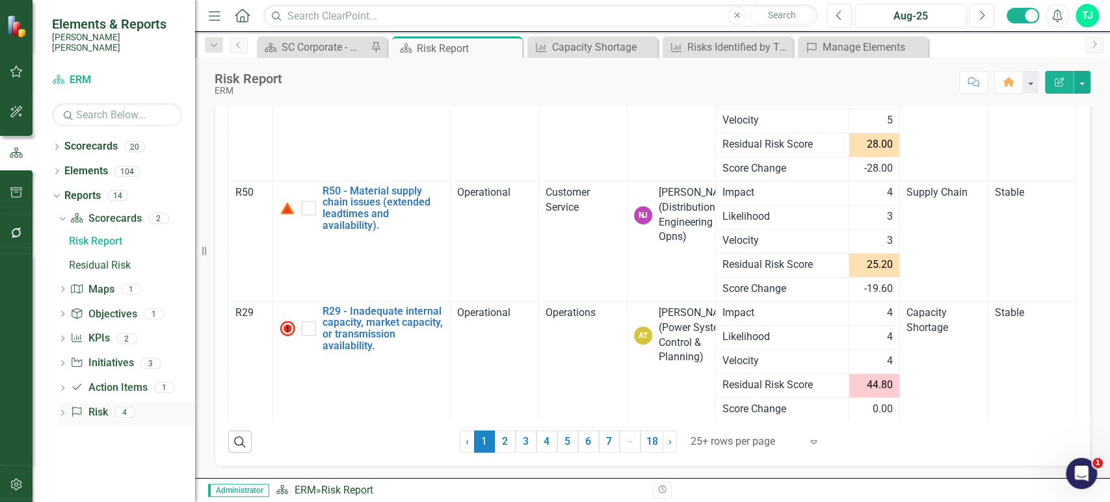
click at [58, 410] on icon "Dropdown" at bounding box center [62, 413] width 9 height 7
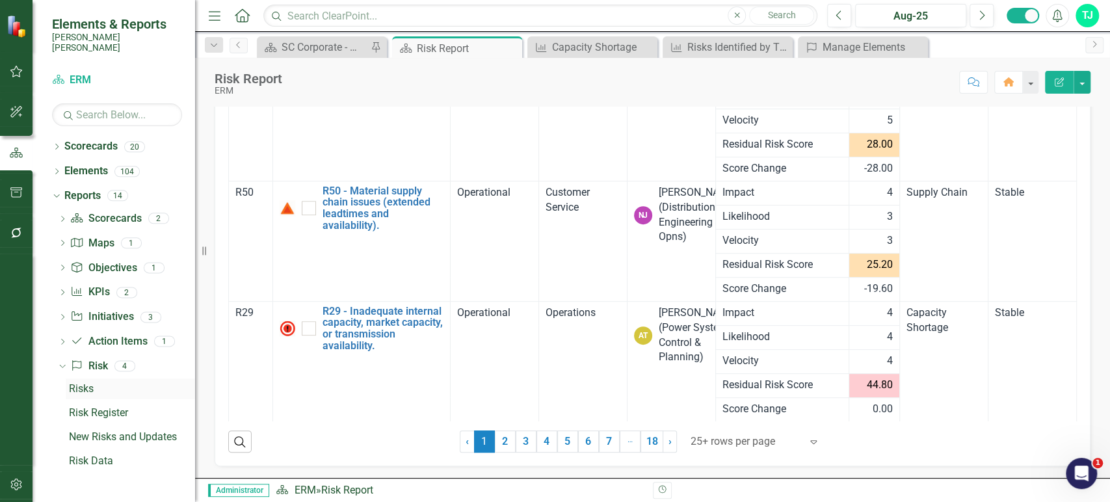
click at [96, 383] on div "Risks" at bounding box center [132, 389] width 126 height 12
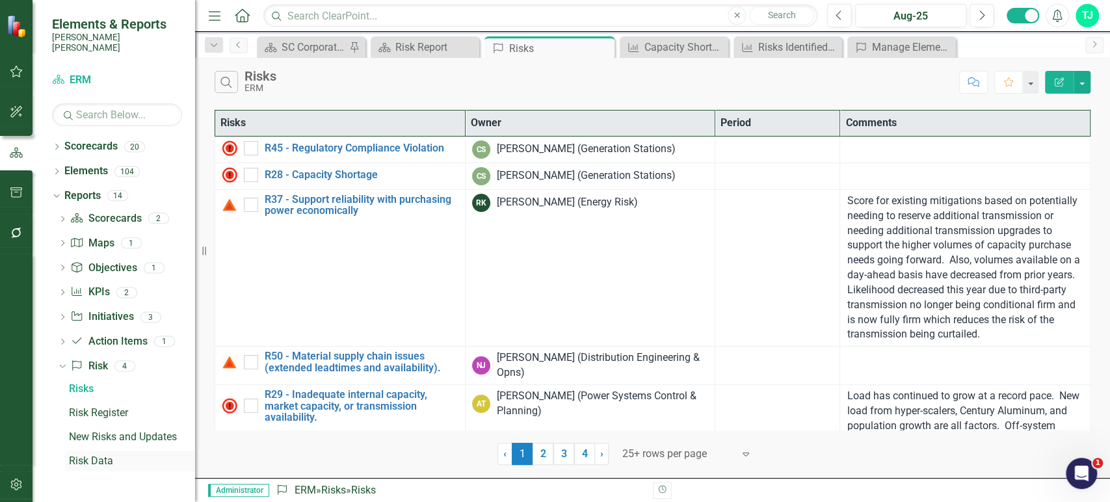
click at [96, 455] on div "Risk Data" at bounding box center [132, 461] width 126 height 12
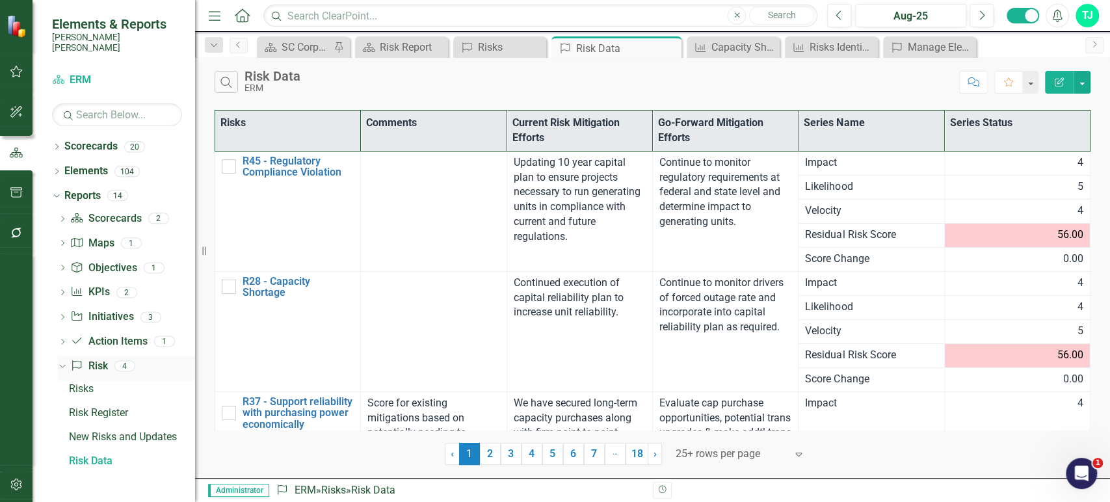
click at [93, 359] on link "Risk Risk" at bounding box center [88, 366] width 37 height 15
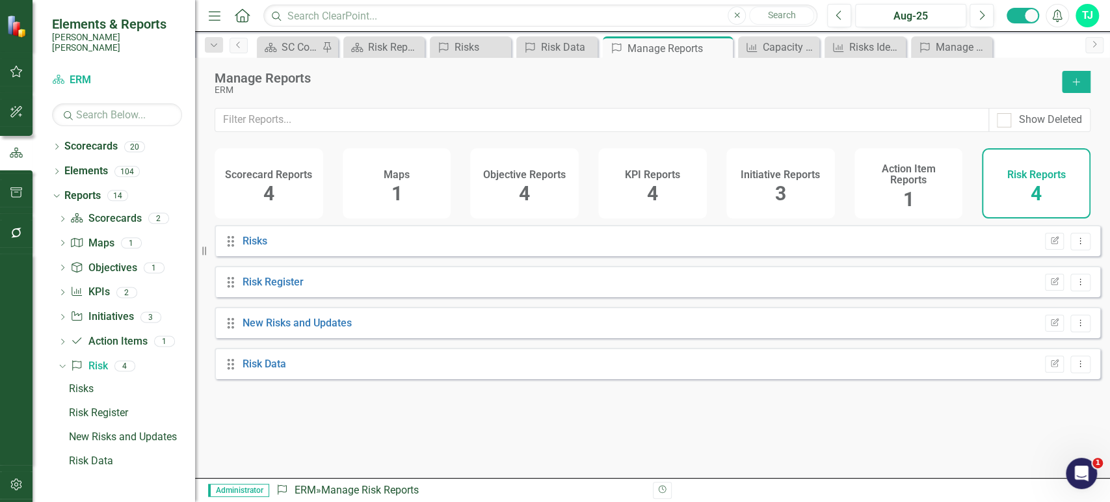
click at [1071, 83] on icon "Add" at bounding box center [1076, 81] width 12 height 9
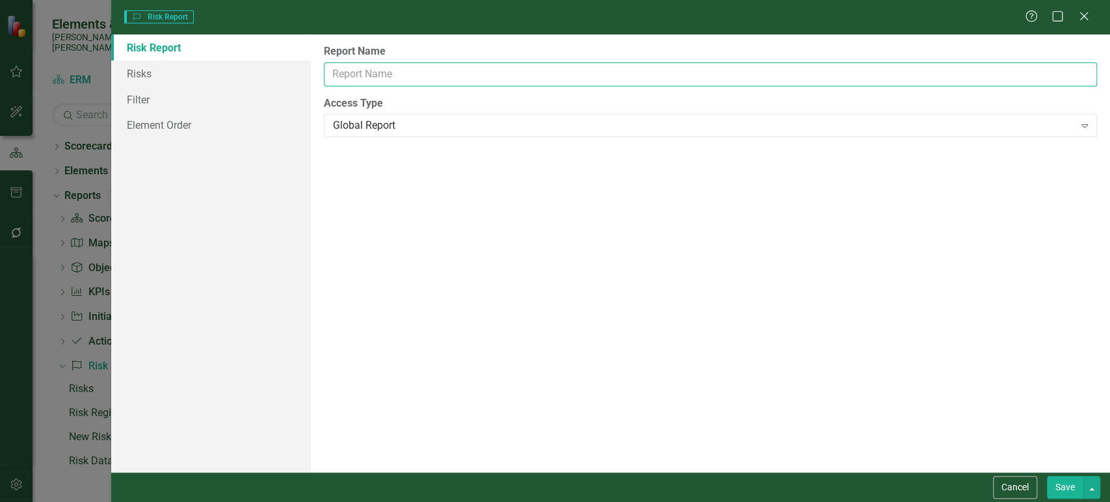
click at [437, 77] on input "Report Name" at bounding box center [710, 74] width 773 height 24
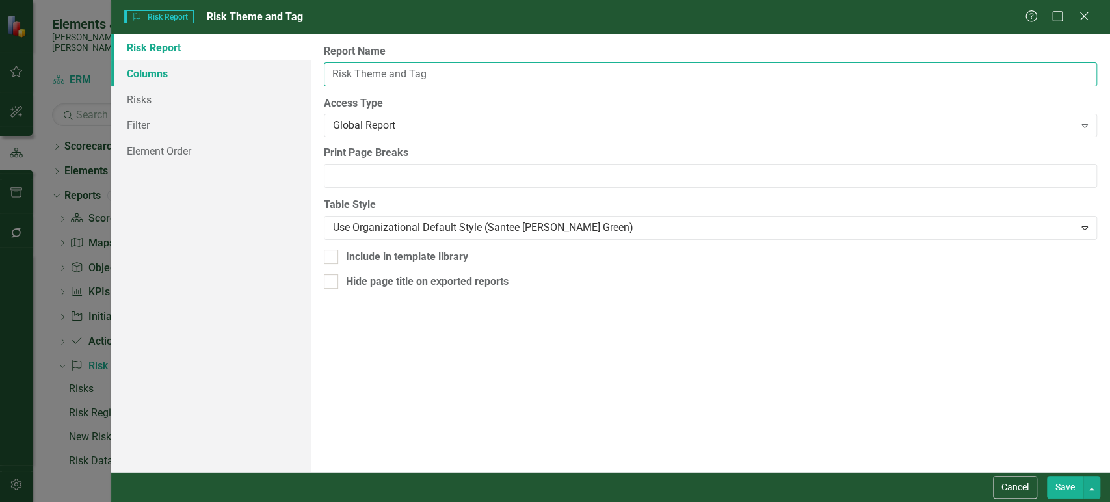
type input "Risk Theme and Tag"
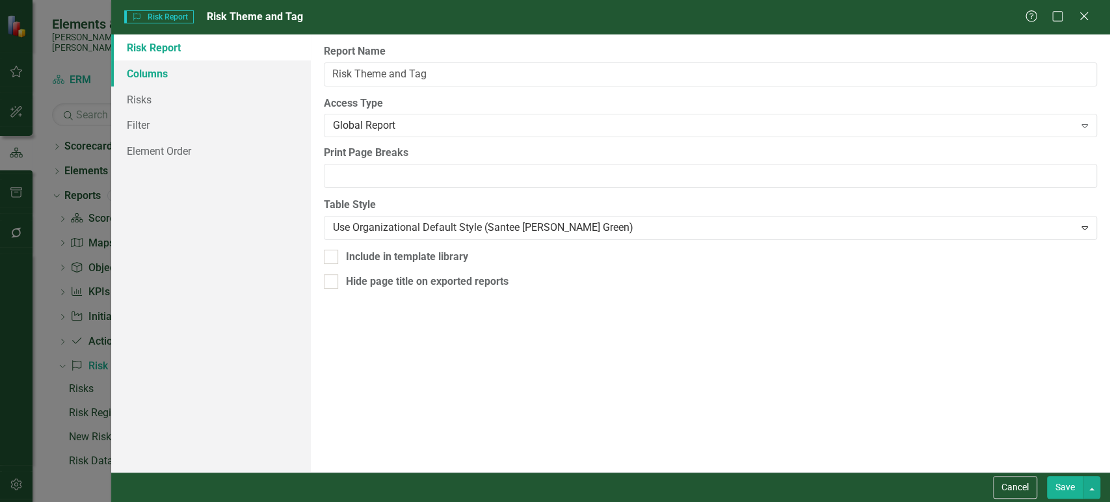
click at [226, 66] on link "Columns" at bounding box center [211, 73] width 200 height 26
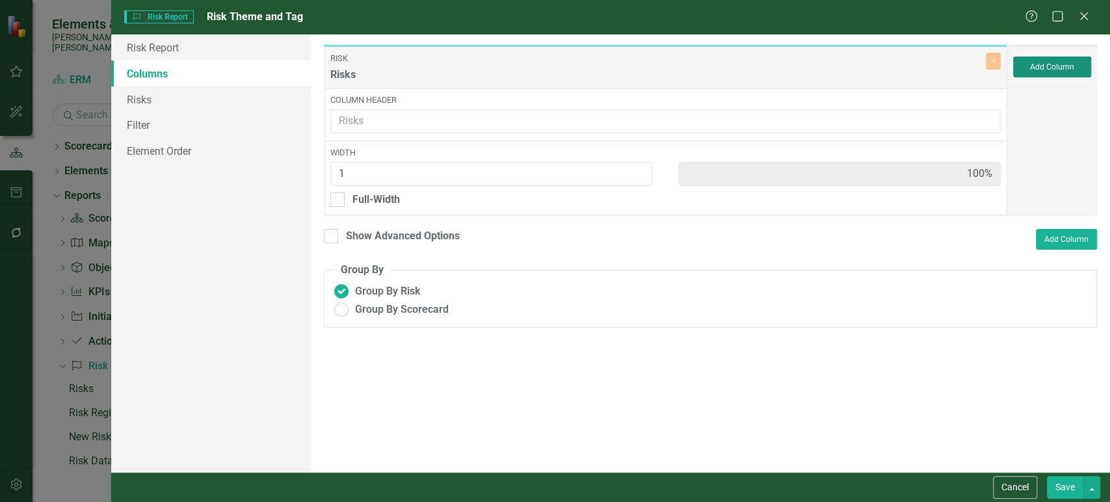
click at [1059, 59] on button "Add Column" at bounding box center [1052, 67] width 78 height 21
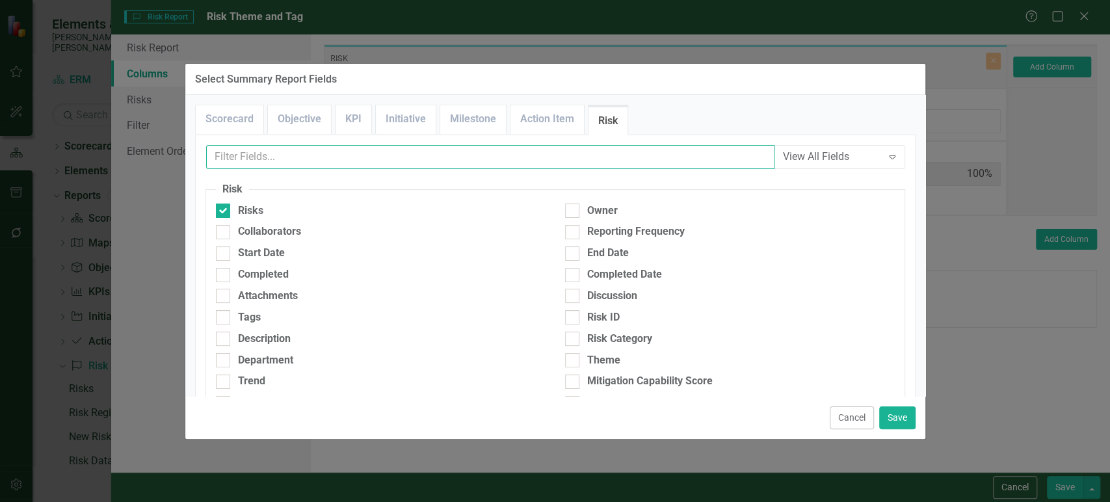
click at [317, 151] on input "text" at bounding box center [490, 157] width 568 height 24
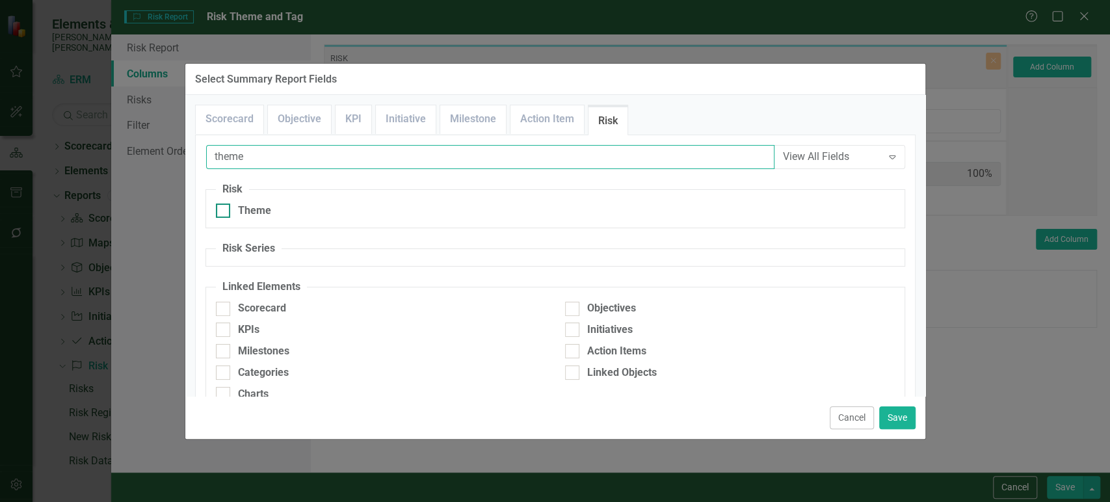
type input "theme"
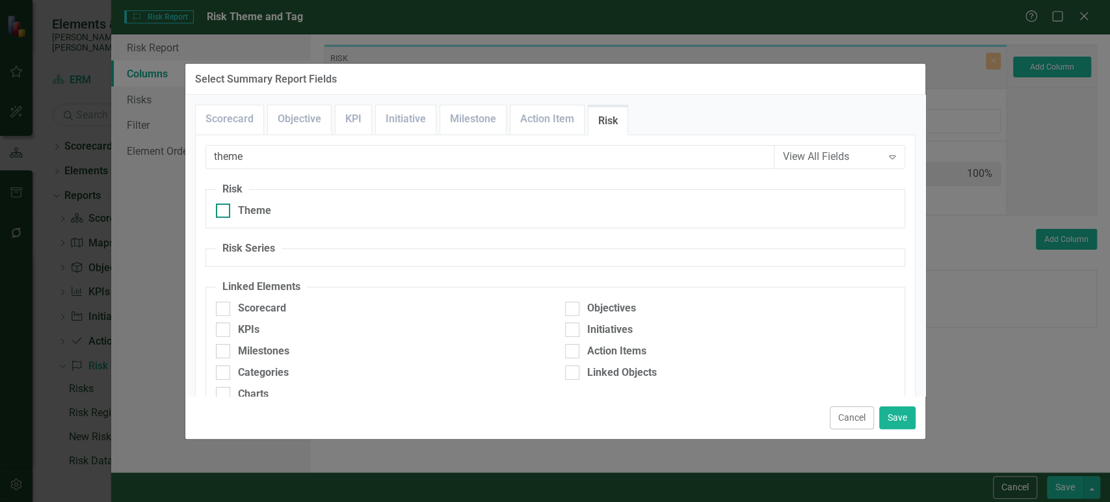
click at [222, 209] on input "Theme" at bounding box center [220, 207] width 8 height 8
checkbox input "true"
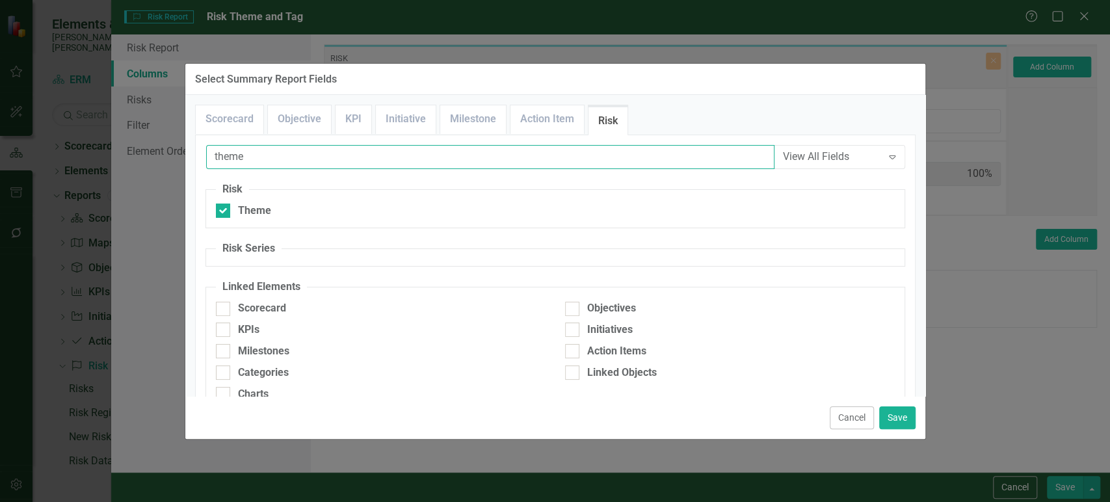
click at [231, 150] on input "theme" at bounding box center [490, 157] width 568 height 24
type input "tag"
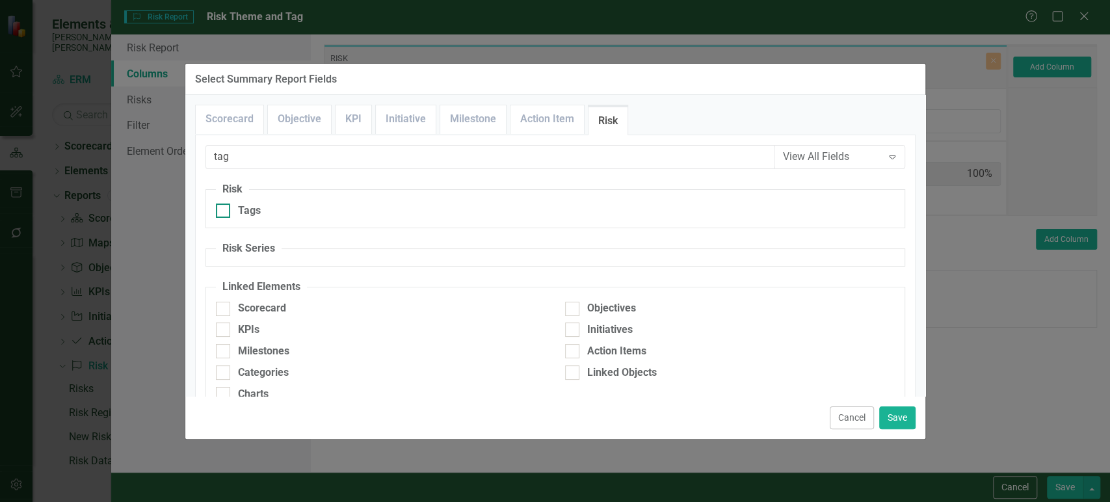
click at [231, 209] on div "Tags" at bounding box center [381, 210] width 330 height 15
click at [224, 209] on input "Tags" at bounding box center [220, 207] width 8 height 8
checkbox input "true"
click at [889, 422] on button "Save" at bounding box center [897, 417] width 36 height 23
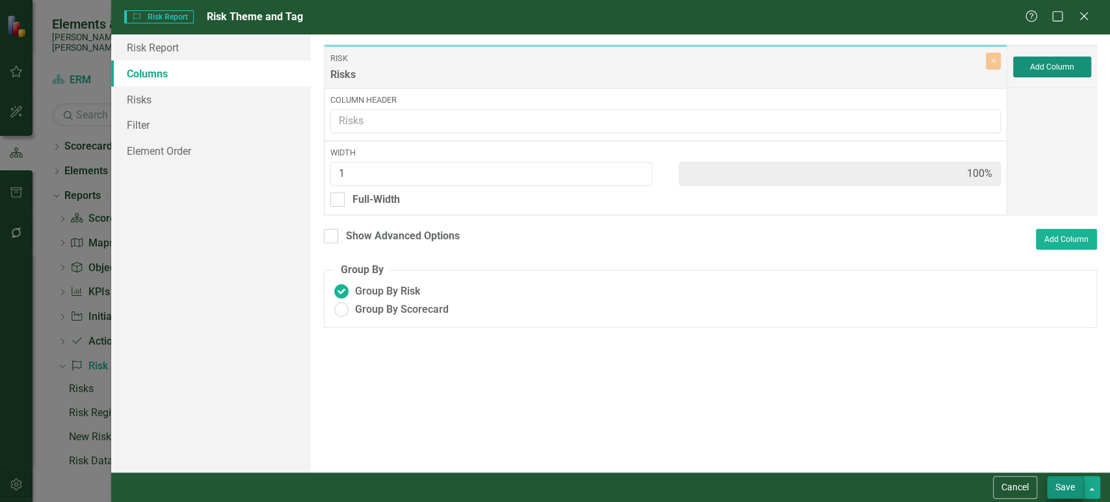
type input "33%"
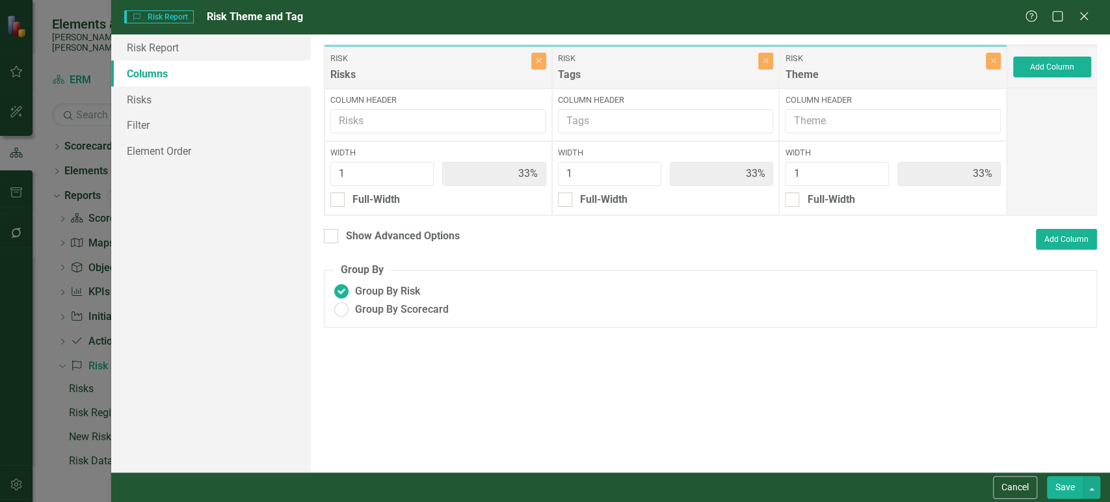
click at [1073, 489] on button "Save" at bounding box center [1065, 487] width 36 height 23
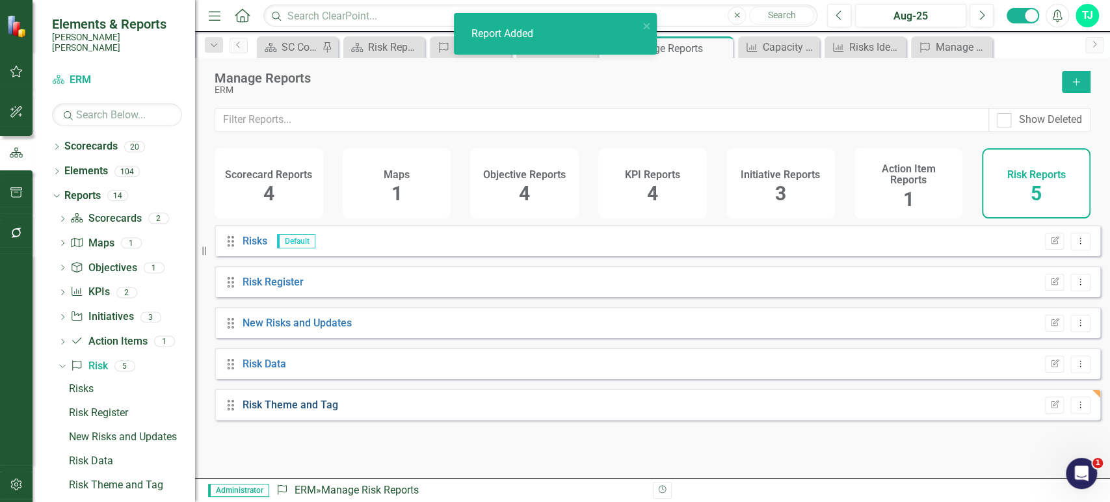
click at [282, 411] on link "Risk Theme and Tag" at bounding box center [290, 404] width 96 height 12
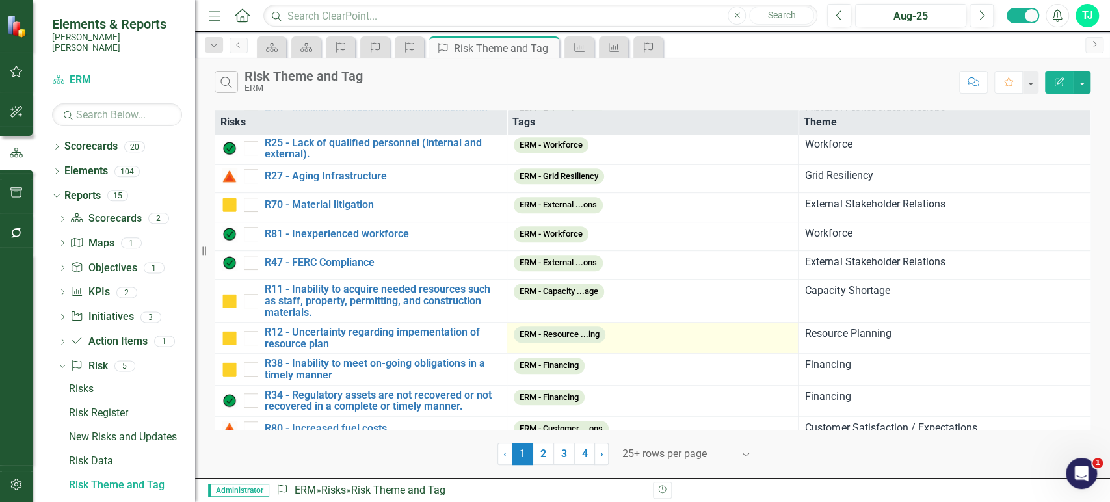
scroll to position [508, 0]
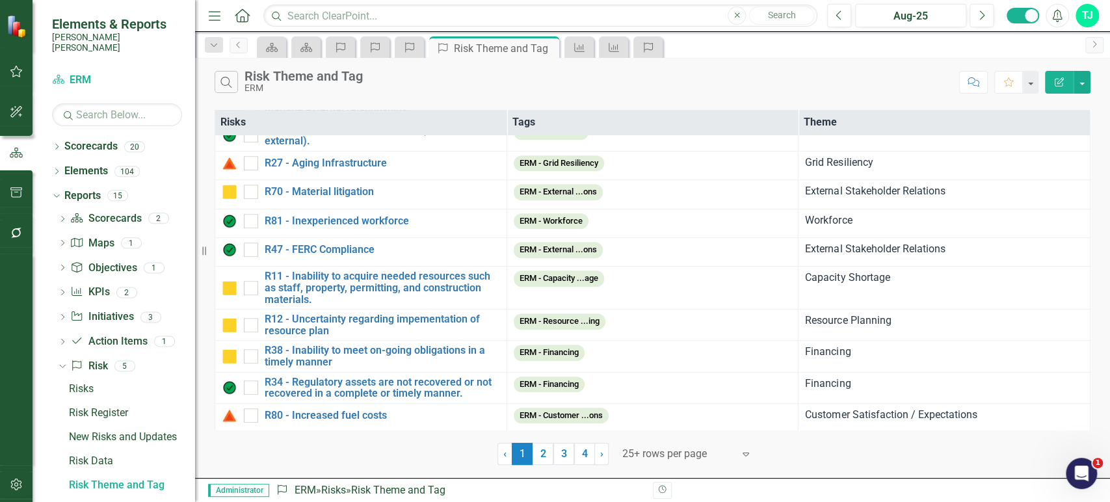
click at [858, 122] on th "Theme" at bounding box center [944, 123] width 292 height 26
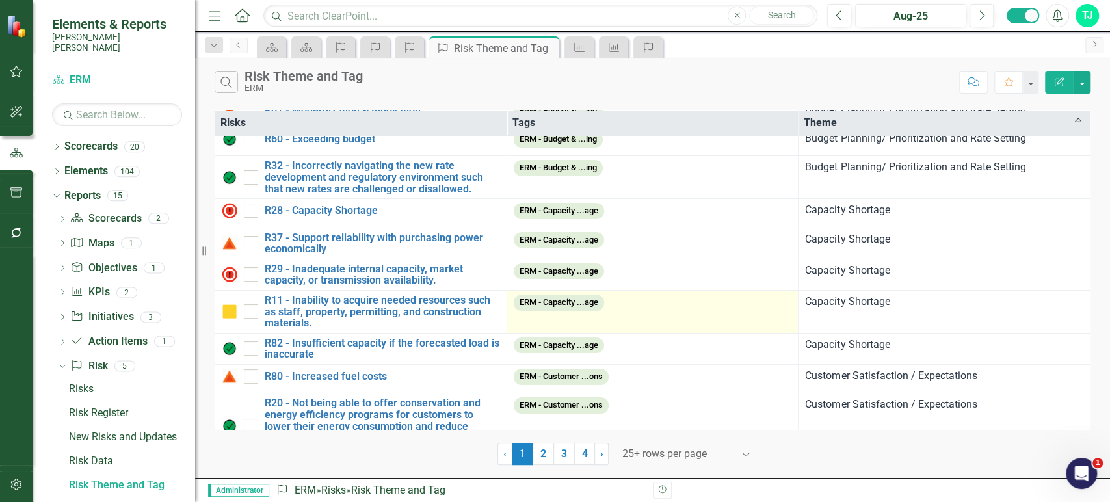
scroll to position [0, 0]
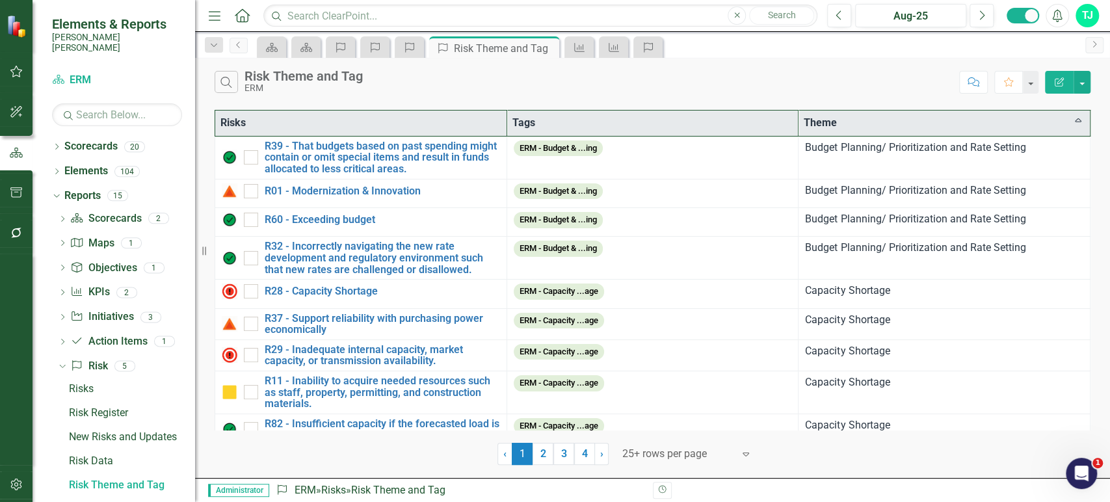
click at [645, 124] on th "Tags" at bounding box center [652, 124] width 292 height 26
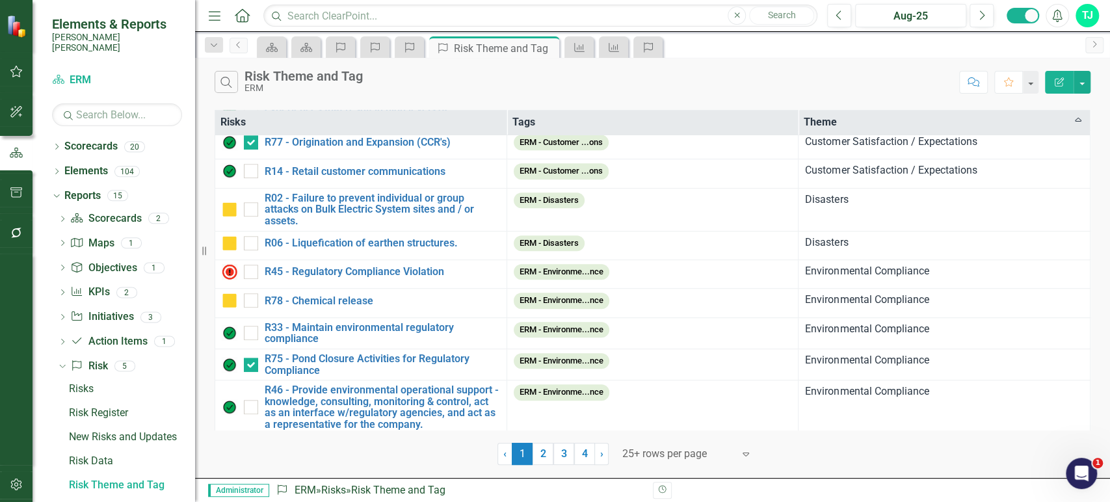
scroll to position [563, 0]
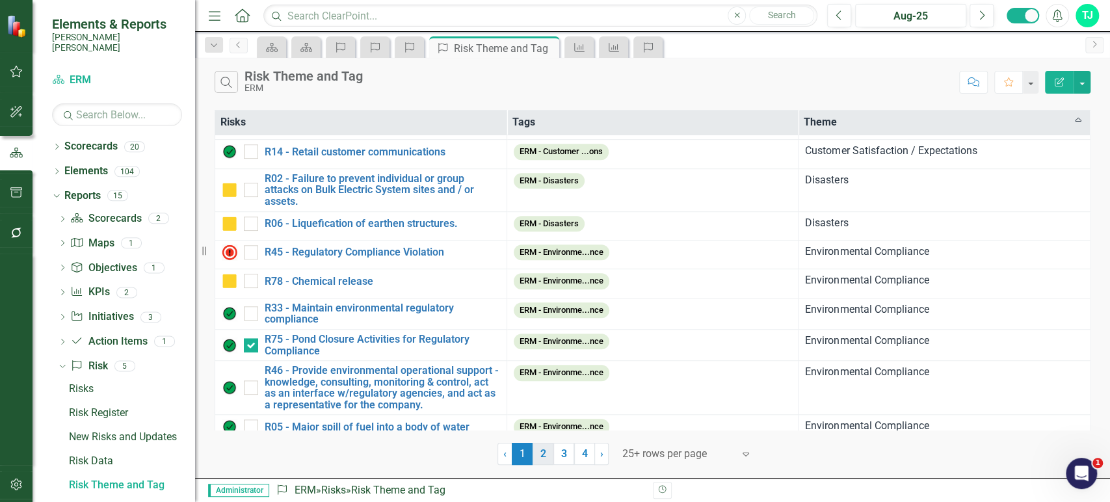
click at [542, 447] on link "2" at bounding box center [542, 454] width 21 height 22
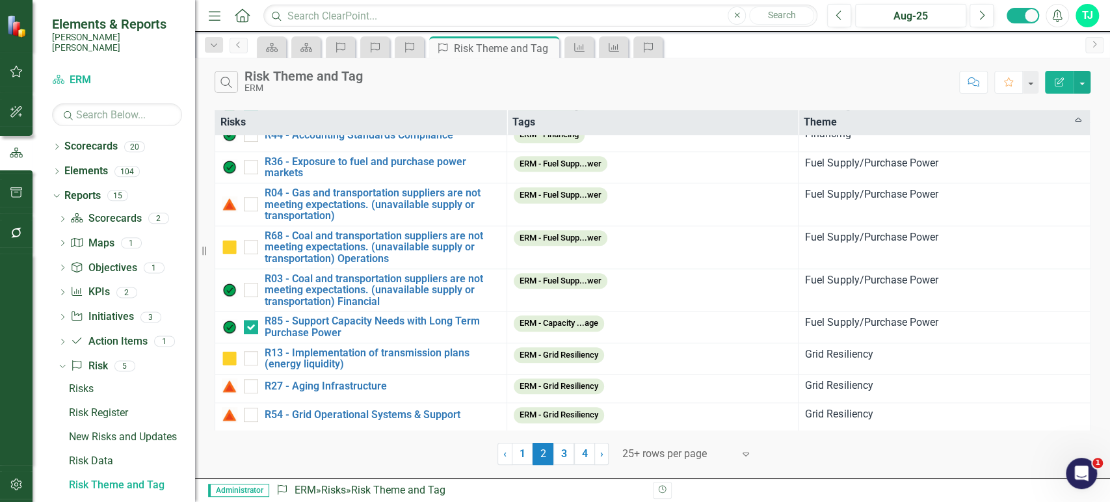
scroll to position [504, 0]
click at [662, 459] on div at bounding box center [677, 454] width 111 height 18
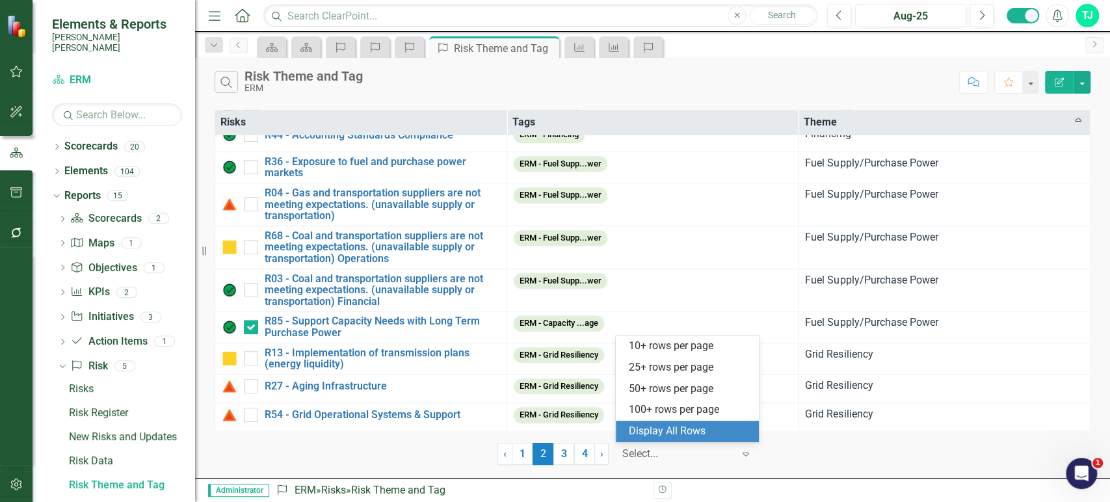
click at [643, 428] on div "Display All Rows" at bounding box center [690, 431] width 122 height 15
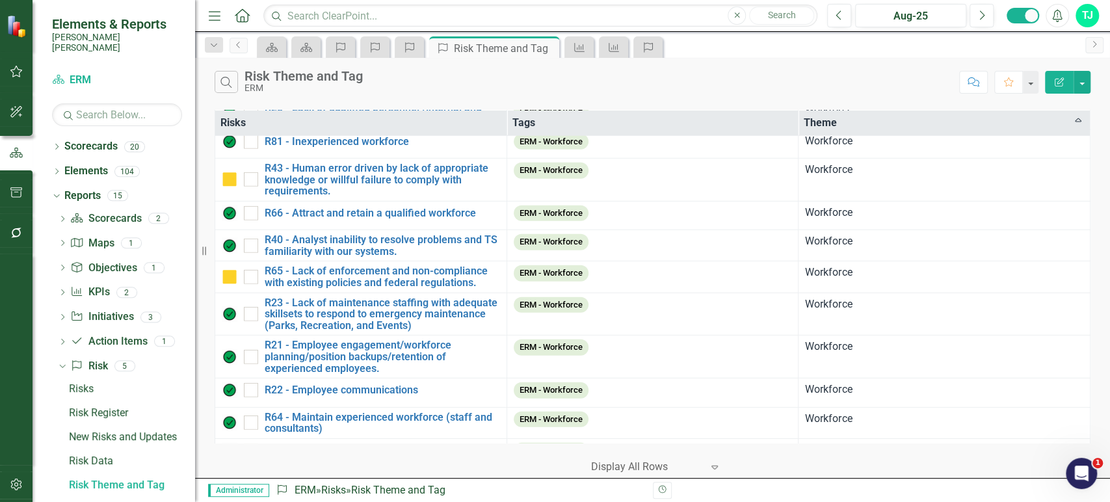
scroll to position [2591, 0]
